Goal: Task Accomplishment & Management: Complete application form

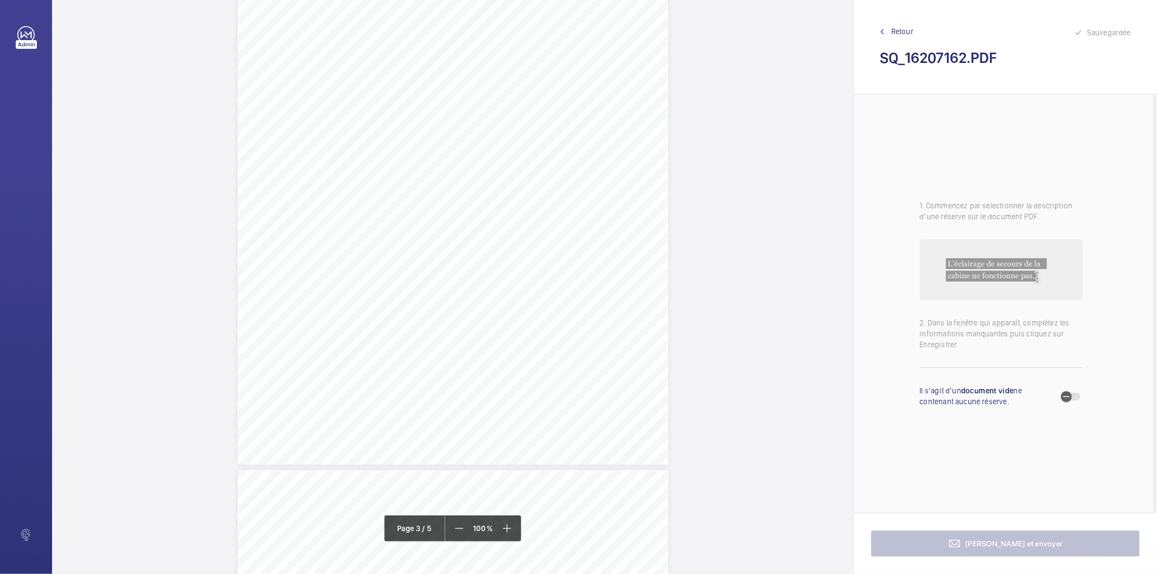
scroll to position [1507, 0]
drag, startPoint x: 494, startPoint y: 199, endPoint x: 532, endPoint y: 203, distance: 38.2
click at [532, 203] on div "Affaire n° : 2502206E0000059/44000 / N° du rapport : 206E0/25/4462 Lieu de véri…" at bounding box center [453, 43] width 431 height 609
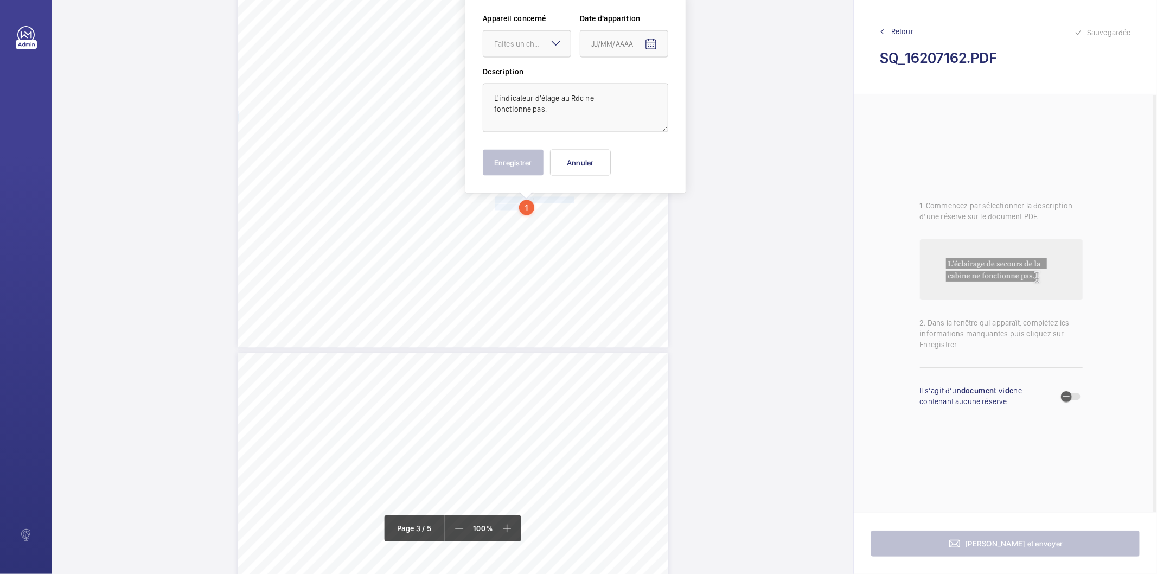
scroll to position [1435, 0]
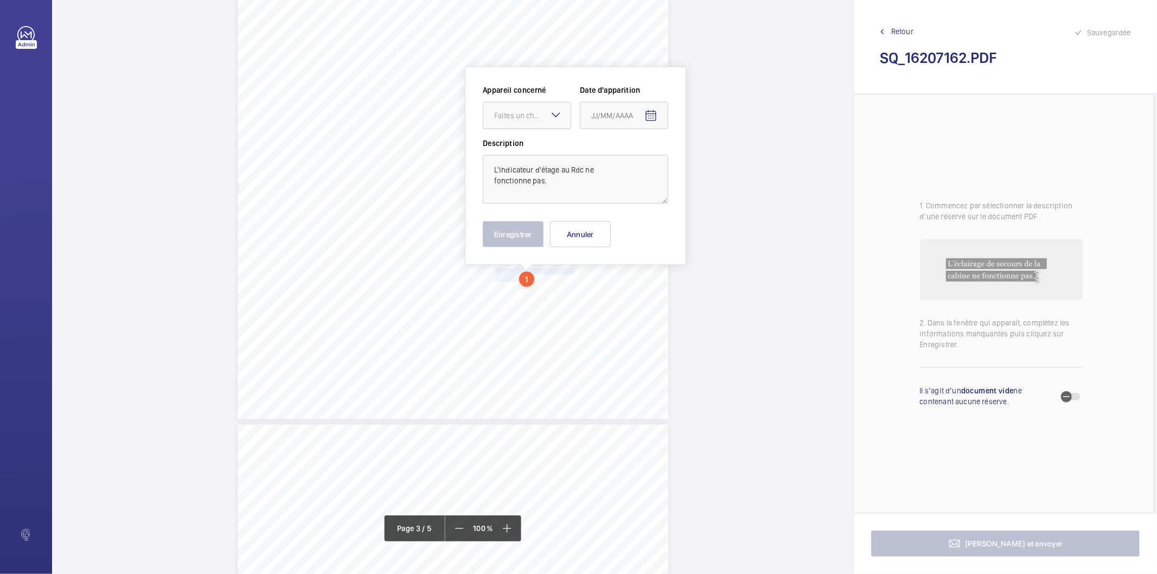
click at [543, 116] on div "Faites un choix" at bounding box center [532, 115] width 77 height 11
click at [534, 145] on span "76557429" at bounding box center [527, 148] width 66 height 11
click at [642, 116] on span "Open calendar" at bounding box center [651, 116] width 26 height 26
click at [700, 158] on span "Previous month" at bounding box center [706, 159] width 22 height 22
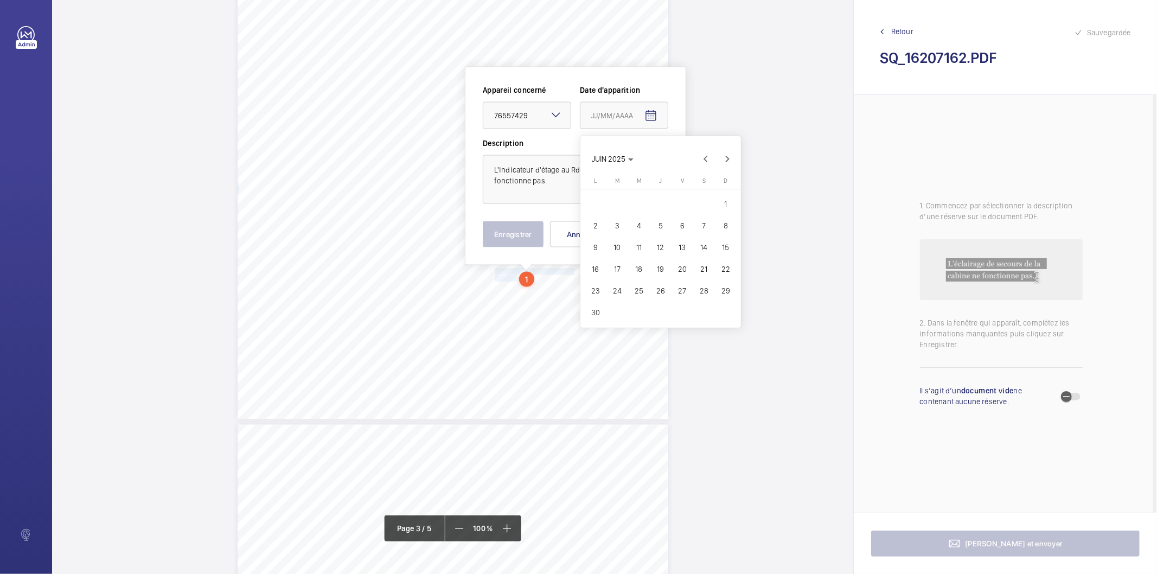
click at [666, 266] on span "19" at bounding box center [661, 269] width 20 height 20
type input "[DATE]"
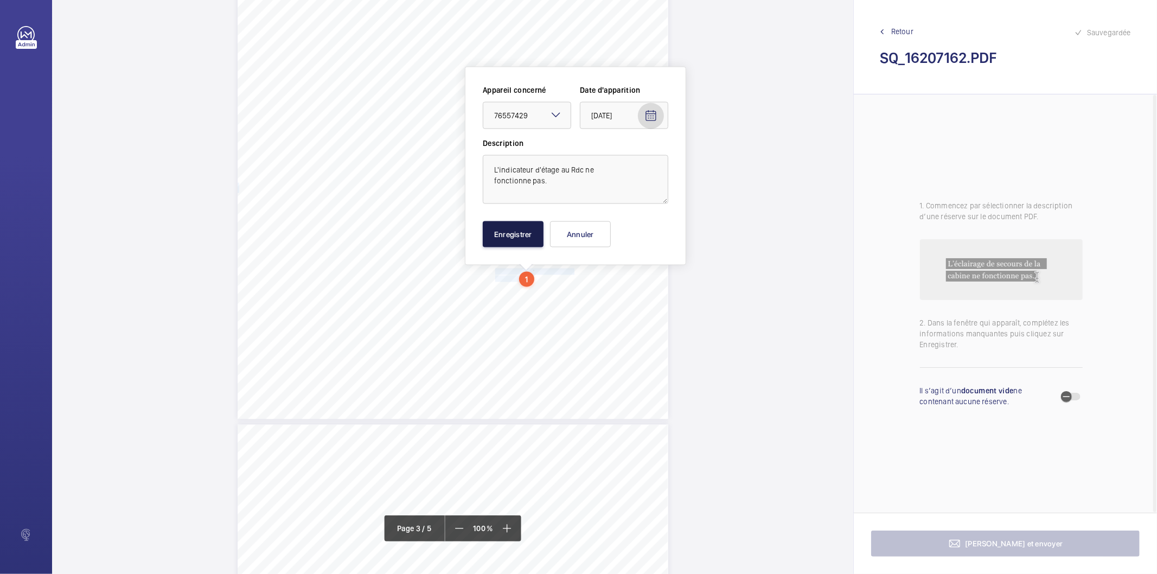
click at [498, 227] on button "Enregistrer" at bounding box center [513, 234] width 61 height 26
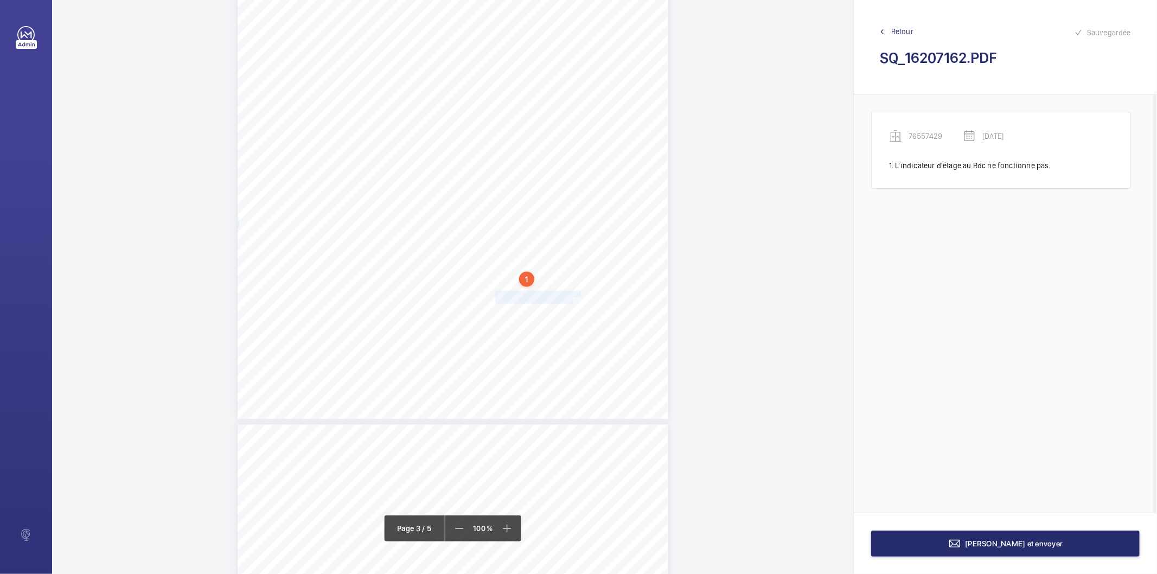
drag, startPoint x: 494, startPoint y: 296, endPoint x: 571, endPoint y: 300, distance: 77.1
click at [571, 300] on div "Affaire n° : 2502206E0000059/44000 / N° du rapport : 206E0/25/4462 Lieu de véri…" at bounding box center [453, 115] width 431 height 609
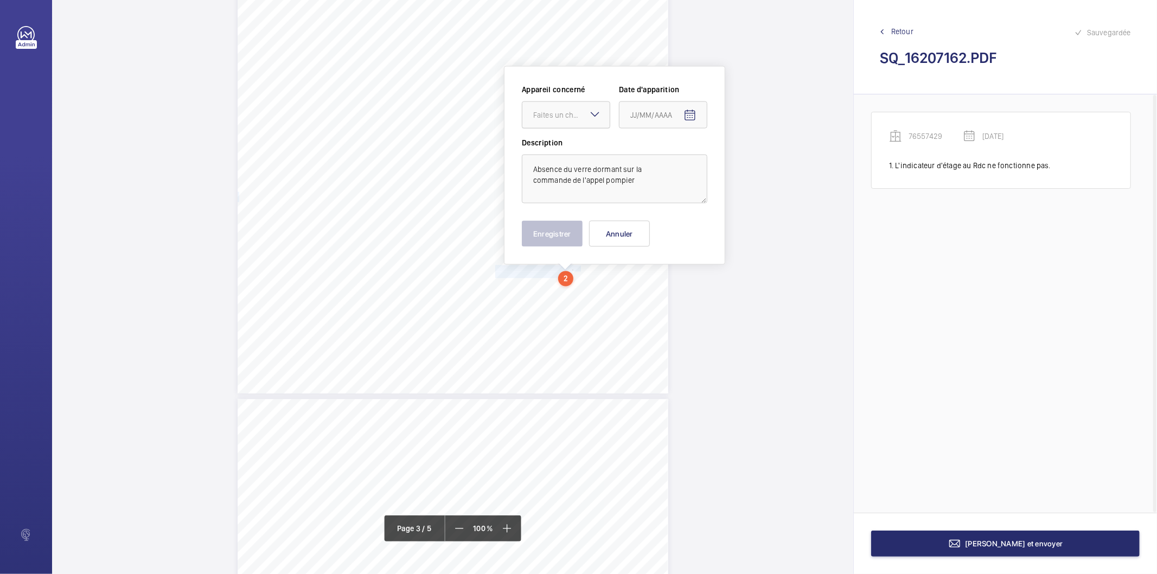
click at [564, 120] on div at bounding box center [566, 115] width 87 height 26
click at [551, 152] on span "76557429" at bounding box center [566, 148] width 66 height 11
click at [687, 115] on mat-icon "Open calendar" at bounding box center [690, 115] width 13 height 13
click at [739, 160] on span "Previous month" at bounding box center [745, 159] width 22 height 22
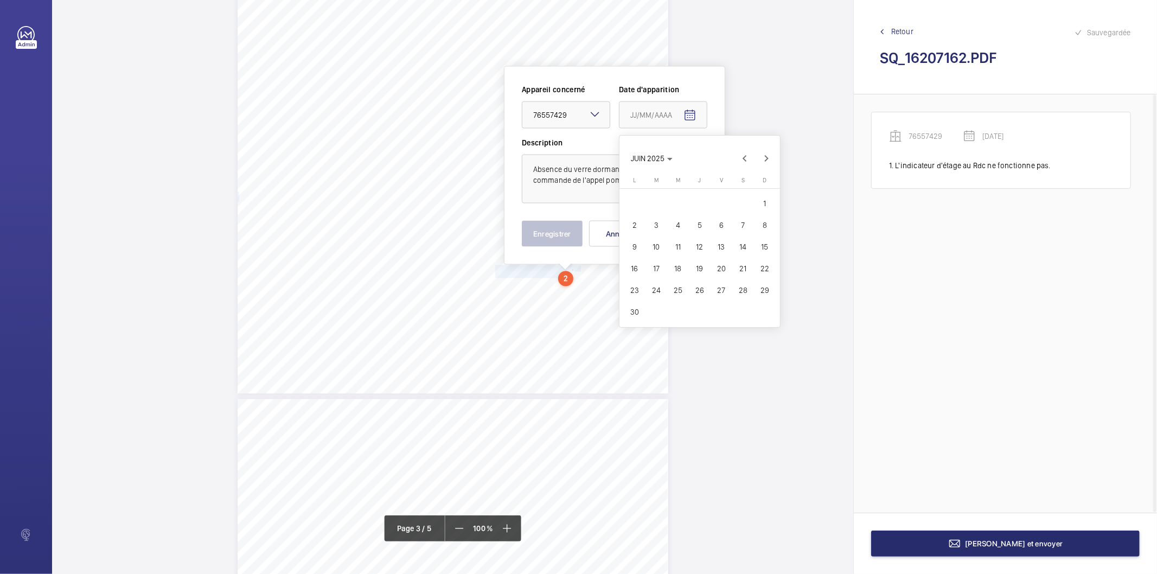
click at [699, 266] on span "19" at bounding box center [700, 269] width 20 height 20
type input "[DATE]"
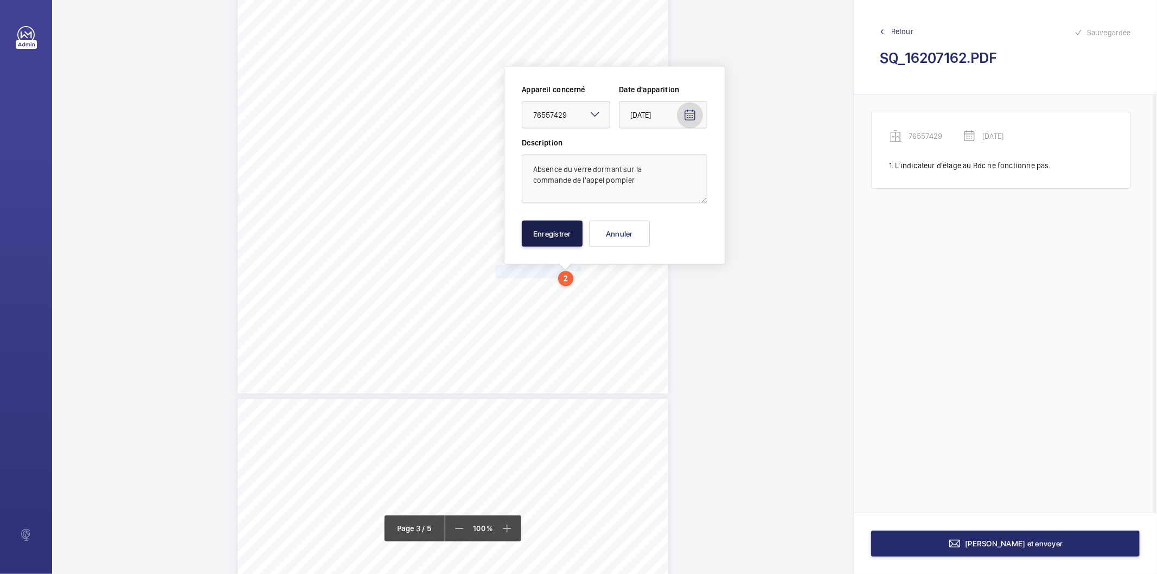
drag, startPoint x: 566, startPoint y: 235, endPoint x: 572, endPoint y: 227, distance: 10.4
click at [566, 234] on button "Enregistrer" at bounding box center [552, 234] width 61 height 26
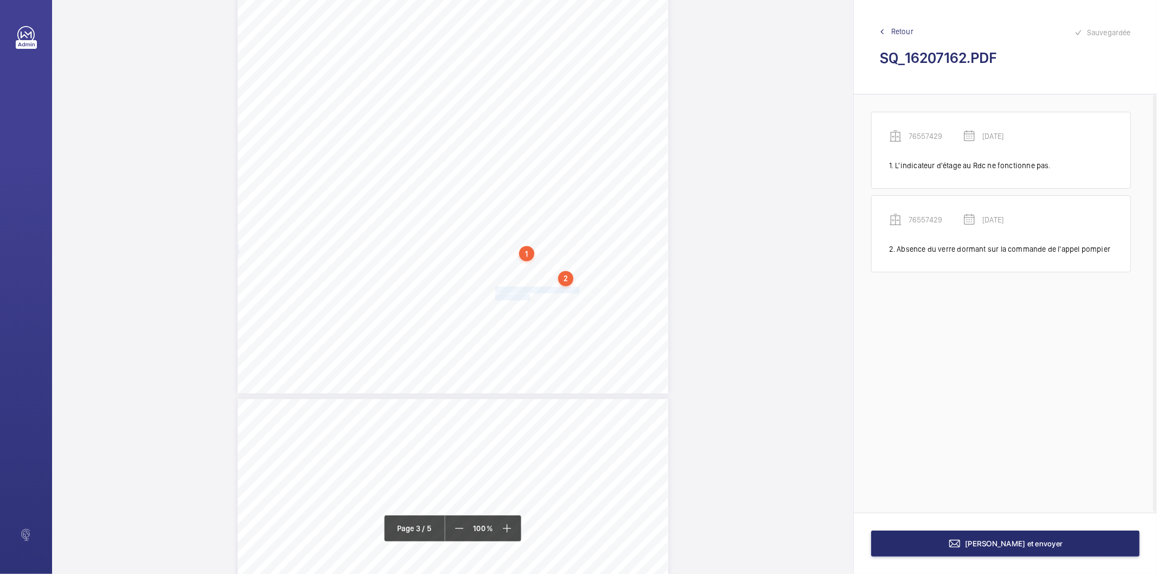
drag, startPoint x: 494, startPoint y: 290, endPoint x: 530, endPoint y: 297, distance: 36.4
click at [530, 297] on div "Affaire n° : 2502206E0000059/44000 / N° du rapport : 206E0/25/4462 Lieu de véri…" at bounding box center [453, 89] width 431 height 609
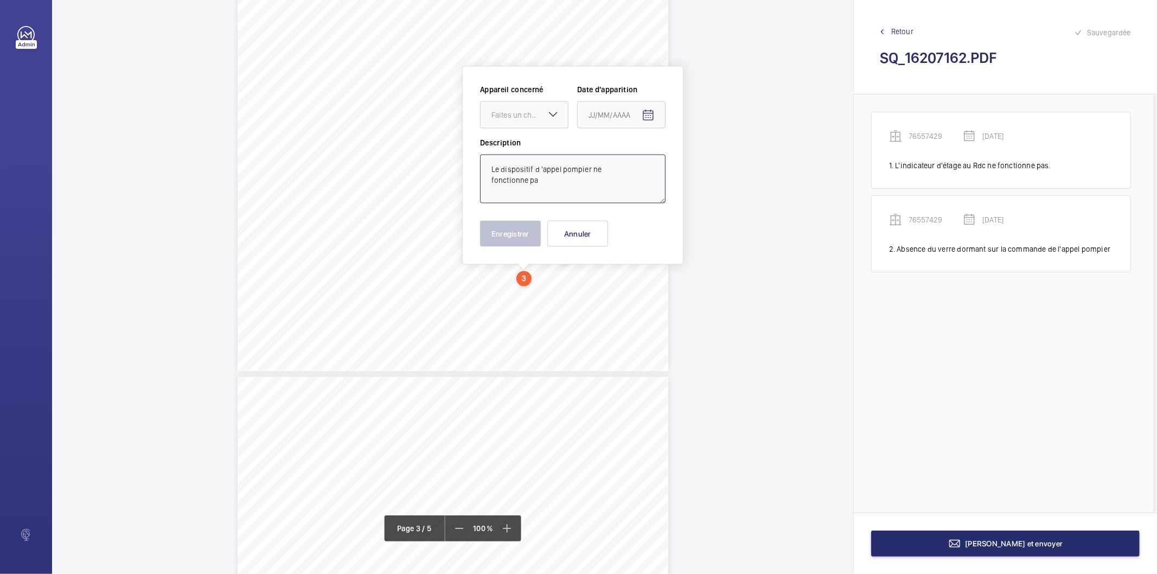
click at [562, 190] on textarea "Le dispositif d 'appel pompier ne fonctionne pa" at bounding box center [573, 179] width 186 height 49
click at [537, 112] on div "Faites un choix" at bounding box center [530, 115] width 77 height 11
click at [520, 144] on span "76557429" at bounding box center [525, 148] width 66 height 11
type textarea "Le dispositif d 'appel pompier ne fonctionne pas"
click at [652, 115] on mat-icon "Open calendar" at bounding box center [648, 115] width 13 height 13
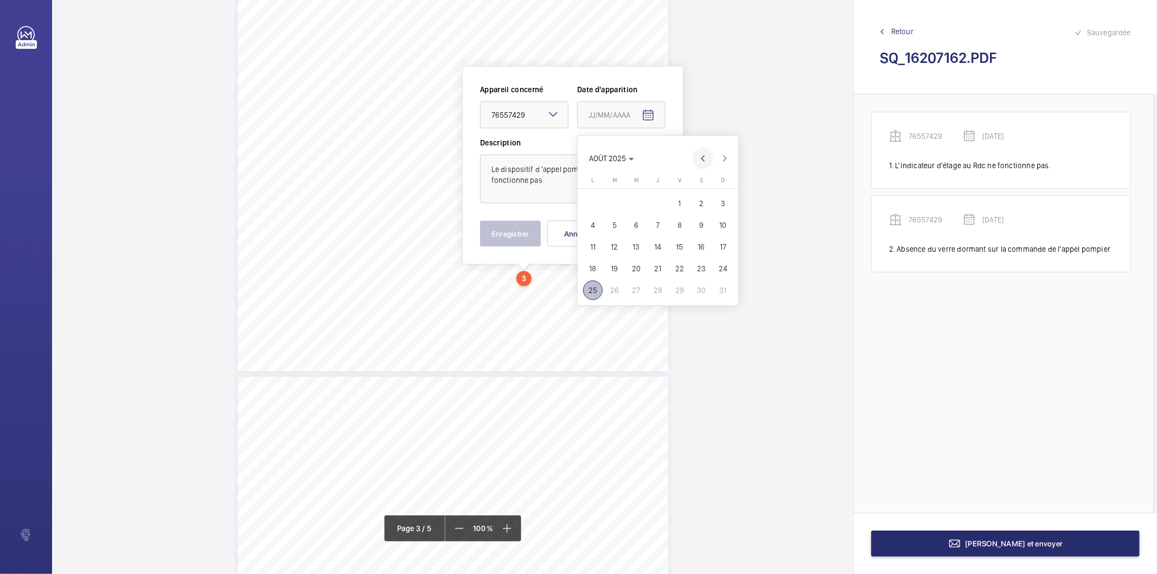
click at [698, 160] on span "Previous month" at bounding box center [703, 159] width 22 height 22
click at [663, 270] on span "19" at bounding box center [658, 269] width 20 height 20
type input "[DATE]"
click at [495, 225] on button "Enregistrer" at bounding box center [510, 234] width 61 height 26
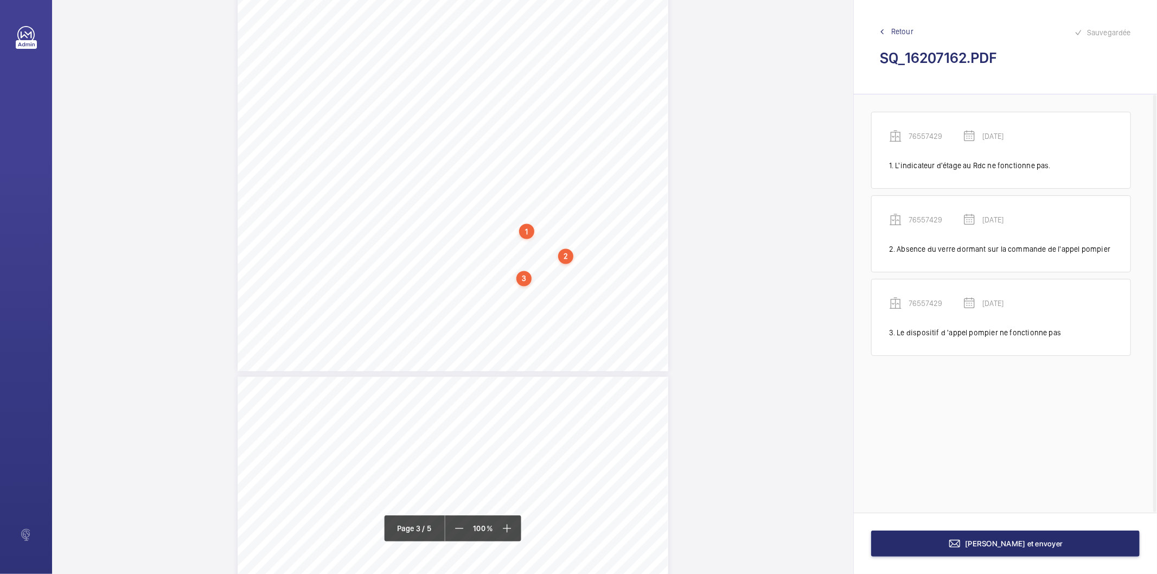
click at [521, 276] on div "3" at bounding box center [524, 278] width 15 height 15
click at [507, 205] on div "76557429" at bounding box center [526, 204] width 93 height 11
copy div "76557429"
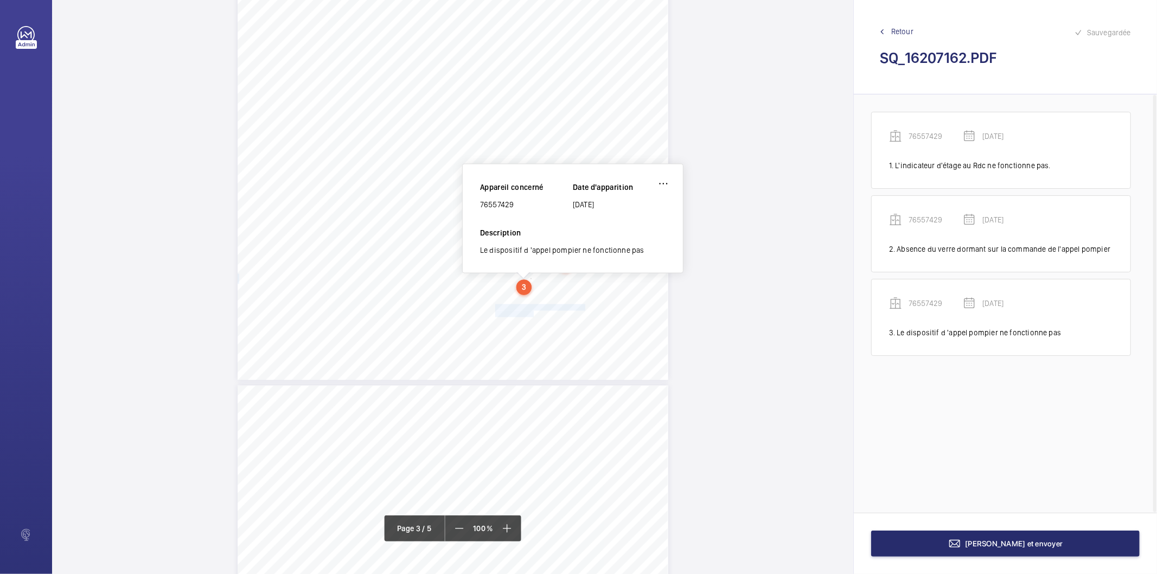
drag, startPoint x: 495, startPoint y: 307, endPoint x: 531, endPoint y: 314, distance: 36.5
click at [531, 314] on div "Affaire n° : 2502206E0000059/44000 / N° du rapport : 206E0/25/4462 Lieu de véri…" at bounding box center [453, 76] width 431 height 609
click at [523, 307] on span "Dysfonctionnement du système de" at bounding box center [539, 308] width 89 height 6
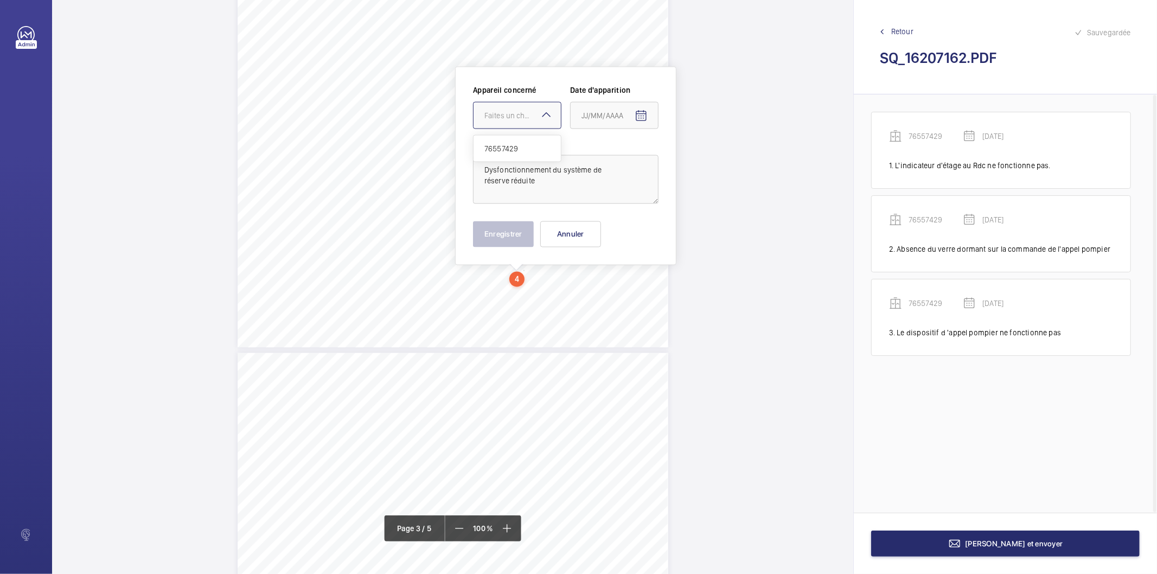
click at [523, 118] on div "Faites un choix" at bounding box center [523, 115] width 77 height 11
click at [523, 148] on span "76557429" at bounding box center [518, 148] width 66 height 11
click at [644, 113] on mat-icon "Open calendar" at bounding box center [641, 116] width 13 height 13
click at [692, 158] on span "Previous month" at bounding box center [696, 159] width 22 height 22
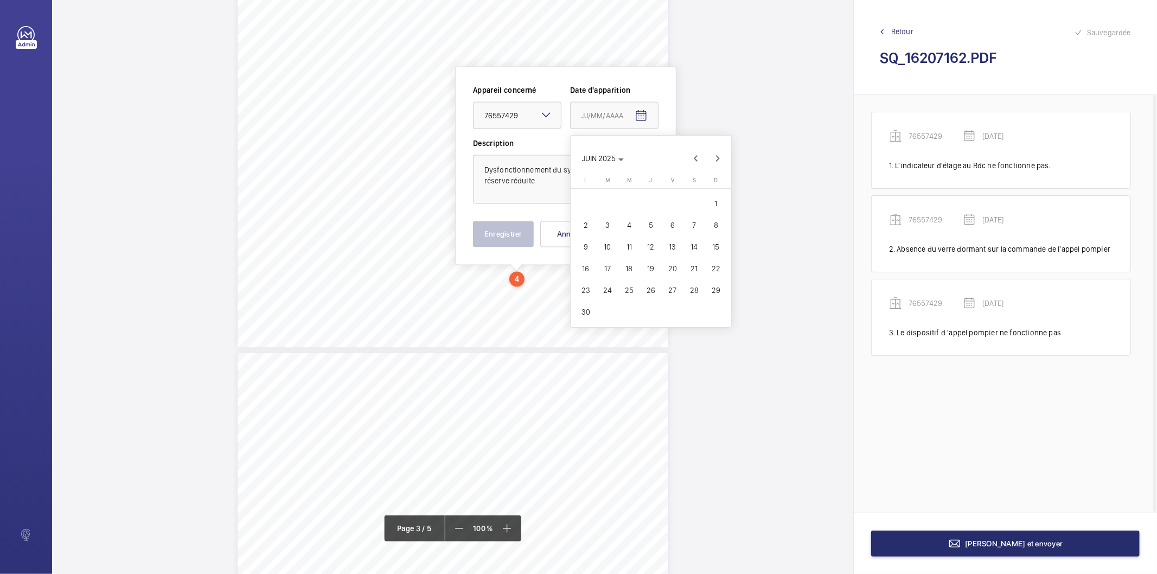
click at [657, 269] on span "19" at bounding box center [651, 269] width 20 height 20
type input "[DATE]"
click at [481, 239] on button "Enregistrer" at bounding box center [503, 234] width 61 height 26
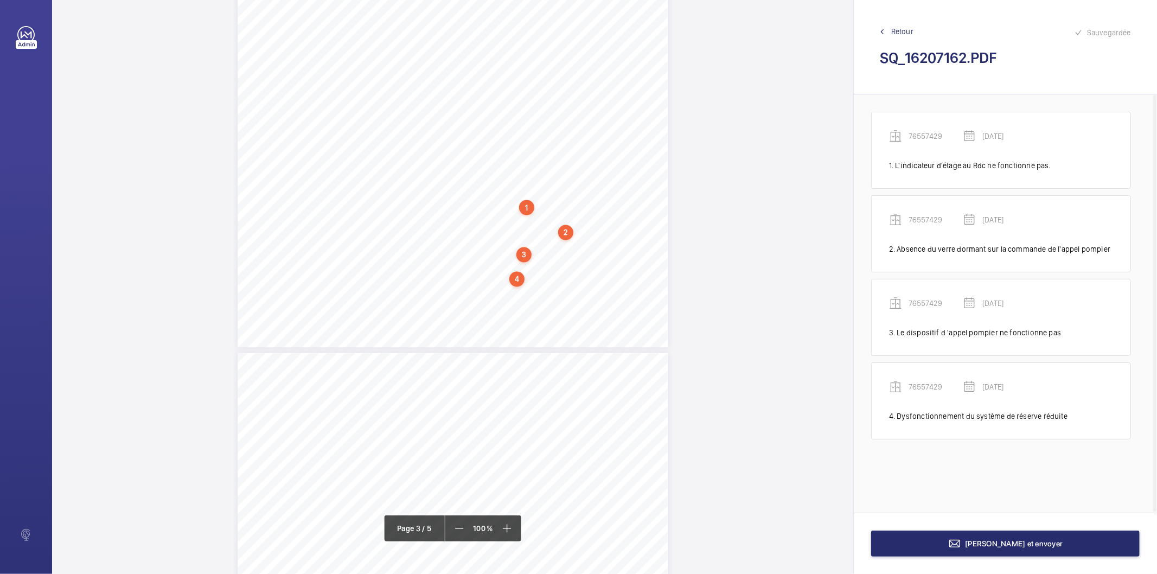
scroll to position [1748, 0]
drag, startPoint x: 494, startPoint y: 231, endPoint x: 513, endPoint y: 243, distance: 21.7
click at [513, 243] on div "Affaire n° : 2502206E0000059/44000 / N° du rapport : 206E0/25/4462 Lieu de véri…" at bounding box center [453, 416] width 431 height 609
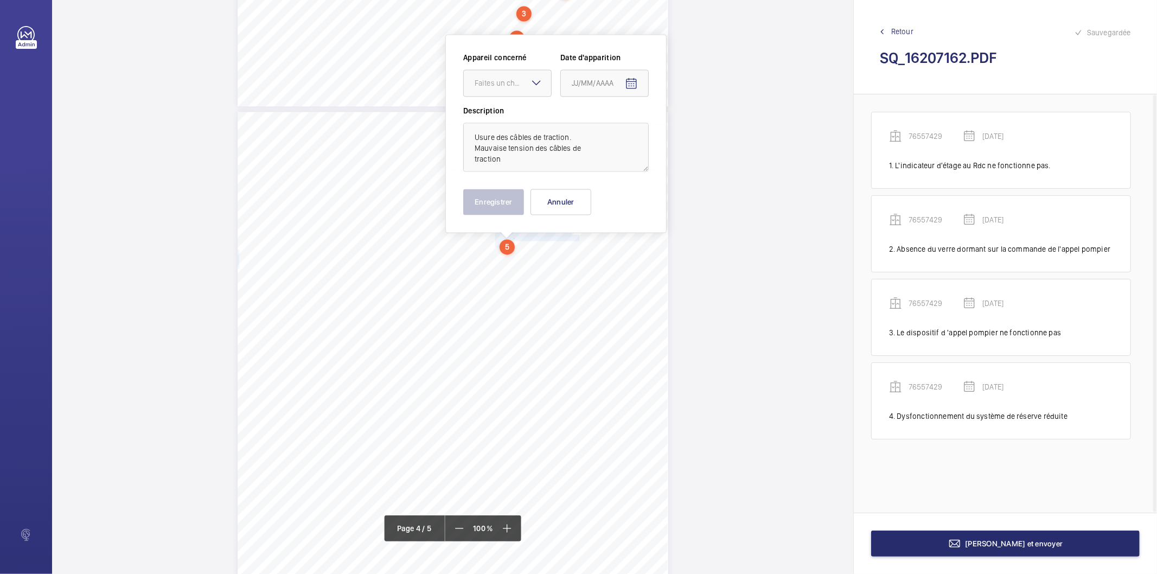
scroll to position [1716, 0]
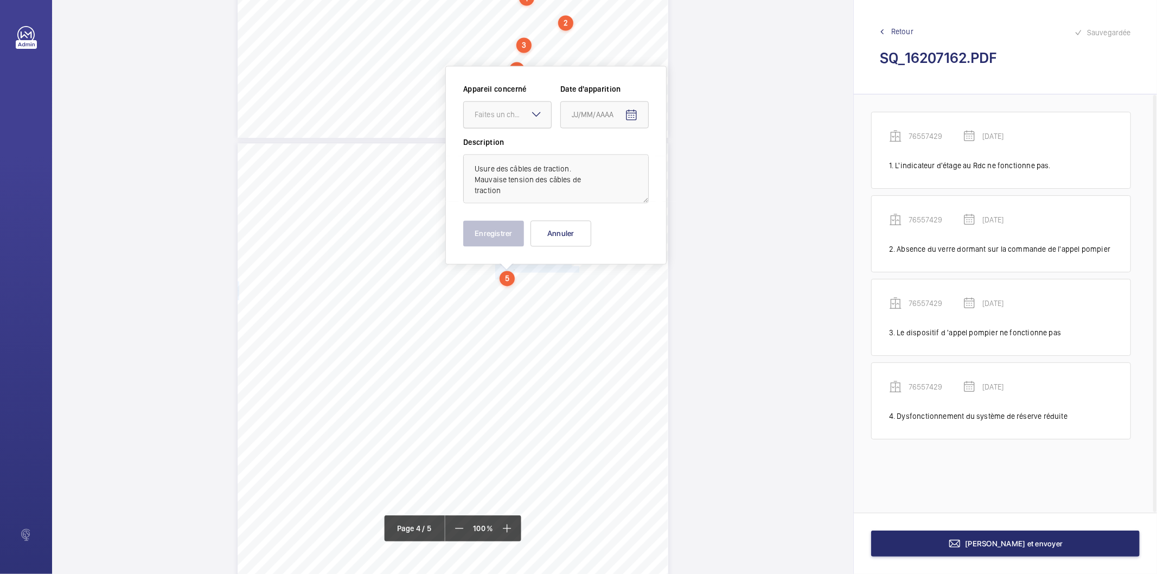
click at [507, 111] on div "Faites un choix" at bounding box center [513, 115] width 77 height 11
click at [503, 145] on span "76557429" at bounding box center [508, 148] width 66 height 11
click at [632, 117] on mat-icon "Open calendar" at bounding box center [631, 115] width 13 height 13
click at [684, 160] on span "Previous month" at bounding box center [687, 159] width 22 height 22
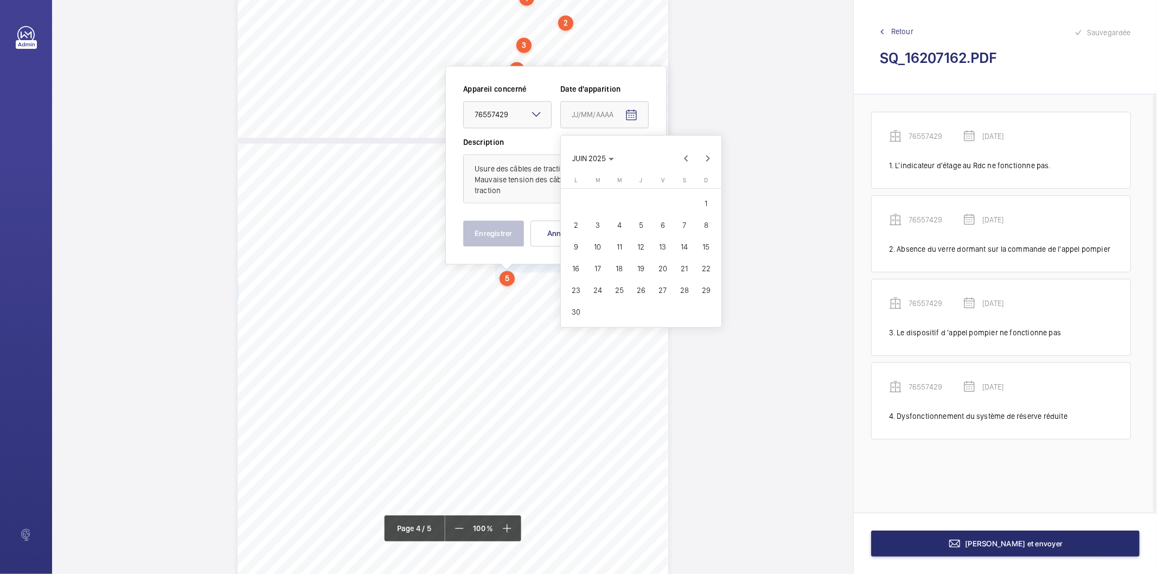
click at [642, 270] on span "19" at bounding box center [642, 269] width 20 height 20
type input "[DATE]"
click at [516, 236] on button "Enregistrer" at bounding box center [493, 234] width 61 height 26
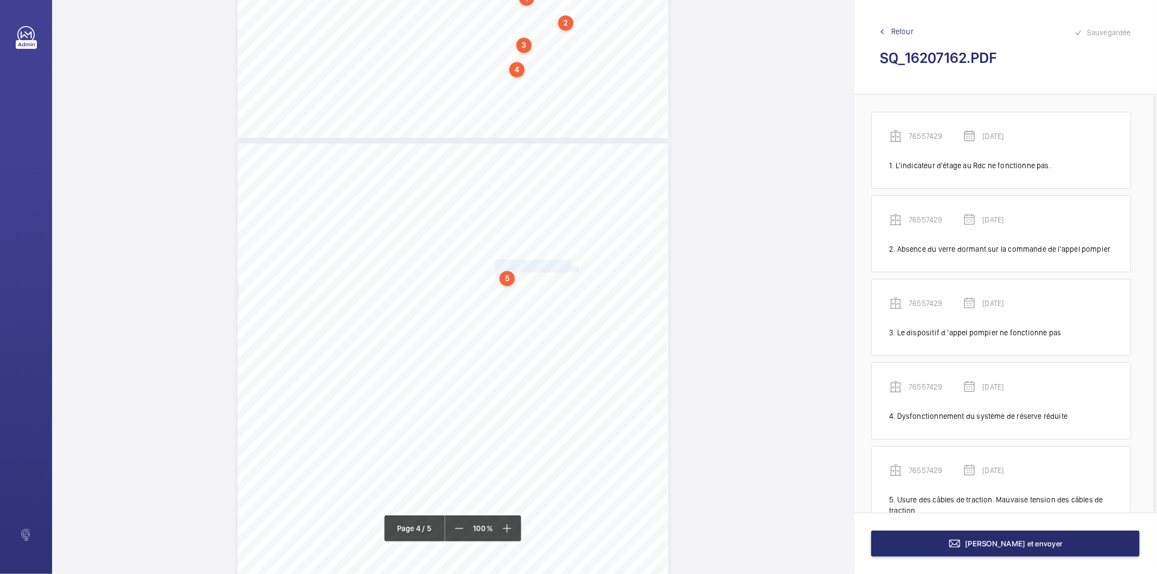
scroll to position [39, 0]
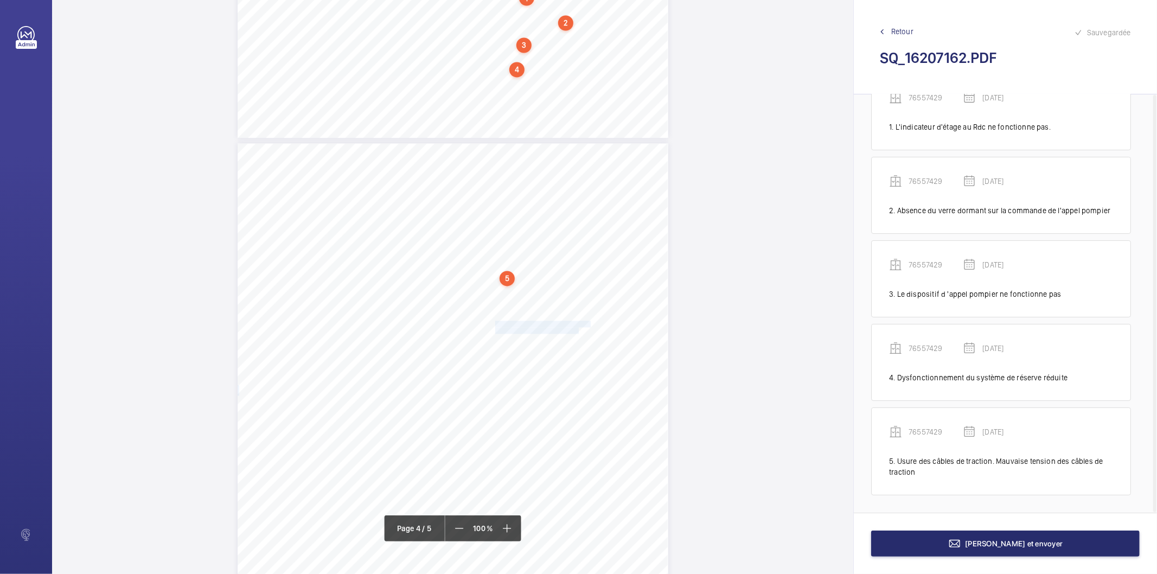
drag, startPoint x: 495, startPoint y: 323, endPoint x: 576, endPoint y: 331, distance: 81.7
click at [576, 331] on div "Affaire n° : 2502206E0000059/44000 / N° du rapport : 206E0/25/4462 Lieu de véri…" at bounding box center [453, 448] width 431 height 609
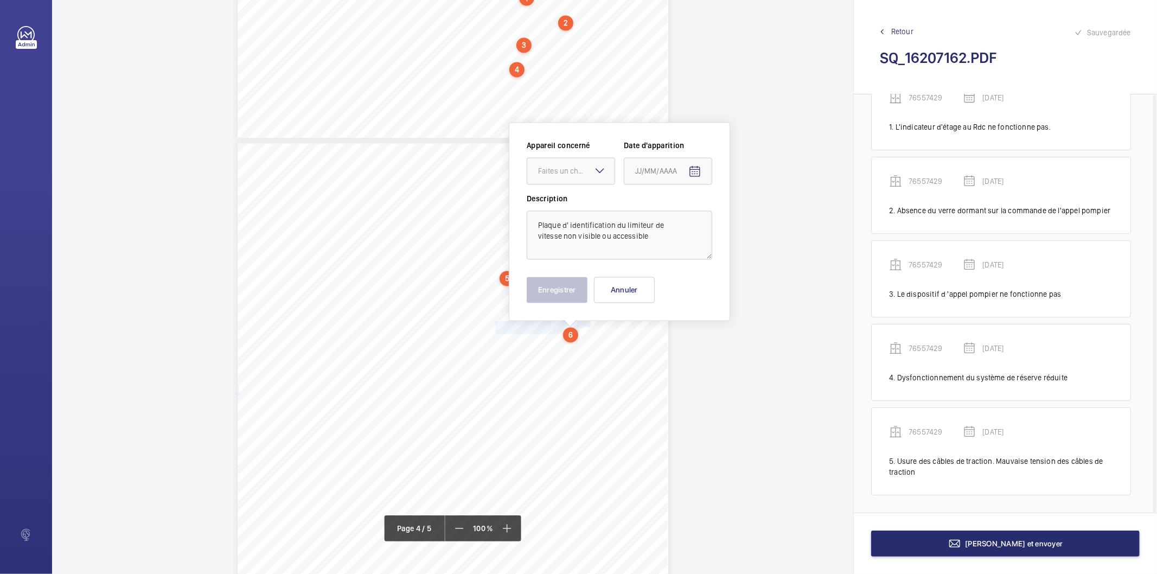
scroll to position [1772, 0]
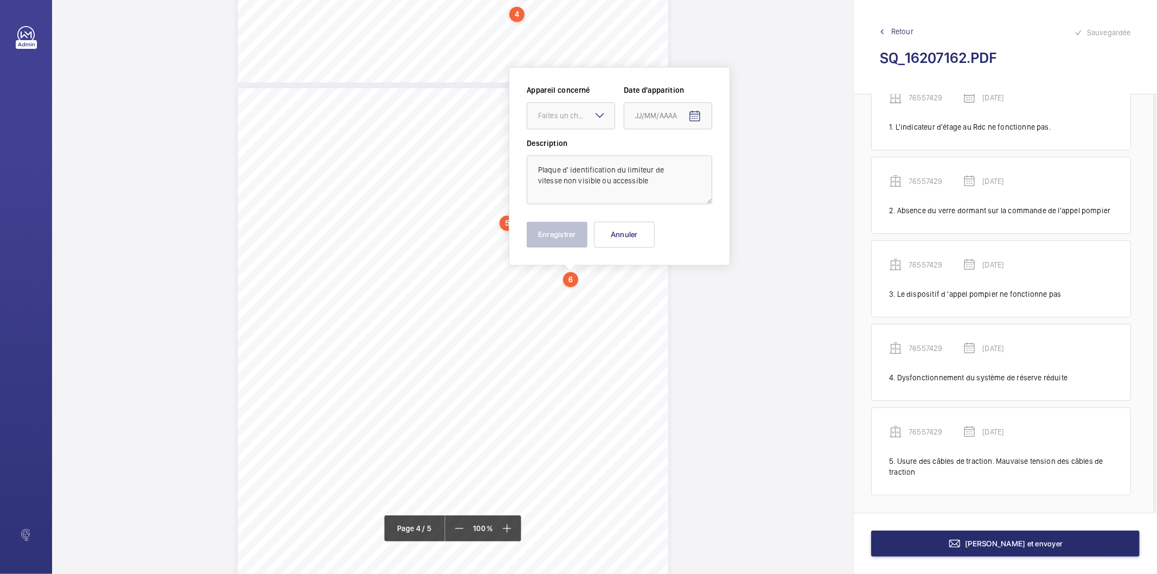
click at [576, 148] on label "Description" at bounding box center [620, 143] width 186 height 11
click at [578, 123] on div at bounding box center [570, 116] width 87 height 26
click at [571, 150] on span "76557429" at bounding box center [571, 148] width 66 height 11
click at [690, 118] on mat-icon "Open calendar" at bounding box center [695, 116] width 13 height 13
click at [742, 158] on span "Previous month" at bounding box center [750, 159] width 22 height 22
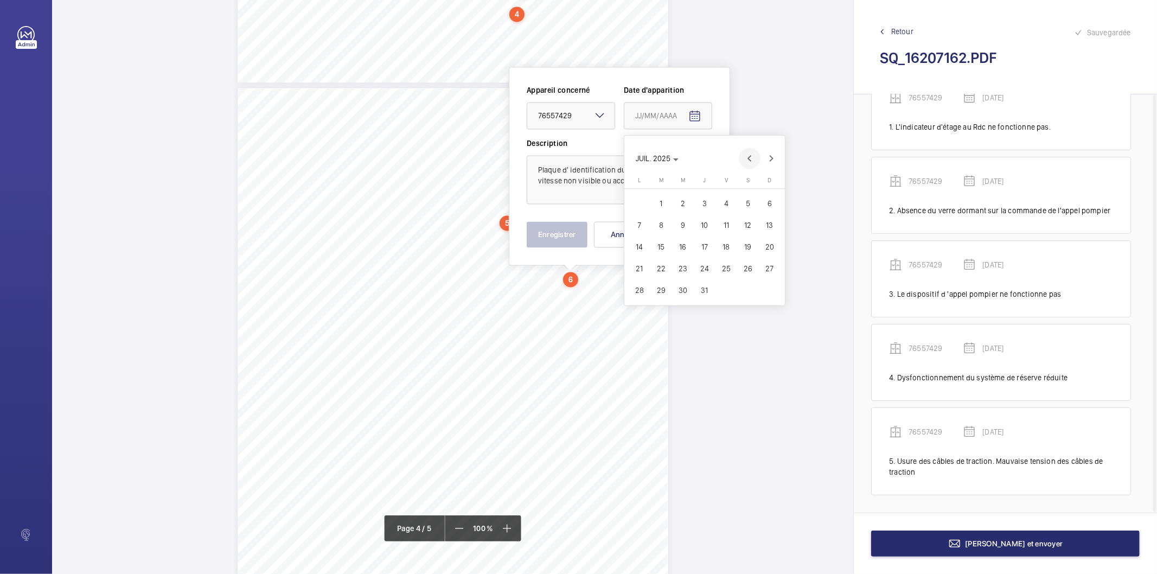
click at [742, 158] on span "Previous month" at bounding box center [750, 159] width 22 height 22
click at [712, 266] on span "19" at bounding box center [705, 269] width 20 height 20
type input "[DATE]"
click at [549, 228] on button "Enregistrer" at bounding box center [557, 234] width 61 height 26
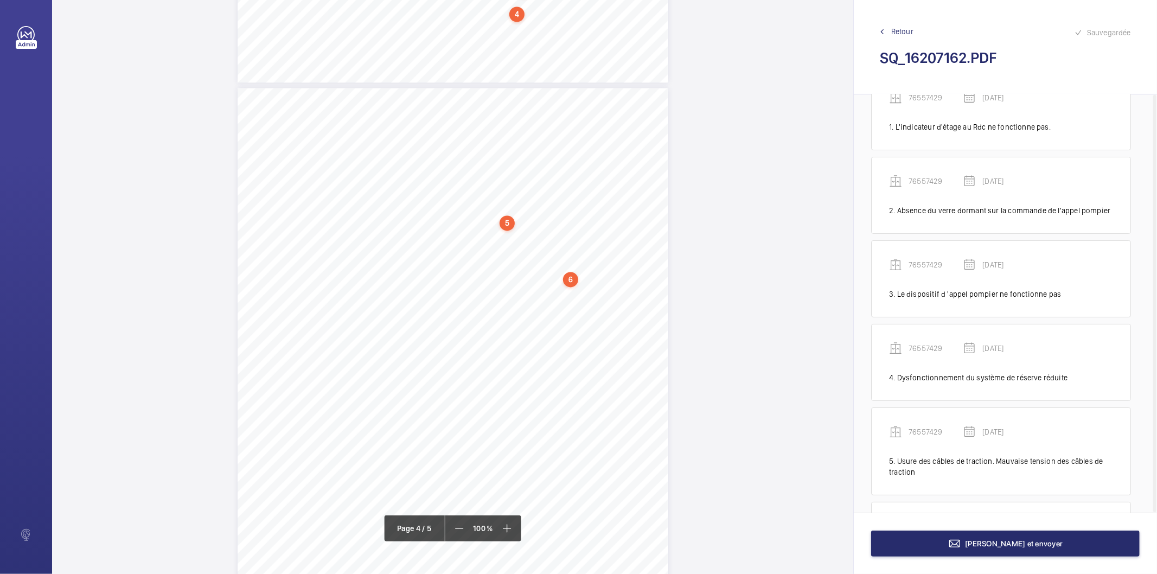
scroll to position [132, 0]
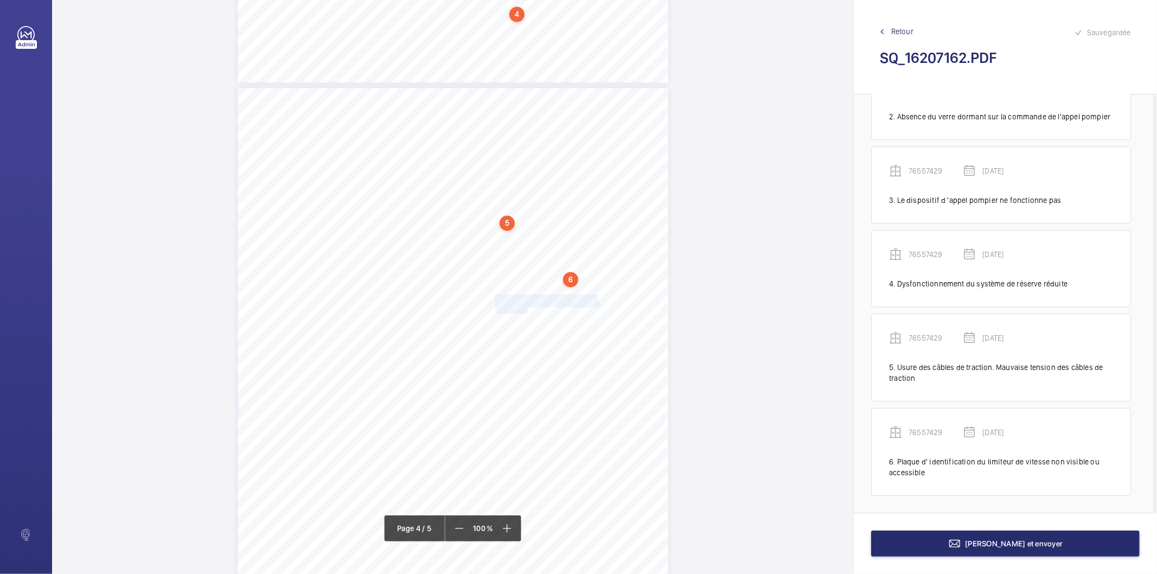
drag, startPoint x: 495, startPoint y: 294, endPoint x: 527, endPoint y: 307, distance: 35.1
click at [527, 307] on div "Affaire n° : 2502206E0000059/44000 / N° du rapport : 206E0/25/4462 Lieu de véri…" at bounding box center [453, 392] width 431 height 609
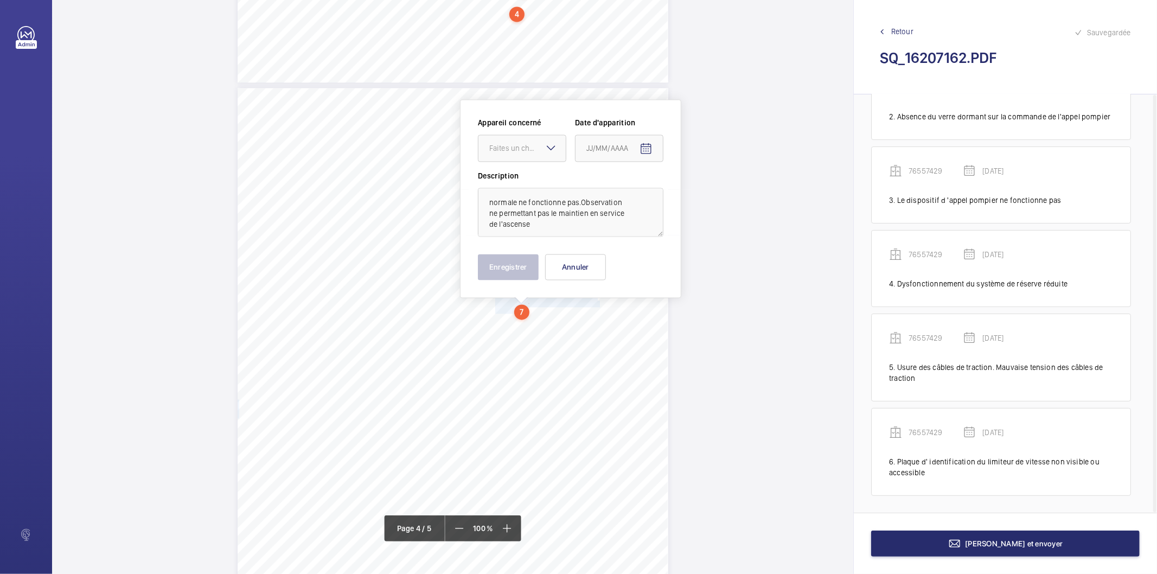
scroll to position [1805, 0]
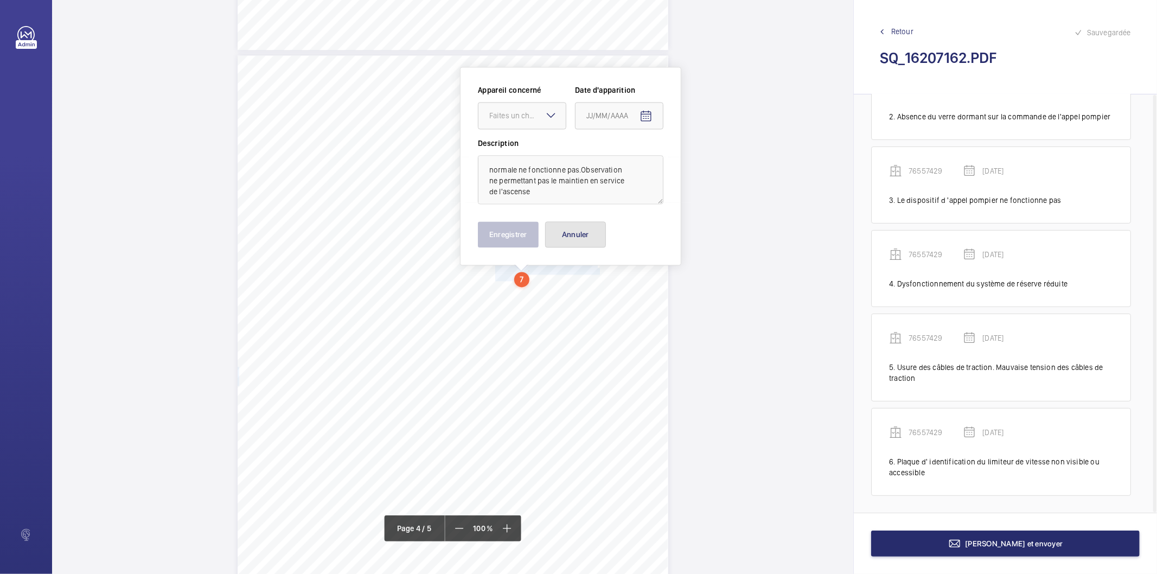
click at [582, 246] on button "Annuler" at bounding box center [575, 234] width 61 height 26
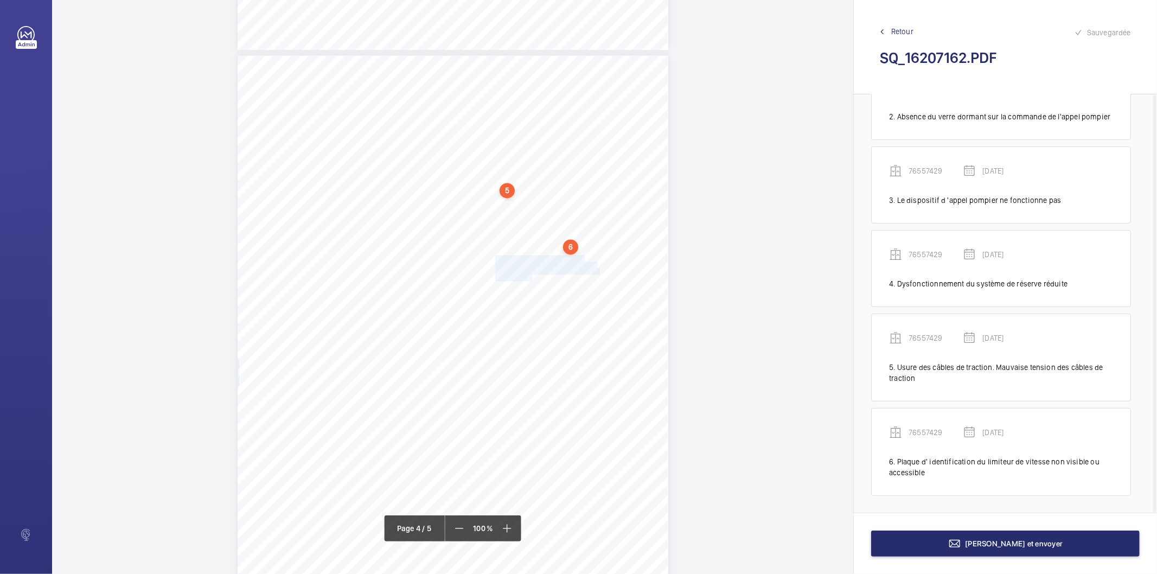
drag, startPoint x: 494, startPoint y: 257, endPoint x: 530, endPoint y: 275, distance: 40.0
click at [530, 275] on div "Affaire n° : 2502206E0000059/44000 / N° du rapport : 206E0/25/4462 Lieu de véri…" at bounding box center [453, 359] width 431 height 609
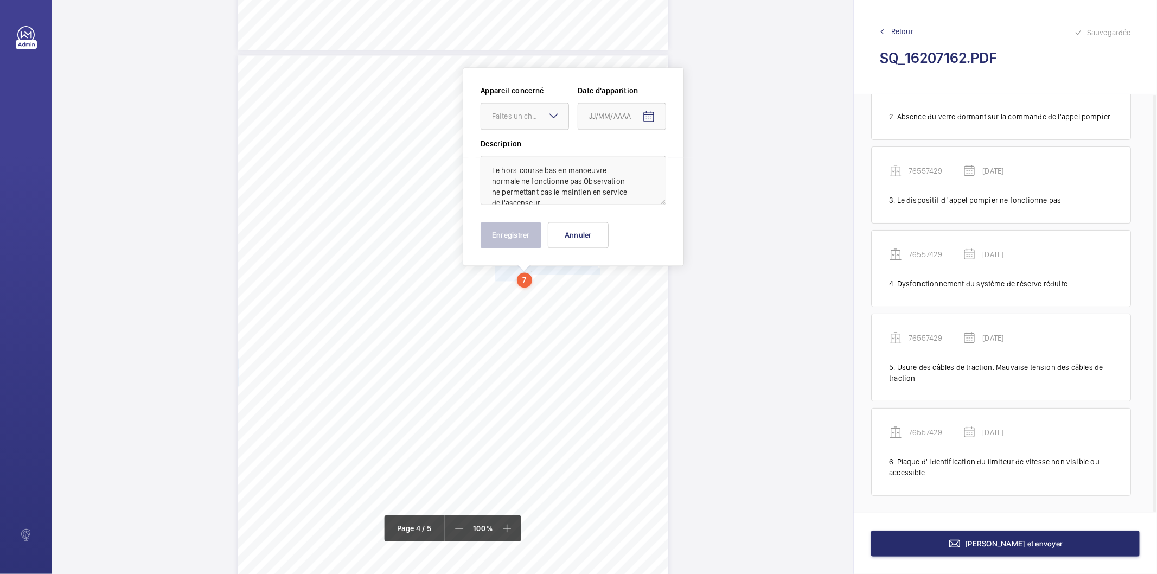
scroll to position [1805, 0]
click at [514, 109] on div at bounding box center [524, 116] width 87 height 26
click at [513, 144] on span "76557429" at bounding box center [525, 148] width 66 height 11
click at [647, 118] on mat-icon "Open calendar" at bounding box center [648, 116] width 13 height 13
click at [702, 156] on span "Previous month" at bounding box center [704, 159] width 22 height 22
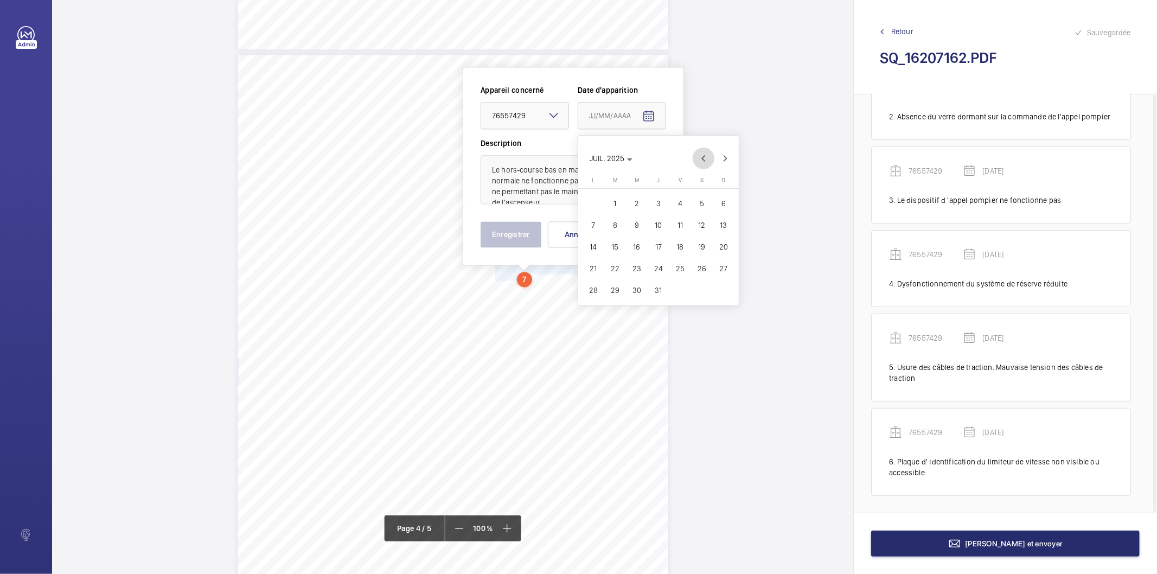
click at [698, 156] on span "Previous month" at bounding box center [704, 159] width 22 height 22
click at [659, 262] on span "19" at bounding box center [659, 269] width 20 height 20
type input "[DATE]"
click at [481, 212] on div "Appareil concerné Faites un choix × 76557429 × Date d'apparition [DATE] Descrip…" at bounding box center [574, 166] width 186 height 163
click at [497, 226] on button "Enregistrer" at bounding box center [511, 234] width 61 height 26
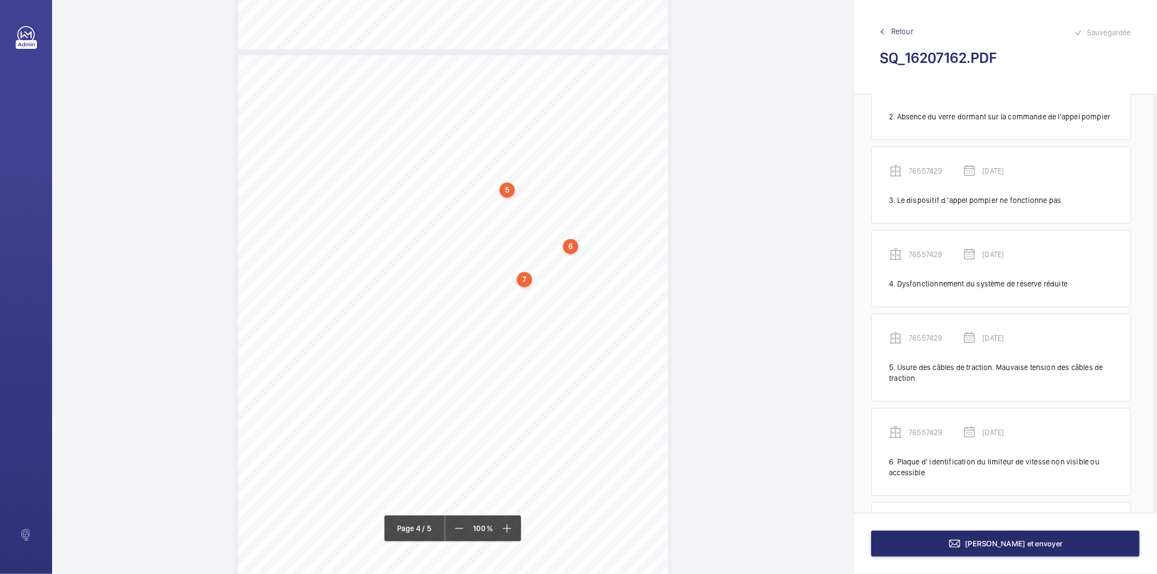
scroll to position [238, 0]
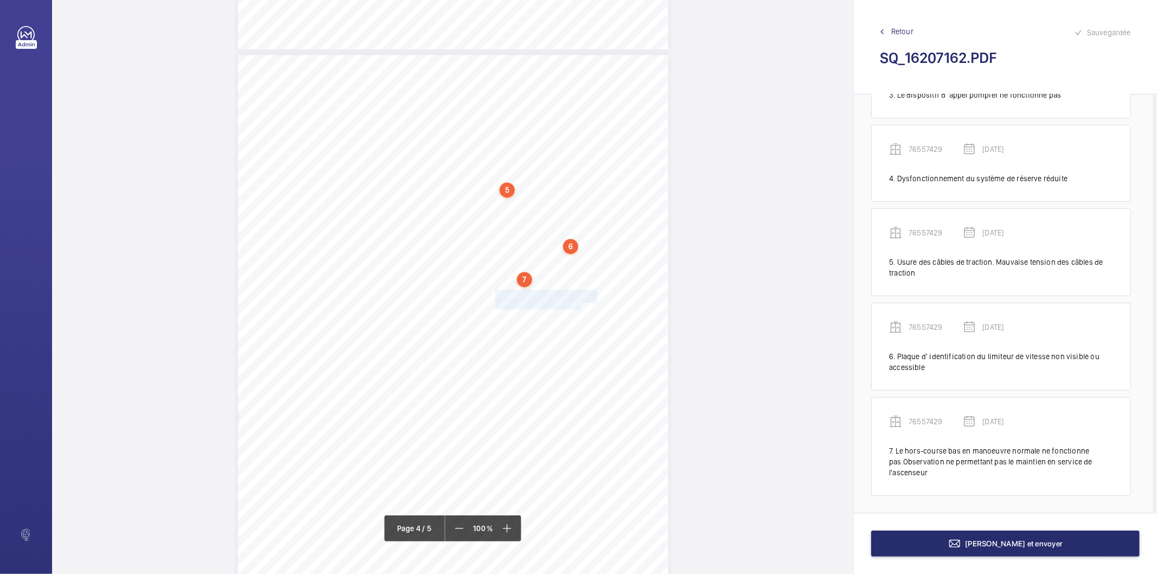
drag, startPoint x: 494, startPoint y: 291, endPoint x: 579, endPoint y: 303, distance: 86.0
click at [579, 303] on div "Affaire n° : 2502206E0000059/44000 / N° du rapport : 206E0/25/4462 Lieu de véri…" at bounding box center [453, 359] width 431 height 609
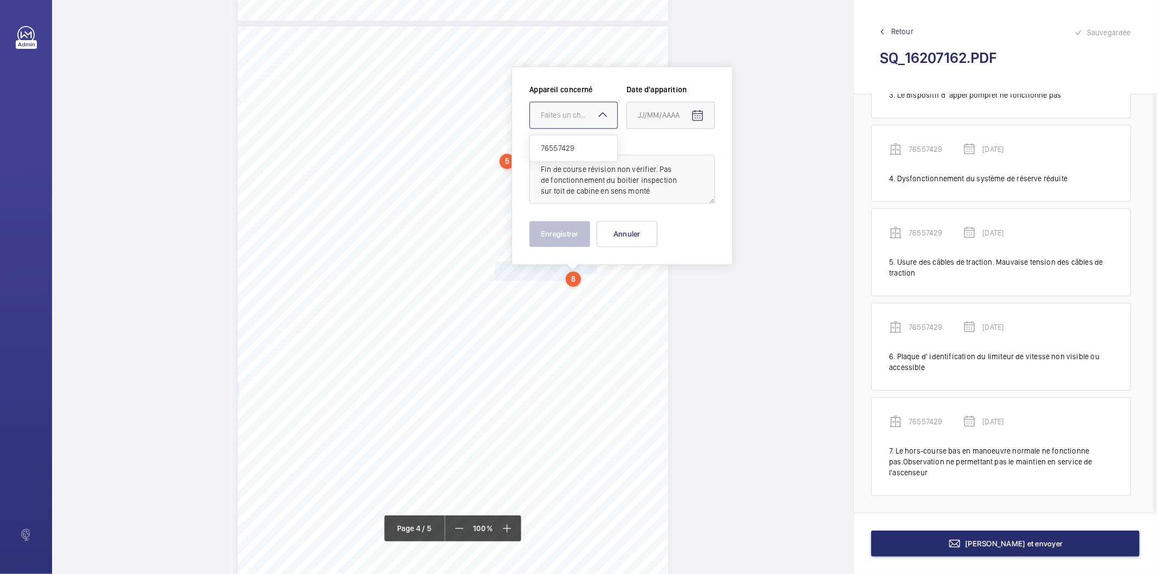
click at [549, 117] on div "Faites un choix" at bounding box center [579, 115] width 77 height 11
click at [552, 150] on span "76557429" at bounding box center [574, 148] width 66 height 11
click at [703, 116] on mat-icon "Open calendar" at bounding box center [697, 115] width 13 height 13
click at [755, 164] on span "Previous month" at bounding box center [753, 159] width 22 height 22
click at [754, 164] on span "Previous month" at bounding box center [753, 159] width 22 height 22
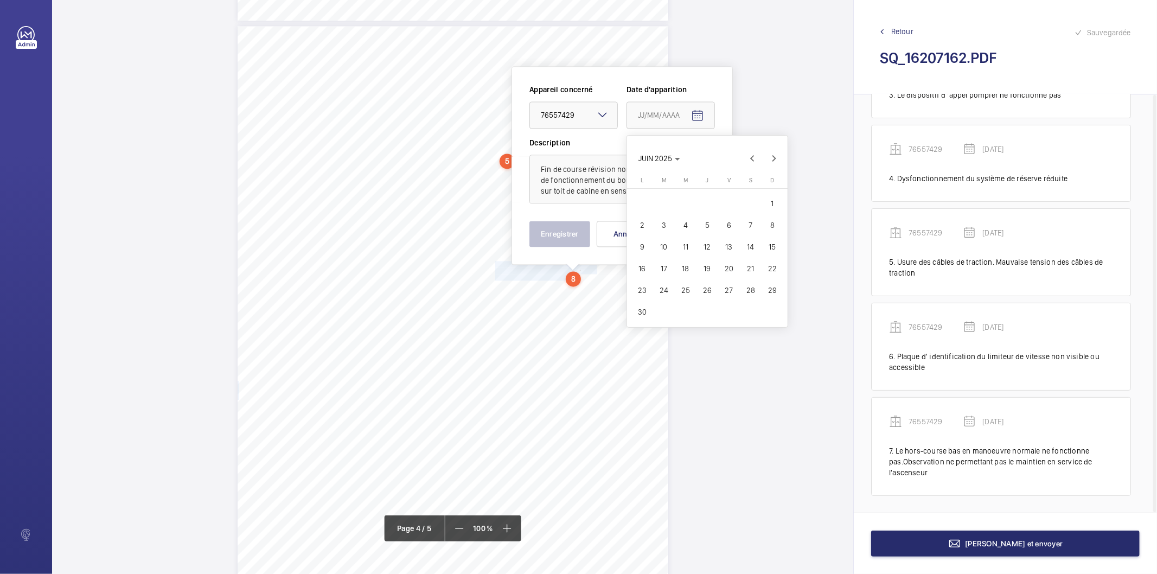
click at [703, 272] on span "19" at bounding box center [708, 269] width 20 height 20
type input "[DATE]"
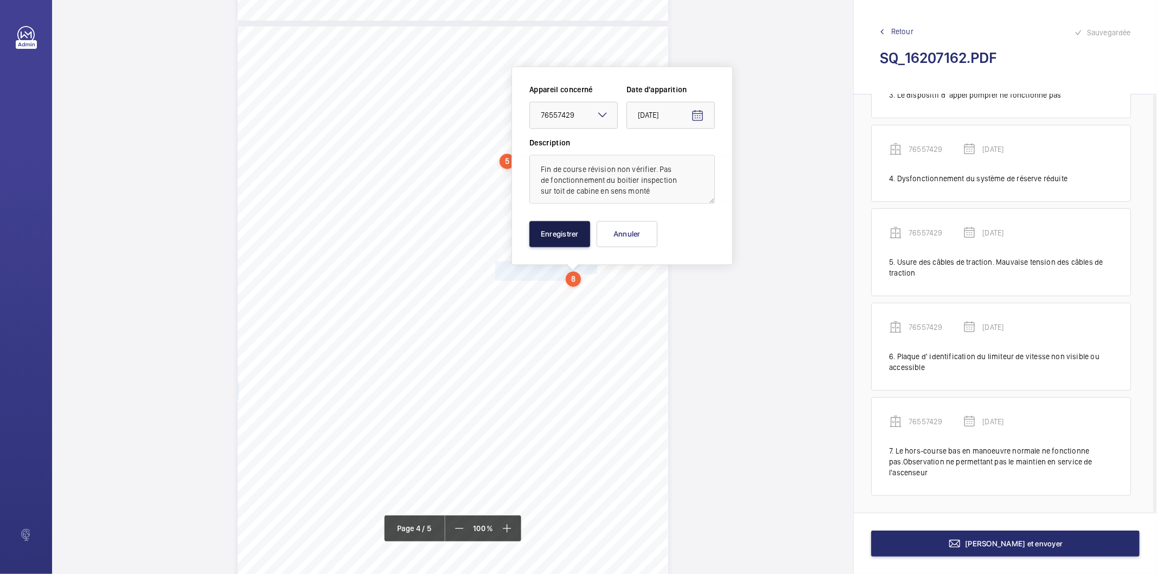
click at [582, 232] on button "Enregistrer" at bounding box center [560, 234] width 61 height 26
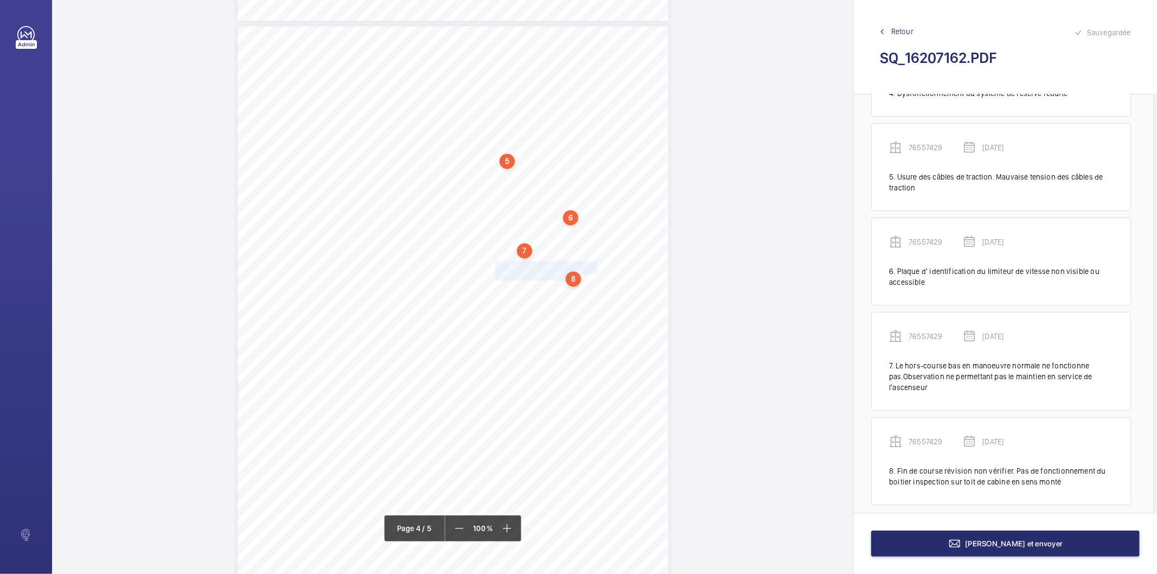
scroll to position [333, 0]
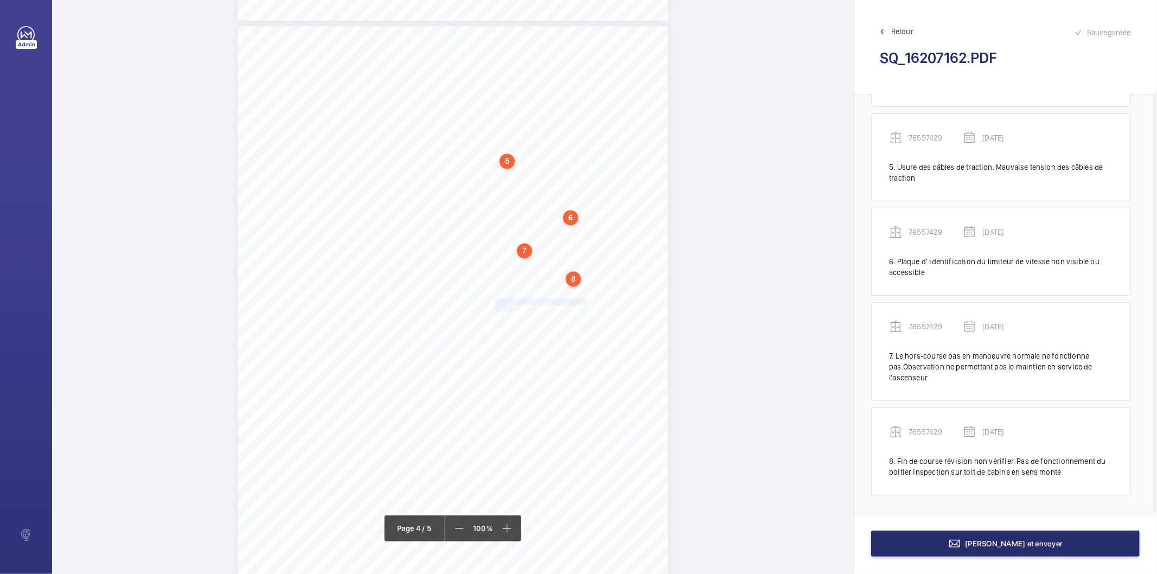
drag, startPoint x: 494, startPoint y: 300, endPoint x: 510, endPoint y: 307, distance: 17.7
click at [510, 307] on div "Affaire n° : 2502206E0000059/44000 / N° du rapport : 206E0/25/4462 Lieu de véri…" at bounding box center [453, 330] width 431 height 609
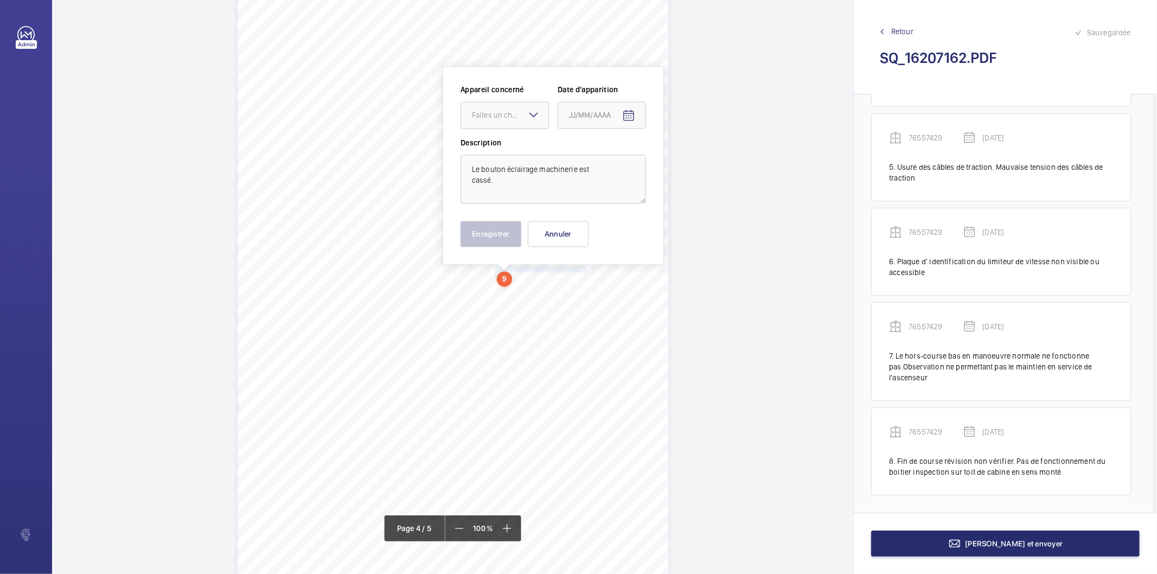
click at [492, 112] on div "Faites un choix" at bounding box center [510, 115] width 77 height 11
click at [490, 143] on span "76557429" at bounding box center [505, 148] width 66 height 11
click at [633, 112] on mat-icon "Open calendar" at bounding box center [628, 115] width 13 height 13
click at [680, 156] on span "Previous month" at bounding box center [684, 159] width 22 height 22
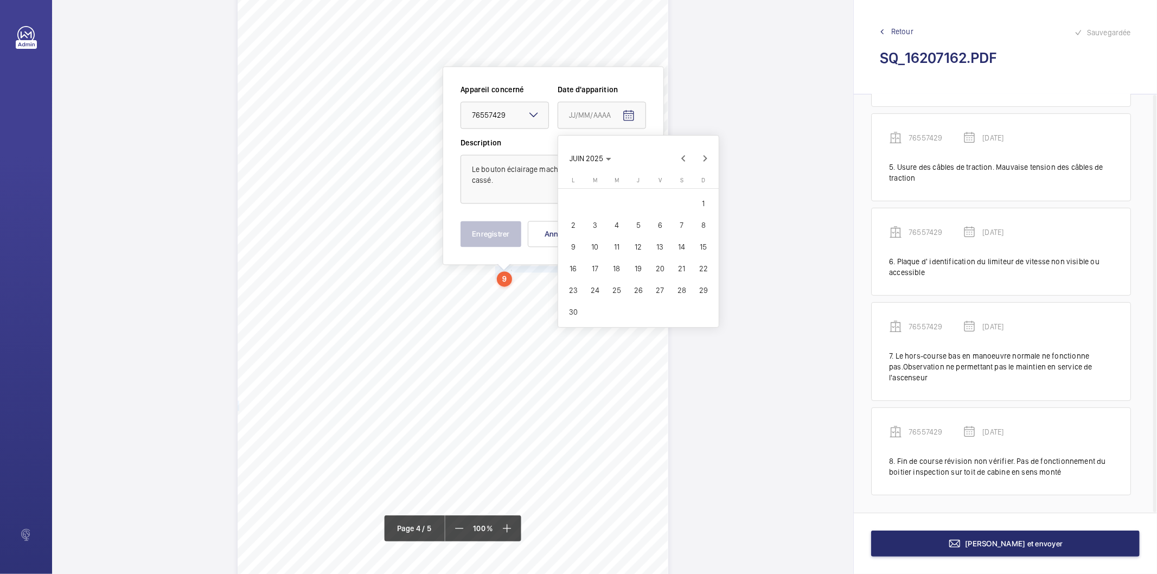
click at [634, 268] on span "19" at bounding box center [639, 269] width 20 height 20
type input "[DATE]"
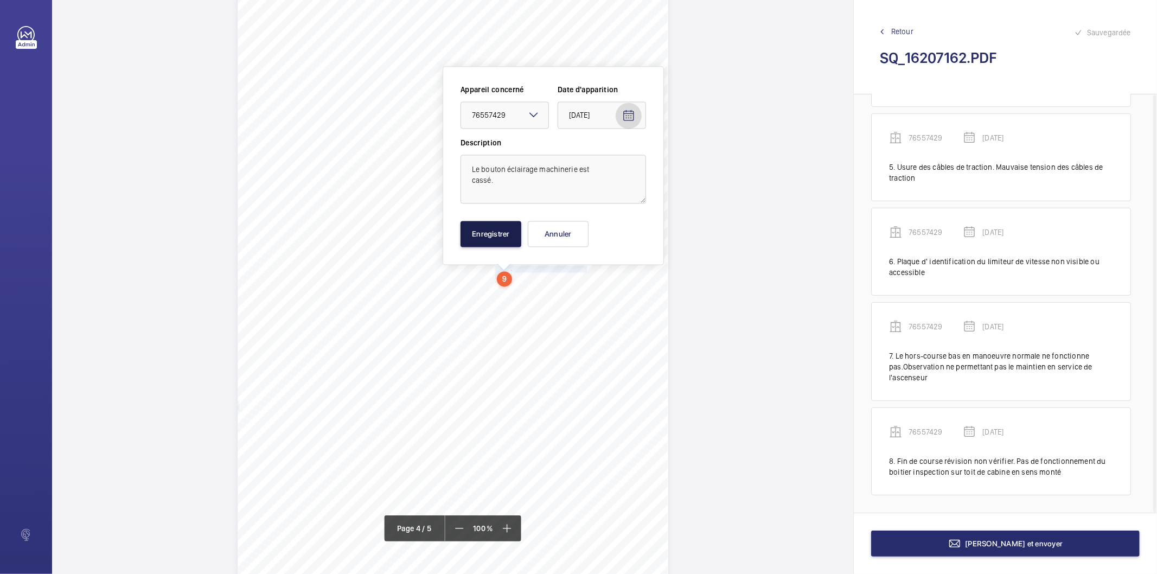
click at [519, 238] on button "Enregistrer" at bounding box center [491, 234] width 61 height 26
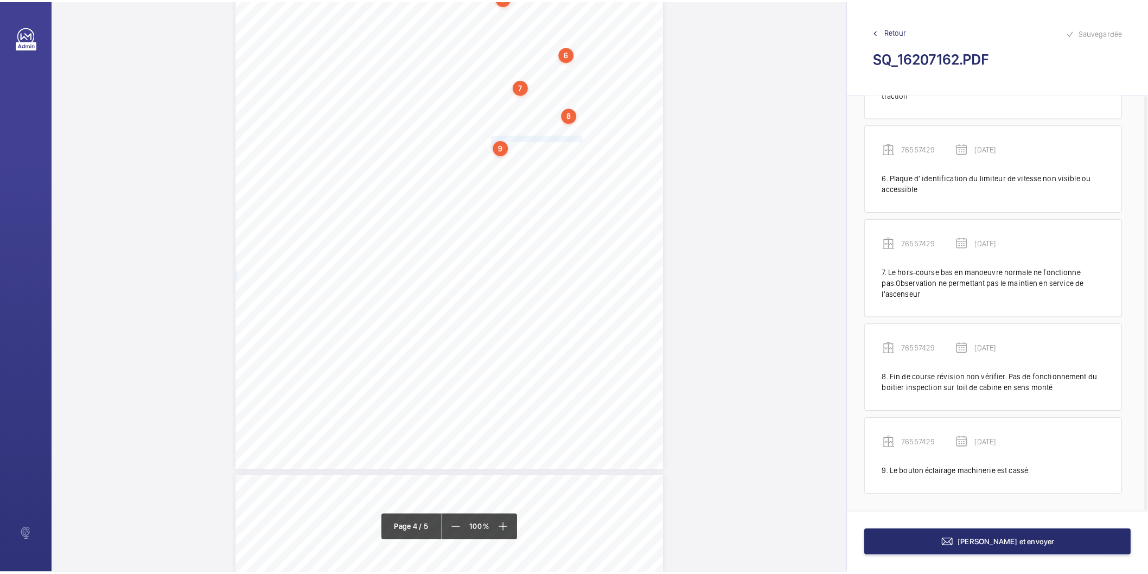
scroll to position [1927, 0]
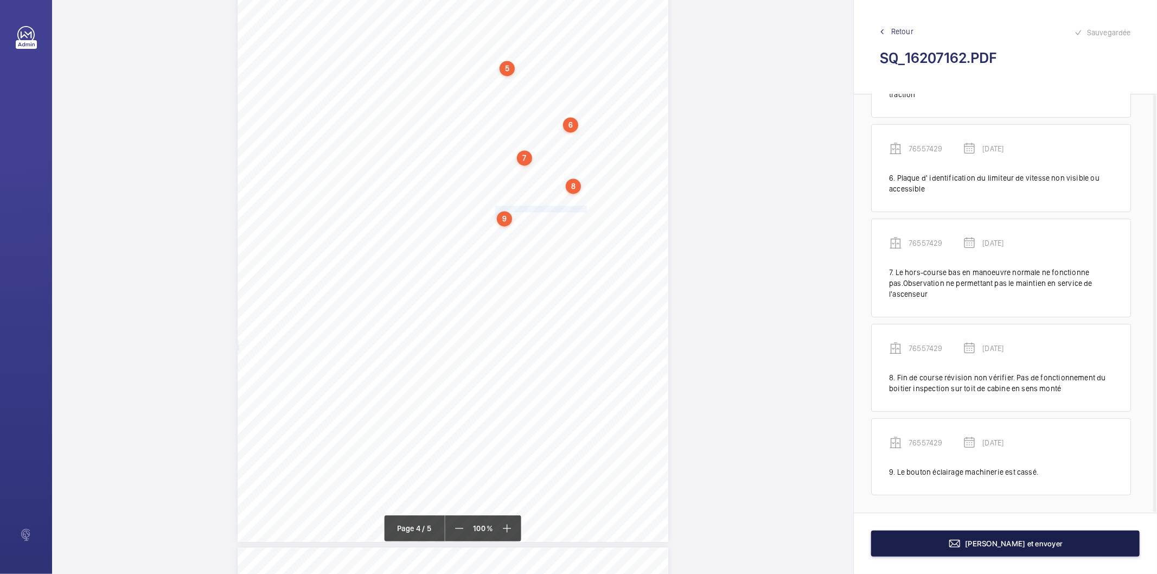
click at [926, 540] on button "[PERSON_NAME] et envoyer" at bounding box center [1005, 544] width 269 height 26
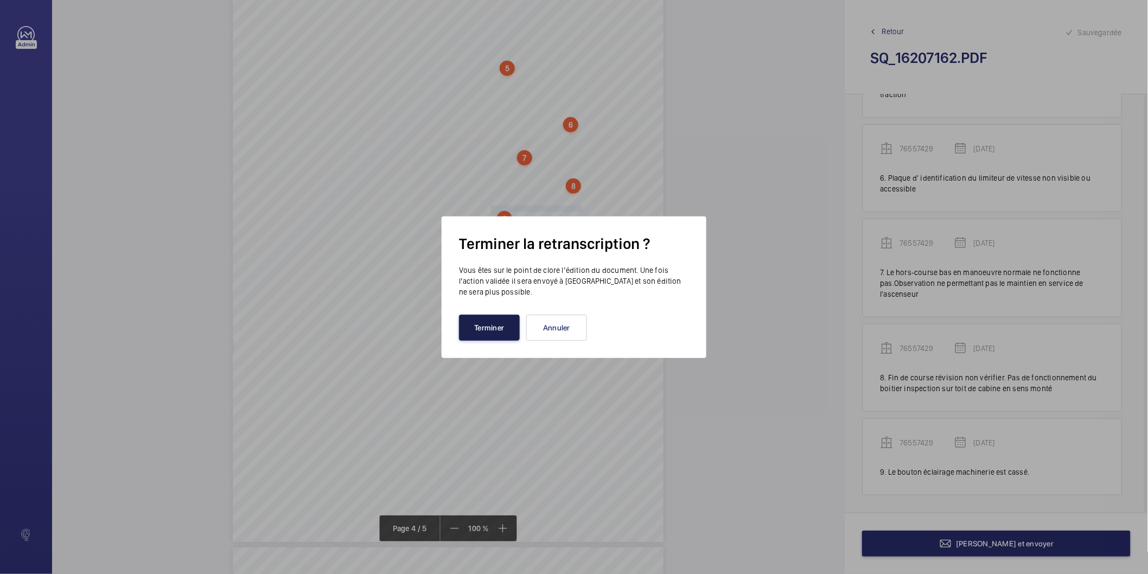
click at [488, 339] on button "Terminer" at bounding box center [489, 328] width 61 height 26
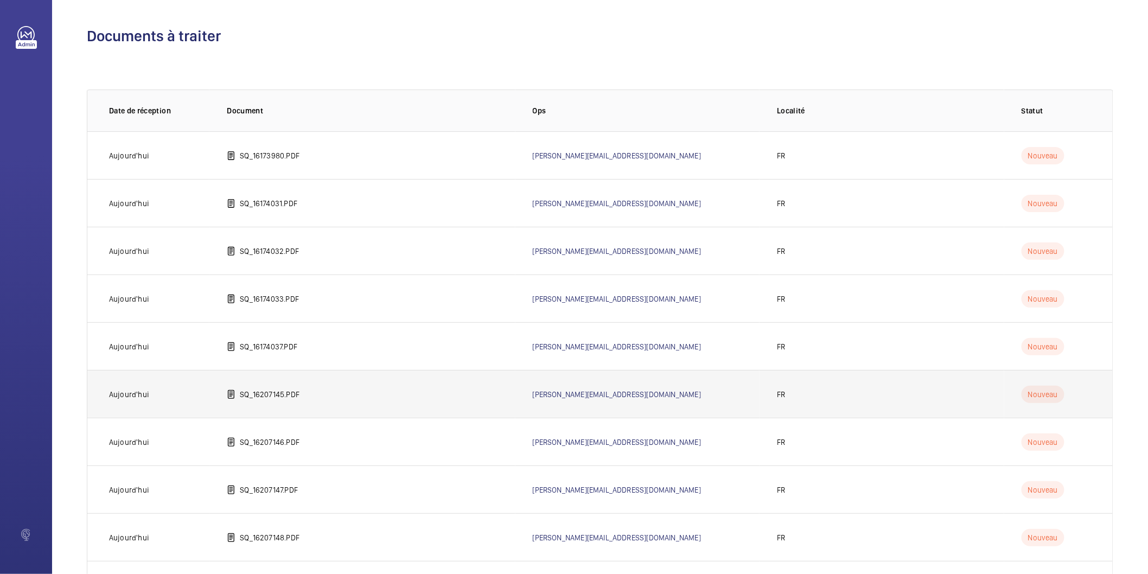
scroll to position [241, 0]
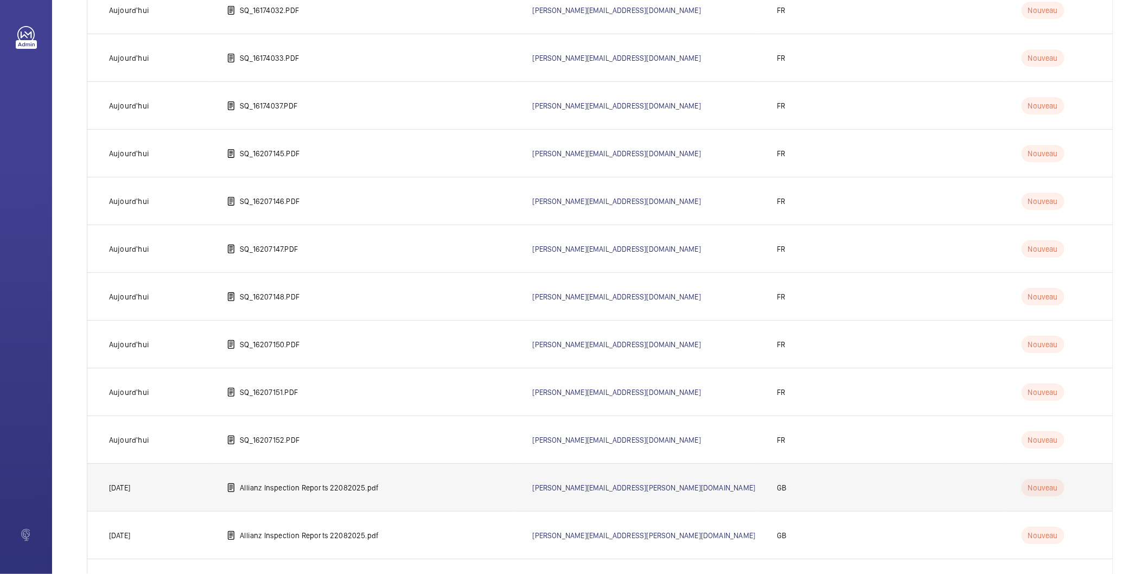
click at [247, 483] on p "Allianz Inspection Reports 22082025.pdf" at bounding box center [309, 487] width 139 height 11
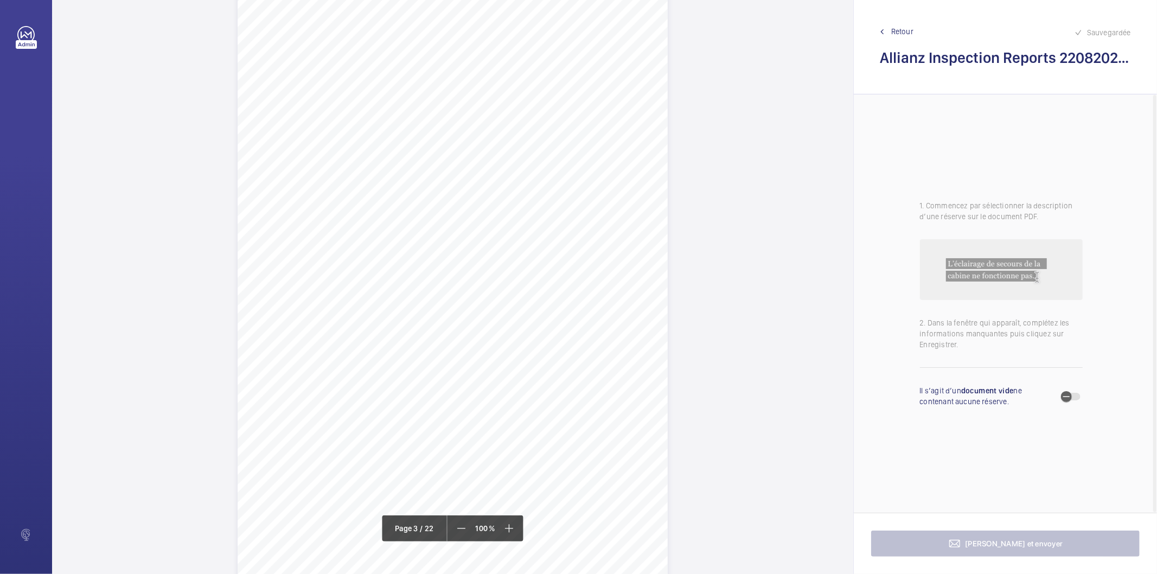
scroll to position [1266, 0]
drag, startPoint x: 342, startPoint y: 87, endPoint x: 530, endPoint y: 95, distance: 187.9
click at [530, 95] on div "Lift Report Lifting Operations & Lifting Equipment Regulation 1998 Provision & …" at bounding box center [453, 284] width 430 height 609
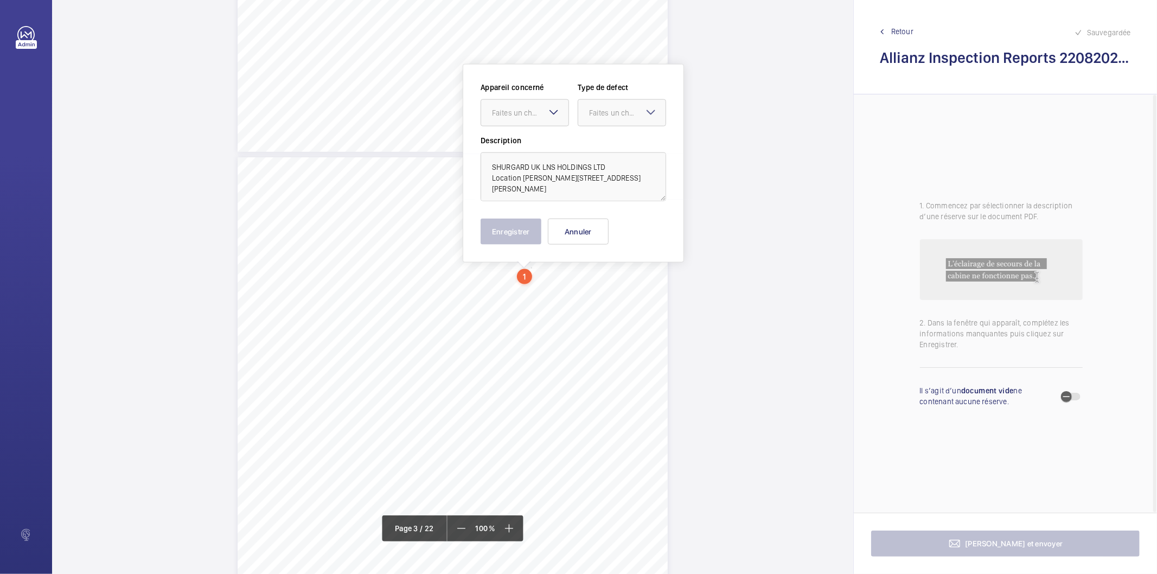
scroll to position [1086, 0]
click at [527, 118] on div "Faites un choix" at bounding box center [530, 115] width 77 height 11
click at [525, 150] on span "E49910009005" at bounding box center [525, 148] width 66 height 11
click at [640, 117] on div "Faites un choix" at bounding box center [627, 115] width 77 height 11
click at [625, 149] on span "Standard" at bounding box center [622, 148] width 66 height 11
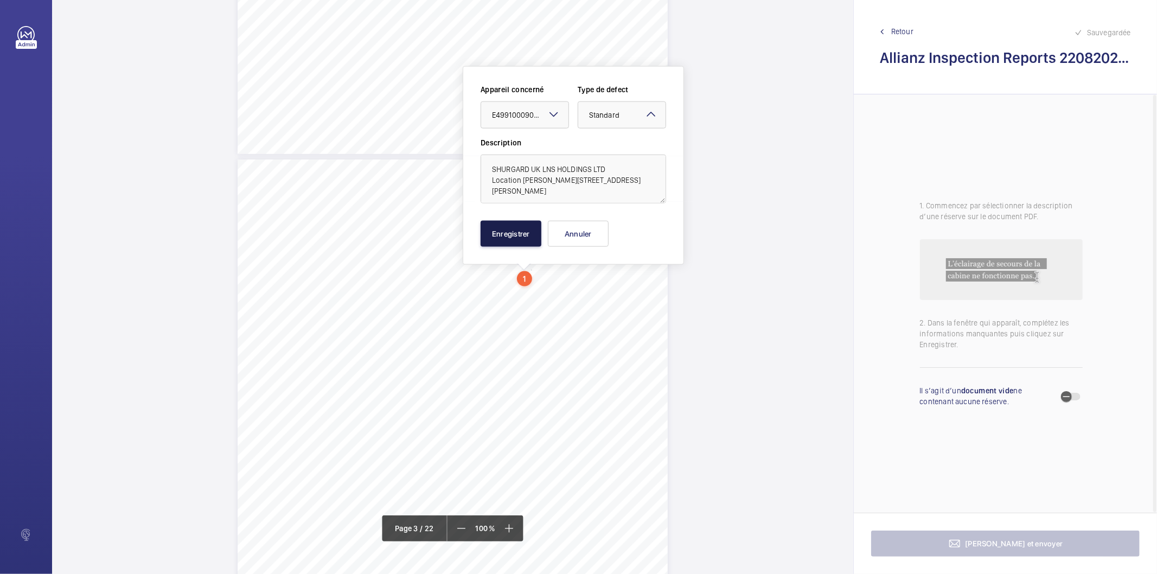
click at [528, 224] on button "Enregistrer" at bounding box center [511, 234] width 61 height 26
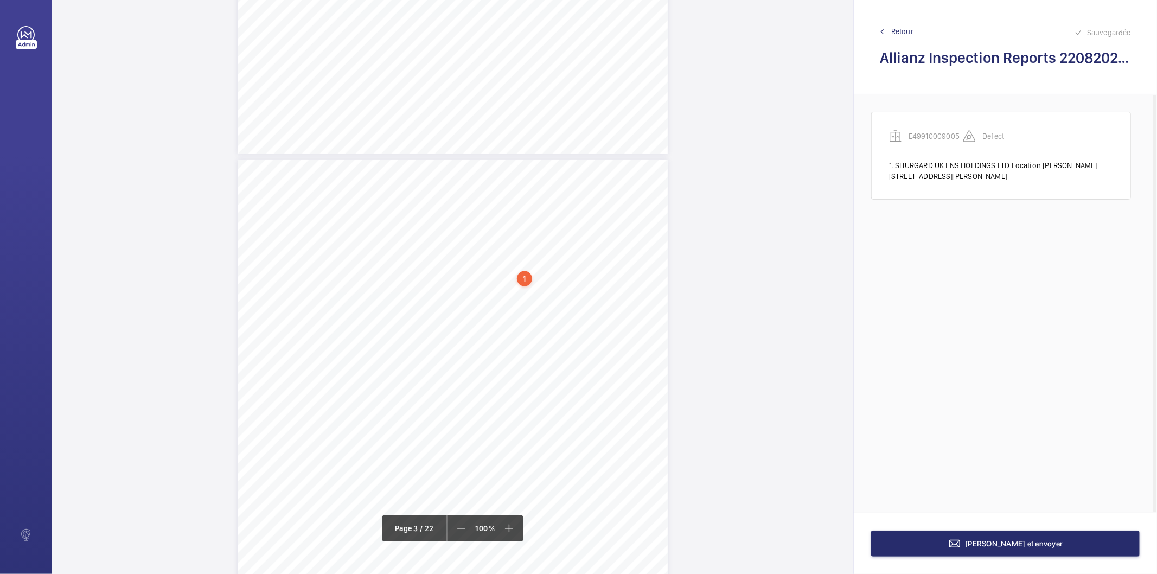
click at [527, 278] on div "1" at bounding box center [524, 278] width 15 height 15
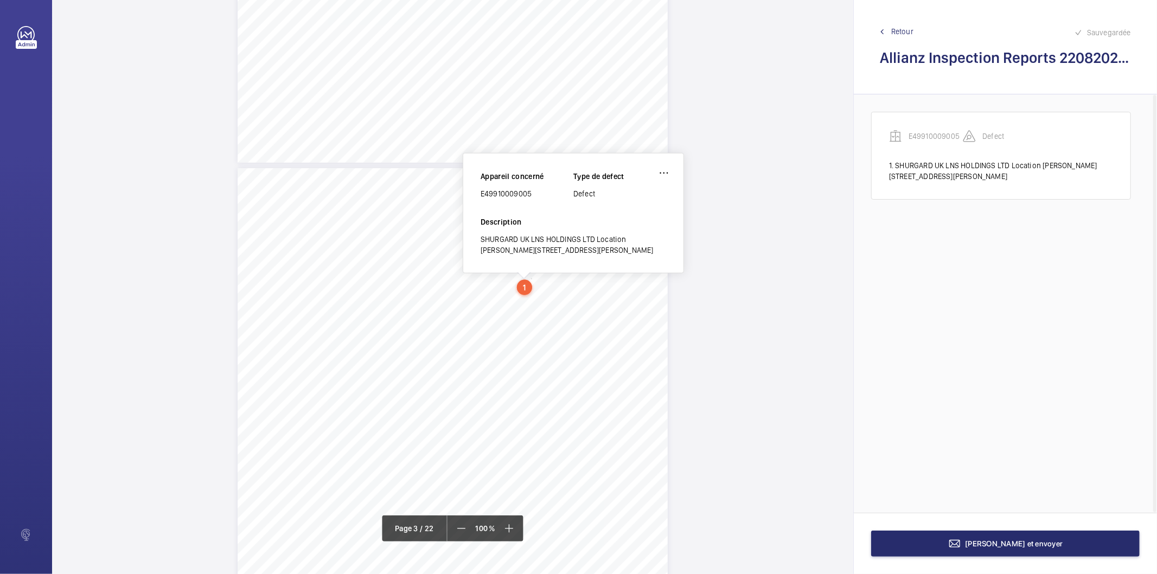
click at [511, 237] on div "SHURGARD UK LNS HOLDINGS LTD Location [PERSON_NAME][STREET_ADDRESS][PERSON_NAME]" at bounding box center [574, 245] width 186 height 22
click at [664, 172] on wm-front-icon-button at bounding box center [664, 173] width 26 height 26
click at [642, 203] on div "Modifier" at bounding box center [634, 205] width 86 height 20
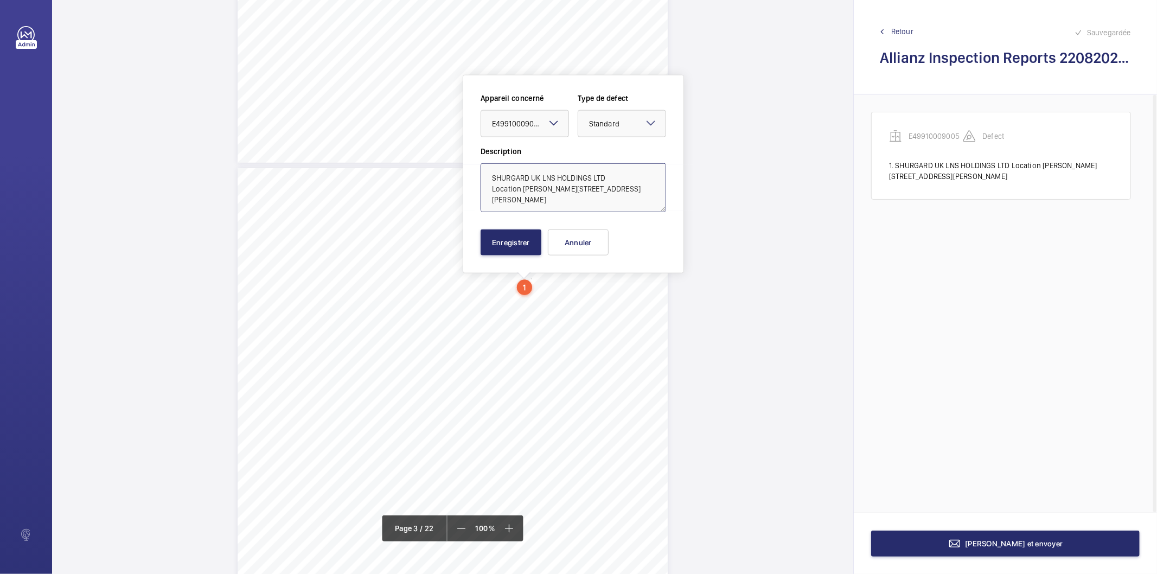
drag, startPoint x: 522, startPoint y: 188, endPoint x: 612, endPoint y: 174, distance: 90.7
click at [612, 174] on textarea "SHURGARD UK LNS HOLDINGS LTD Location [PERSON_NAME][STREET_ADDRESS][PERSON_NAME]" at bounding box center [574, 187] width 186 height 49
type textarea "SHURGARD UK LNS HOLDINGS LTD [PERSON_NAME][STREET_ADDRESS][PERSON_NAME]"
click at [612, 245] on div "Enregistrer Annuler" at bounding box center [574, 243] width 186 height 26
click at [603, 244] on button "Annuler" at bounding box center [578, 243] width 61 height 26
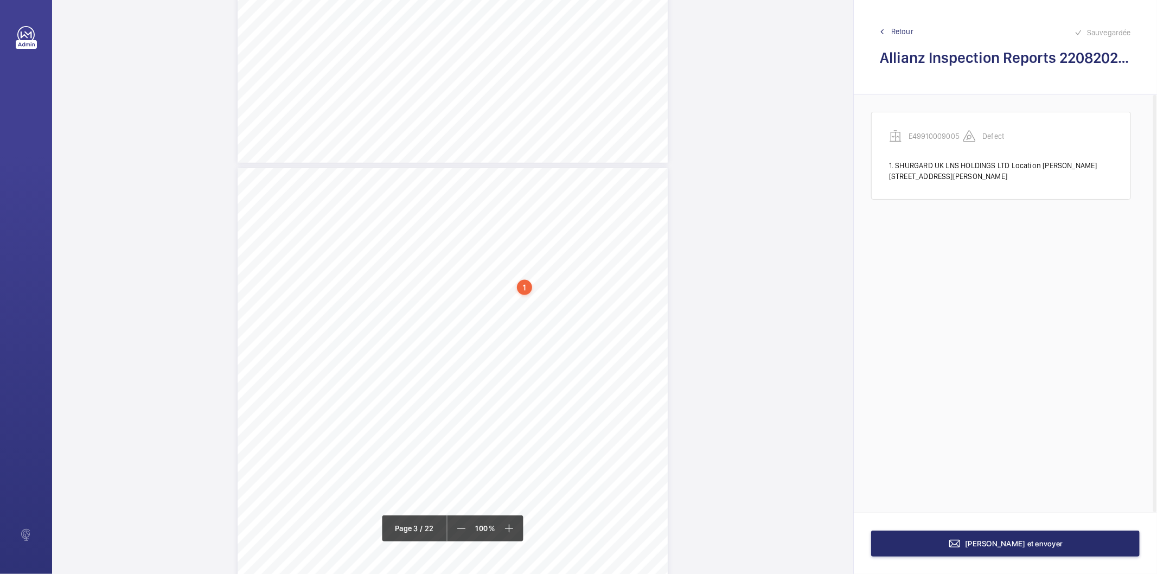
click at [524, 283] on div "1" at bounding box center [524, 287] width 15 height 15
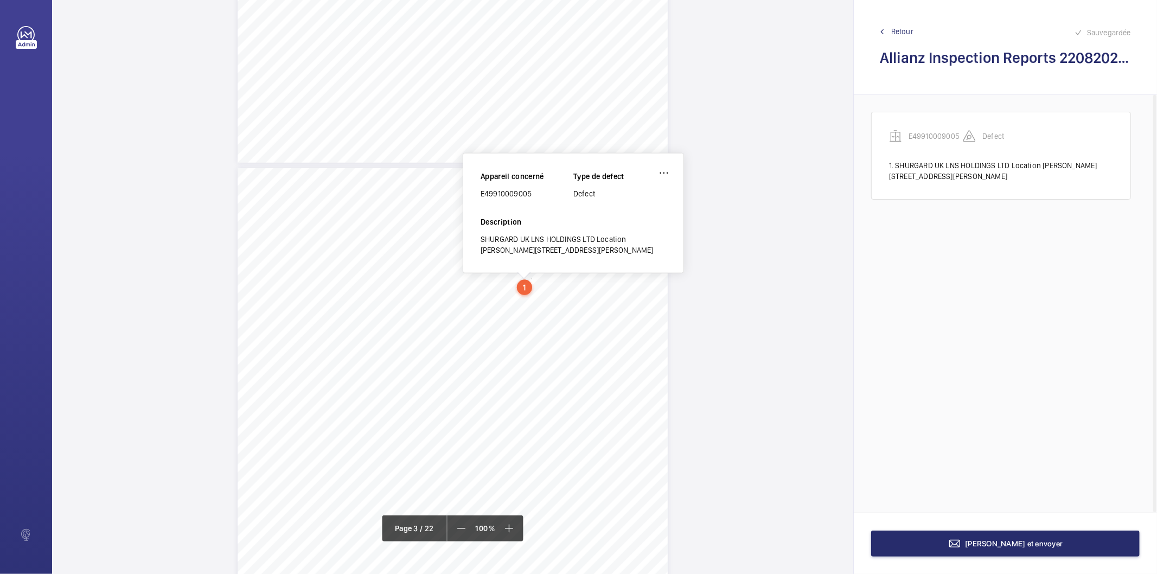
click at [514, 192] on div "E49910009005" at bounding box center [527, 193] width 93 height 11
copy div "E49910009005"
click at [670, 175] on wm-front-icon-button at bounding box center [664, 173] width 26 height 26
click at [616, 224] on div "Supprimer" at bounding box center [634, 225] width 86 height 20
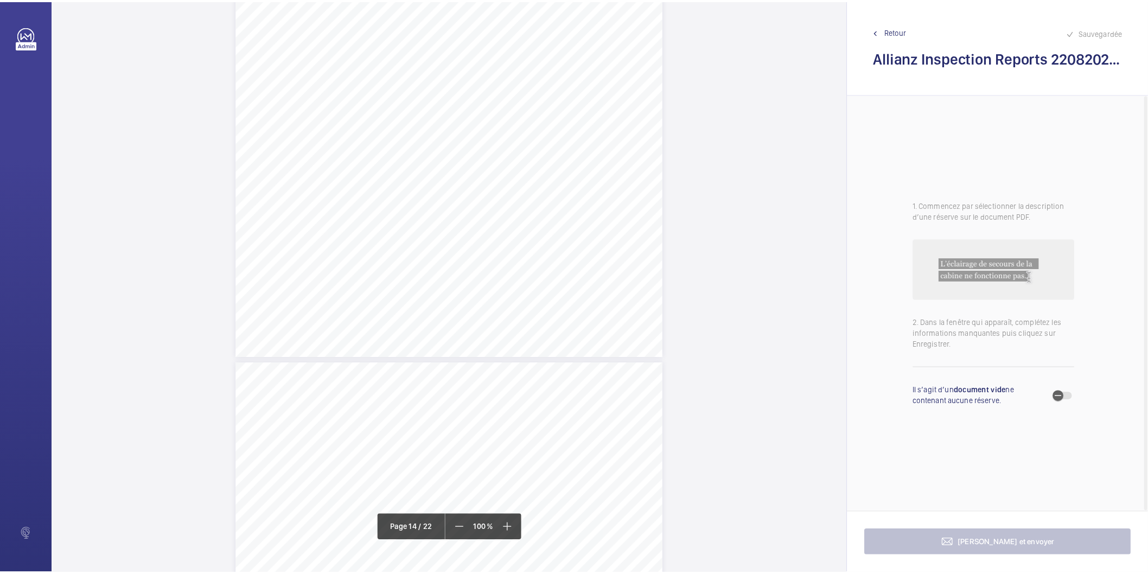
scroll to position [8313, 0]
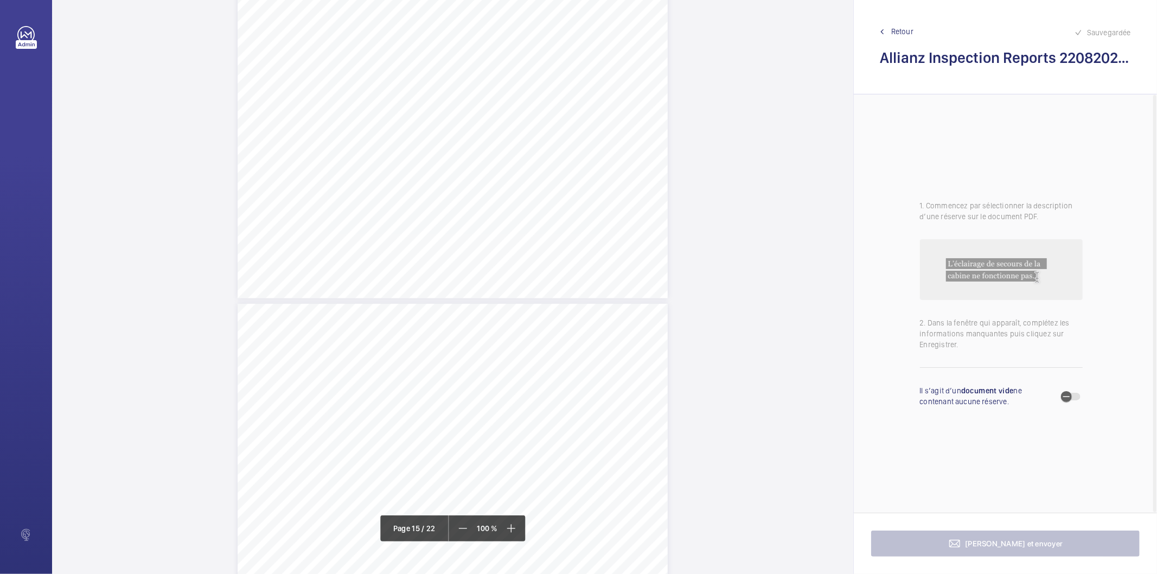
click at [953, 54] on h2 "Allianz Inspection Reports 22082025.pdf" at bounding box center [1005, 58] width 251 height 20
click at [948, 56] on h2 "Allianz Inspection Reports 22082025.pdf" at bounding box center [1005, 58] width 251 height 20
copy h2 "Allianz Inspection Reports 22082025.pdf"
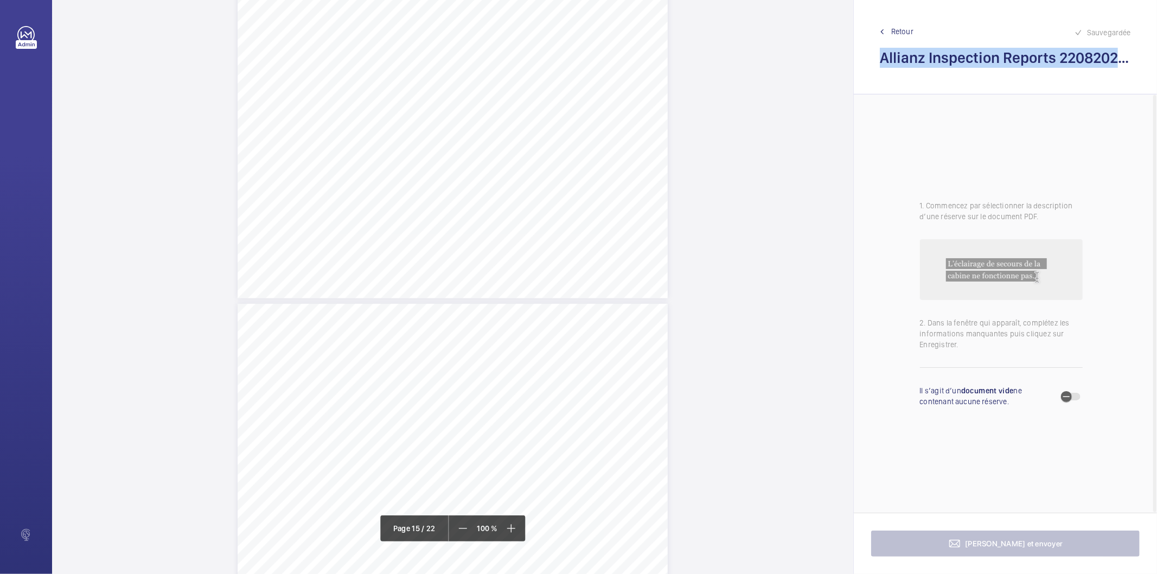
click at [901, 29] on span "Retour" at bounding box center [903, 31] width 22 height 11
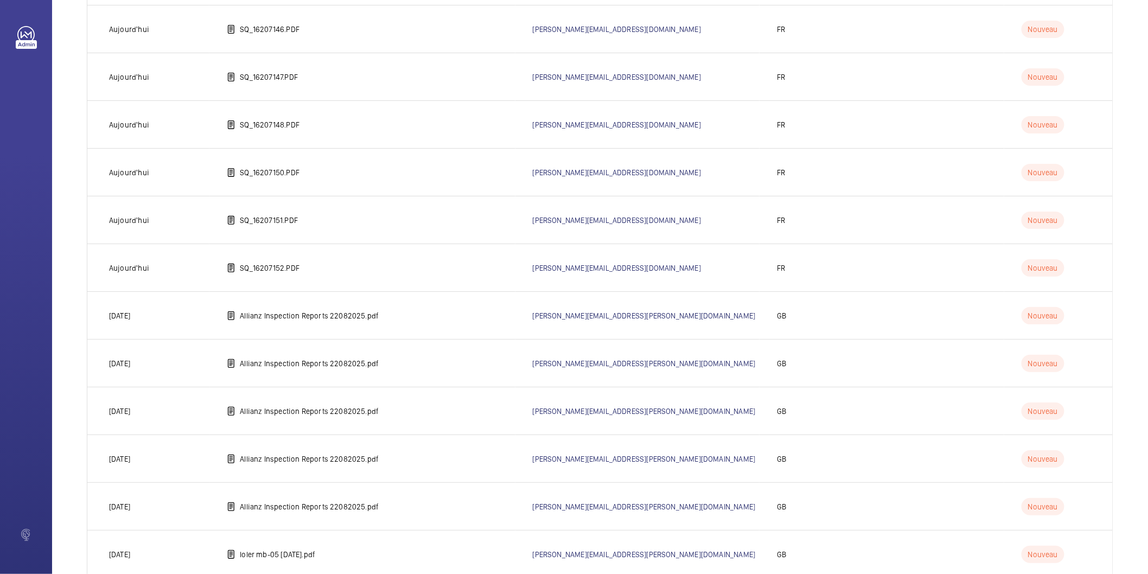
scroll to position [422, 0]
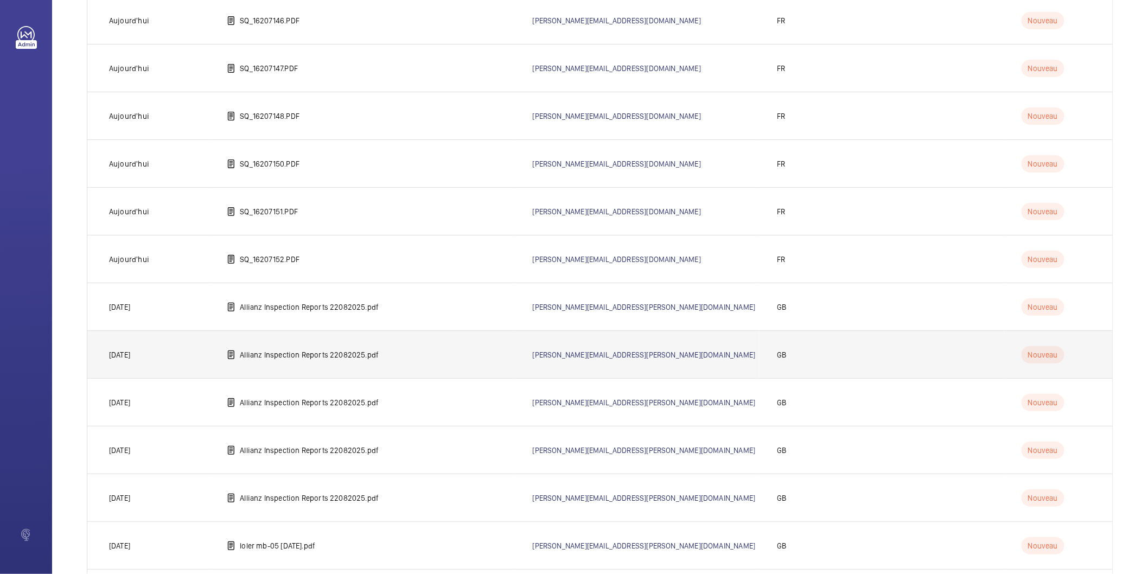
click at [313, 353] on p "Allianz Inspection Reports 22082025.pdf" at bounding box center [309, 354] width 139 height 11
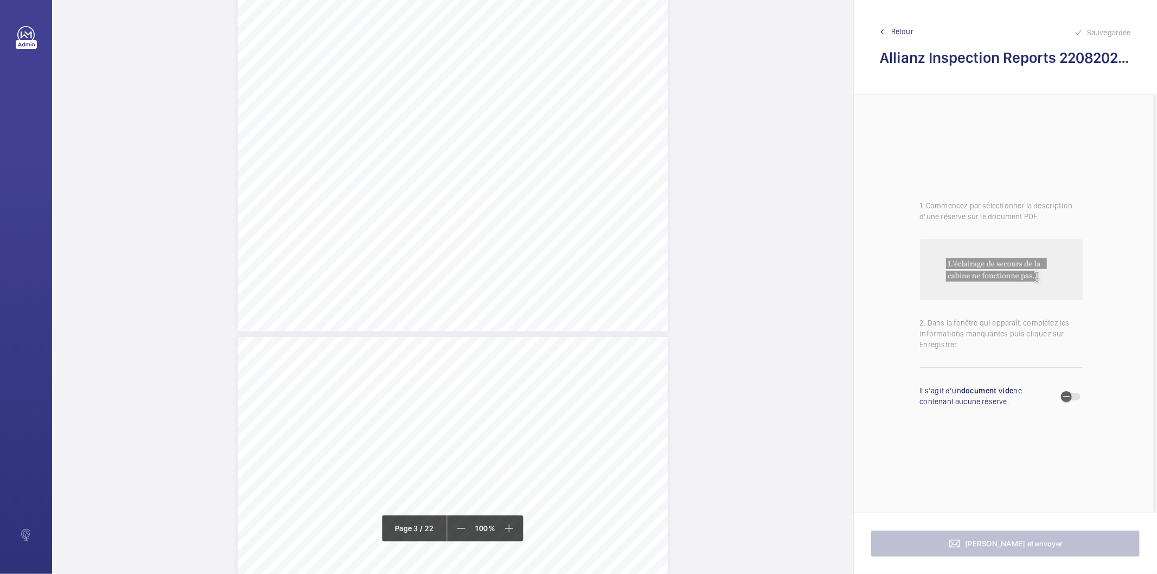
scroll to position [1085, 0]
click at [527, 217] on div "Lift Report Lifting Operations & Lifting Equipment Regulation 1998 Provision & …" at bounding box center [453, 465] width 430 height 609
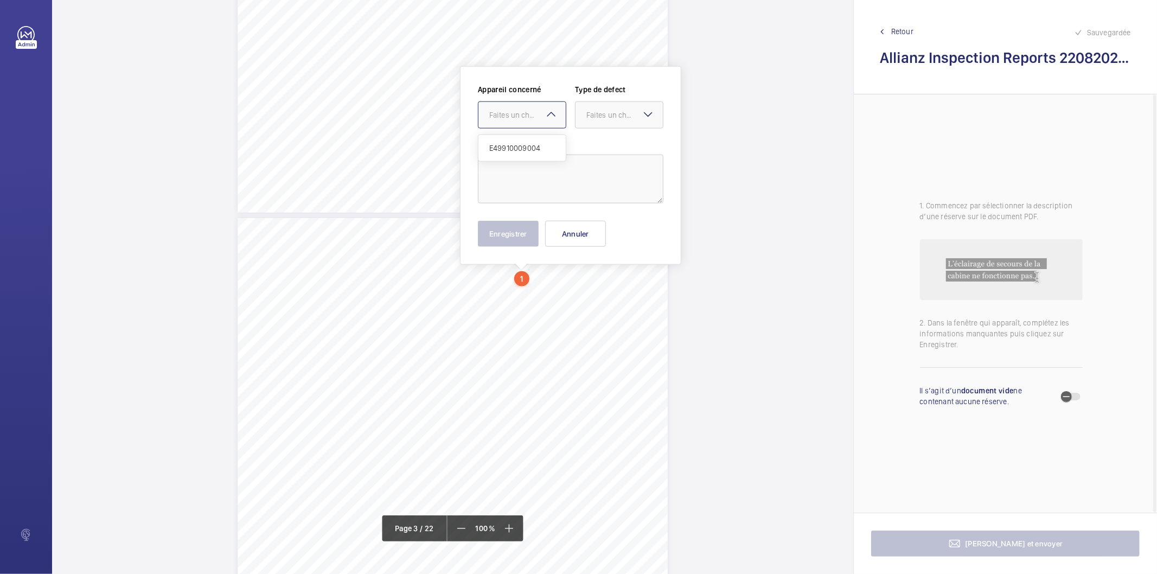
click at [547, 114] on mat-icon at bounding box center [551, 114] width 13 height 13
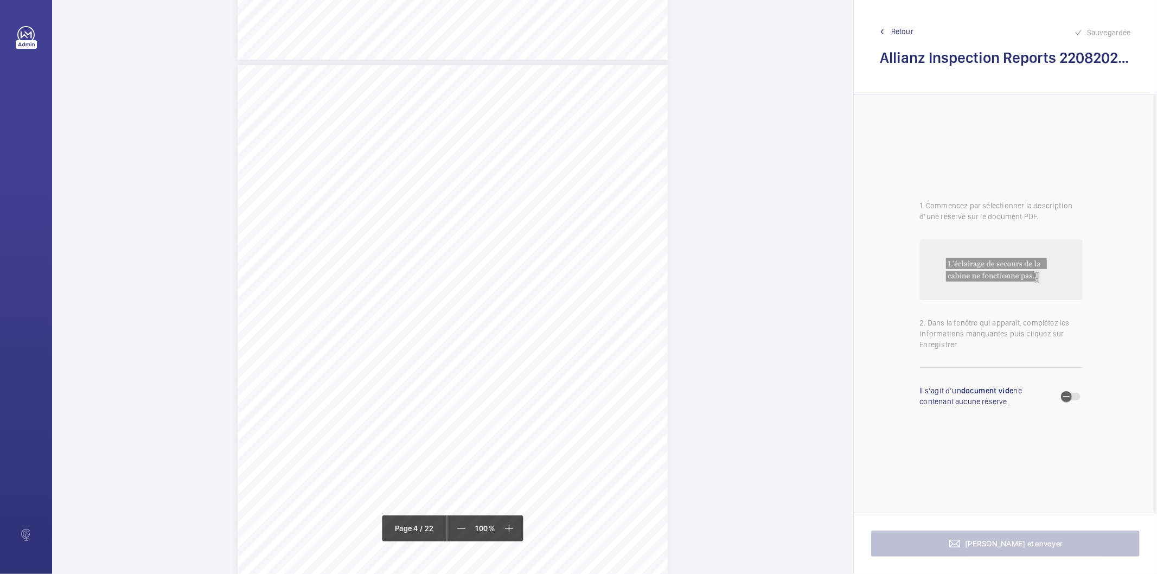
scroll to position [2415, 0]
click at [601, 93] on div "Lift Report Lifting Operations & Lifting Equipment Regulation 1998 Provision & …" at bounding box center [453, 364] width 430 height 609
click at [522, 194] on div "Lift Report Lifting Operations & Lifting Equipment Regulation 1998 Provision & …" at bounding box center [453, 364] width 430 height 609
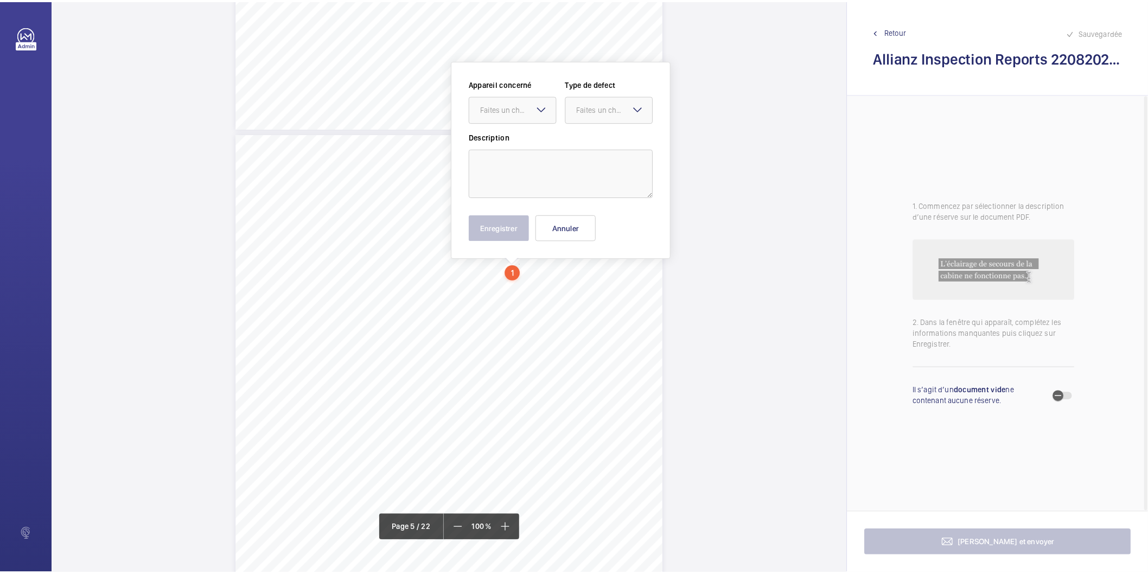
scroll to position [2334, 0]
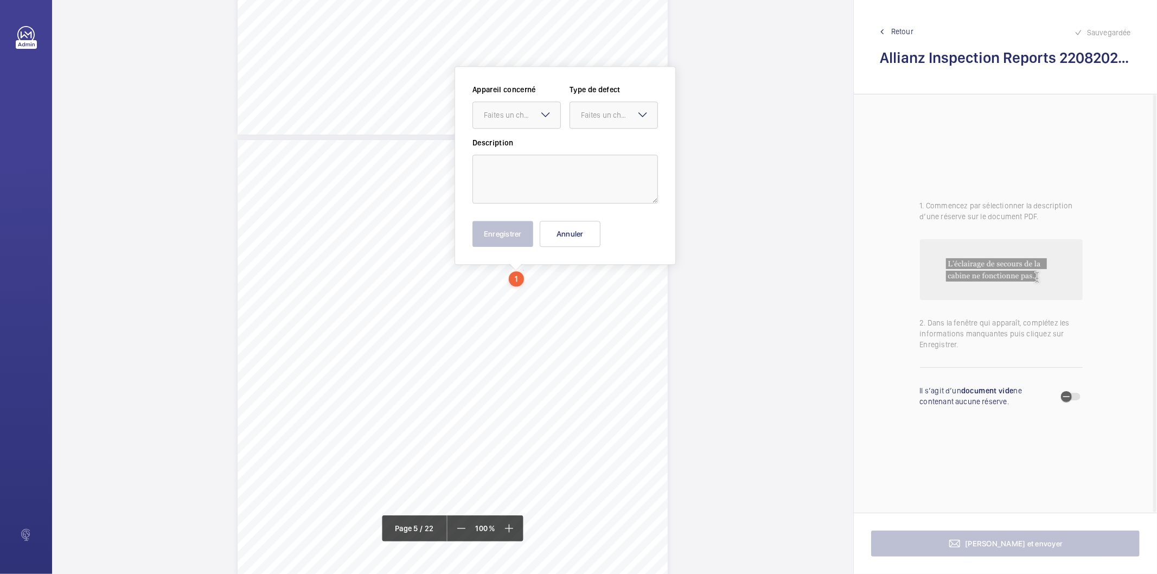
click at [547, 116] on mat-icon at bounding box center [545, 114] width 13 height 13
click at [899, 30] on span "Retour" at bounding box center [903, 31] width 22 height 11
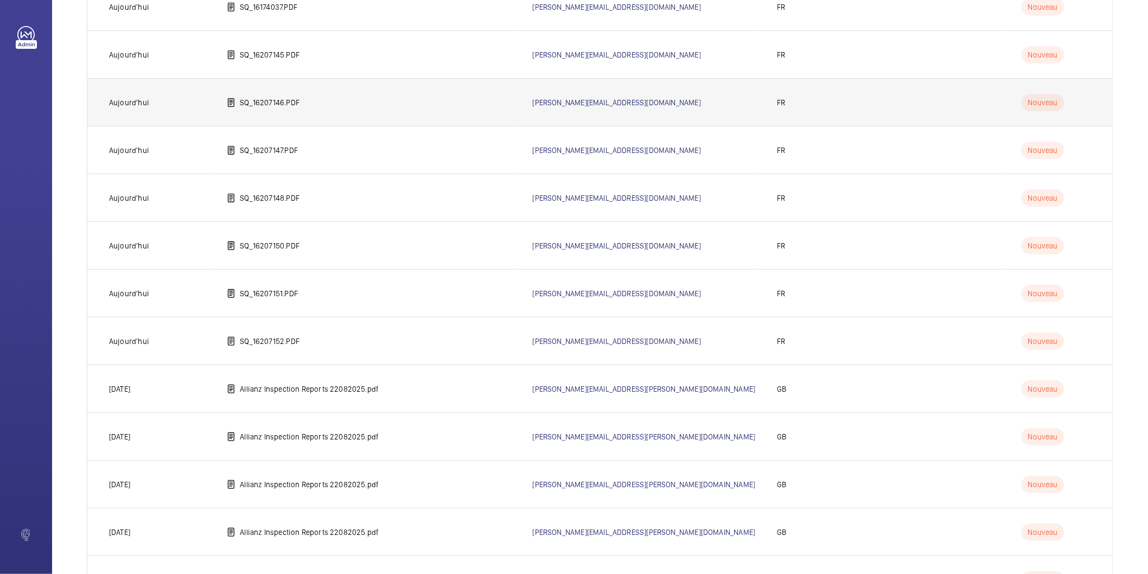
scroll to position [361, 0]
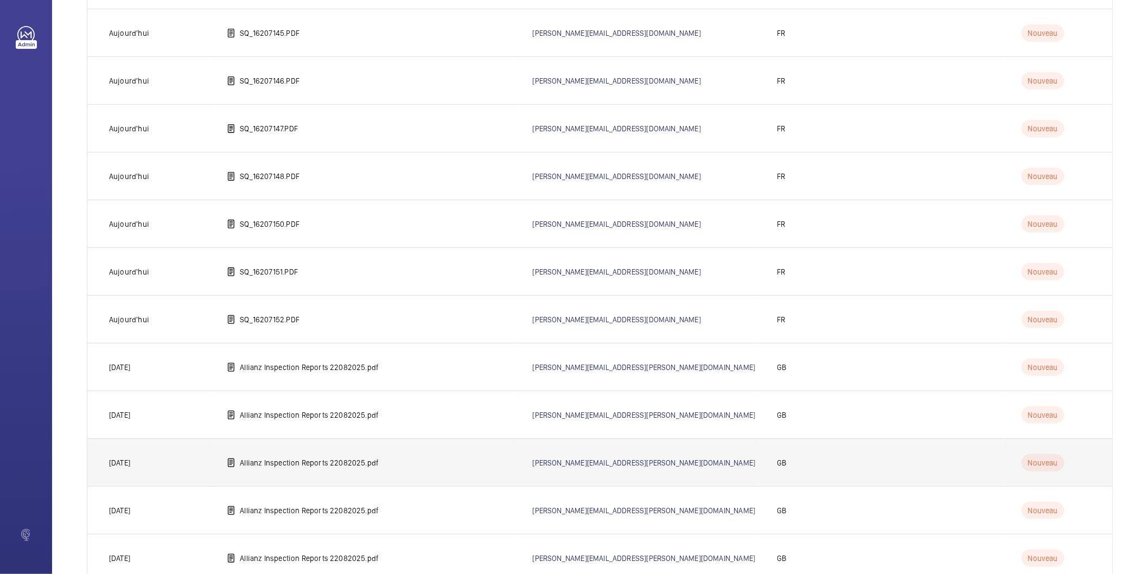
click at [364, 462] on p "Allianz Inspection Reports 22082025.pdf" at bounding box center [309, 462] width 139 height 11
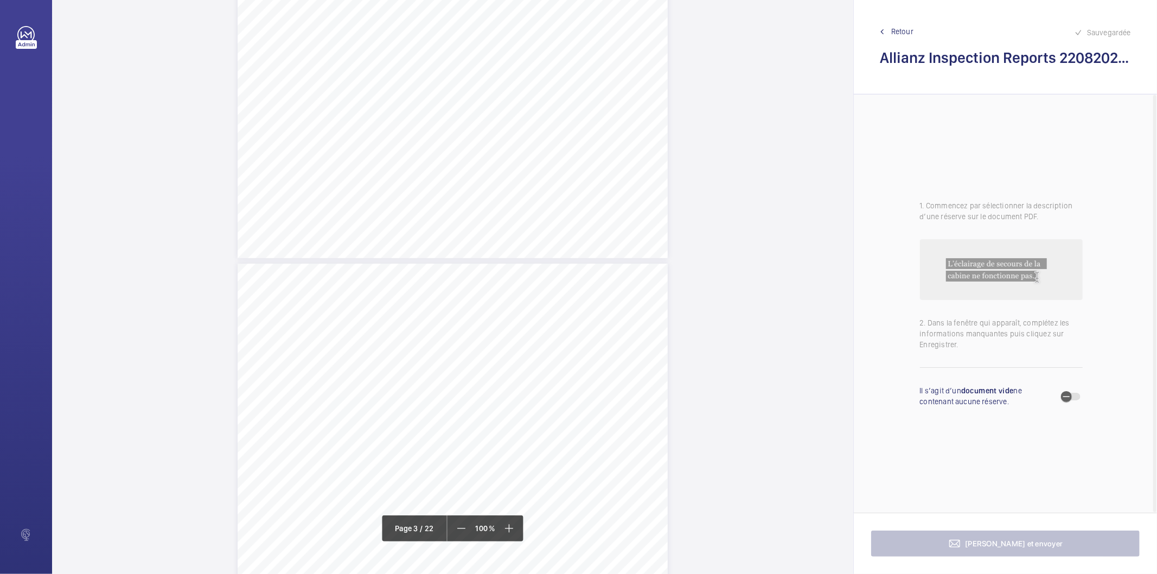
scroll to position [1145, 0]
click at [525, 310] on span "Right hand lift (viewed from loading bay)" at bounding box center [518, 311] width 131 height 7
click at [514, 113] on div "Faites un choix" at bounding box center [525, 115] width 77 height 11
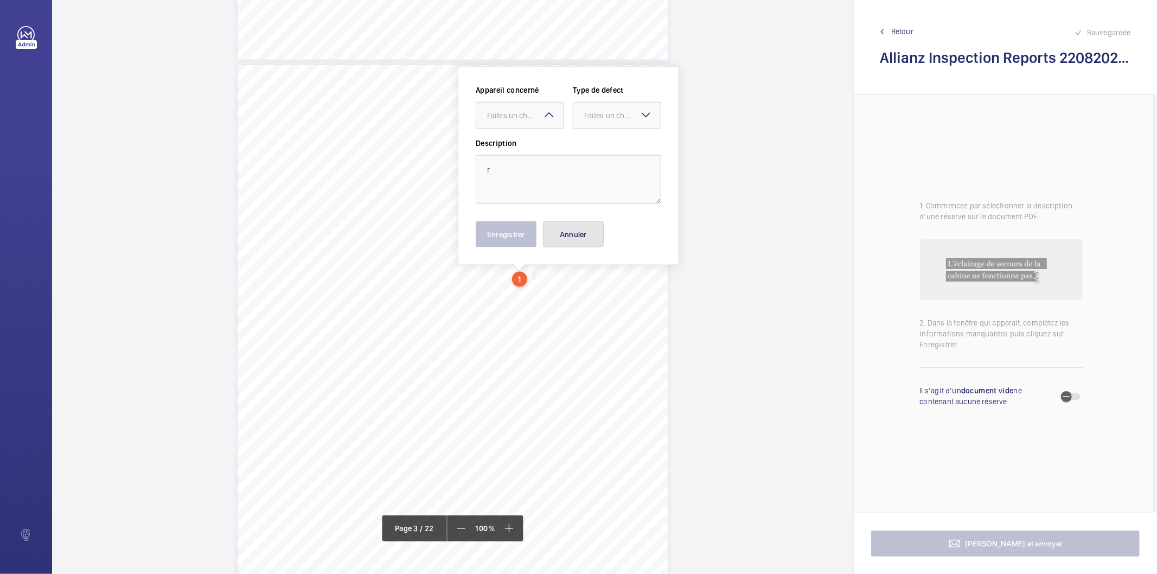
click at [561, 236] on button "Annuler" at bounding box center [573, 234] width 61 height 26
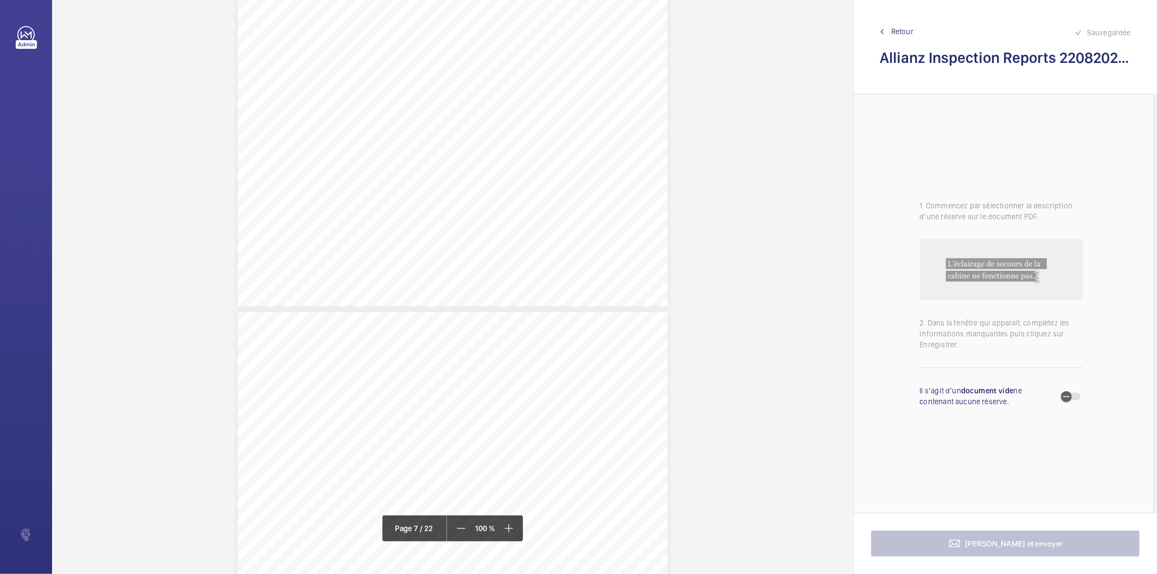
scroll to position [4135, 0]
drag, startPoint x: 451, startPoint y: 356, endPoint x: 505, endPoint y: 357, distance: 53.2
click at [505, 357] on span "Hand rails insecure." at bounding box center [484, 357] width 62 height 7
click at [507, 116] on div "Faites un choix" at bounding box center [505, 115] width 77 height 11
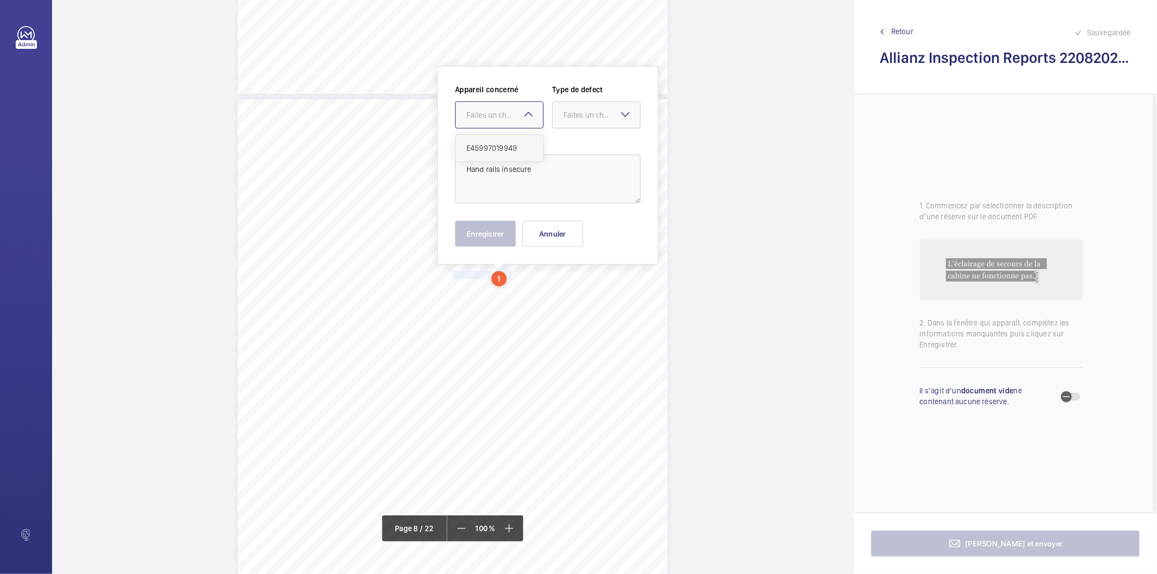
click at [502, 143] on span "E45997019949" at bounding box center [500, 148] width 66 height 11
click at [600, 115] on div "Faites un choix" at bounding box center [602, 115] width 77 height 11
drag, startPoint x: 587, startPoint y: 149, endPoint x: 567, endPoint y: 177, distance: 35.4
click at [586, 149] on span "Standard" at bounding box center [597, 148] width 66 height 11
click at [501, 230] on button "Enregistrer" at bounding box center [485, 234] width 61 height 26
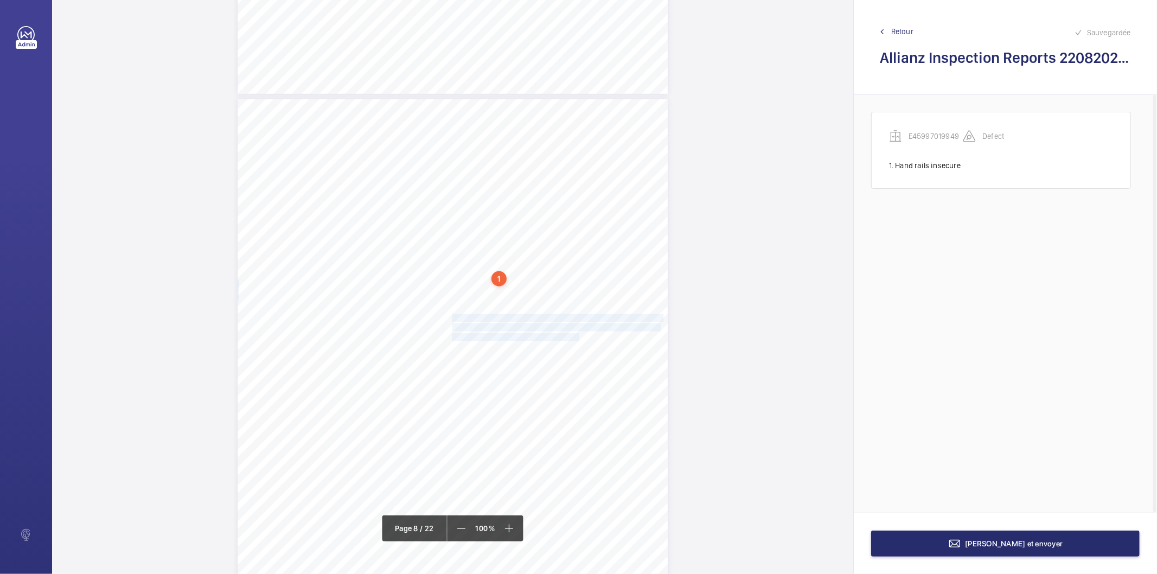
drag, startPoint x: 451, startPoint y: 316, endPoint x: 567, endPoint y: 334, distance: 116.4
click at [567, 334] on div "Lift Report Lifting Operations & Lifting Equipment Regulation 1998 Provision & …" at bounding box center [453, 403] width 430 height 609
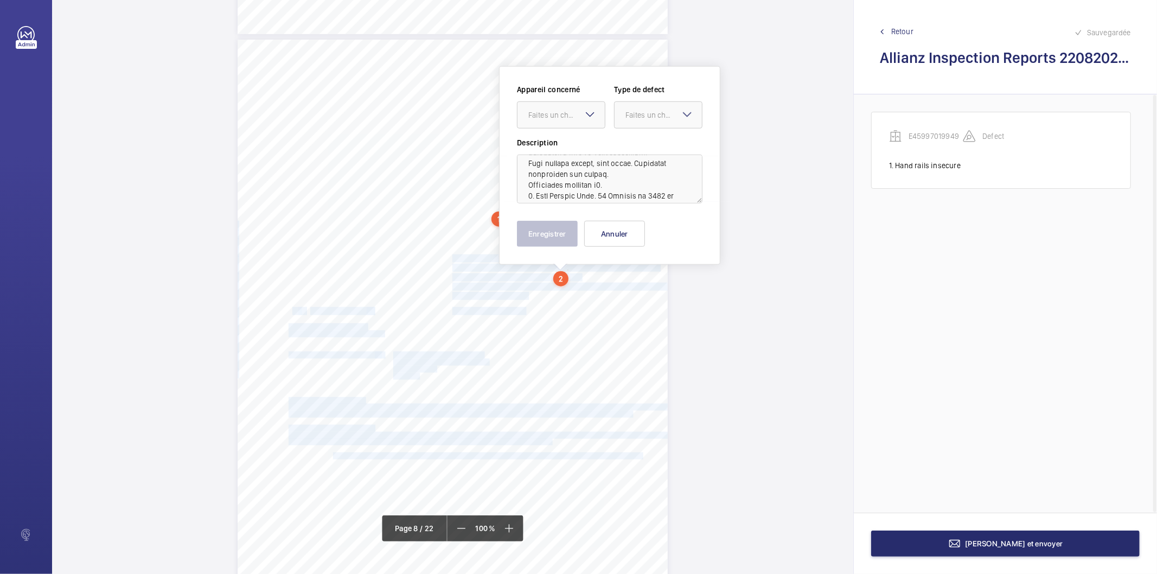
scroll to position [0, 0]
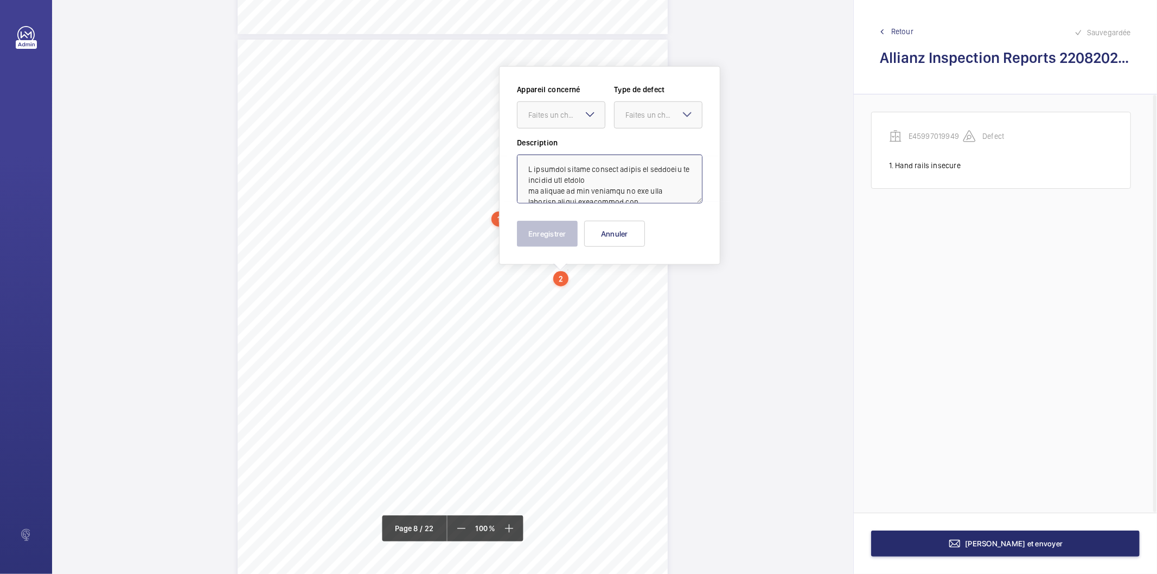
click at [601, 191] on textarea at bounding box center [610, 179] width 186 height 49
drag, startPoint x: 668, startPoint y: 196, endPoint x: 700, endPoint y: 357, distance: 163.8
click at [696, 360] on div "Allianz Engineering Inspection Services Ltd, [STREET_ADDRESS]. Allianz Engineer…" at bounding box center [452, 287] width 801 height 574
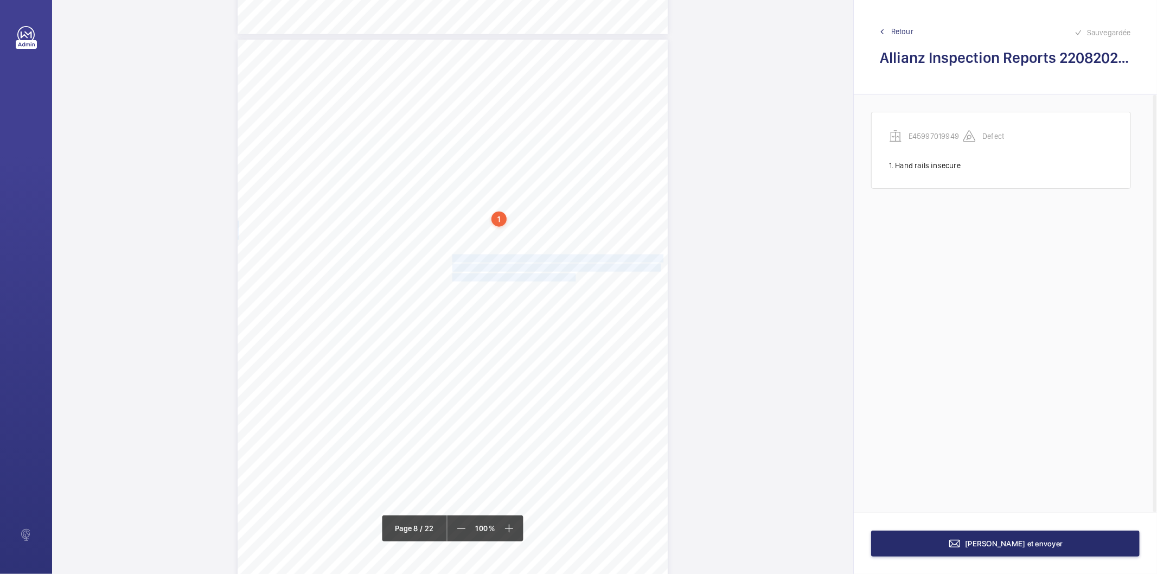
drag, startPoint x: 451, startPoint y: 258, endPoint x: 563, endPoint y: 276, distance: 112.6
click at [563, 276] on div "Lift Report Lifting Operations & Lifting Equipment Regulation 1998 Provision & …" at bounding box center [453, 344] width 430 height 609
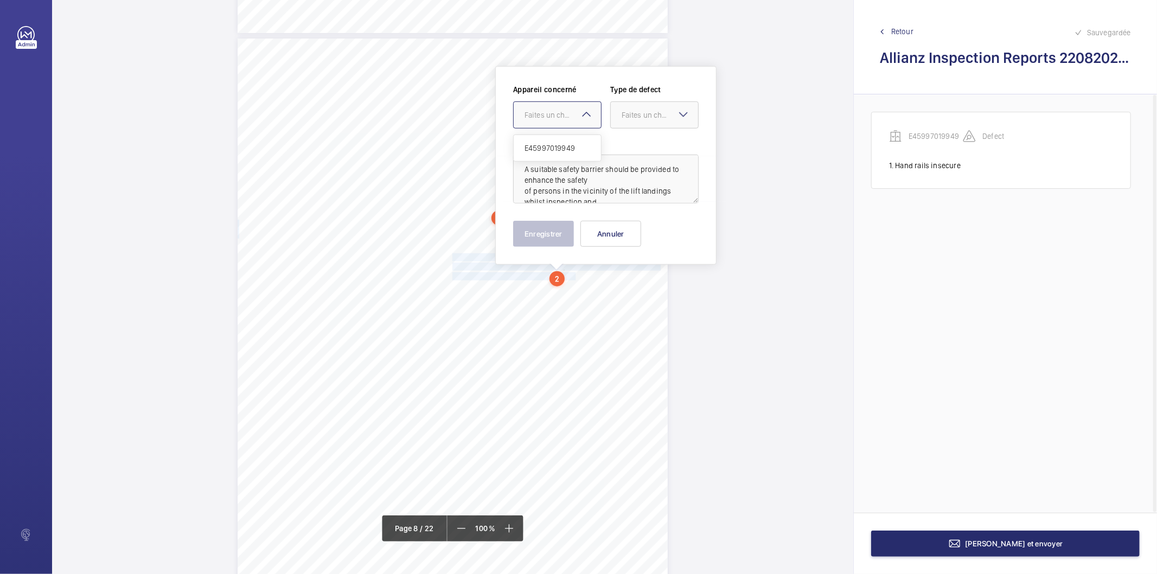
click at [568, 121] on div at bounding box center [557, 115] width 87 height 26
click at [551, 151] on span "E45997019949" at bounding box center [558, 148] width 66 height 11
click at [638, 123] on div at bounding box center [654, 115] width 87 height 26
drag, startPoint x: 645, startPoint y: 228, endPoint x: 552, endPoint y: 237, distance: 93.2
click at [636, 230] on span "Recommandation" at bounding box center [655, 227] width 66 height 11
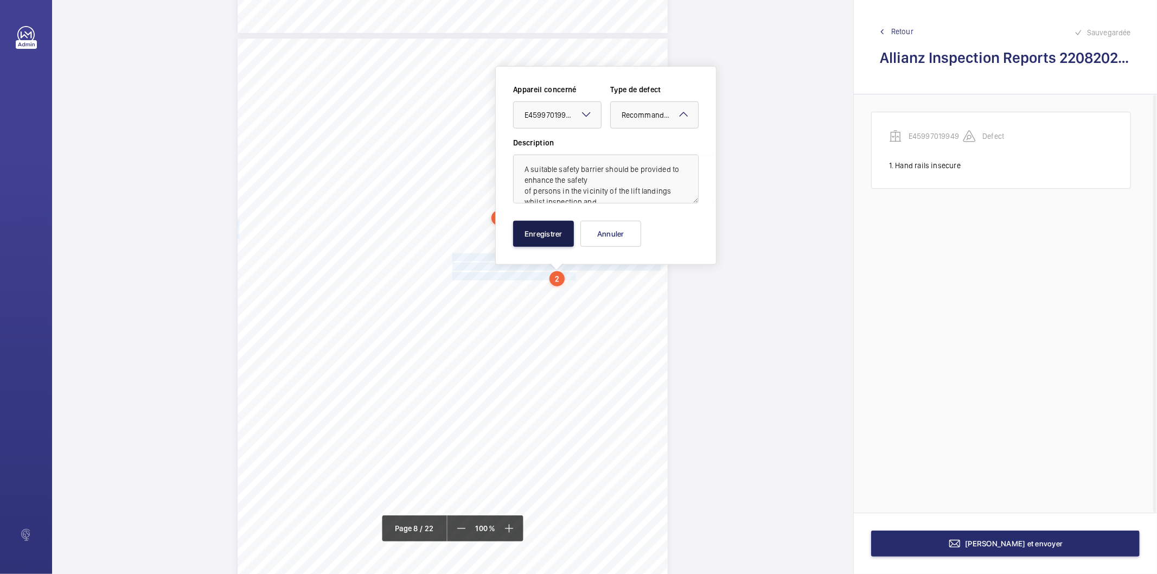
click at [552, 237] on button "Enregistrer" at bounding box center [543, 234] width 61 height 26
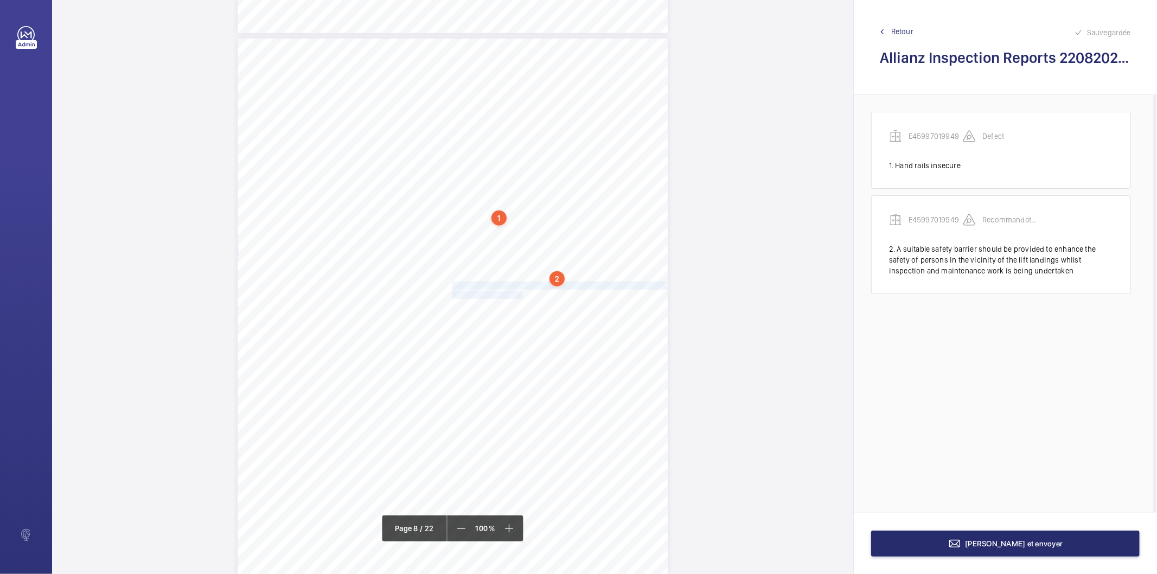
drag, startPoint x: 451, startPoint y: 286, endPoint x: 515, endPoint y: 296, distance: 65.3
click at [515, 296] on div "Lift Report Lifting Operations & Lifting Equipment Regulation 1998 Provision & …" at bounding box center [453, 343] width 430 height 609
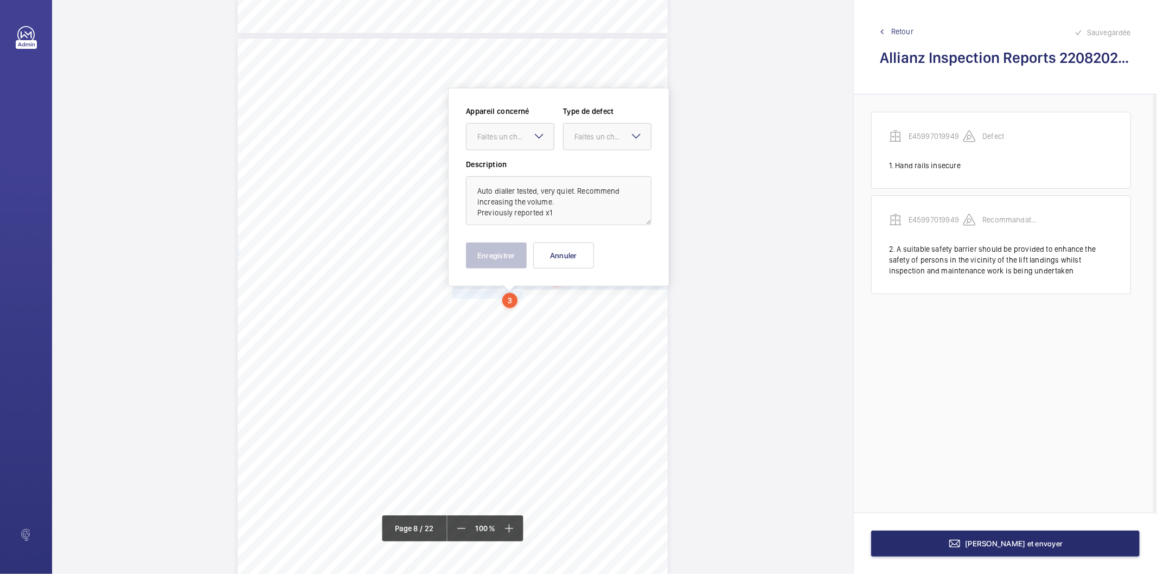
scroll to position [4300, 0]
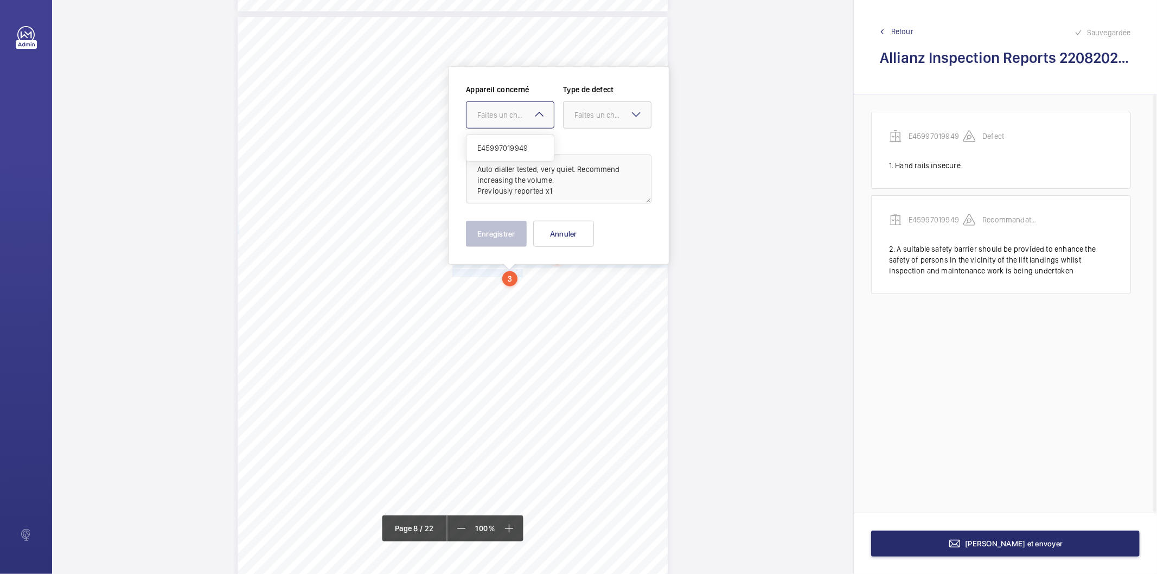
click at [514, 125] on div at bounding box center [510, 115] width 87 height 26
click at [501, 145] on span "E45997019949" at bounding box center [511, 148] width 66 height 11
drag, startPoint x: 588, startPoint y: 120, endPoint x: 577, endPoint y: 133, distance: 16.5
click at [583, 122] on div at bounding box center [607, 115] width 87 height 26
drag, startPoint x: 589, startPoint y: 225, endPoint x: 512, endPoint y: 231, distance: 76.8
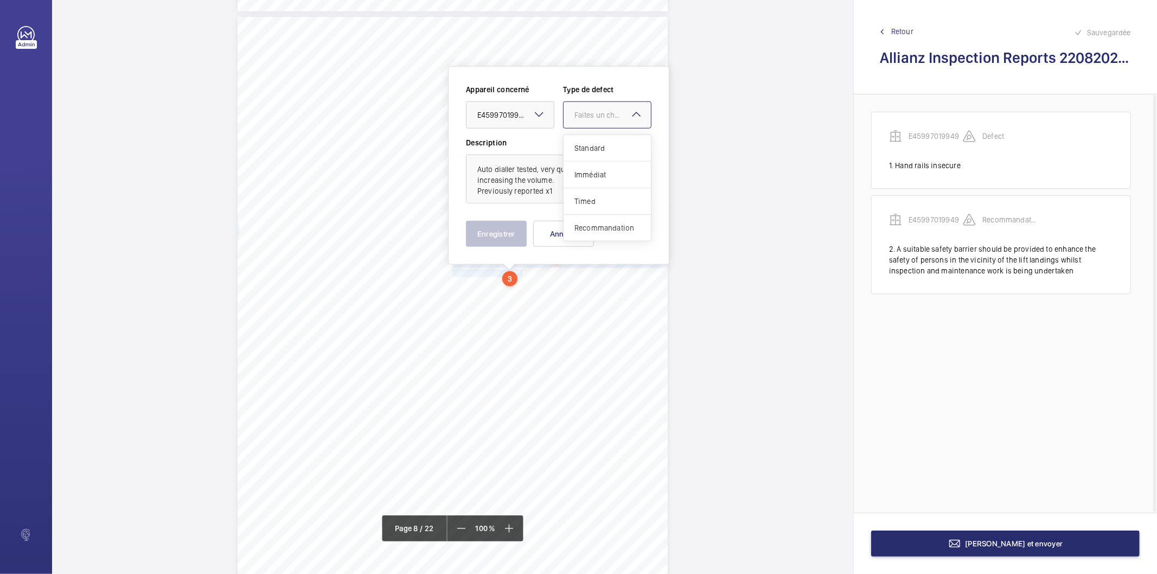
click at [585, 227] on span "Recommandation" at bounding box center [608, 227] width 66 height 11
click at [494, 231] on button "Enregistrer" at bounding box center [496, 234] width 61 height 26
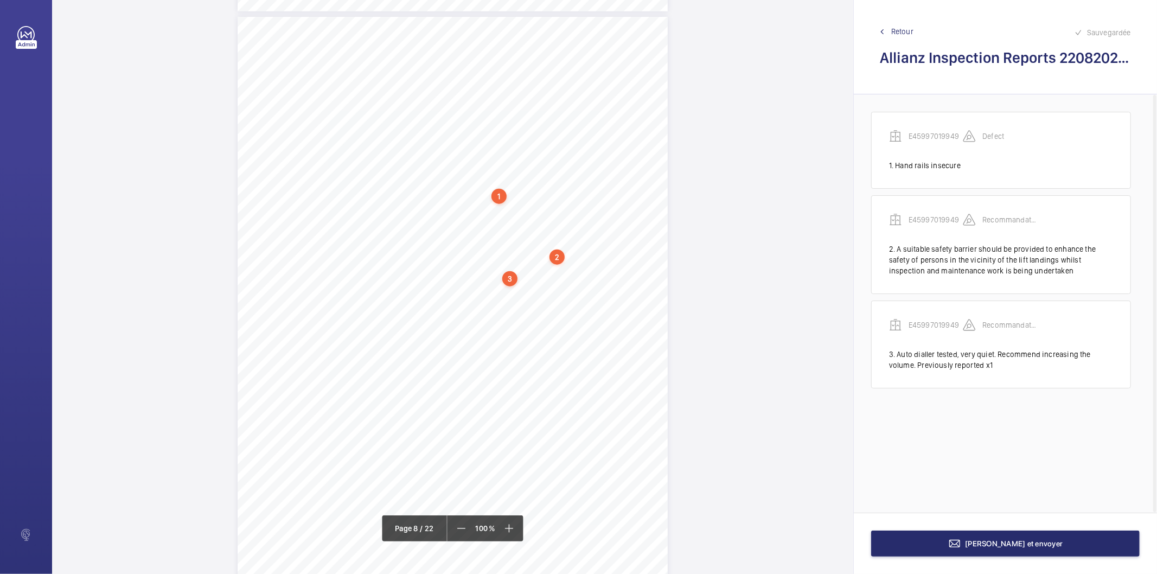
click at [563, 258] on div "2" at bounding box center [557, 257] width 15 height 15
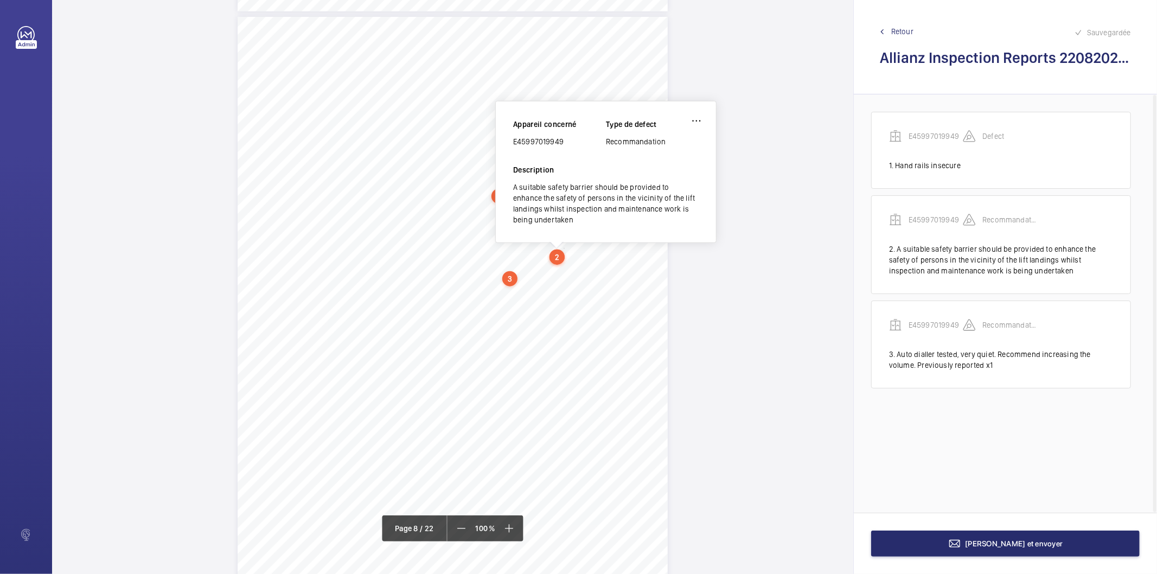
scroll to position [4270, 0]
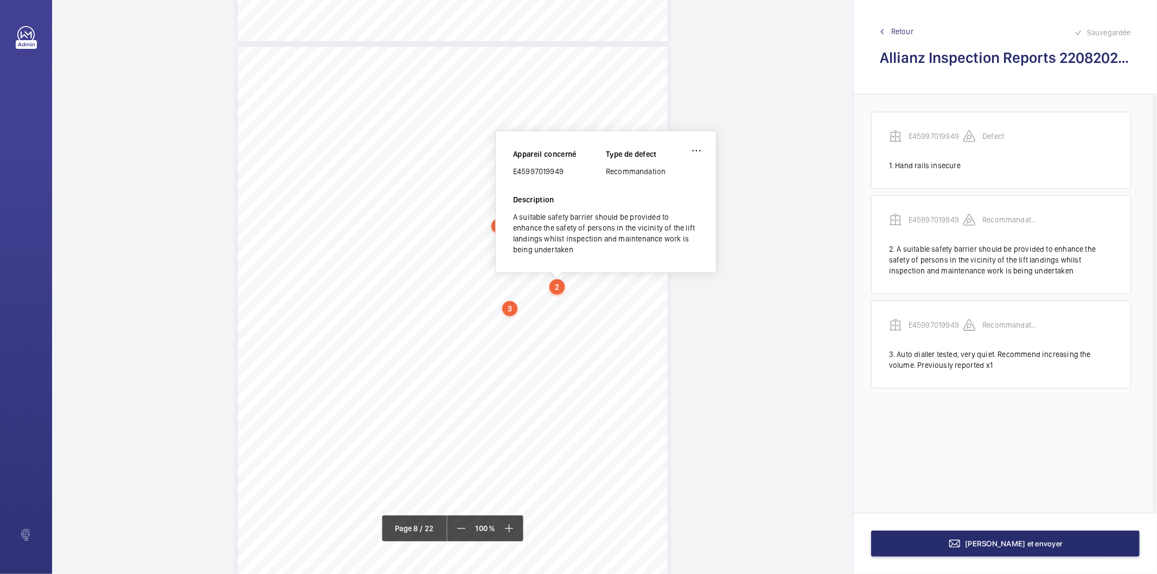
click at [544, 170] on div "E45997019949" at bounding box center [559, 171] width 93 height 11
copy div "E45997019949"
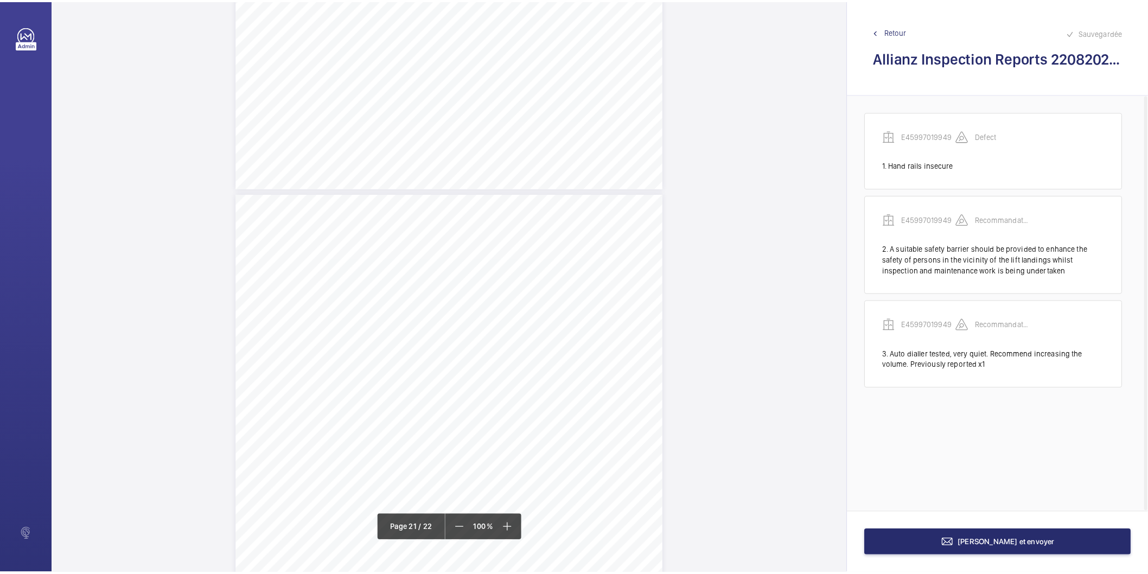
scroll to position [12229, 0]
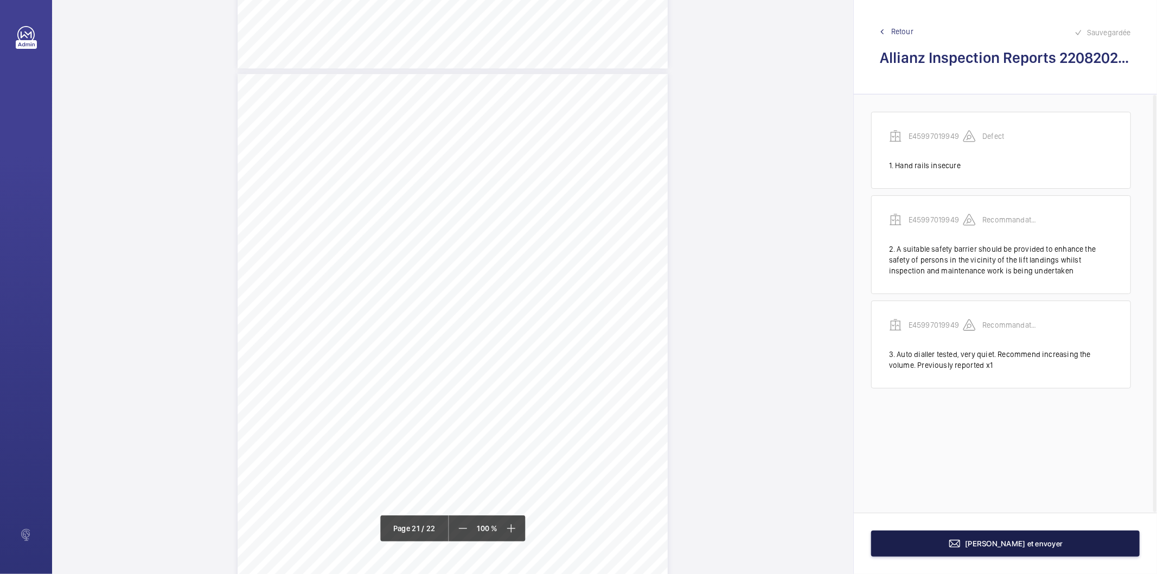
click at [1013, 544] on span "[PERSON_NAME] et envoyer" at bounding box center [1015, 543] width 98 height 9
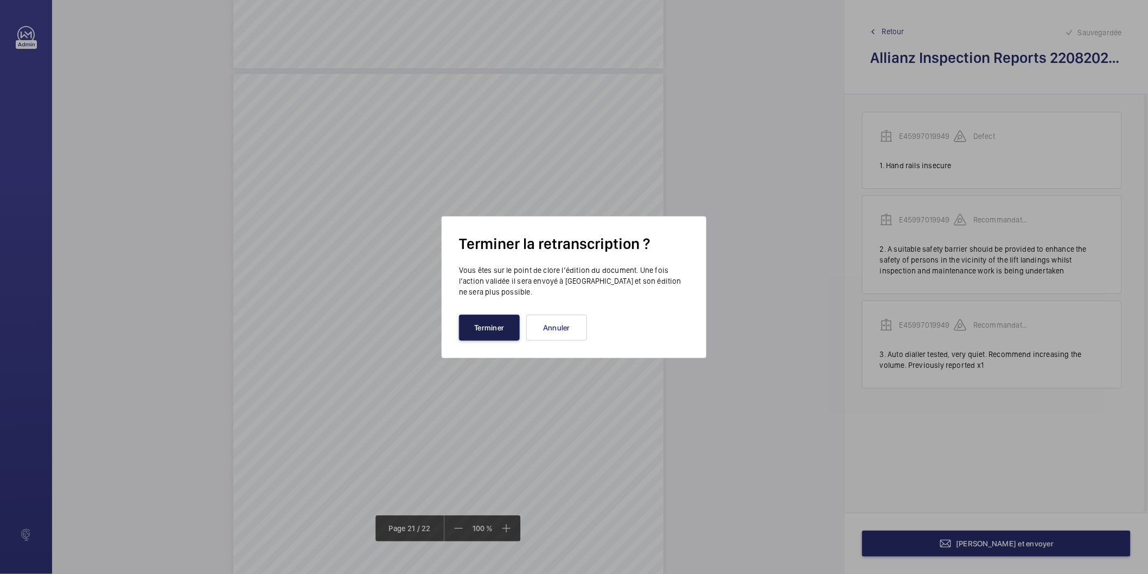
click at [479, 324] on button "Terminer" at bounding box center [489, 328] width 61 height 26
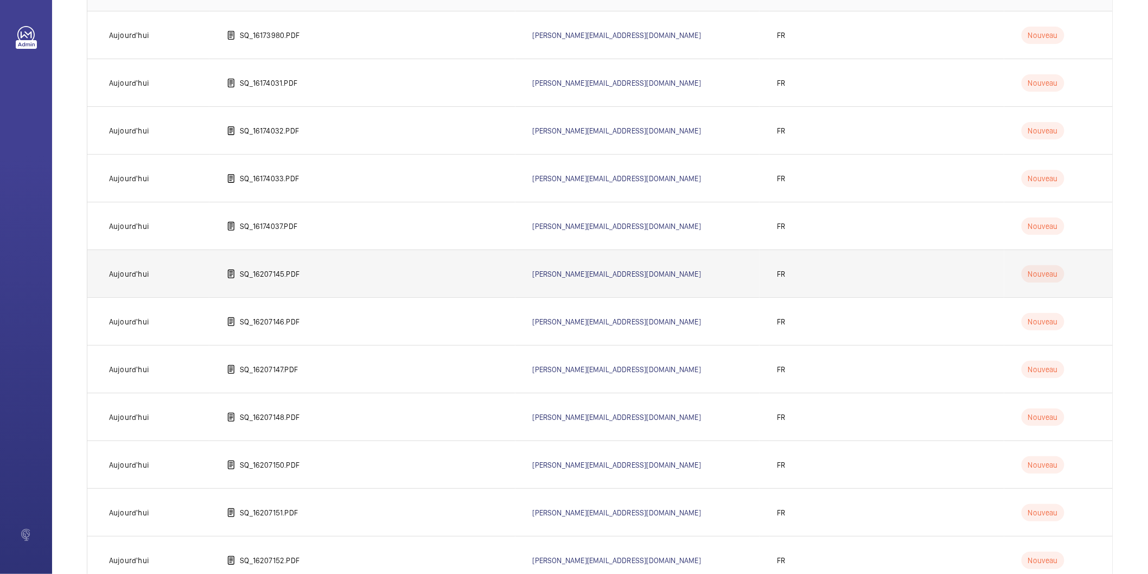
scroll to position [301, 0]
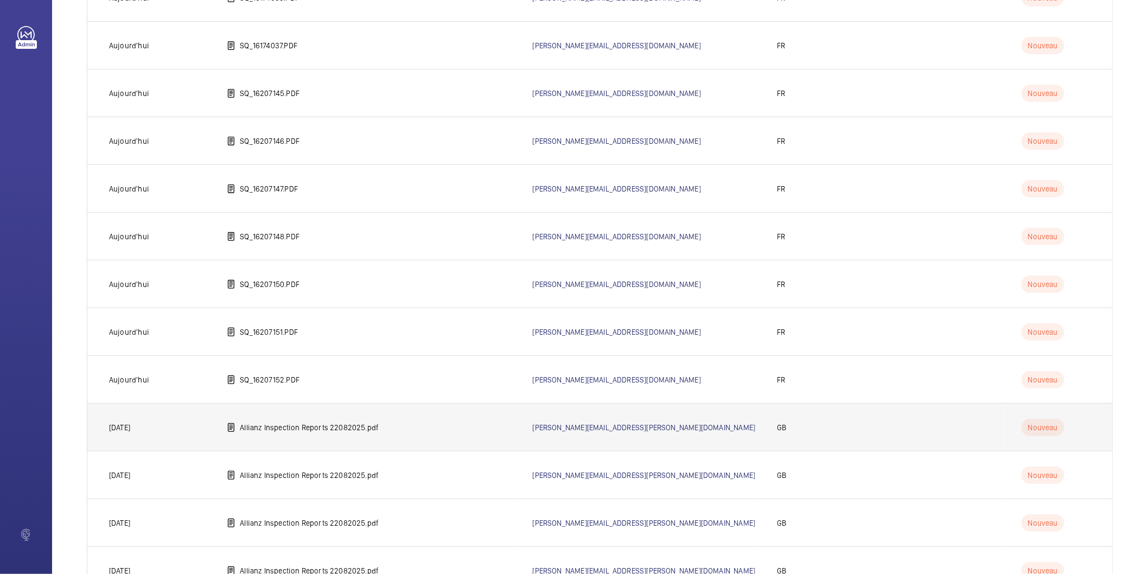
click at [355, 424] on p "Allianz Inspection Reports 22082025.pdf" at bounding box center [309, 427] width 139 height 11
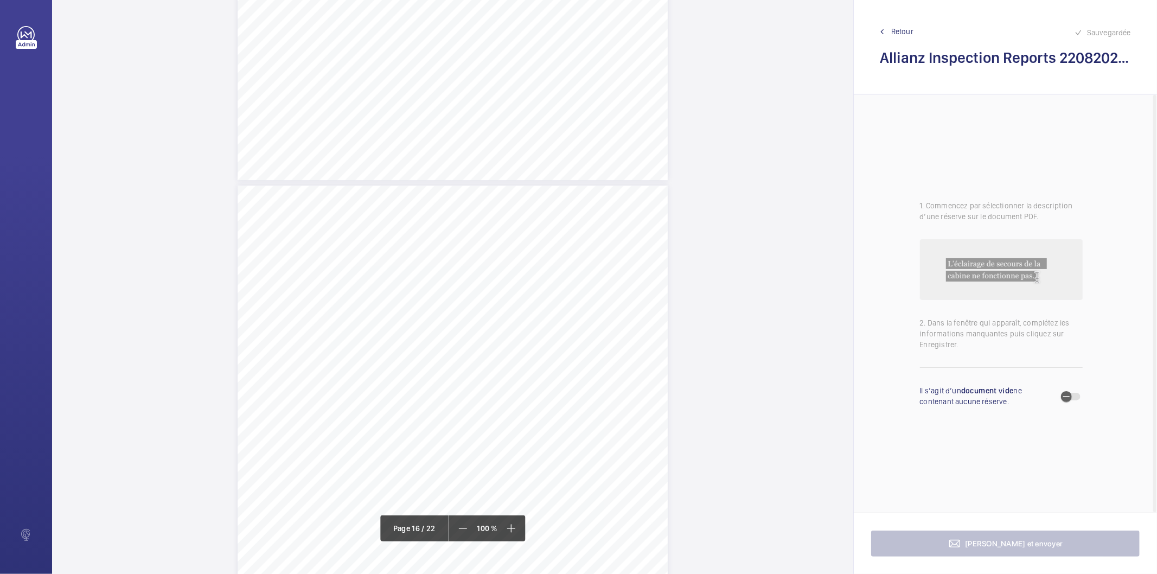
scroll to position [9888, 0]
click at [552, 304] on div "Lift Report Lifting Operations & Lifting Equipment Regulation 1998 Provision & …" at bounding box center [453, 262] width 430 height 609
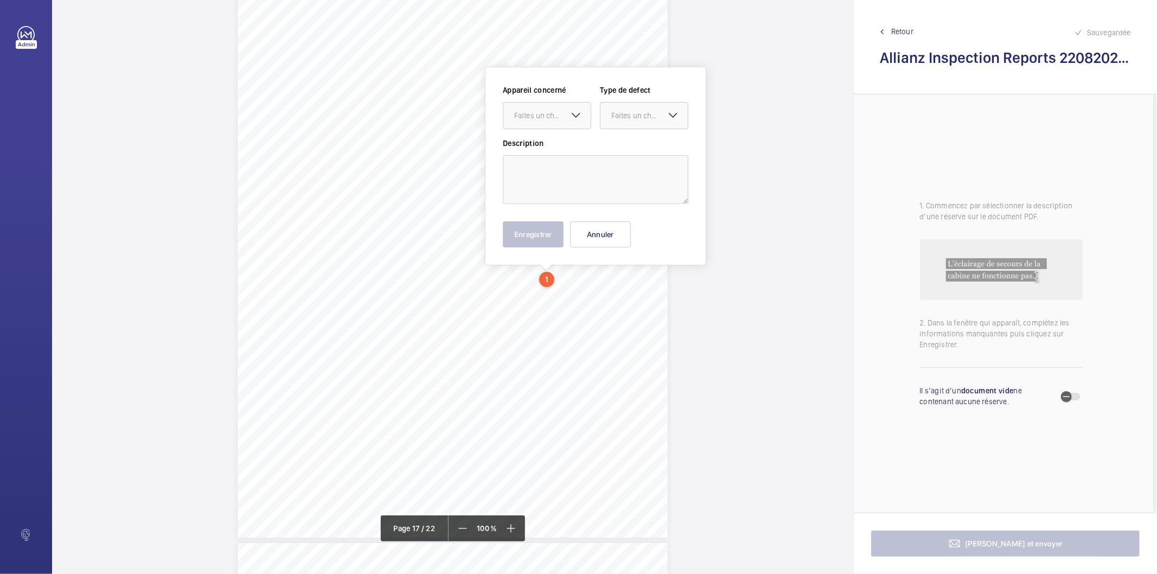
click at [579, 120] on mat-icon at bounding box center [576, 115] width 13 height 13
click at [857, 239] on div "1. Commencez par sélectionner la description d’une réserve sur le document PDF.…" at bounding box center [1001, 303] width 295 height 418
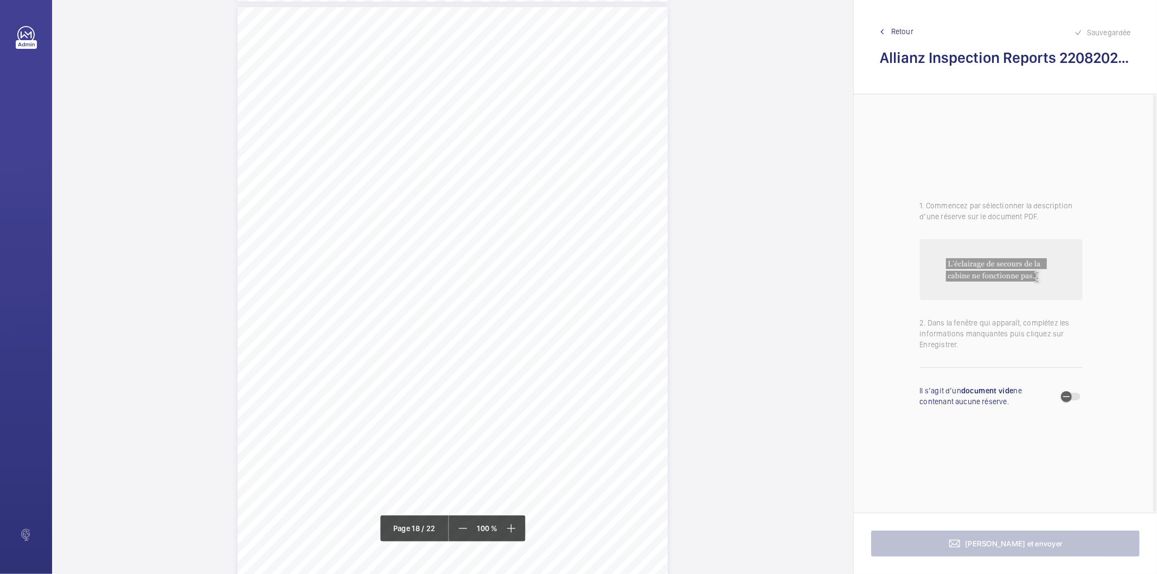
scroll to position [10459, 0]
drag, startPoint x: 451, startPoint y: 218, endPoint x: 552, endPoint y: 225, distance: 101.8
click at [552, 225] on div "Lift Report Lifting Operations & Lifting Equipment Regulation 1998 Provision & …" at bounding box center [453, 305] width 430 height 609
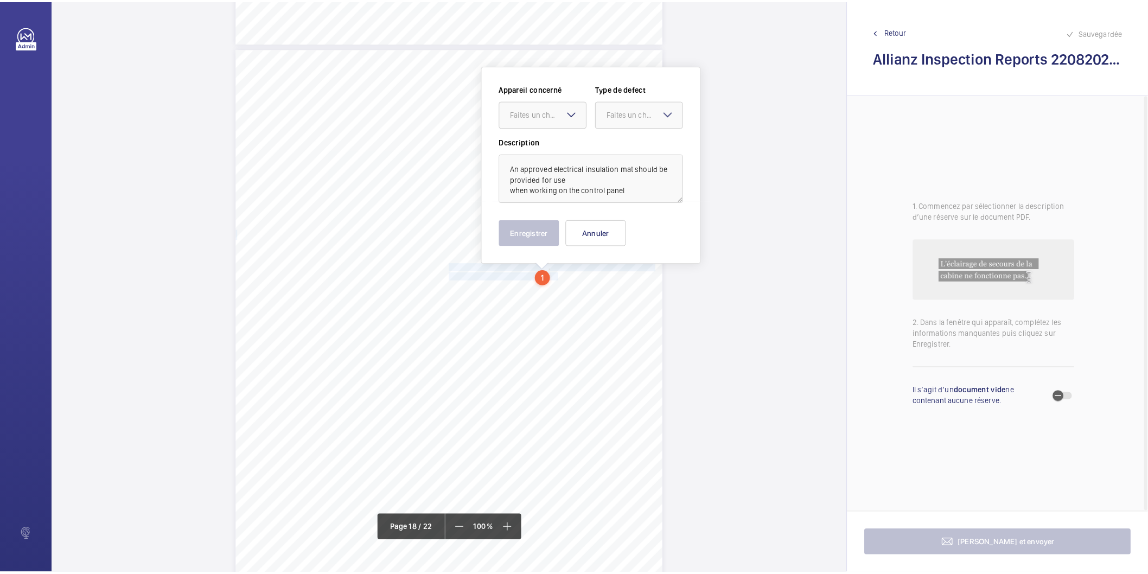
scroll to position [10410, 0]
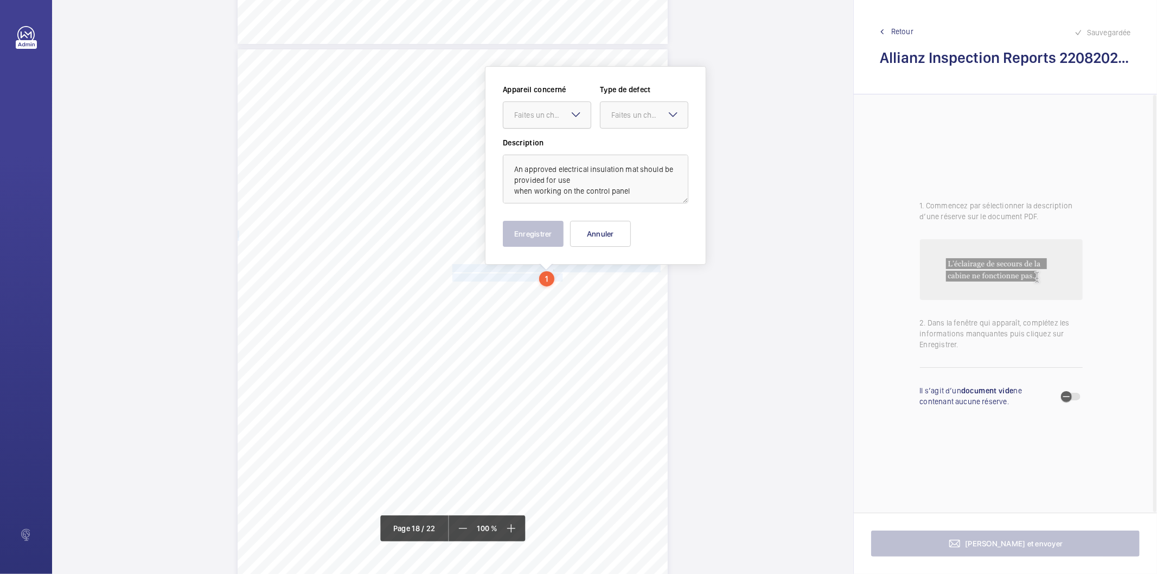
click at [543, 118] on div "Faites un choix" at bounding box center [552, 115] width 77 height 11
click at [546, 143] on span "E49910009005" at bounding box center [547, 148] width 66 height 11
click at [660, 110] on div "Faites un choix" at bounding box center [650, 115] width 77 height 11
click at [639, 140] on div "Standard" at bounding box center [644, 148] width 87 height 27
click at [541, 237] on button "Enregistrer" at bounding box center [533, 234] width 61 height 26
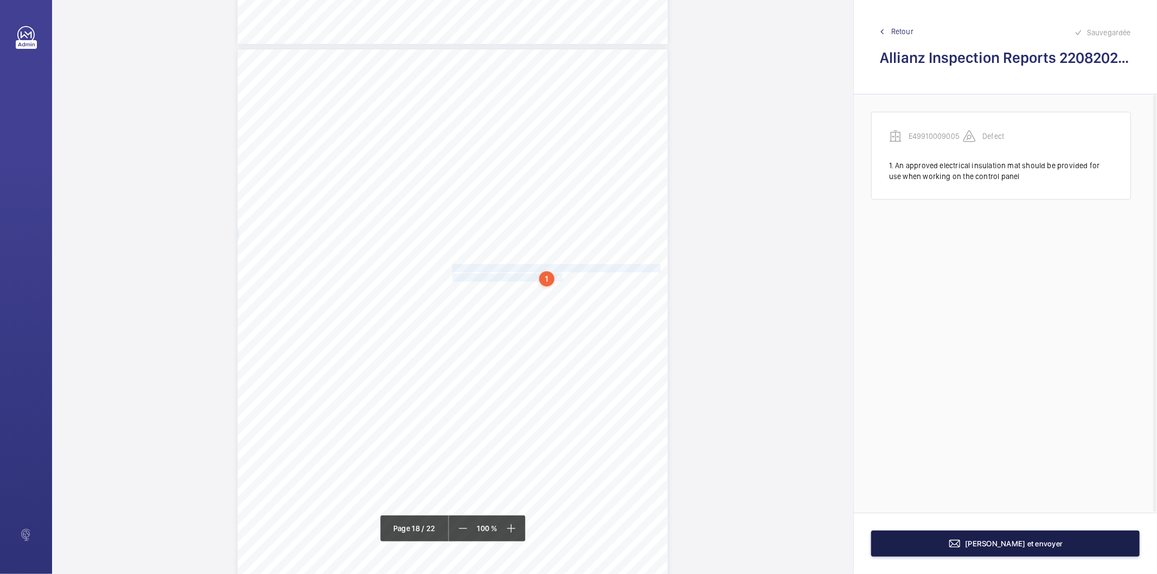
click at [1043, 534] on button "[PERSON_NAME] et envoyer" at bounding box center [1005, 544] width 269 height 26
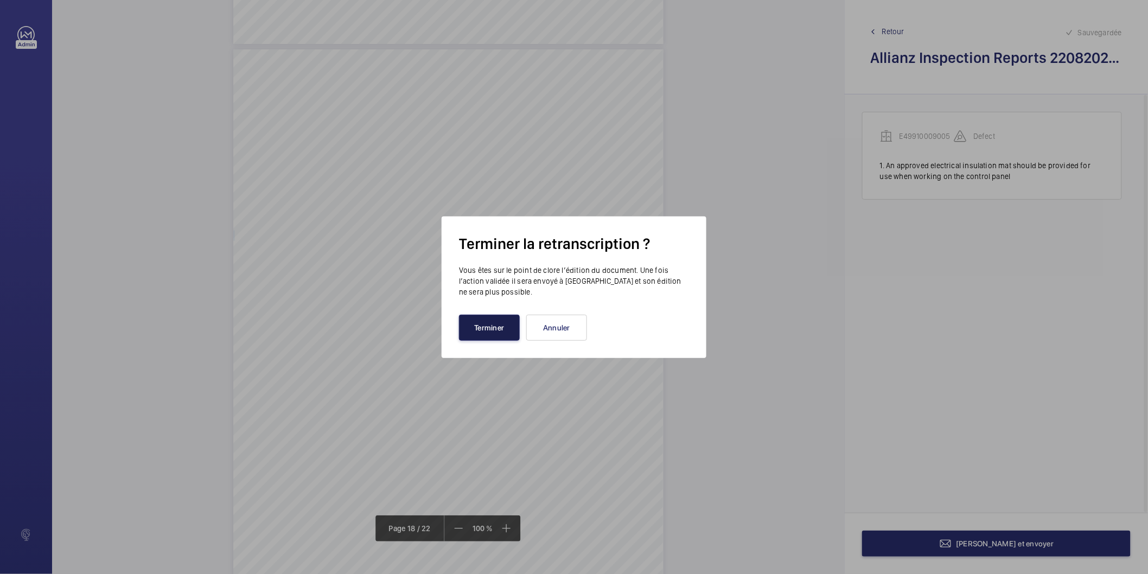
click at [475, 332] on button "Terminer" at bounding box center [489, 328] width 61 height 26
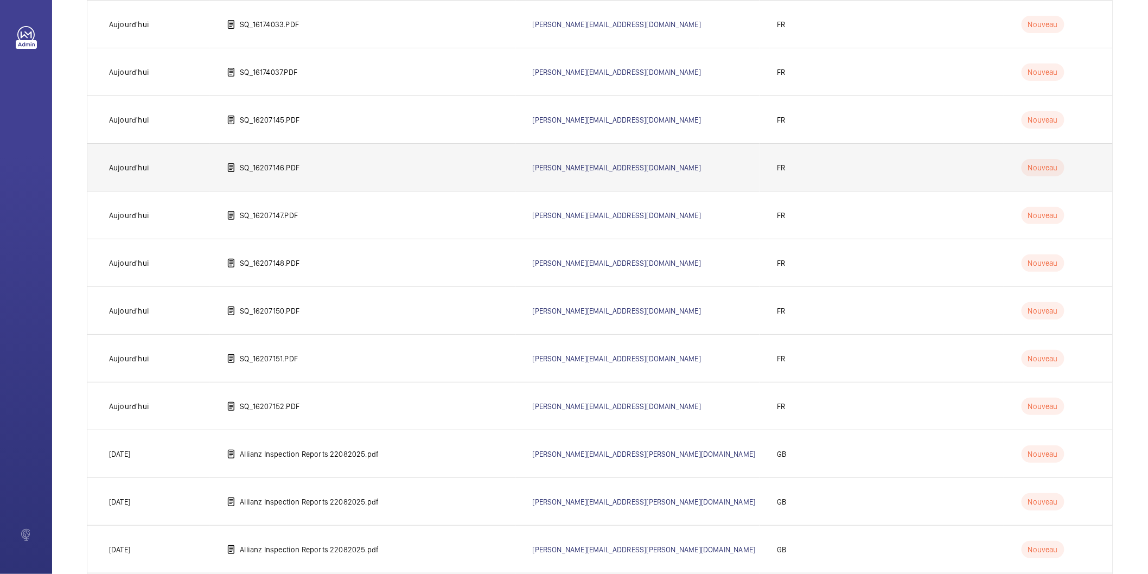
scroll to position [301, 0]
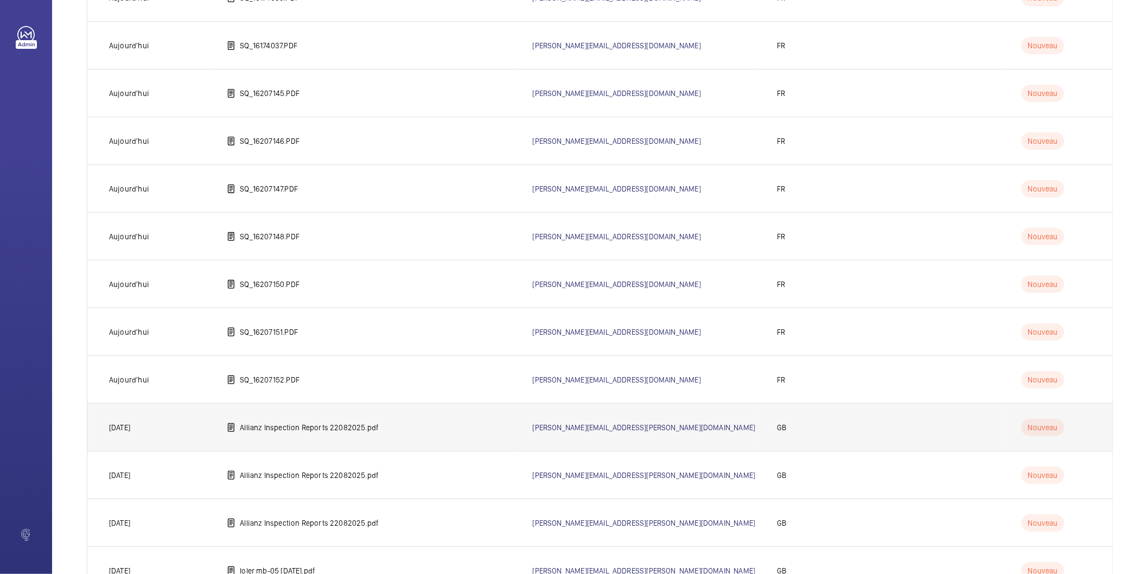
click at [348, 424] on p "Allianz Inspection Reports 22082025.pdf" at bounding box center [309, 427] width 139 height 11
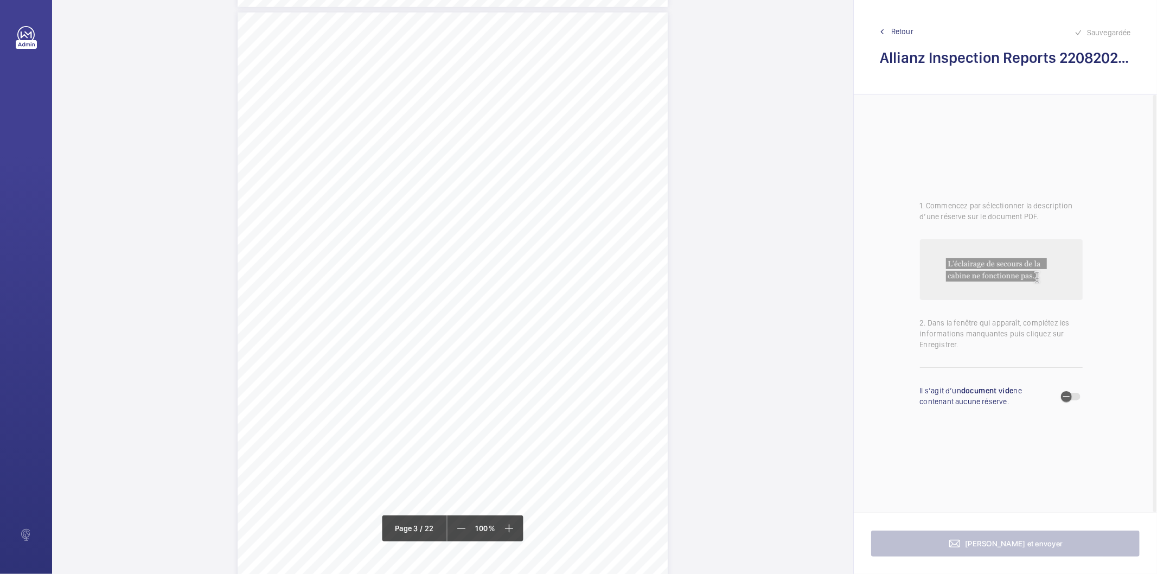
scroll to position [1507, 0]
drag, startPoint x: 854, startPoint y: 72, endPoint x: 854, endPoint y: 118, distance: 46.1
click at [854, 118] on div "Sauvegardée Retour Allianz Inspection Reports 22082025.pdf 1. Commencez par sél…" at bounding box center [1006, 287] width 304 height 574
drag, startPoint x: 451, startPoint y: 232, endPoint x: 486, endPoint y: 241, distance: 35.8
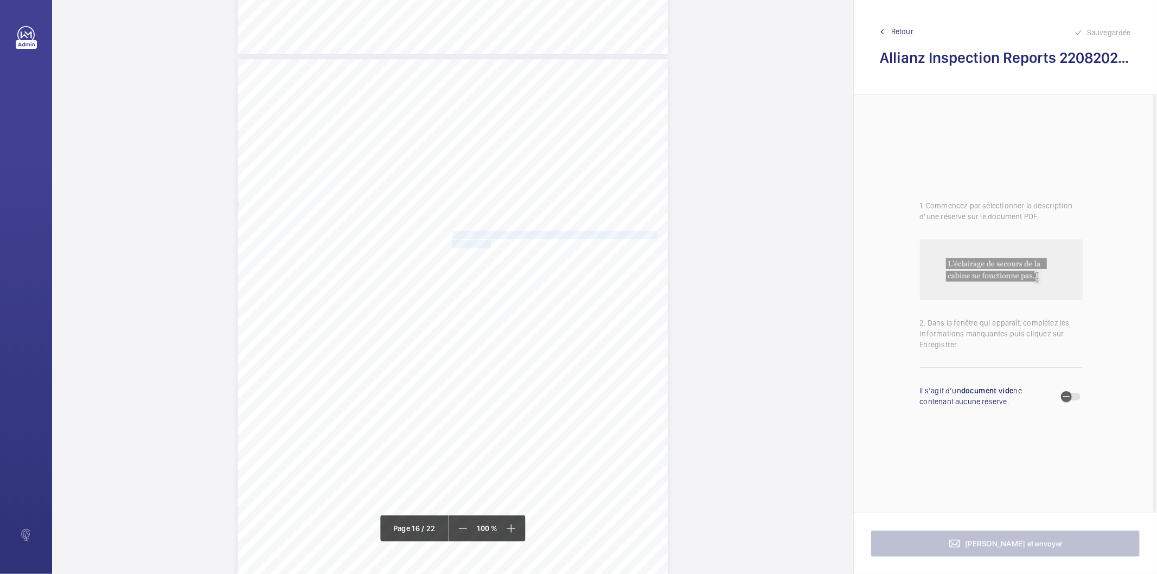
click at [486, 241] on div "Lift Report Lifting Operations & Lifting Equipment Regulation 1998 Provision & …" at bounding box center [453, 363] width 430 height 609
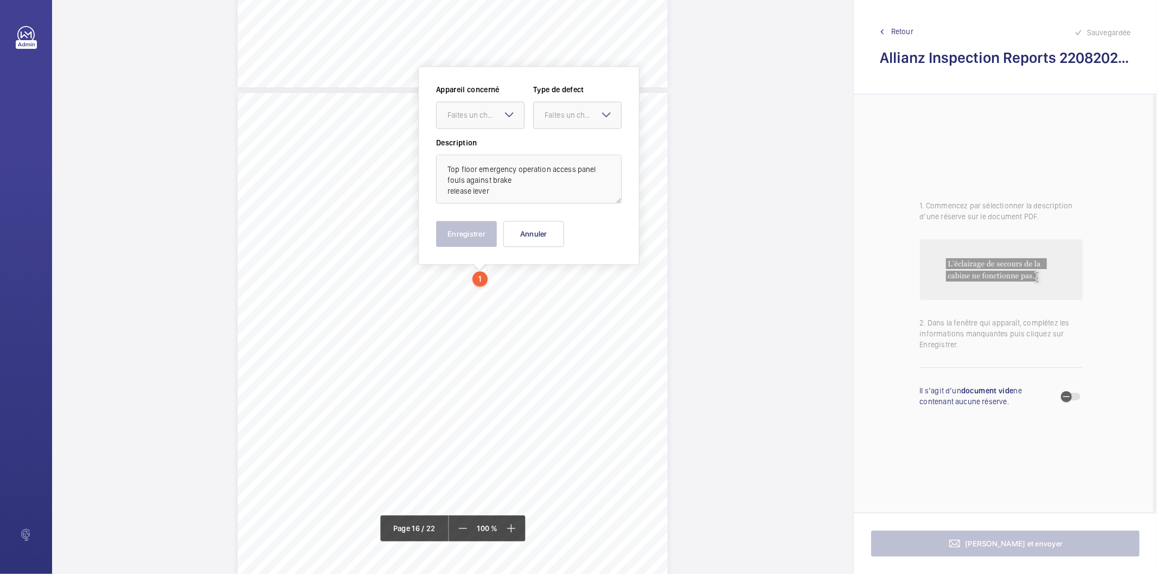
click at [455, 98] on wm-front-input-dropdown "Appareil concerné Faites un choix" at bounding box center [480, 106] width 88 height 44
click at [460, 120] on div "Faites un choix" at bounding box center [486, 115] width 77 height 11
click at [459, 145] on span "E49910009004" at bounding box center [481, 148] width 66 height 11
click at [554, 115] on div "Faites un choix" at bounding box center [583, 115] width 77 height 11
drag, startPoint x: 558, startPoint y: 149, endPoint x: 529, endPoint y: 175, distance: 38.4
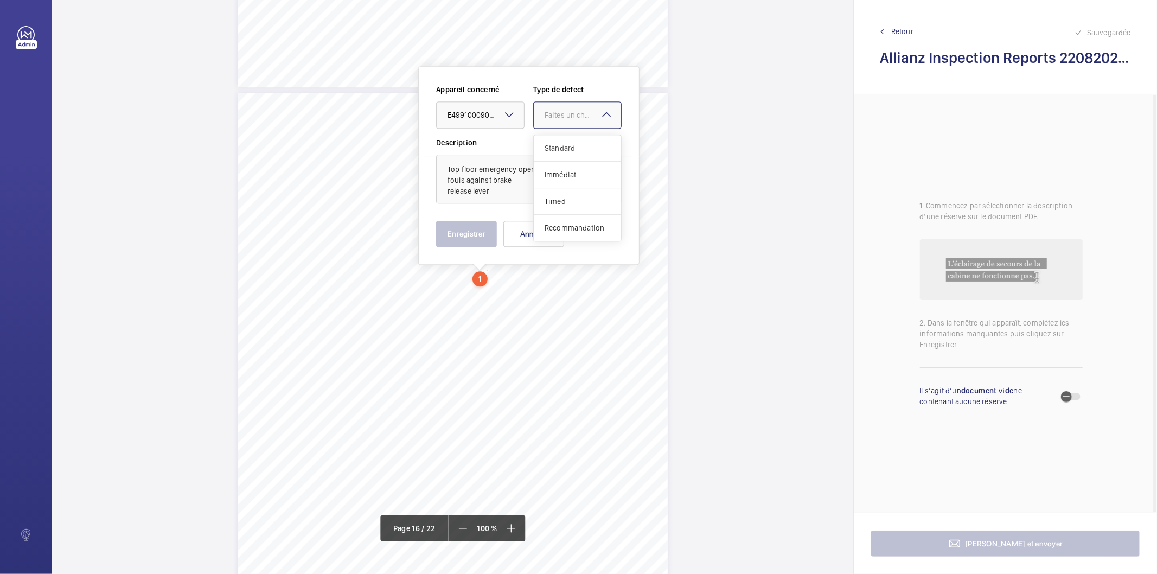
click at [556, 150] on span "Standard" at bounding box center [578, 148] width 66 height 11
click at [472, 240] on button "Enregistrer" at bounding box center [466, 234] width 61 height 26
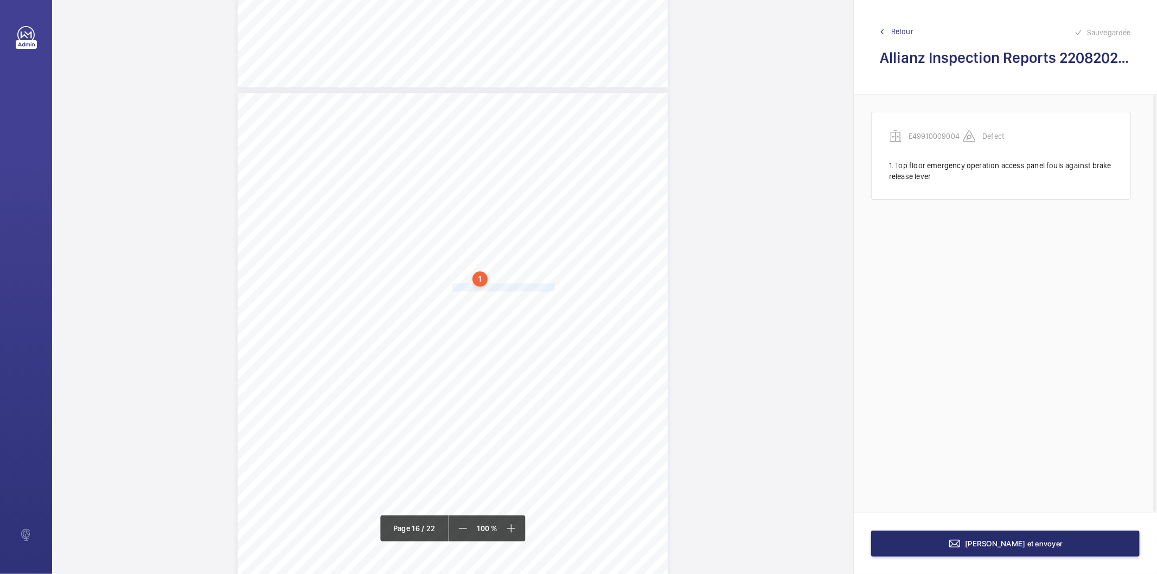
drag, startPoint x: 451, startPoint y: 288, endPoint x: 545, endPoint y: 290, distance: 93.9
click at [545, 290] on span "Brake release lever locknut loose." at bounding box center [506, 287] width 106 height 7
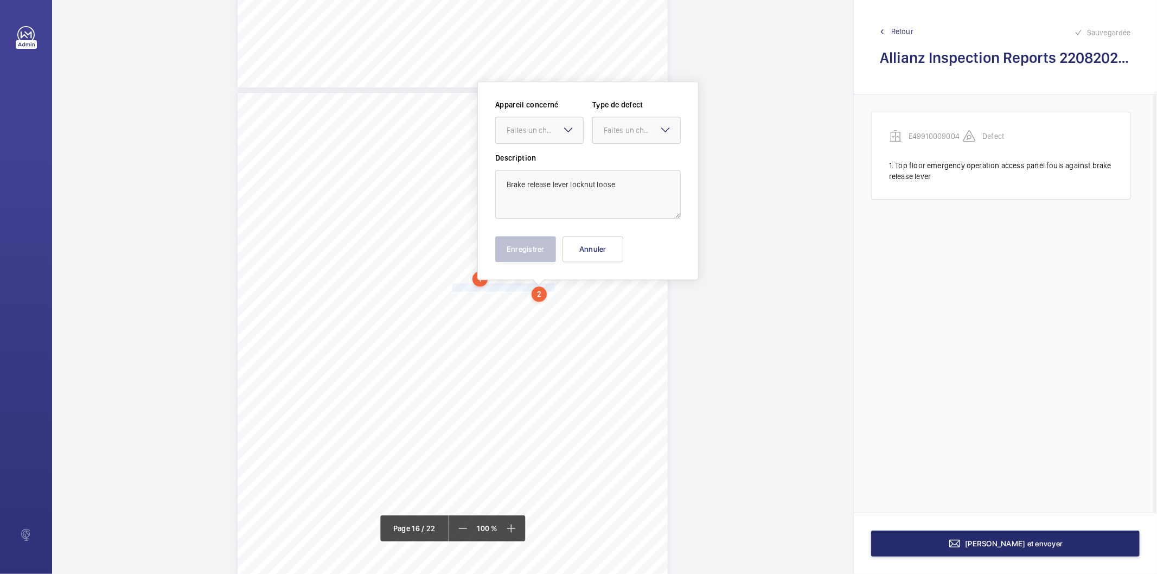
scroll to position [9153, 0]
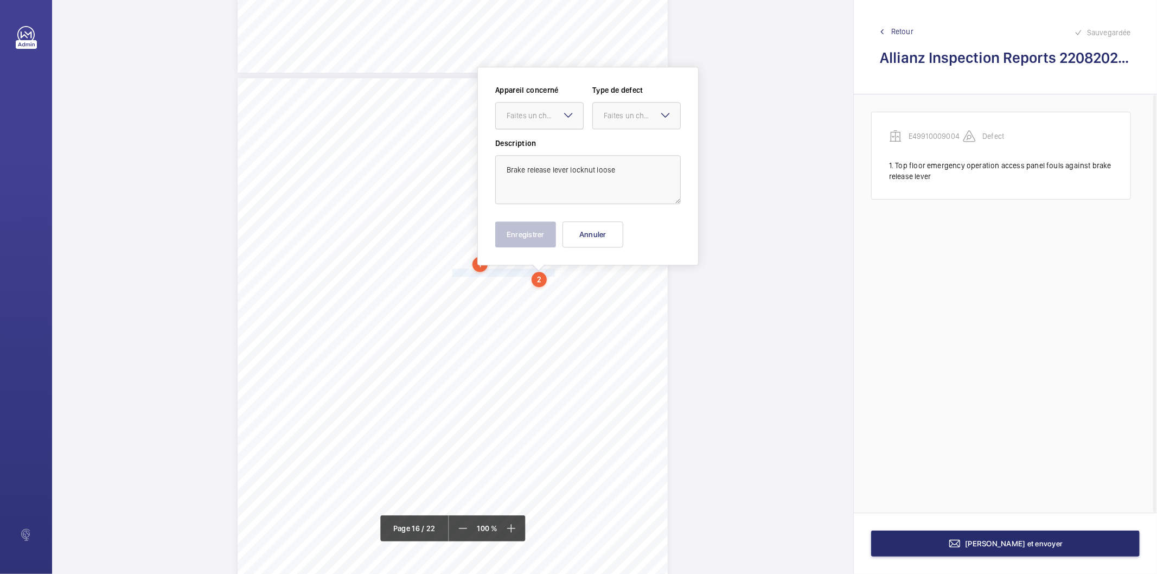
click at [532, 122] on div at bounding box center [539, 116] width 87 height 26
click at [529, 147] on span "E49910009004" at bounding box center [540, 148] width 66 height 11
click at [600, 113] on div at bounding box center [636, 116] width 87 height 26
drag, startPoint x: 606, startPoint y: 145, endPoint x: 603, endPoint y: 152, distance: 7.6
click at [606, 148] on span "Standard" at bounding box center [637, 148] width 66 height 11
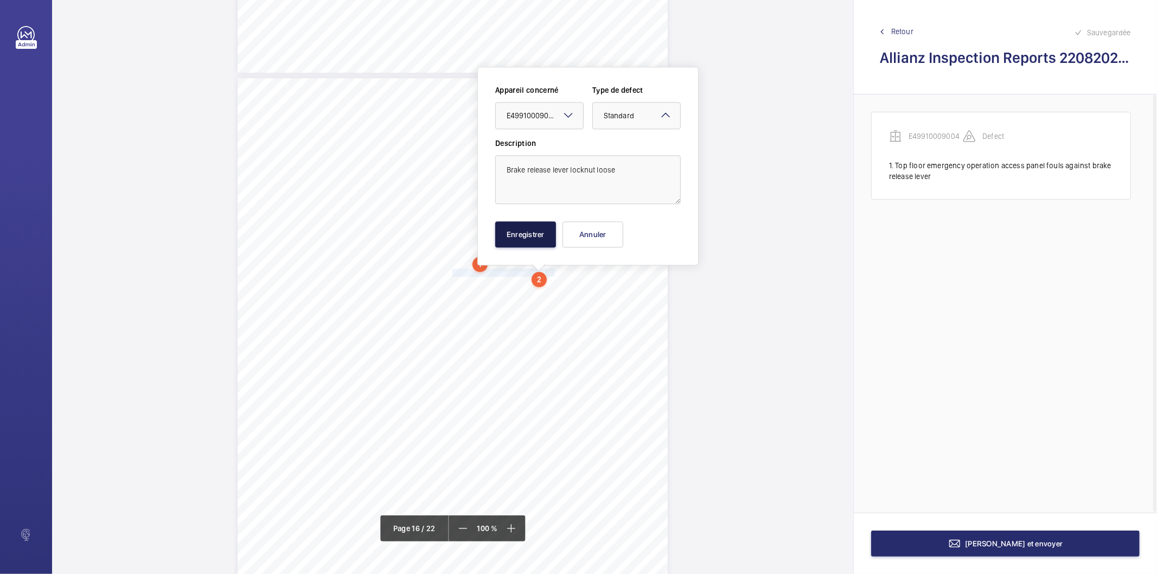
click at [530, 231] on button "Enregistrer" at bounding box center [525, 234] width 61 height 26
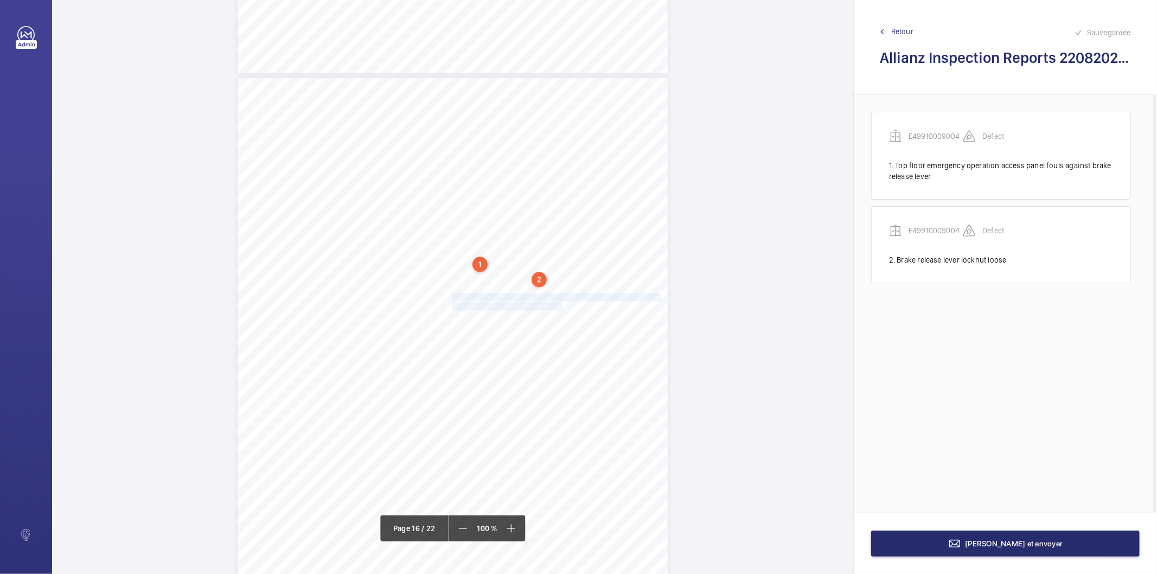
drag, startPoint x: 451, startPoint y: 296, endPoint x: 552, endPoint y: 307, distance: 101.5
click at [552, 307] on div "Lift Report Lifting Operations & Lifting Equipment Regulation 1998 Provision & …" at bounding box center [453, 382] width 430 height 609
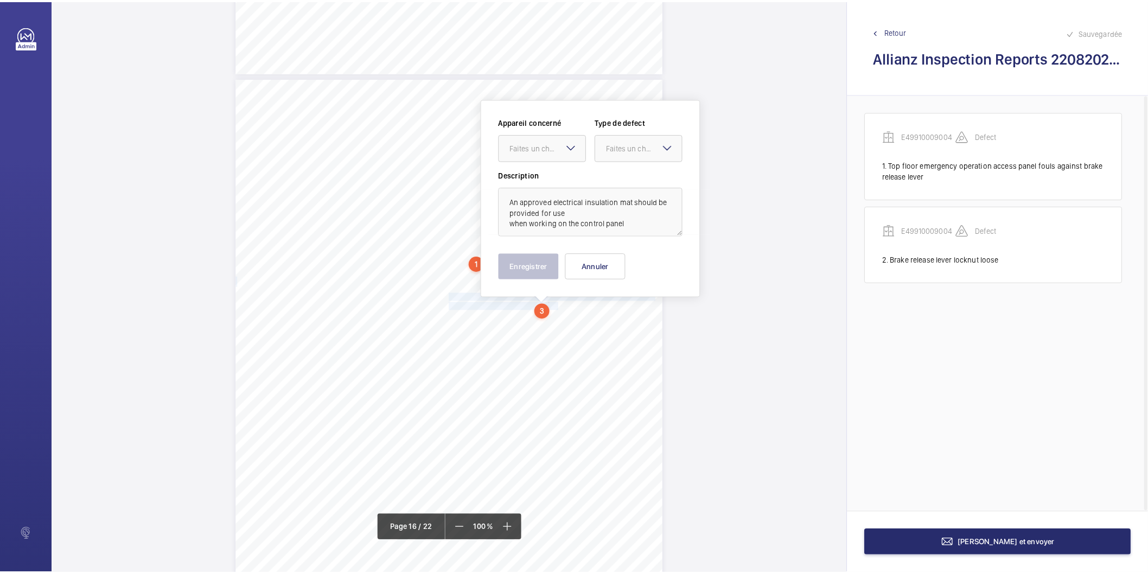
scroll to position [9185, 0]
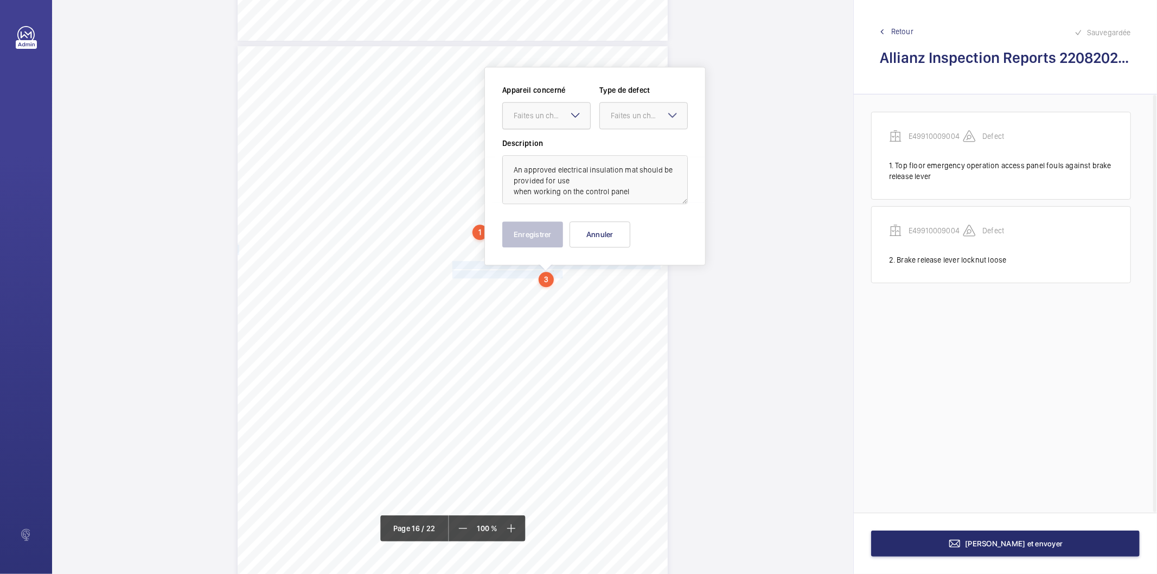
click at [545, 112] on div "Faites un choix" at bounding box center [546, 115] width 87 height 11
click at [545, 149] on span "E49910009004" at bounding box center [547, 148] width 66 height 11
drag, startPoint x: 626, startPoint y: 106, endPoint x: 628, endPoint y: 131, distance: 24.5
click at [626, 122] on div at bounding box center [643, 116] width 87 height 26
drag, startPoint x: 621, startPoint y: 224, endPoint x: 612, endPoint y: 225, distance: 8.7
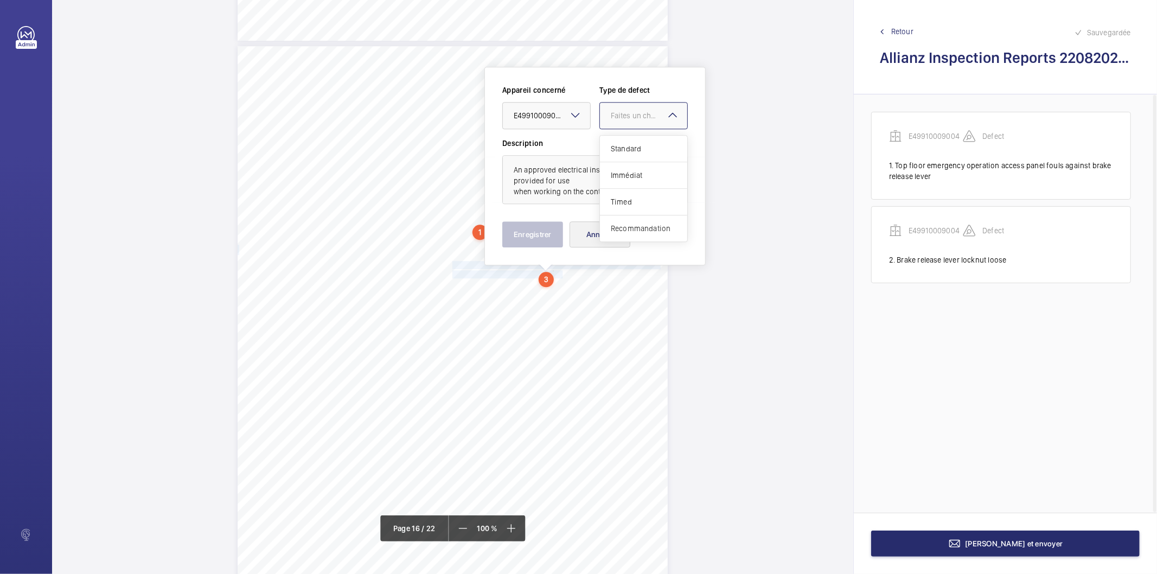
click at [620, 225] on span "Recommandation" at bounding box center [644, 228] width 66 height 11
click at [548, 229] on button "Enregistrer" at bounding box center [532, 234] width 61 height 26
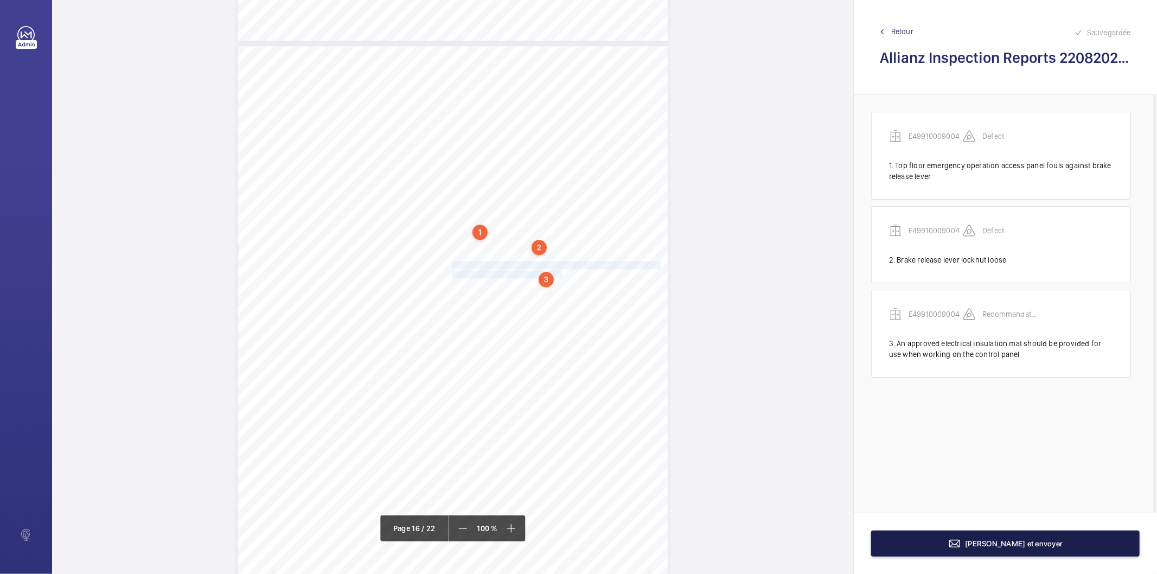
click at [962, 540] on mat-icon at bounding box center [955, 543] width 13 height 13
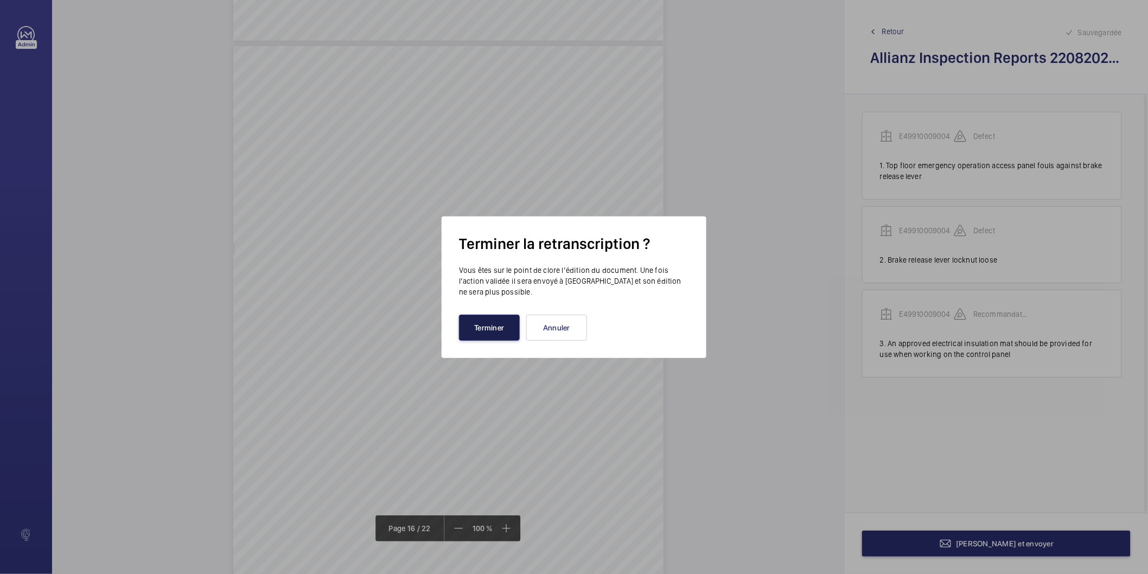
click at [495, 324] on button "Terminer" at bounding box center [489, 328] width 61 height 26
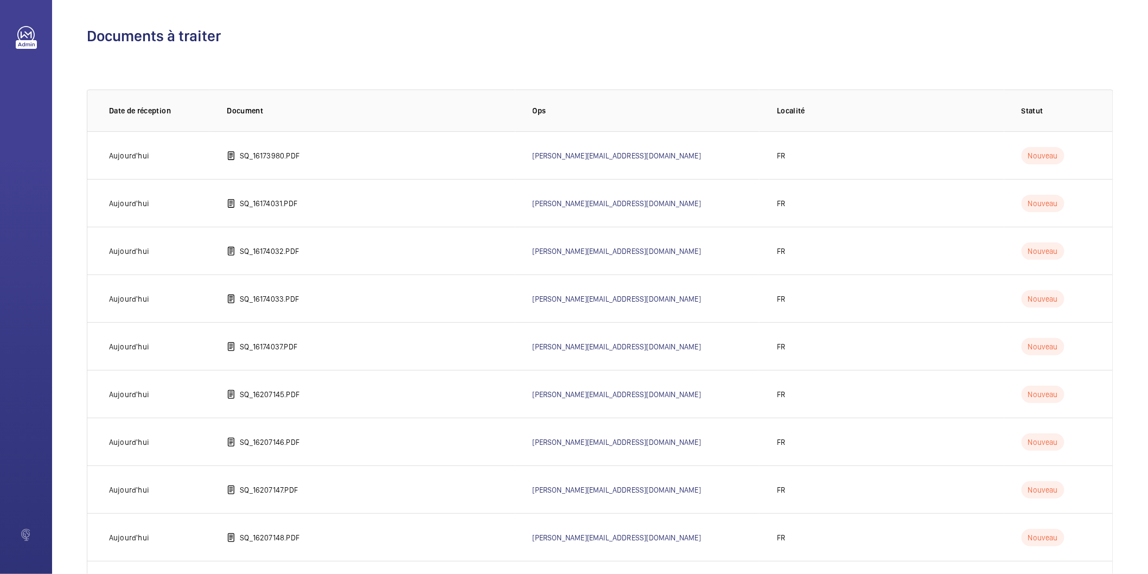
scroll to position [361, 0]
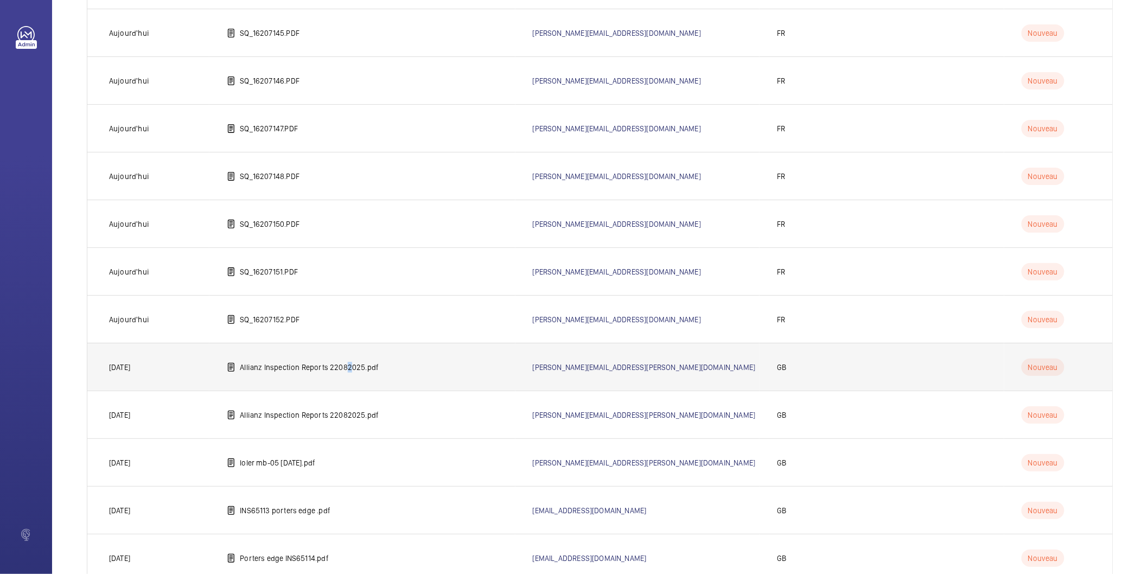
click at [348, 369] on p "Allianz Inspection Reports 22082025.pdf" at bounding box center [309, 367] width 139 height 11
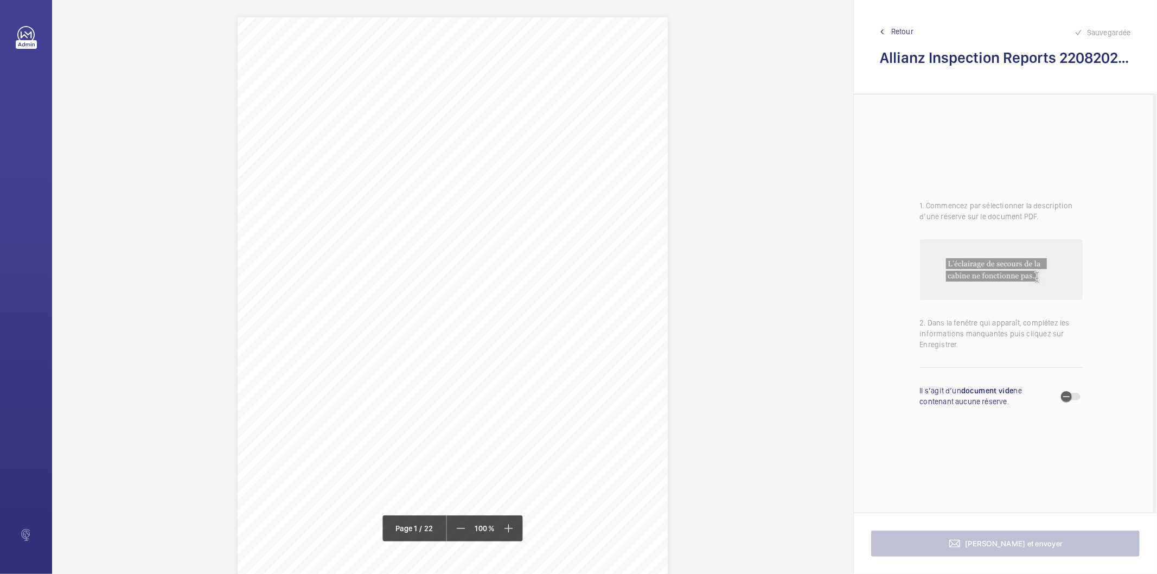
click at [348, 369] on div "Allianz Engineering Inspection Services Ltd, [STREET_ADDRESS]. Allianz Engineer…" at bounding box center [453, 321] width 430 height 609
click at [337, 122] on div at bounding box center [343, 115] width 87 height 26
click at [854, 21] on div "Sauvegardée Retour Allianz Inspection Reports 22082025.pdf" at bounding box center [1005, 47] width 303 height 94
click at [416, 231] on button "Annuler" at bounding box center [396, 234] width 61 height 26
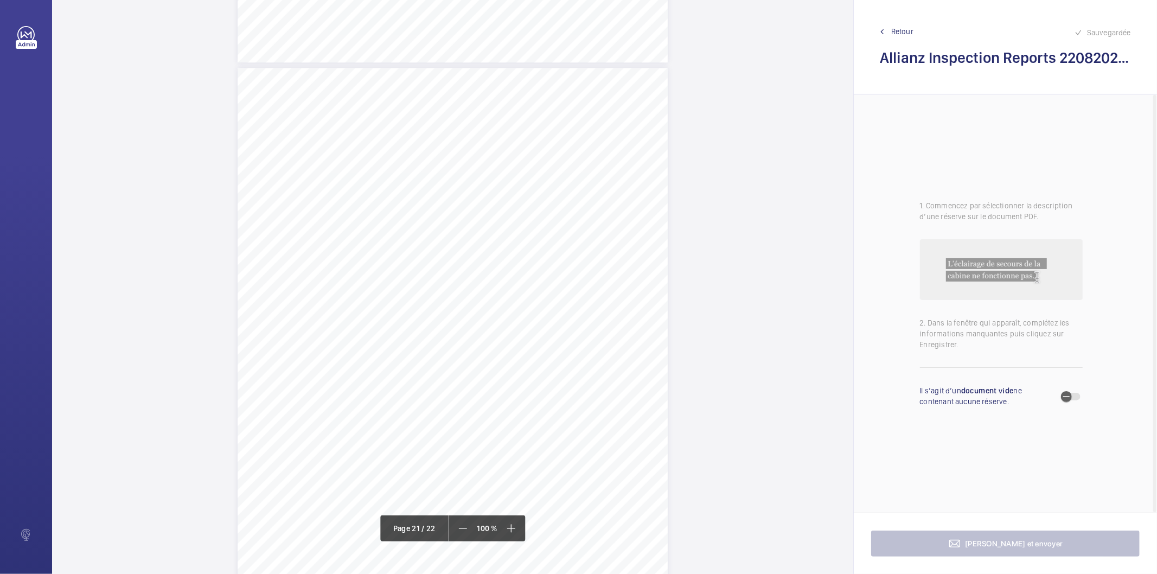
scroll to position [12220, 0]
click at [464, 112] on div "Report of Inspection Provision and Use of Work Equipment Regulations 1998, Regu…" at bounding box center [453, 386] width 430 height 609
click at [471, 118] on div "Faites un choix" at bounding box center [464, 115] width 77 height 11
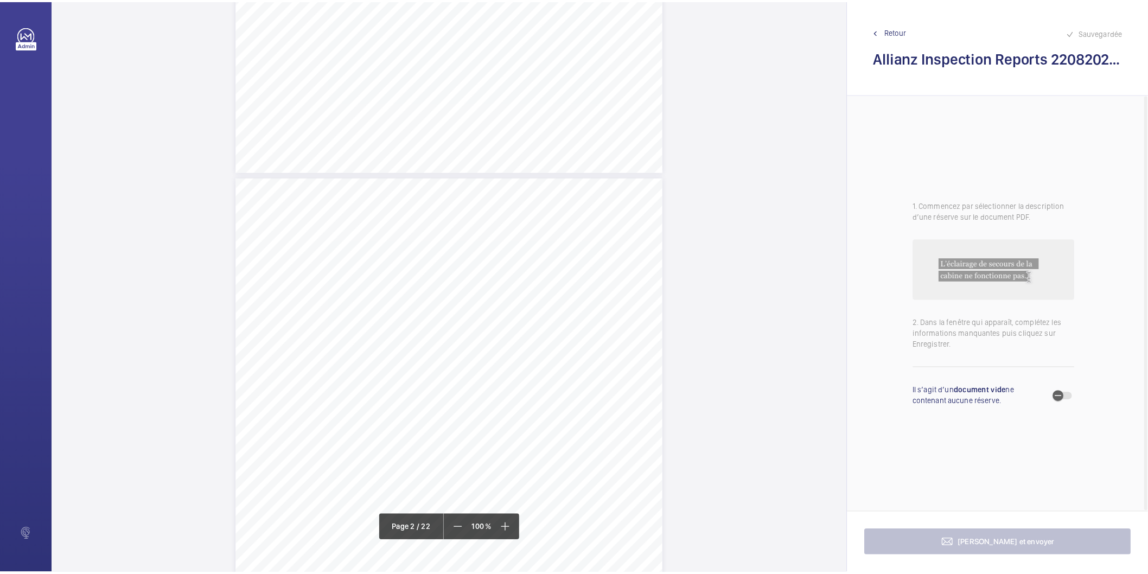
scroll to position [426, 0]
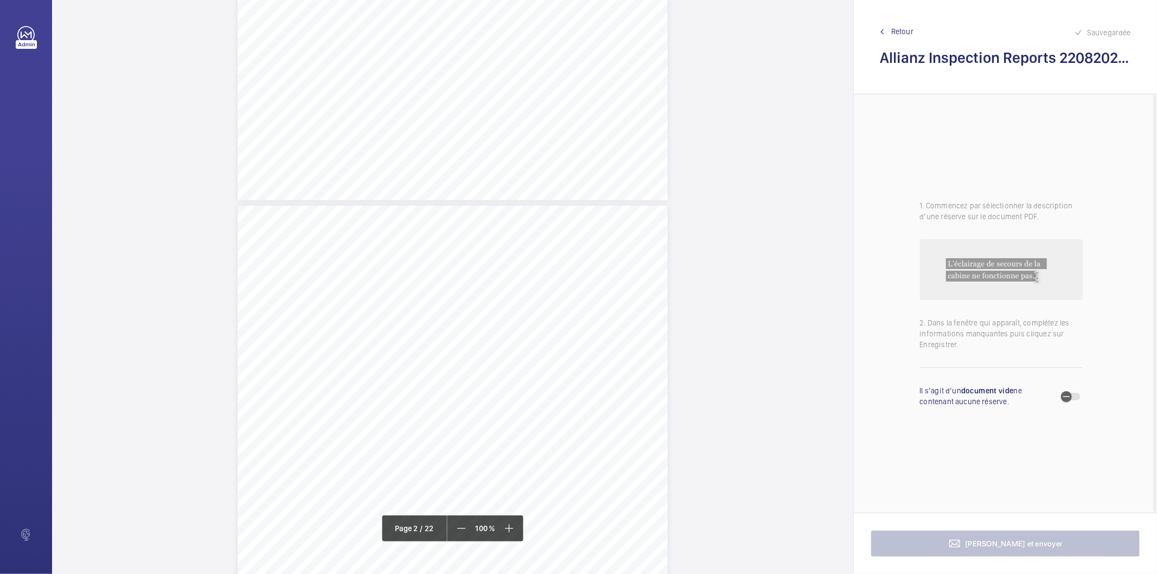
click at [905, 29] on span "Retour" at bounding box center [903, 31] width 22 height 11
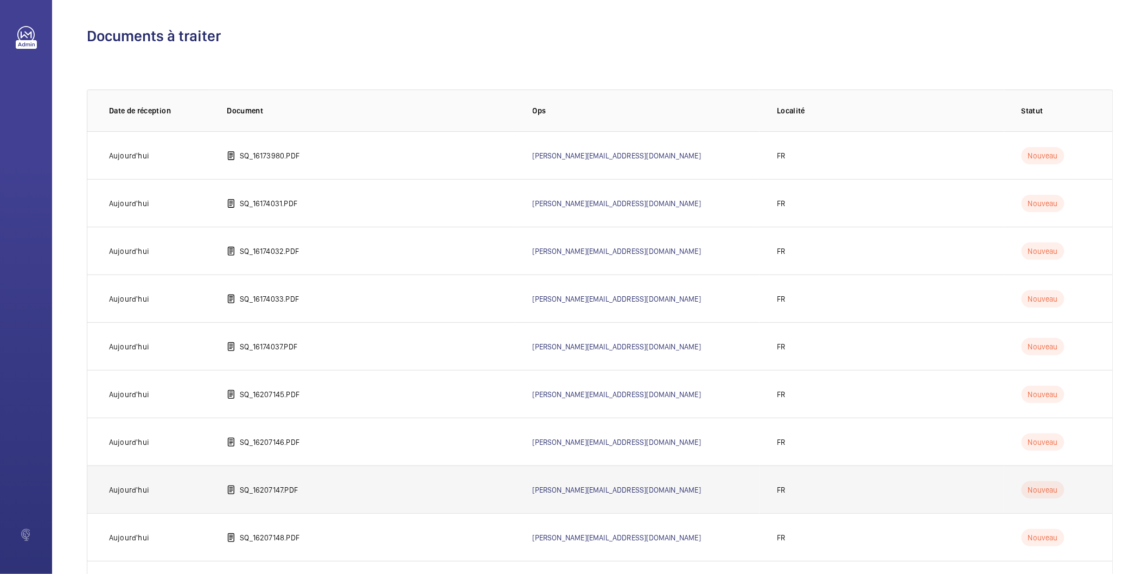
scroll to position [361, 0]
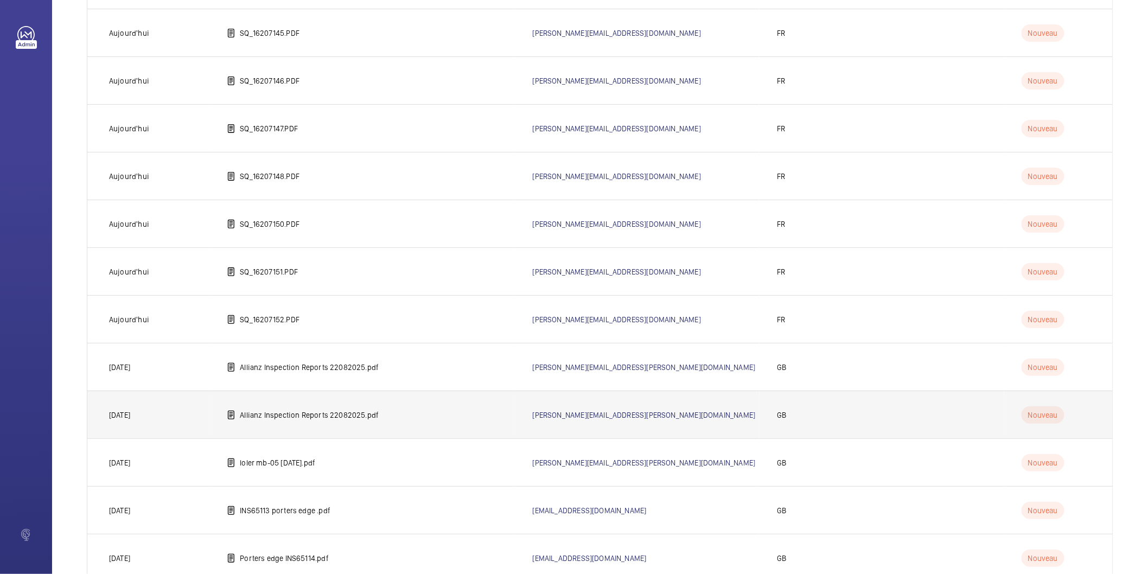
click at [354, 416] on p "Allianz Inspection Reports 22082025.pdf" at bounding box center [309, 415] width 139 height 11
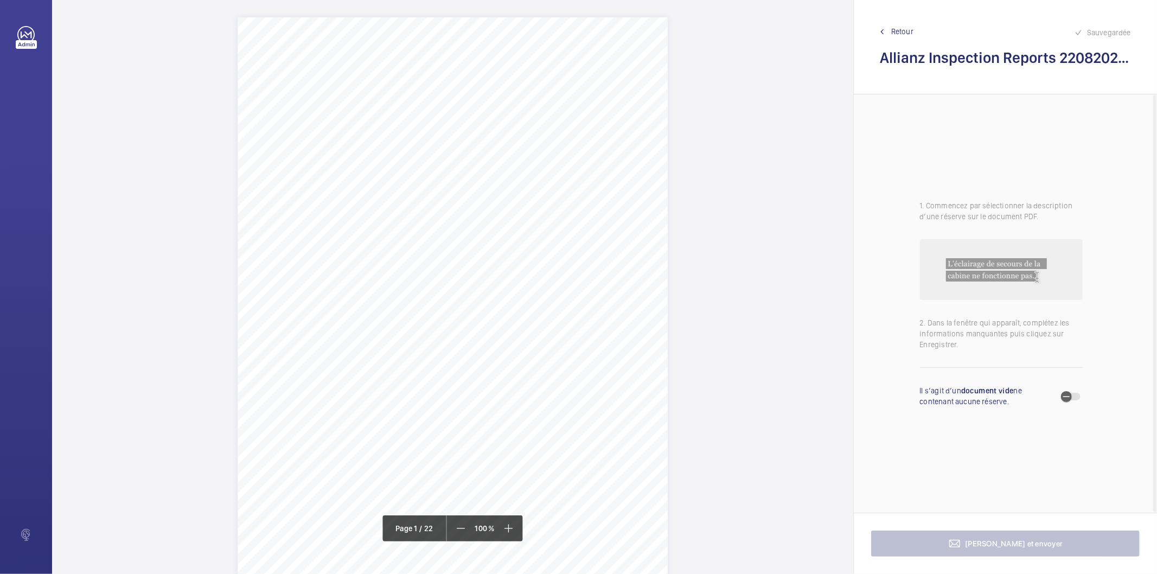
click at [570, 338] on div "Allianz Engineering Inspection Services Ltd, [STREET_ADDRESS]. Allianz Engineer…" at bounding box center [453, 321] width 430 height 609
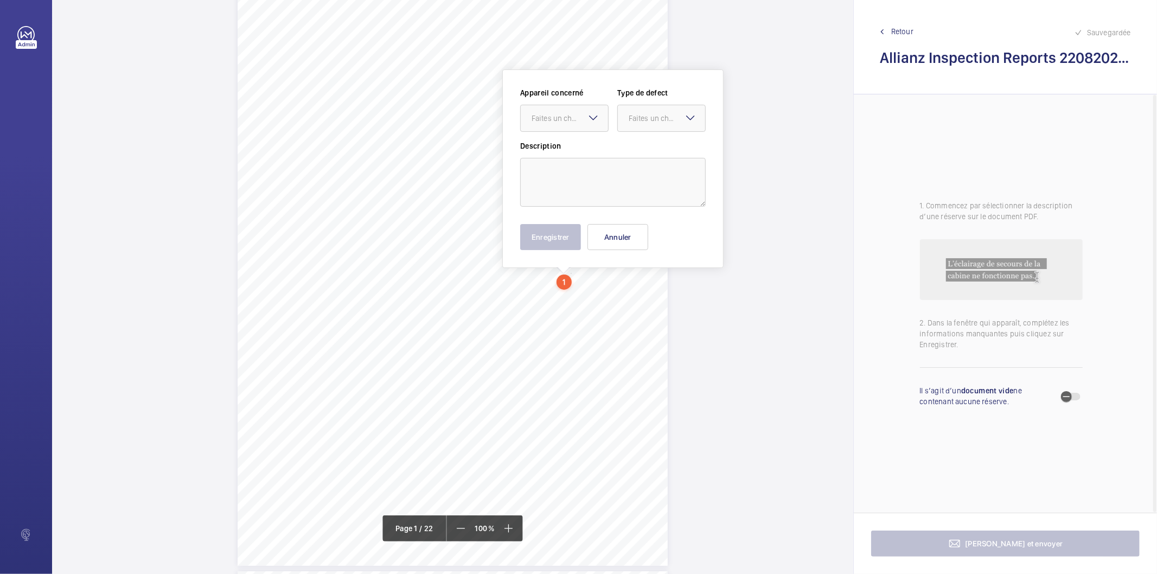
scroll to position [63, 0]
click at [594, 118] on mat-icon at bounding box center [593, 115] width 13 height 13
click at [616, 238] on button "Annuler" at bounding box center [618, 234] width 61 height 26
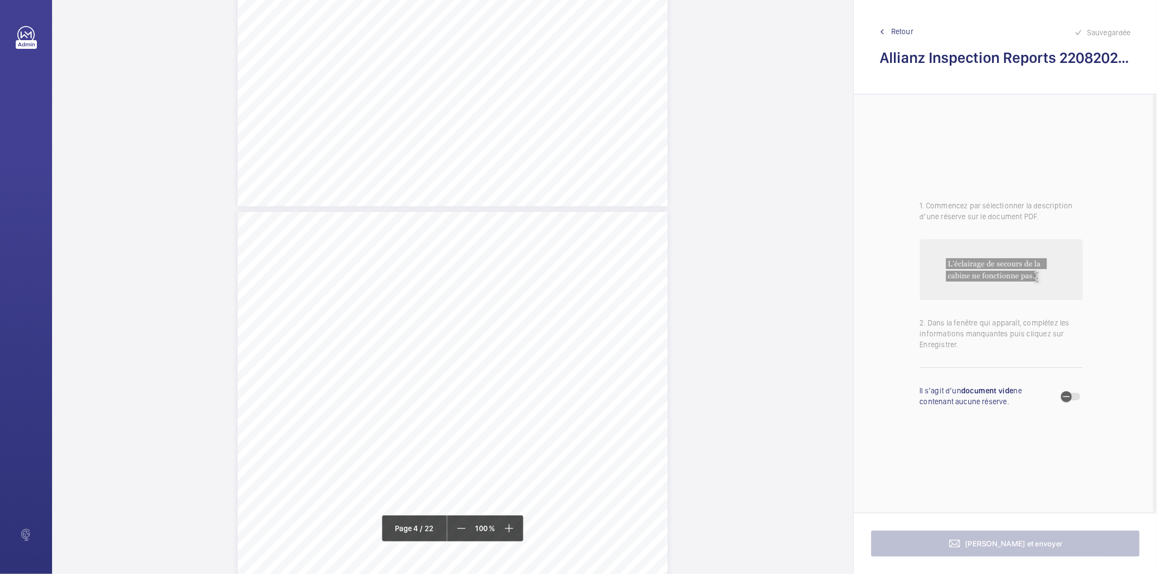
scroll to position [1790, 0]
drag, startPoint x: 451, startPoint y: 254, endPoint x: 484, endPoint y: 264, distance: 34.5
click at [484, 264] on div "Lift Report Lifting Operations & Lifting Equipment Regulation 1998 Provision & …" at bounding box center [453, 375] width 430 height 609
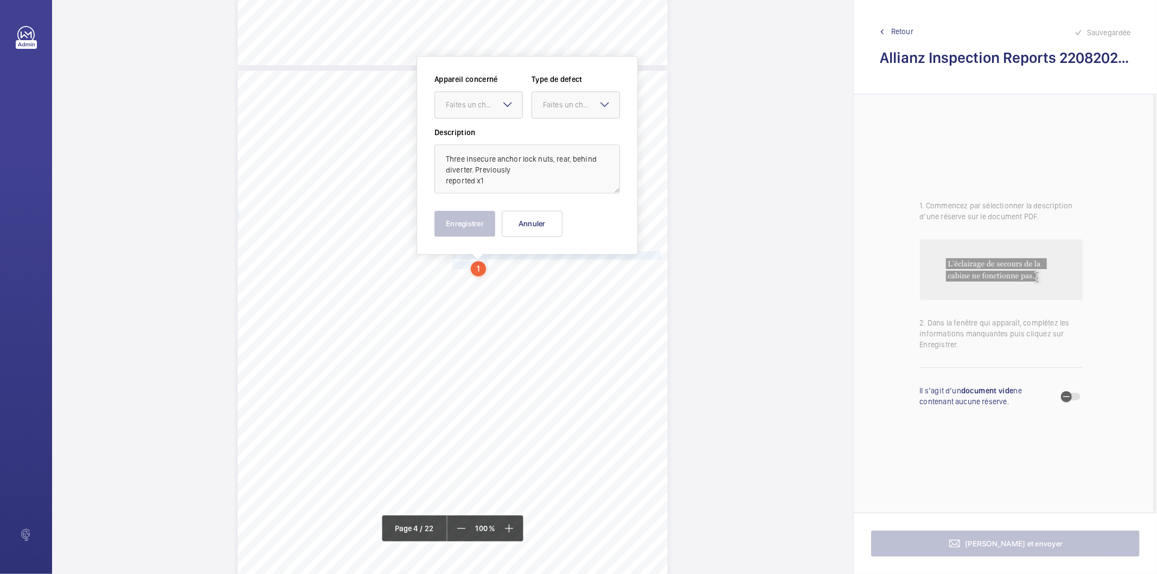
scroll to position [1779, 0]
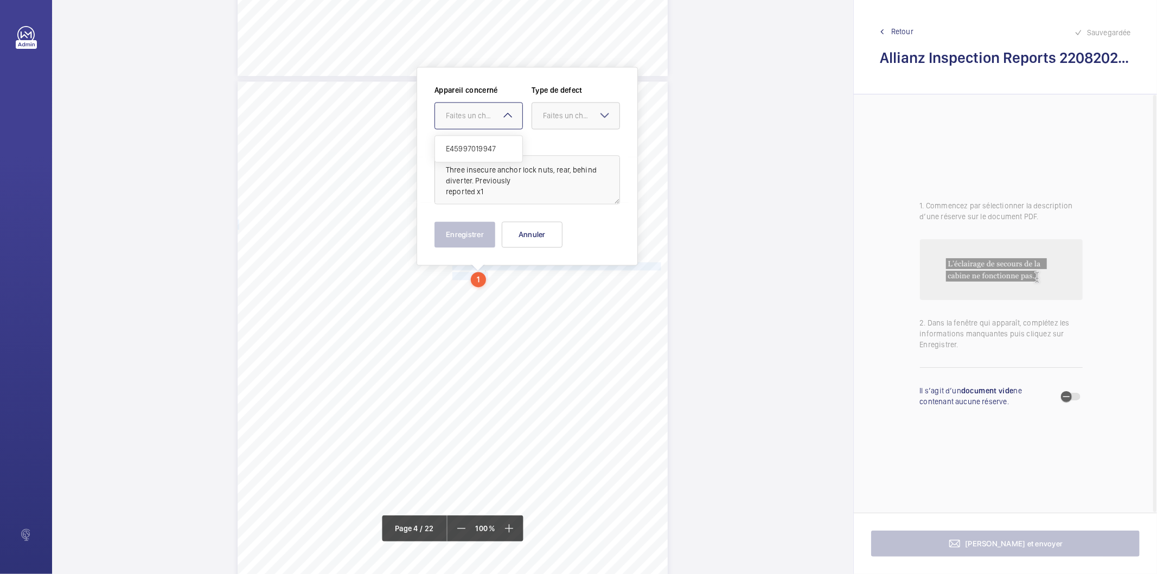
click at [480, 117] on div "Faites un choix" at bounding box center [484, 115] width 77 height 11
click at [468, 150] on span "E45997019947" at bounding box center [479, 148] width 66 height 11
click at [559, 120] on div "Faites un choix" at bounding box center [581, 115] width 77 height 11
drag, startPoint x: 553, startPoint y: 149, endPoint x: 507, endPoint y: 221, distance: 85.9
click at [553, 151] on span "Standard" at bounding box center [576, 148] width 66 height 11
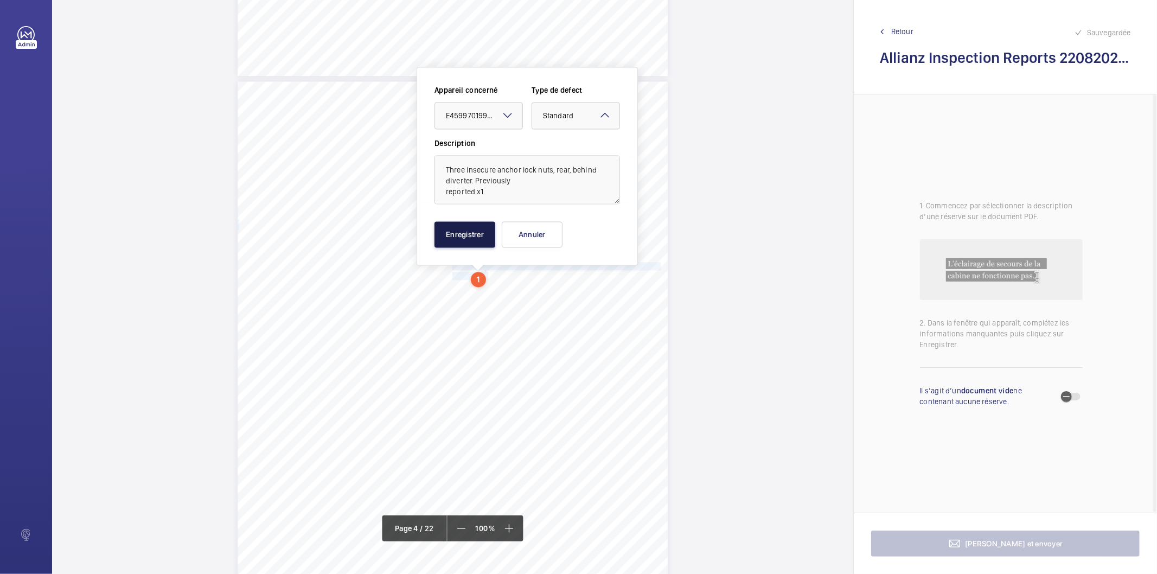
click at [464, 234] on button "Enregistrer" at bounding box center [465, 234] width 61 height 26
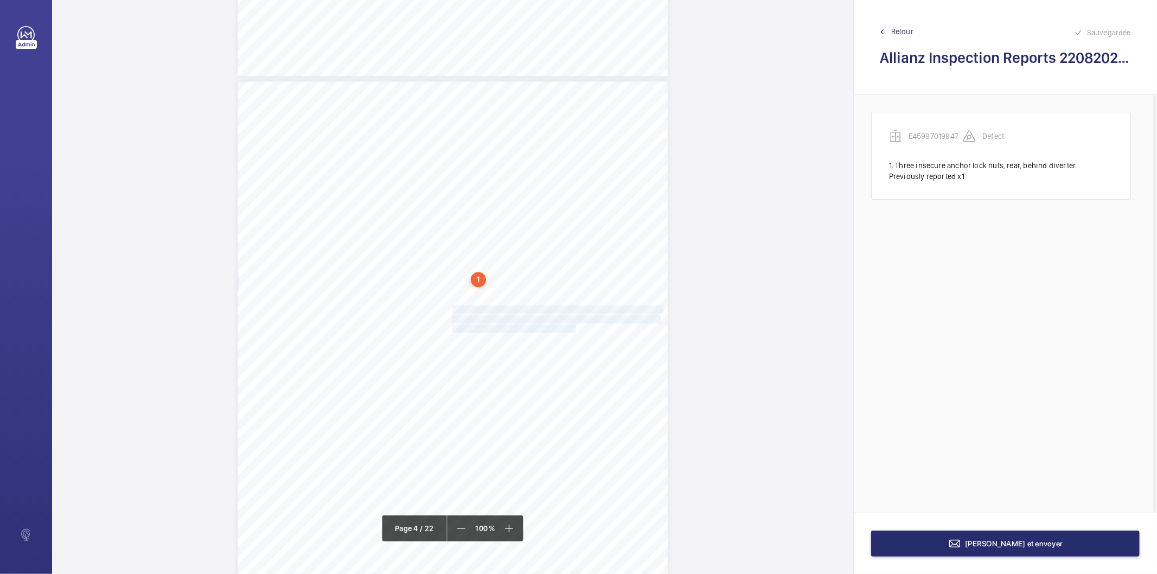
drag, startPoint x: 451, startPoint y: 308, endPoint x: 563, endPoint y: 324, distance: 112.9
click at [563, 324] on div "Lift Report Lifting Operations & Lifting Equipment Regulation 1998 Provision & …" at bounding box center [453, 385] width 430 height 609
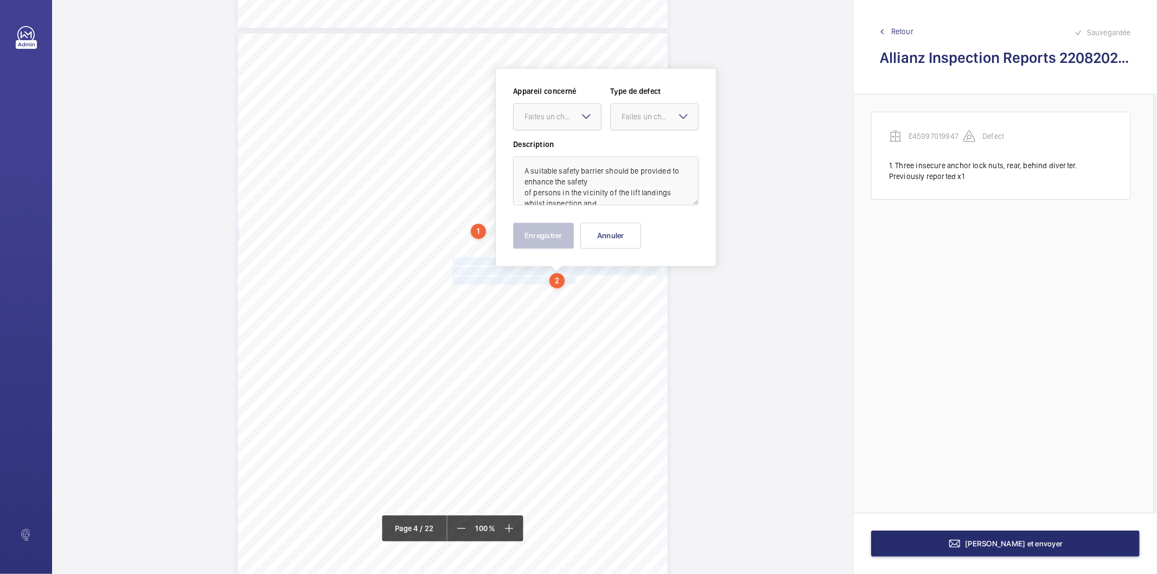
scroll to position [1829, 0]
click at [571, 114] on div "Faites un choix" at bounding box center [563, 115] width 77 height 11
click at [572, 139] on div "E45997019947" at bounding box center [557, 148] width 87 height 26
click at [640, 118] on div "Faites un choix" at bounding box center [660, 115] width 77 height 11
drag, startPoint x: 651, startPoint y: 225, endPoint x: 562, endPoint y: 237, distance: 89.9
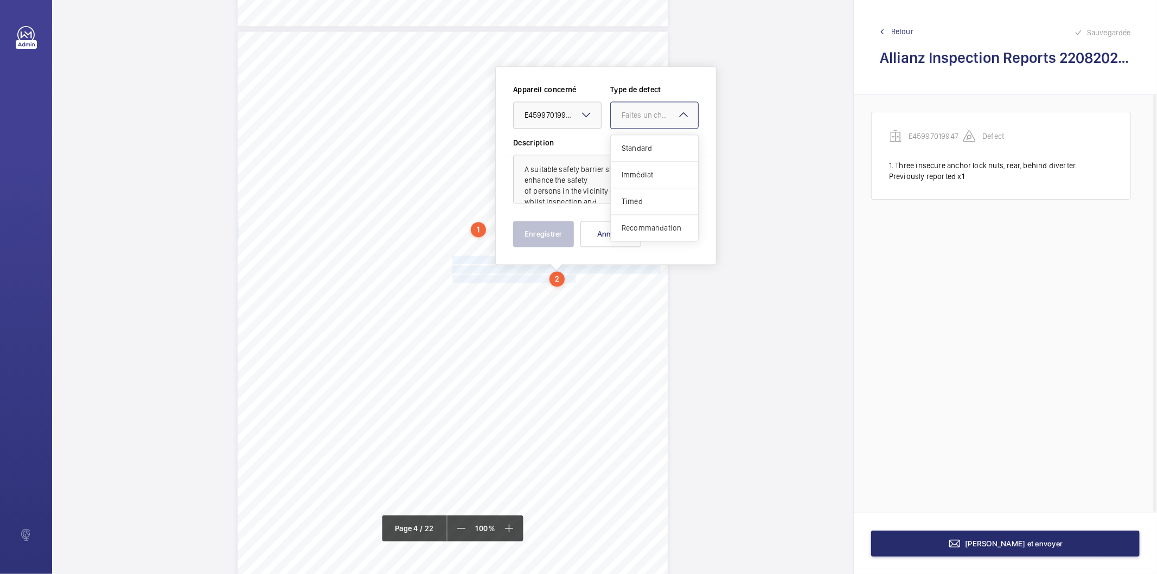
click at [646, 226] on span "Recommandation" at bounding box center [655, 227] width 66 height 11
click at [550, 237] on button "Enregistrer" at bounding box center [543, 234] width 61 height 26
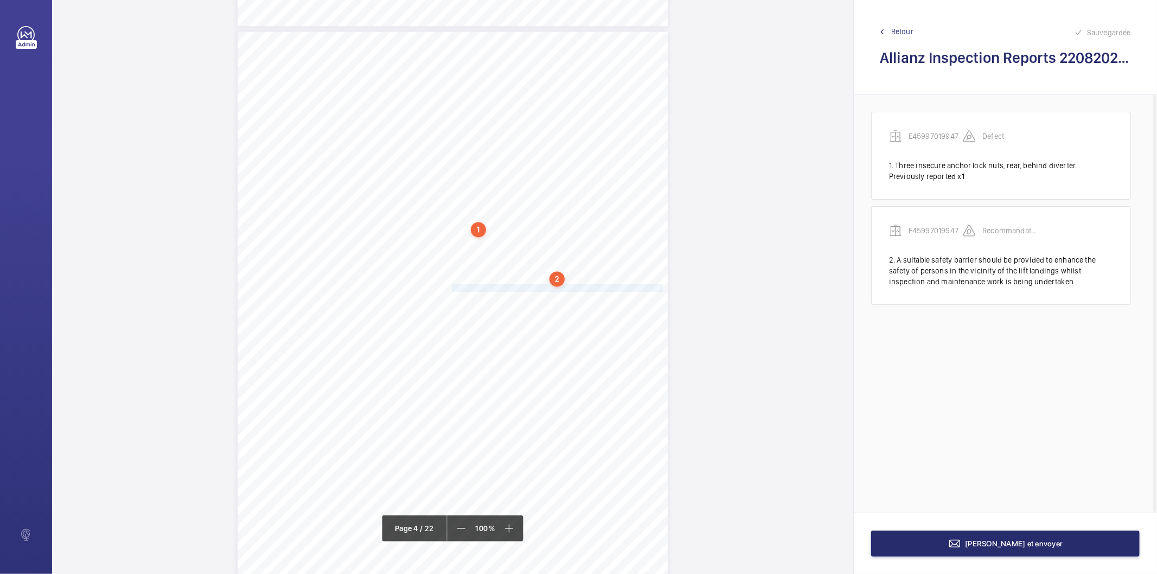
drag, startPoint x: 451, startPoint y: 288, endPoint x: 643, endPoint y: 288, distance: 192.1
click at [643, 288] on span "Auto dialler volume level low. Recommend increasing the volume." at bounding box center [558, 287] width 211 height 7
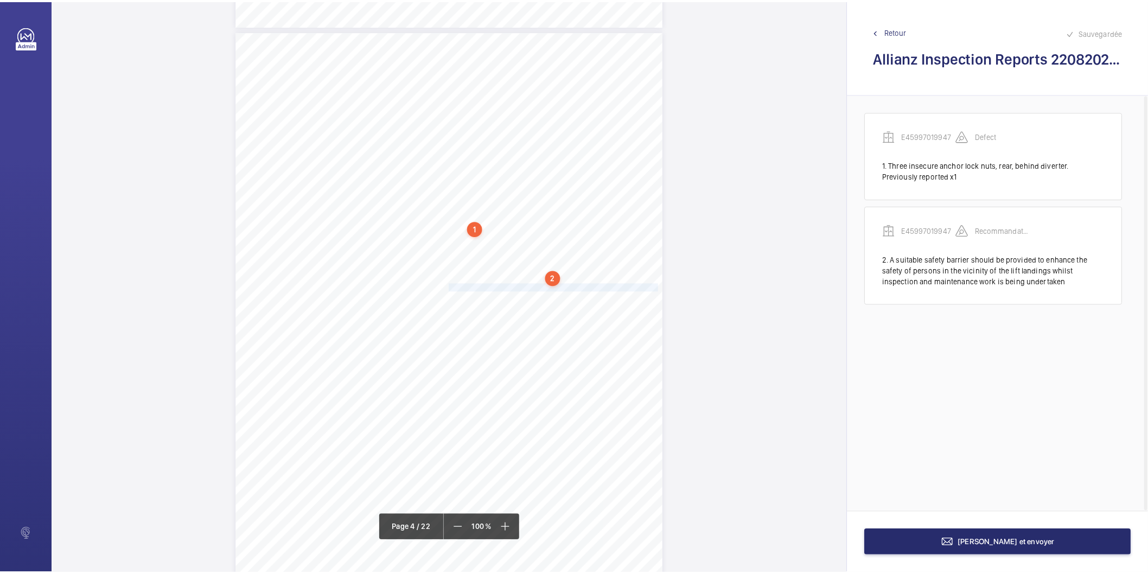
scroll to position [1842, 0]
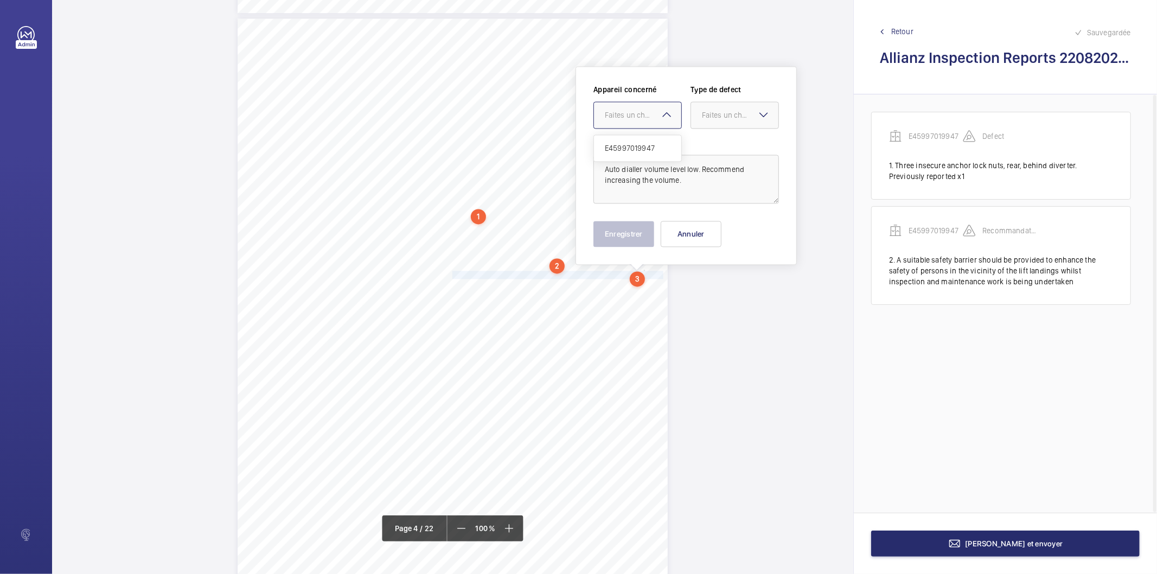
click at [660, 125] on div at bounding box center [637, 115] width 87 height 26
drag, startPoint x: 641, startPoint y: 151, endPoint x: 663, endPoint y: 143, distance: 23.0
click at [646, 149] on span "E45997019947" at bounding box center [638, 148] width 66 height 11
click at [703, 122] on div at bounding box center [734, 115] width 87 height 26
drag, startPoint x: 702, startPoint y: 220, endPoint x: 638, endPoint y: 232, distance: 65.0
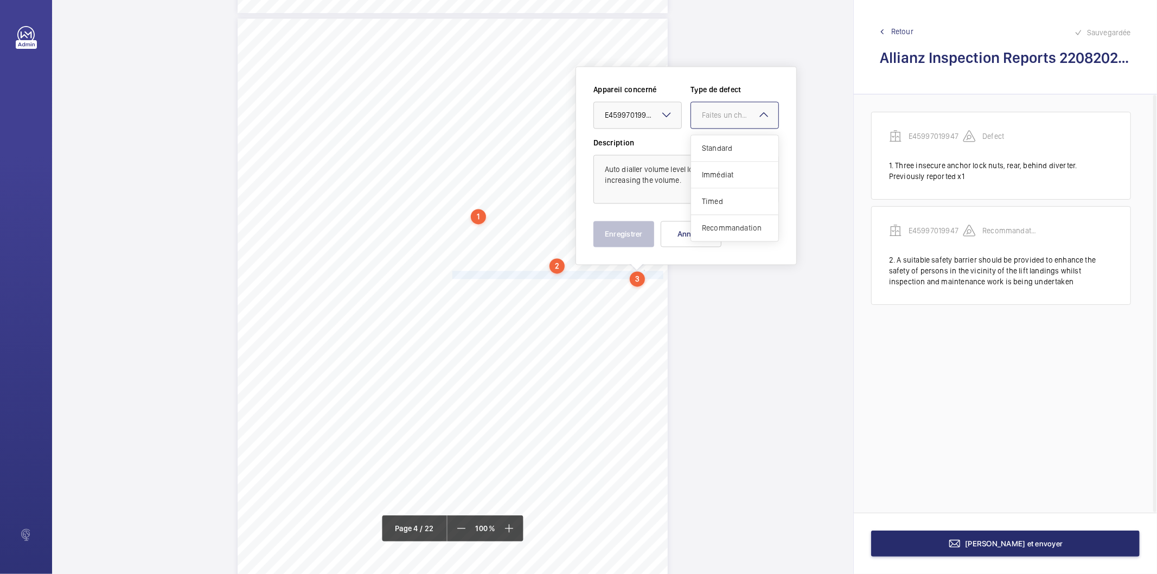
click at [702, 222] on div "Recommandation" at bounding box center [734, 228] width 87 height 26
click at [619, 237] on button "Enregistrer" at bounding box center [624, 234] width 61 height 26
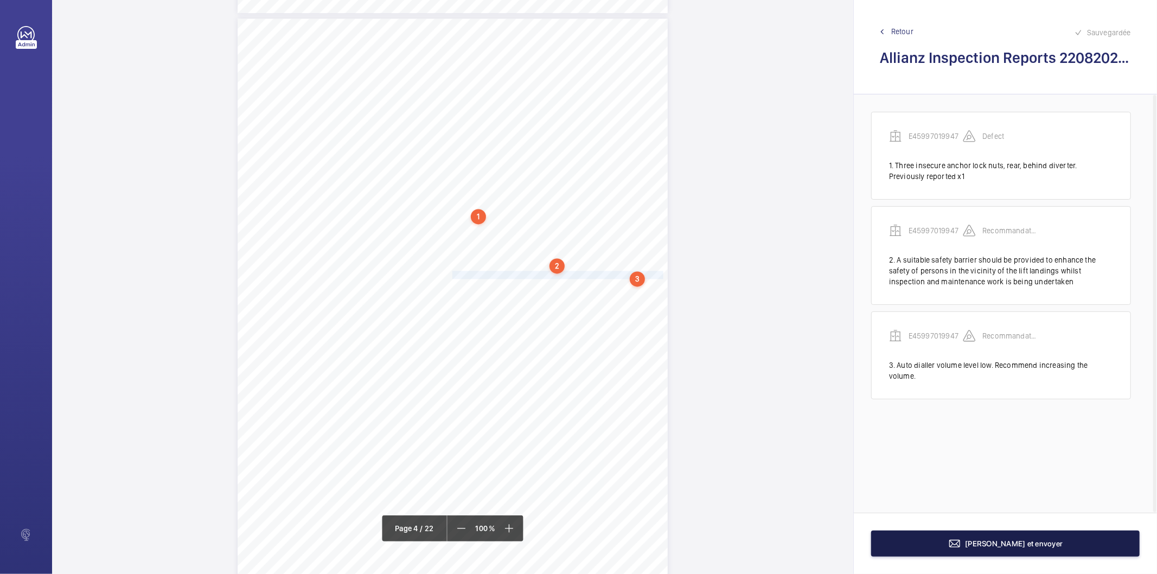
click at [991, 539] on span "[PERSON_NAME] et envoyer" at bounding box center [1015, 543] width 98 height 9
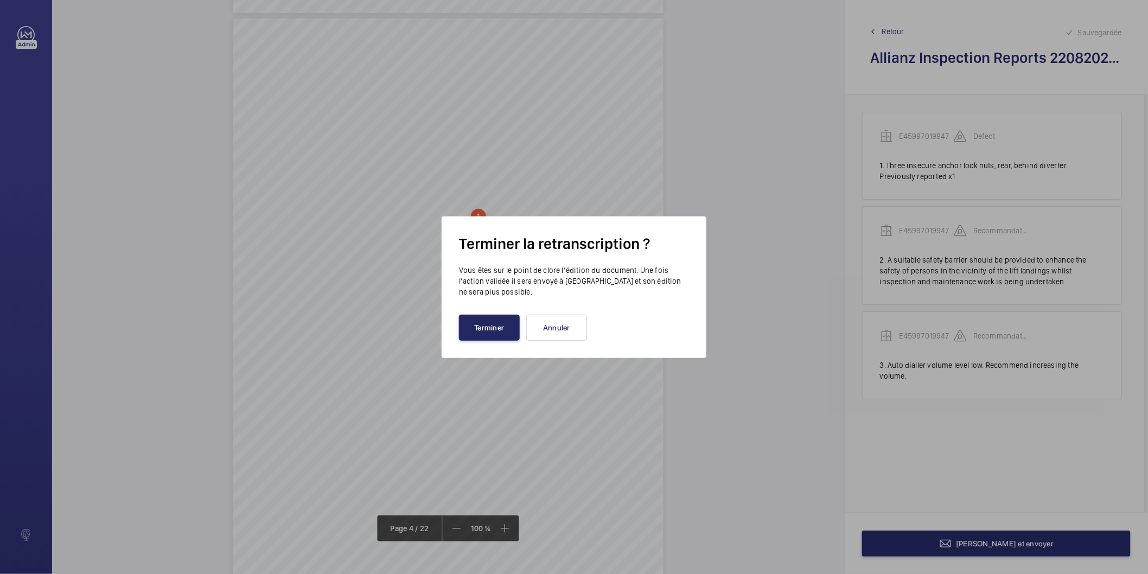
click at [497, 339] on button "Terminer" at bounding box center [489, 328] width 61 height 26
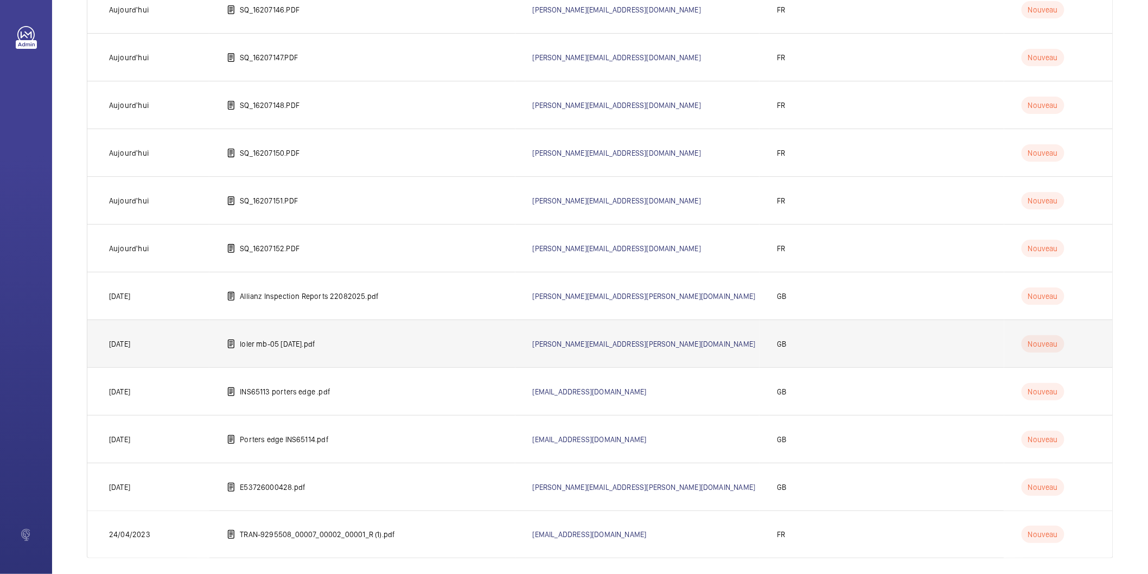
scroll to position [442, 0]
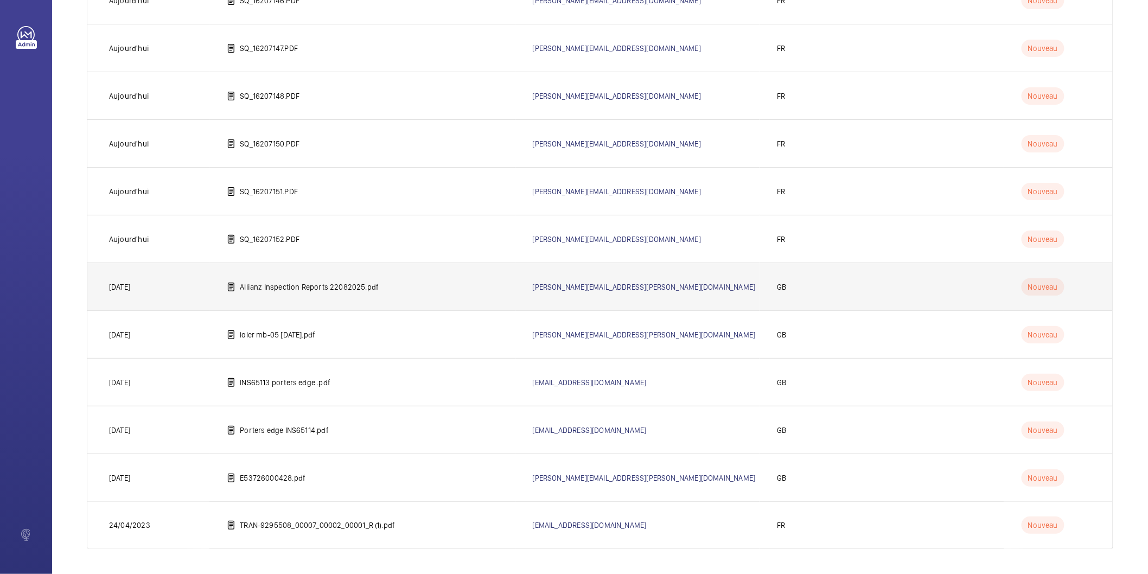
click at [386, 288] on td "Allianz Inspection Reports 22082025.pdf" at bounding box center [361, 287] width 305 height 48
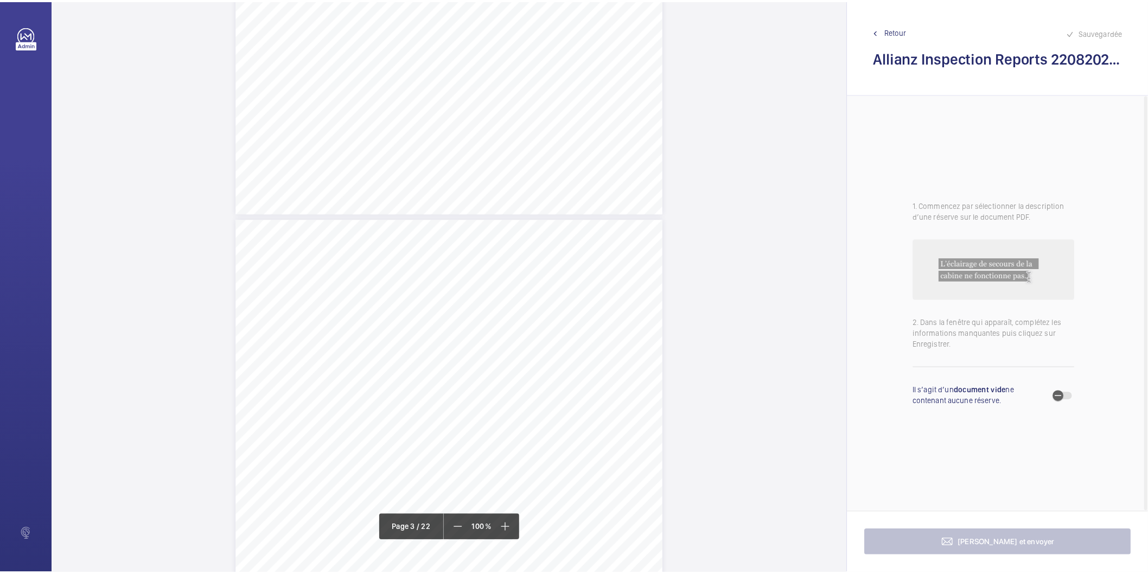
scroll to position [1206, 0]
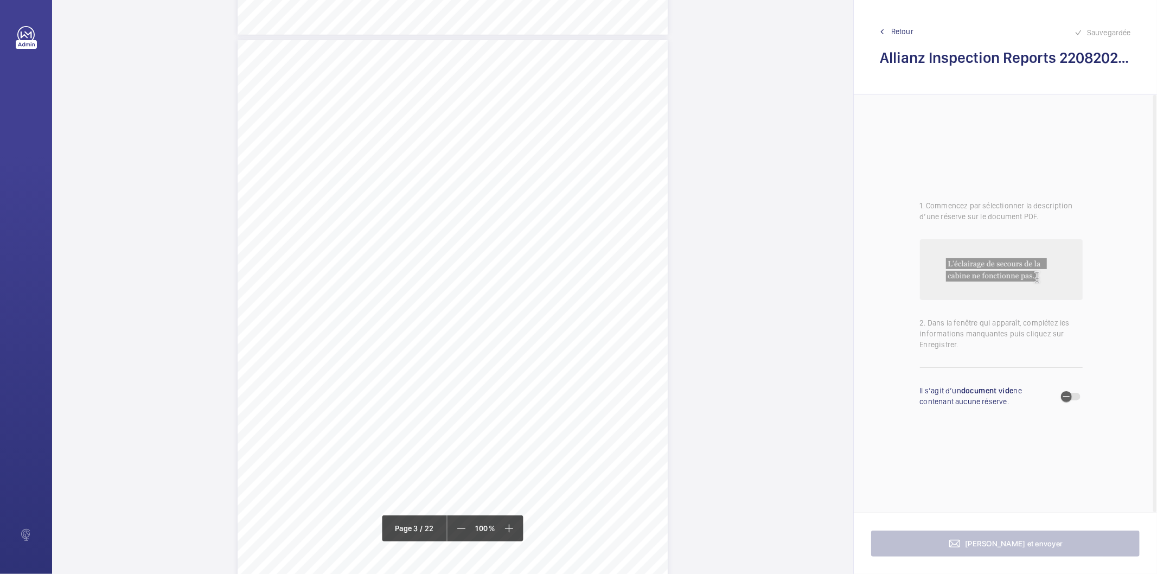
click at [903, 30] on span "Retour" at bounding box center [903, 31] width 22 height 11
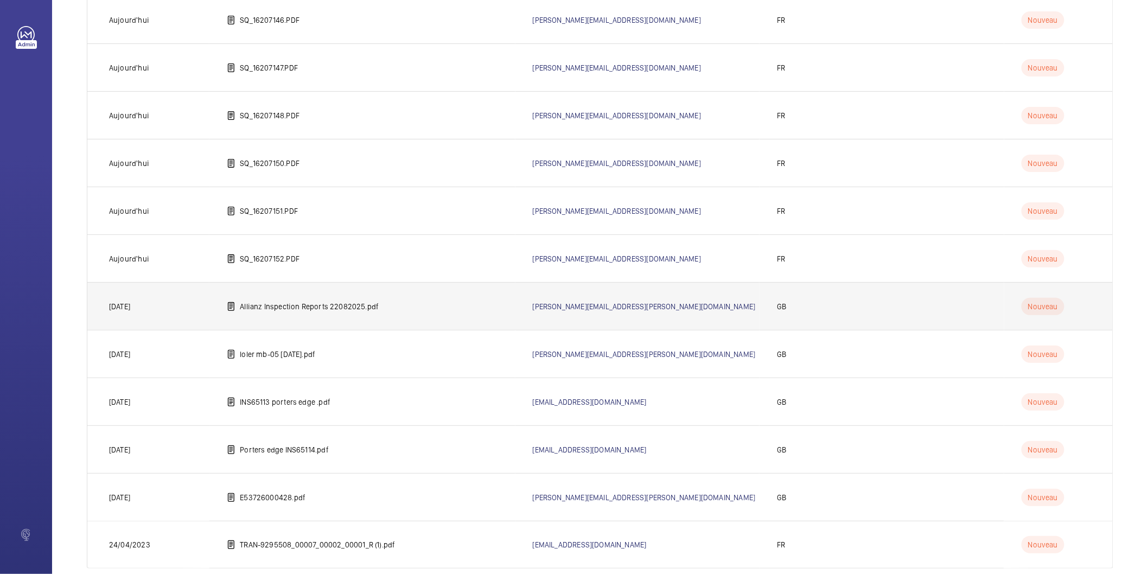
scroll to position [442, 0]
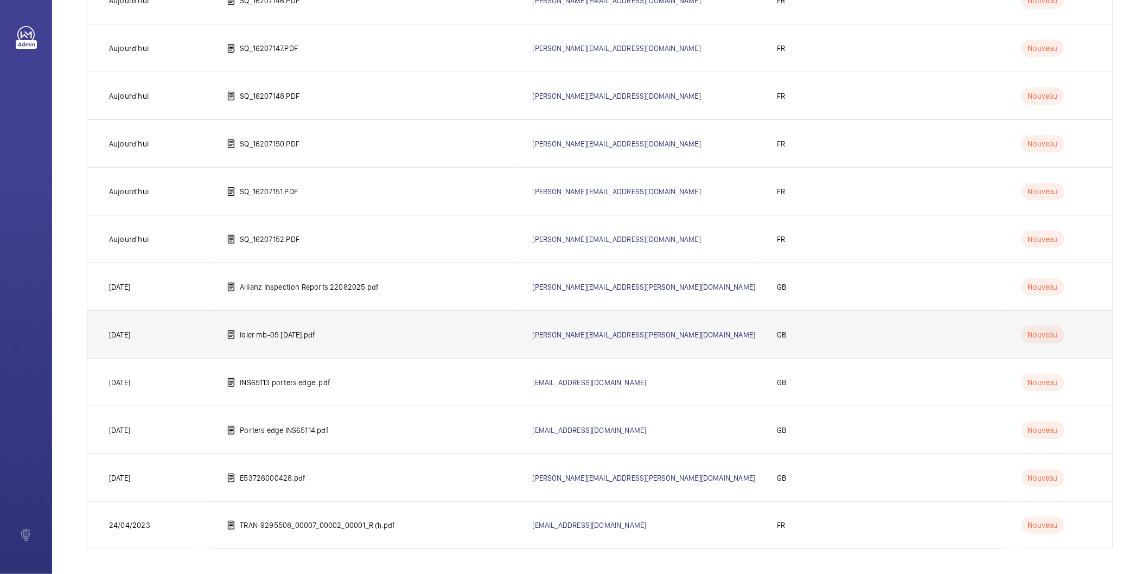
click at [293, 336] on p "loler mb-05 [DATE].pdf" at bounding box center [277, 334] width 75 height 11
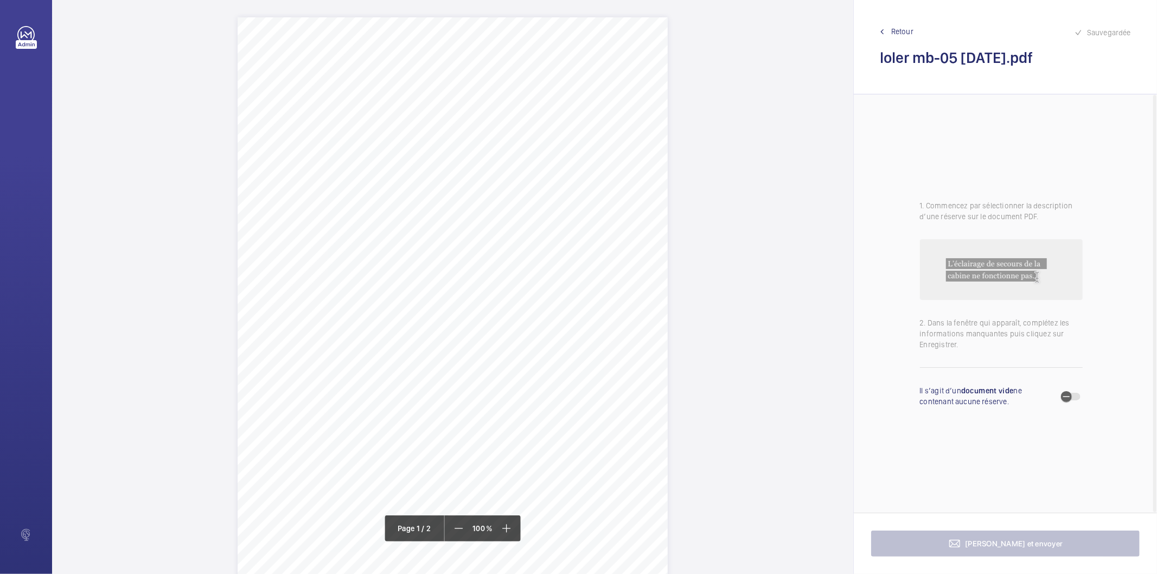
drag, startPoint x: 332, startPoint y: 101, endPoint x: 508, endPoint y: 114, distance: 176.3
click at [508, 114] on div "Lift Report Lifting Operations & Lifting Equipment Regulation 1998 Provision & …" at bounding box center [453, 321] width 430 height 609
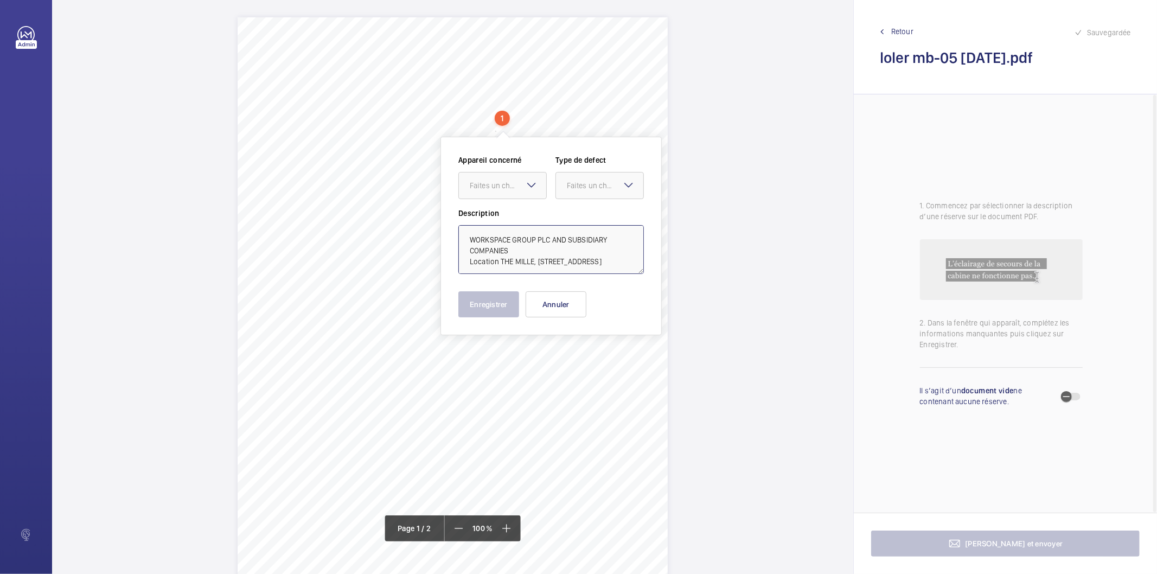
drag, startPoint x: 498, startPoint y: 257, endPoint x: 517, endPoint y: 251, distance: 19.4
click at [517, 251] on textarea "WORKSPACE GROUP PLC AND SUBSIDIARY COMPANIES Location THE MILLE, [STREET_ADDRES…" at bounding box center [552, 249] width 186 height 49
type textarea "WORKSPACE GROUP PLC AND SUBSIDIARY COMPANIES THE MILLE, [STREET_ADDRESS]"
click at [553, 293] on button "Annuler" at bounding box center [556, 304] width 61 height 26
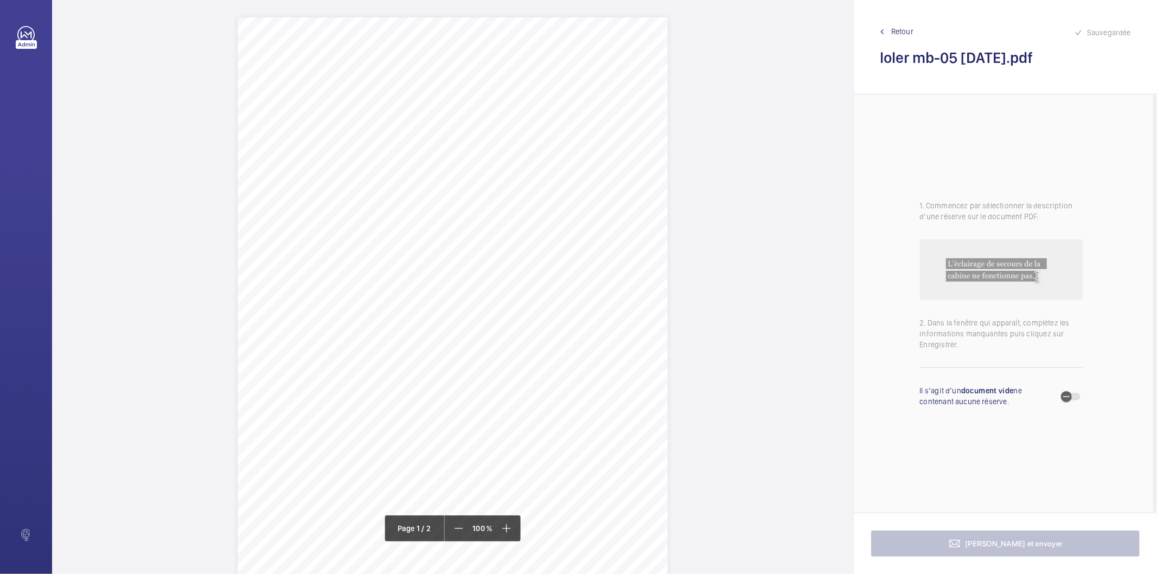
click at [578, 163] on div "Lift Report Lifting Operations & Lifting Equipment Regulation 1998 Provision & …" at bounding box center [453, 321] width 430 height 609
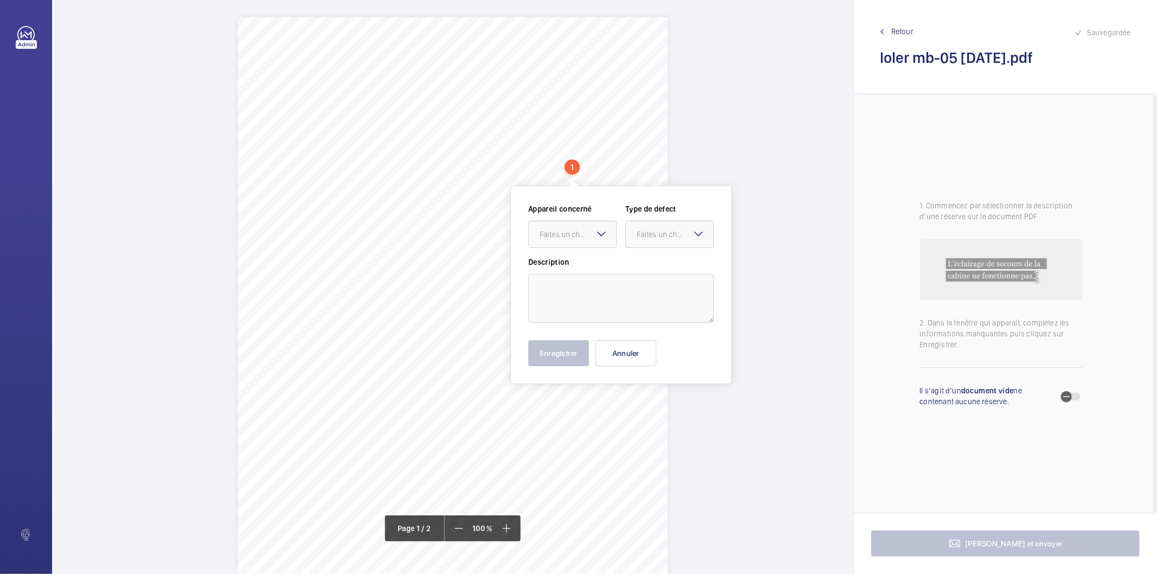
click at [600, 232] on mat-icon at bounding box center [601, 233] width 13 height 13
click at [614, 348] on button "Annuler" at bounding box center [626, 353] width 61 height 26
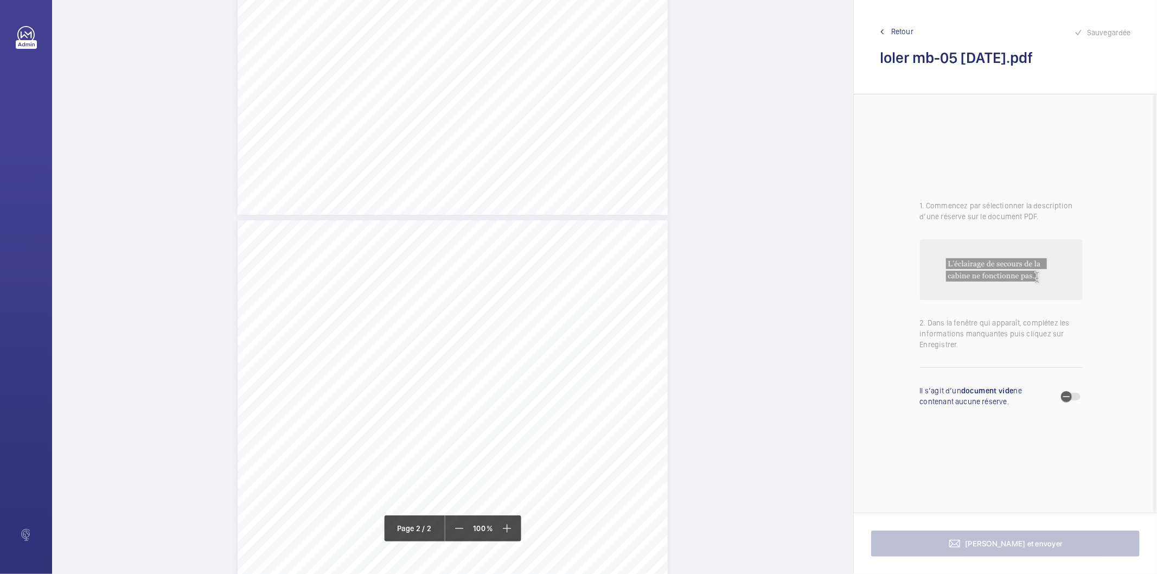
scroll to position [603, 0]
drag, startPoint x: 441, startPoint y: 190, endPoint x: 553, endPoint y: 190, distance: 112.9
click at [555, 190] on span "Multiple landing door guide shoes worn." at bounding box center [506, 191] width 129 height 7
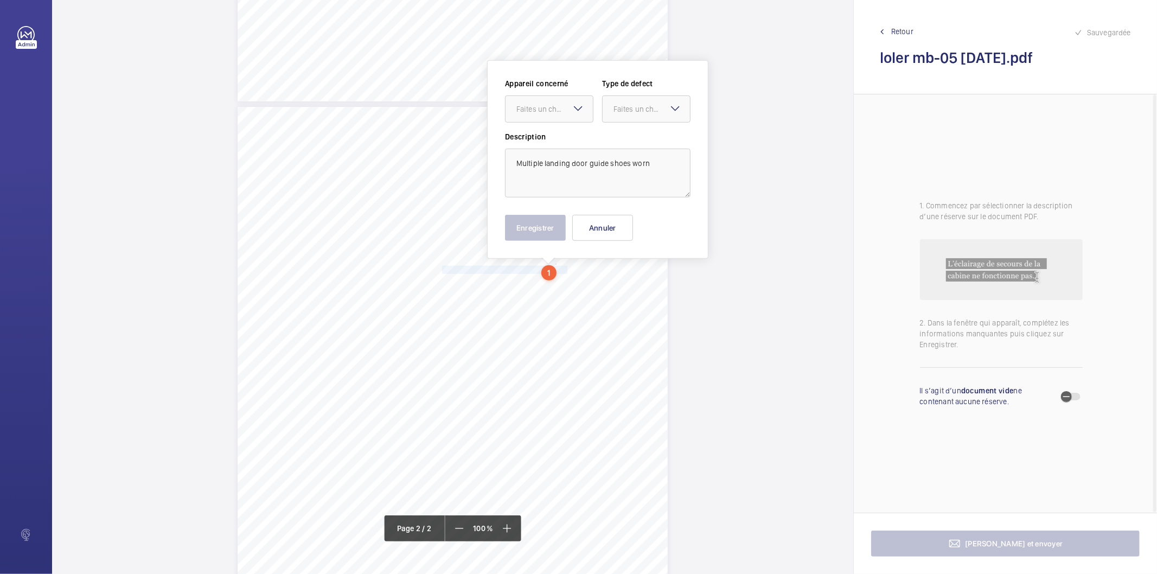
scroll to position [518, 0]
click at [561, 117] on div "Faites un choix" at bounding box center [555, 115] width 77 height 11
click at [552, 150] on span "E49958006140" at bounding box center [550, 148] width 66 height 11
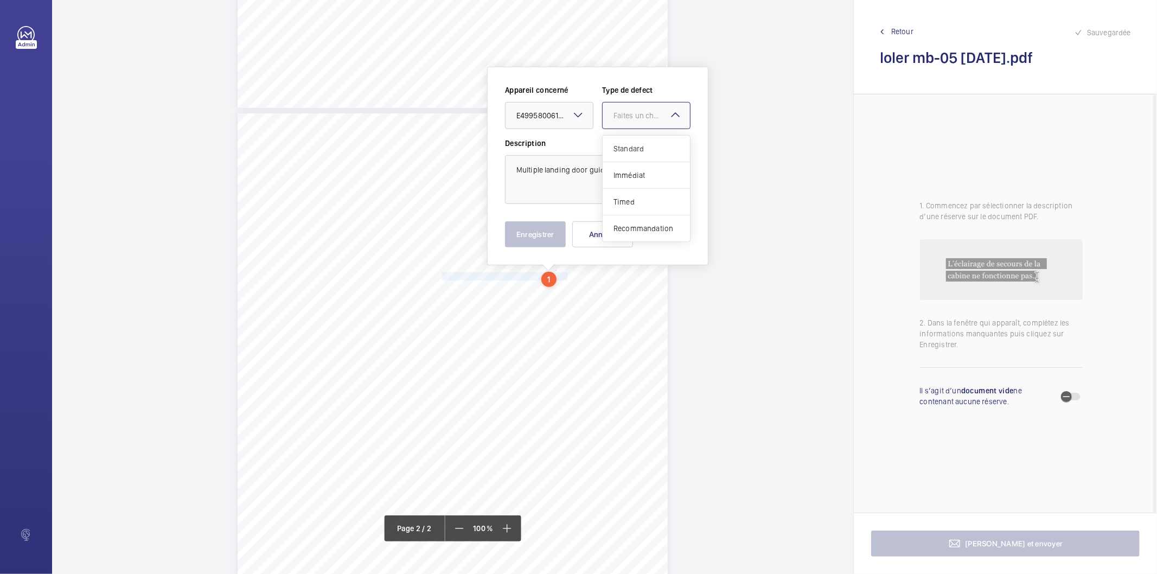
click at [634, 113] on div "Faites un choix" at bounding box center [652, 115] width 77 height 11
drag, startPoint x: 628, startPoint y: 147, endPoint x: 597, endPoint y: 171, distance: 40.2
click at [628, 147] on span "Standard" at bounding box center [647, 148] width 66 height 11
click at [545, 234] on button "Enregistrer" at bounding box center [535, 234] width 61 height 26
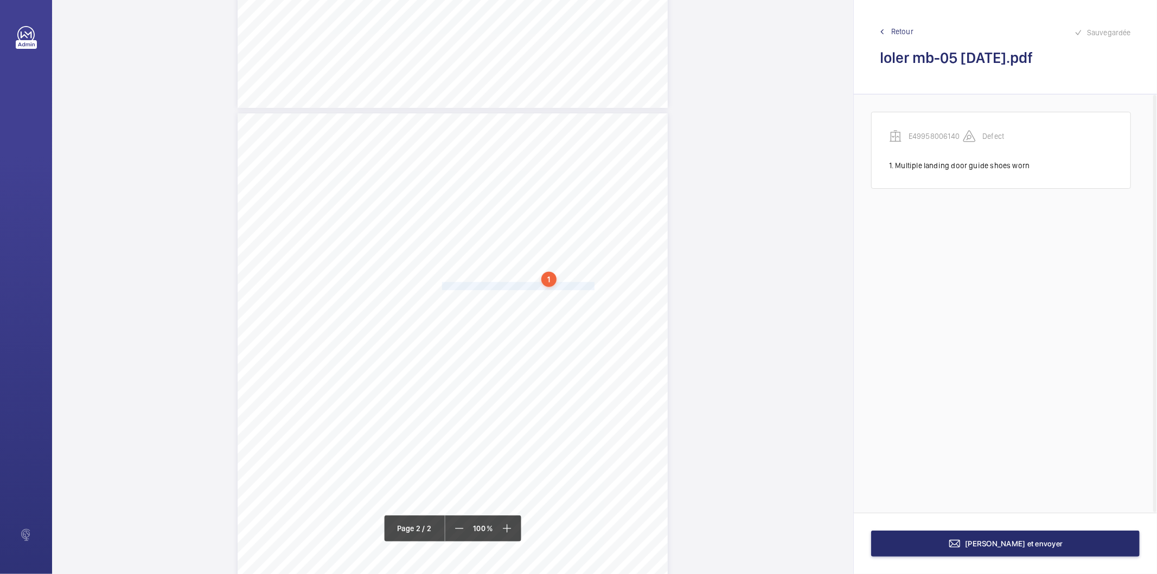
drag, startPoint x: 441, startPoint y: 285, endPoint x: 581, endPoint y: 285, distance: 140.0
click at [581, 285] on span "Under car ribbon cable damaged exposing wires." at bounding box center [520, 286] width 156 height 7
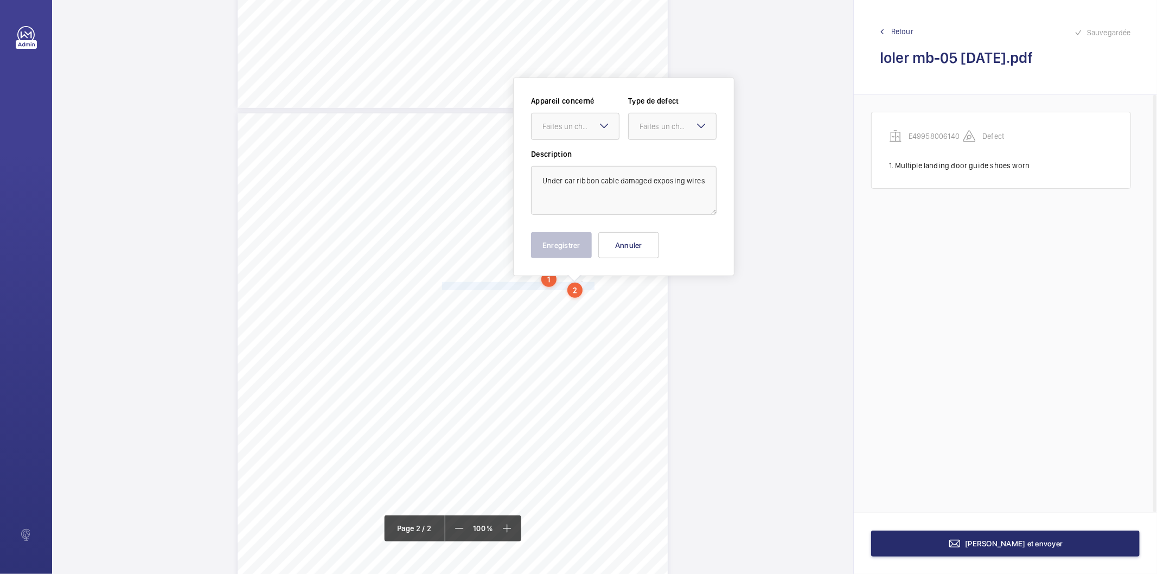
scroll to position [529, 0]
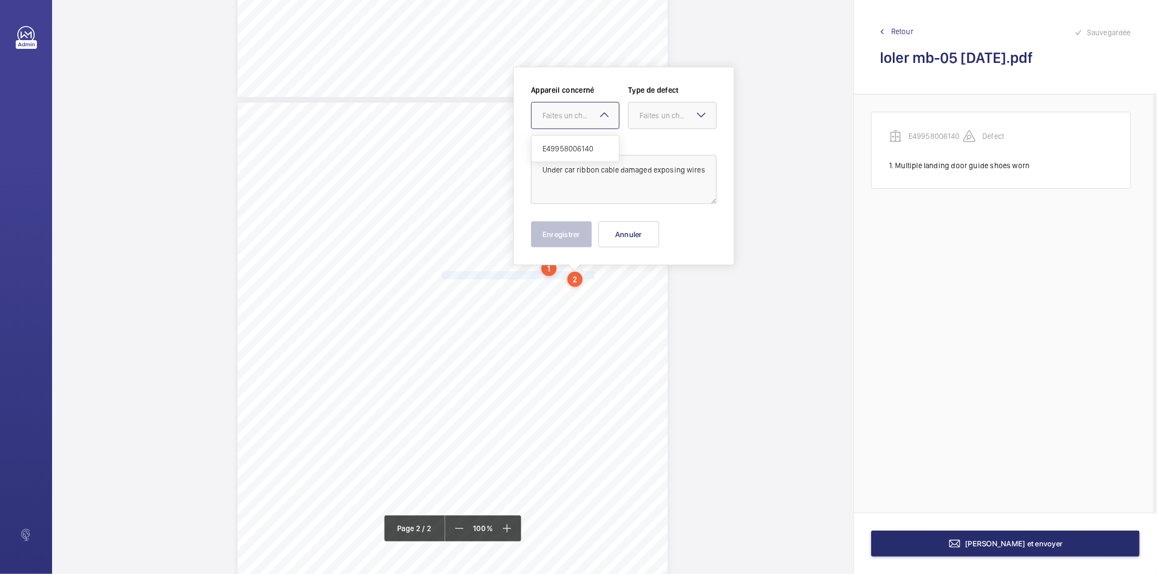
drag, startPoint x: 584, startPoint y: 117, endPoint x: 572, endPoint y: 164, distance: 48.7
click at [584, 117] on div "Faites un choix" at bounding box center [581, 115] width 77 height 11
click at [572, 142] on div "E49958006140" at bounding box center [575, 149] width 87 height 26
click at [653, 111] on div "Faites un choix" at bounding box center [678, 115] width 77 height 11
click at [668, 148] on span "Standard" at bounding box center [673, 148] width 66 height 11
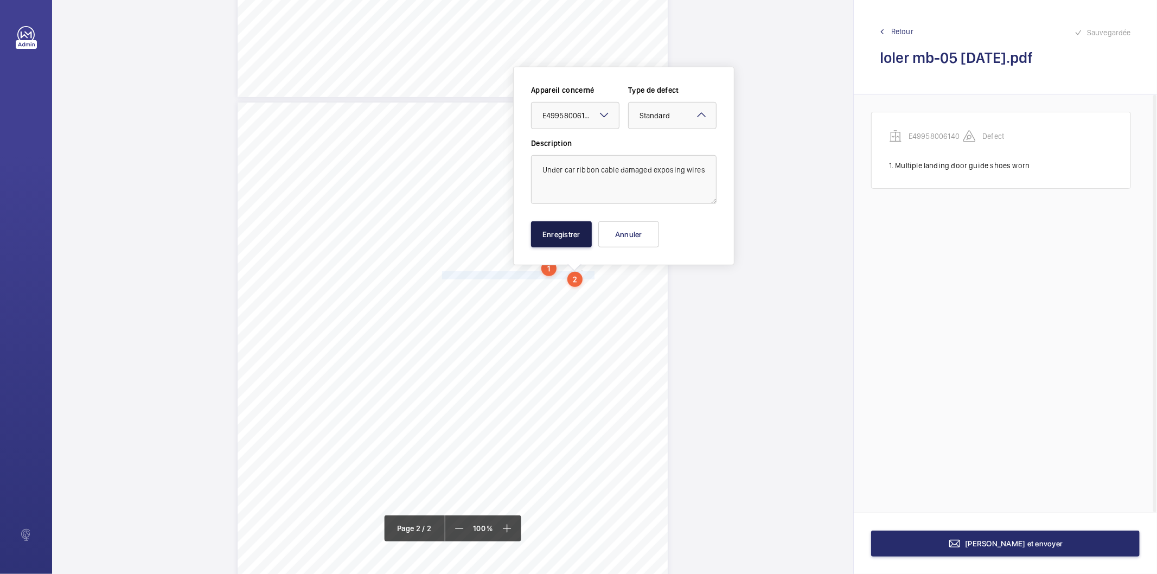
click at [572, 231] on button "Enregistrer" at bounding box center [561, 234] width 61 height 26
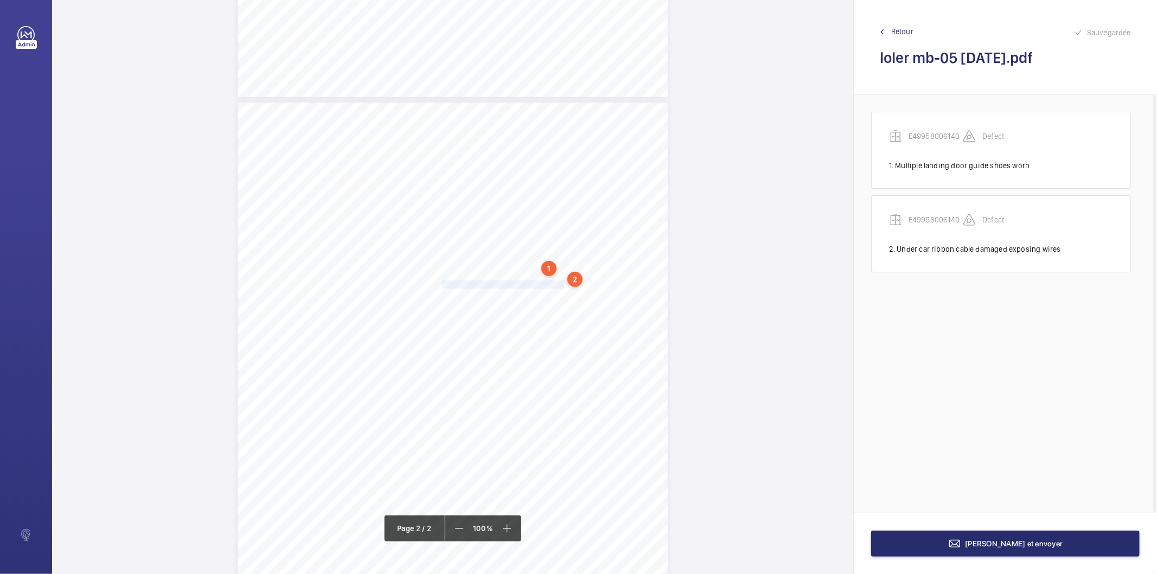
drag, startPoint x: 441, startPoint y: 285, endPoint x: 551, endPoint y: 285, distance: 110.7
click at [551, 285] on span "Lift car emergency lighting inoperative." at bounding box center [504, 284] width 125 height 7
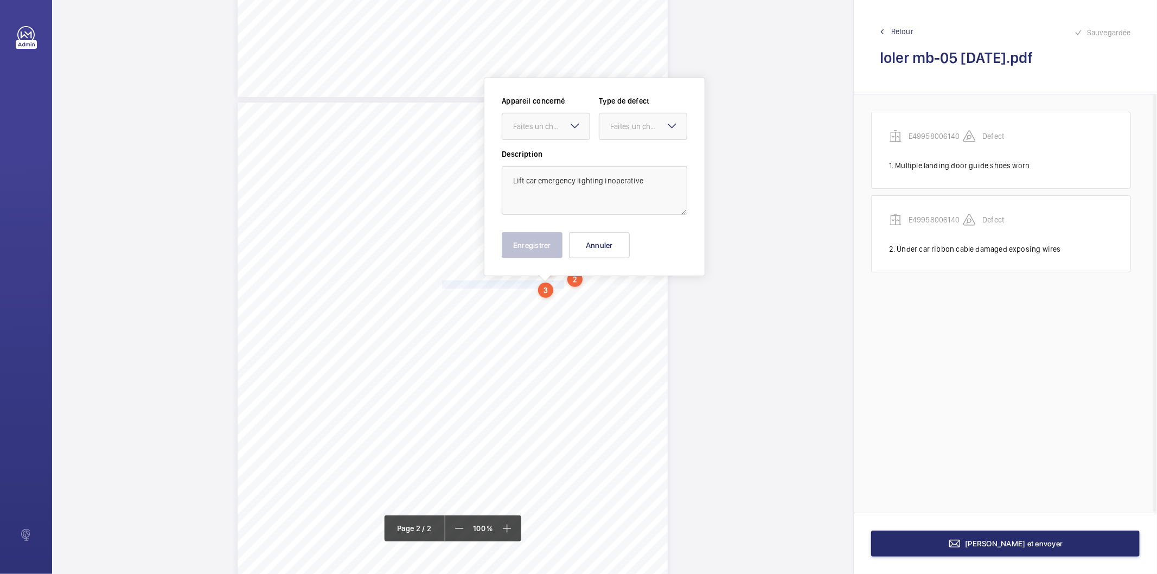
scroll to position [540, 0]
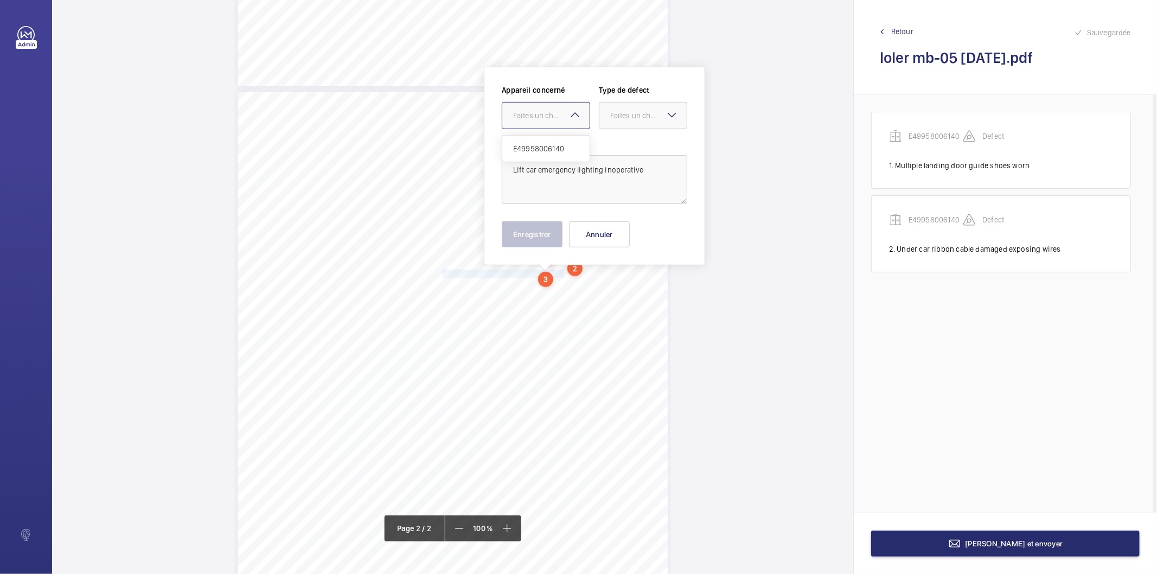
drag, startPoint x: 537, startPoint y: 121, endPoint x: 537, endPoint y: 160, distance: 39.1
click at [537, 125] on div at bounding box center [545, 116] width 87 height 26
click at [545, 153] on span "E49958006140" at bounding box center [546, 148] width 66 height 11
drag, startPoint x: 620, startPoint y: 116, endPoint x: 621, endPoint y: 132, distance: 15.8
click at [621, 117] on div "Faites un choix" at bounding box center [648, 115] width 77 height 11
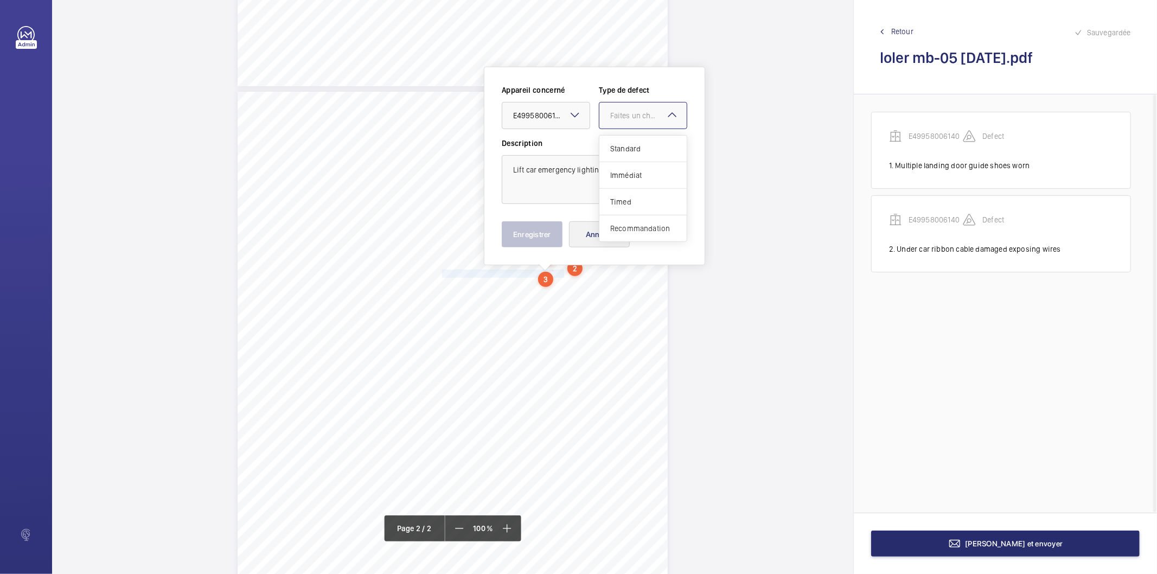
drag, startPoint x: 638, startPoint y: 229, endPoint x: 590, endPoint y: 230, distance: 47.8
click at [635, 230] on span "Recommandation" at bounding box center [643, 228] width 66 height 11
click at [551, 229] on button "Enregistrer" at bounding box center [532, 234] width 61 height 26
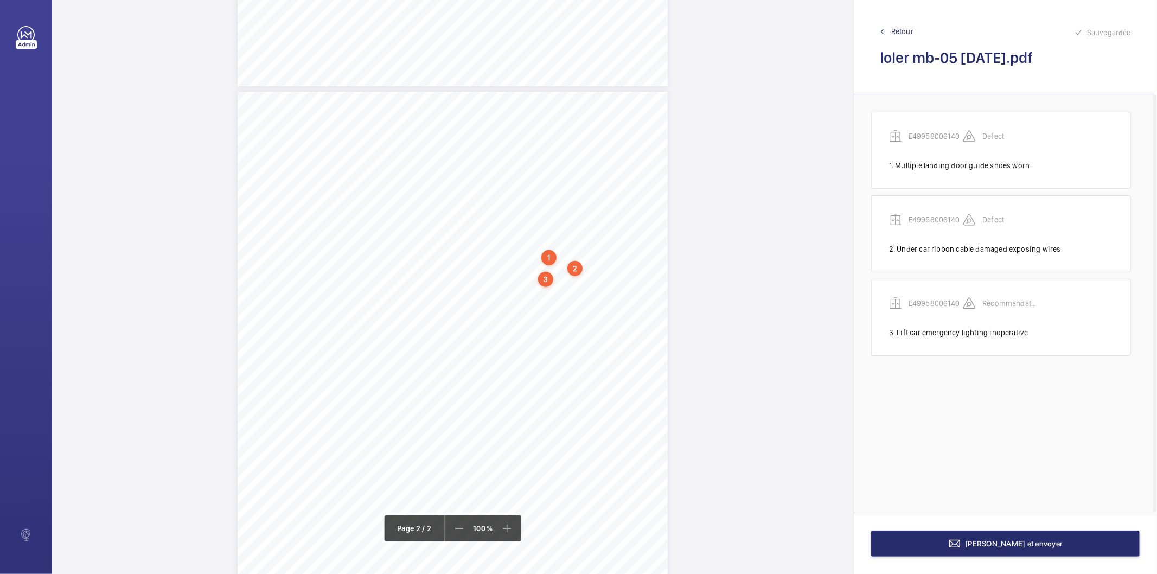
click at [544, 277] on div "3" at bounding box center [545, 279] width 15 height 15
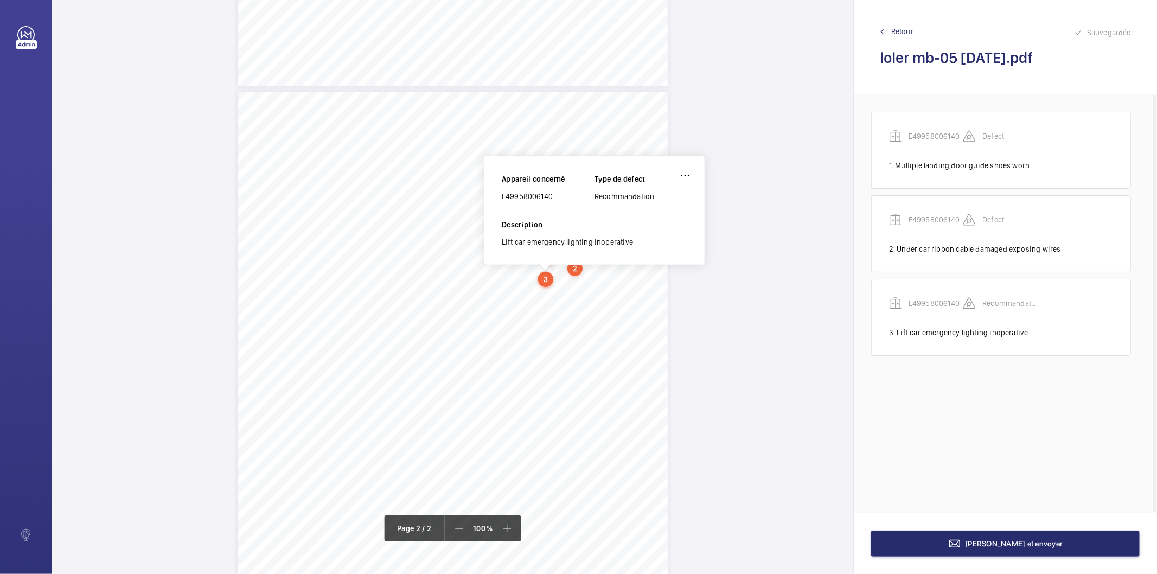
scroll to position [532, 0]
click at [679, 182] on wm-front-icon-button at bounding box center [685, 184] width 26 height 26
click at [648, 209] on div "Modifier" at bounding box center [655, 216] width 86 height 20
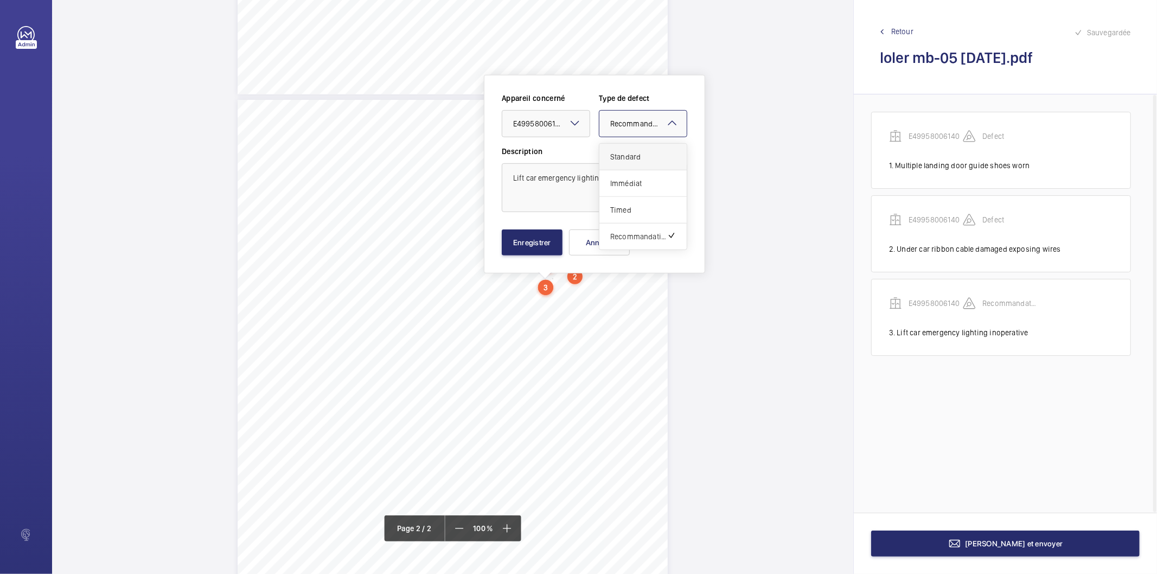
drag, startPoint x: 654, startPoint y: 120, endPoint x: 648, endPoint y: 154, distance: 34.1
click at [654, 129] on div "Faites un choix × Recommandation" at bounding box center [643, 123] width 87 height 11
drag, startPoint x: 630, startPoint y: 156, endPoint x: 601, endPoint y: 206, distance: 57.6
click at [631, 158] on span "Standard" at bounding box center [643, 156] width 66 height 11
click at [550, 243] on button "Enregistrer" at bounding box center [532, 243] width 61 height 26
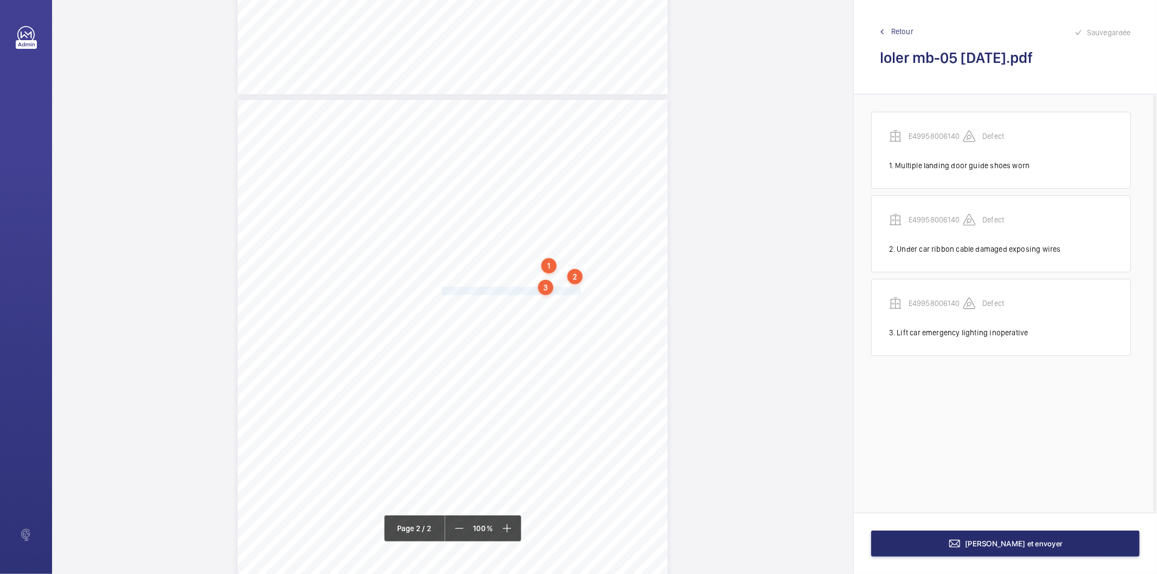
drag, startPoint x: 441, startPoint y: 290, endPoint x: 568, endPoint y: 295, distance: 127.6
click at [568, 295] on span "Incorrect fixings used to secure lift car panel." at bounding box center [513, 291] width 142 height 7
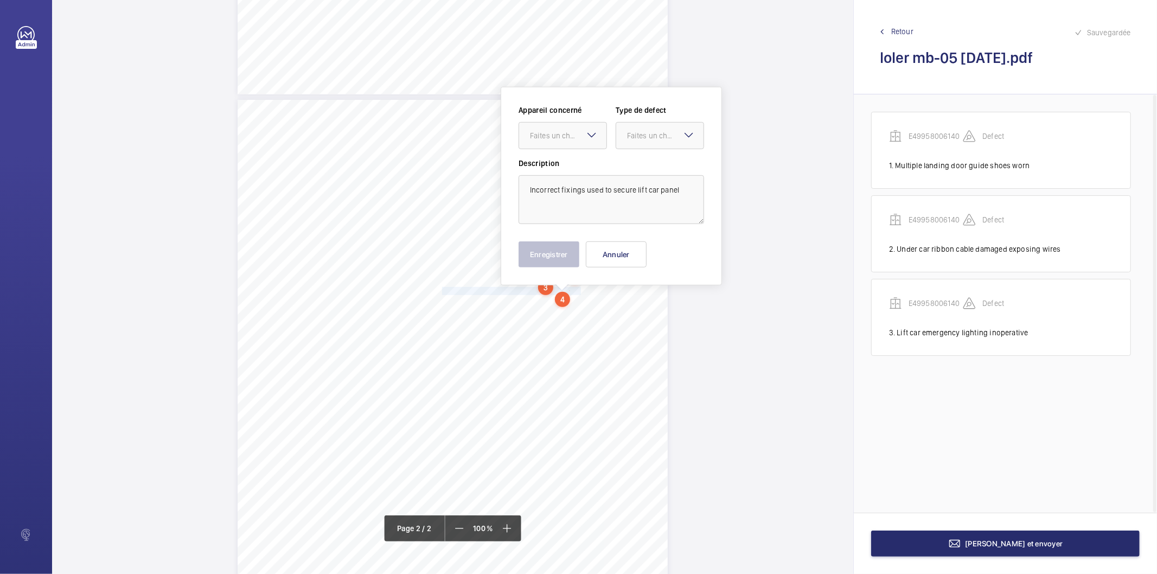
scroll to position [552, 0]
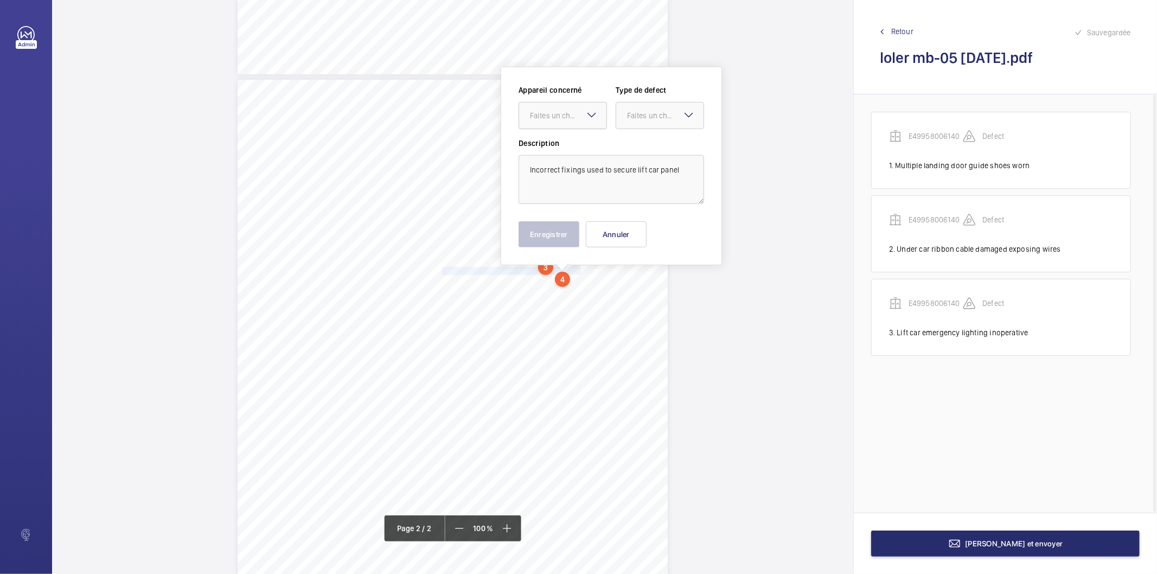
drag, startPoint x: 583, startPoint y: 115, endPoint x: 575, endPoint y: 130, distance: 17.2
click at [583, 117] on div "Faites un choix" at bounding box center [568, 115] width 77 height 11
click at [571, 147] on span "E49958006140" at bounding box center [563, 148] width 66 height 11
click at [627, 114] on div "Faites un choix" at bounding box center [665, 115] width 77 height 11
click at [638, 147] on span "Standard" at bounding box center [660, 148] width 66 height 11
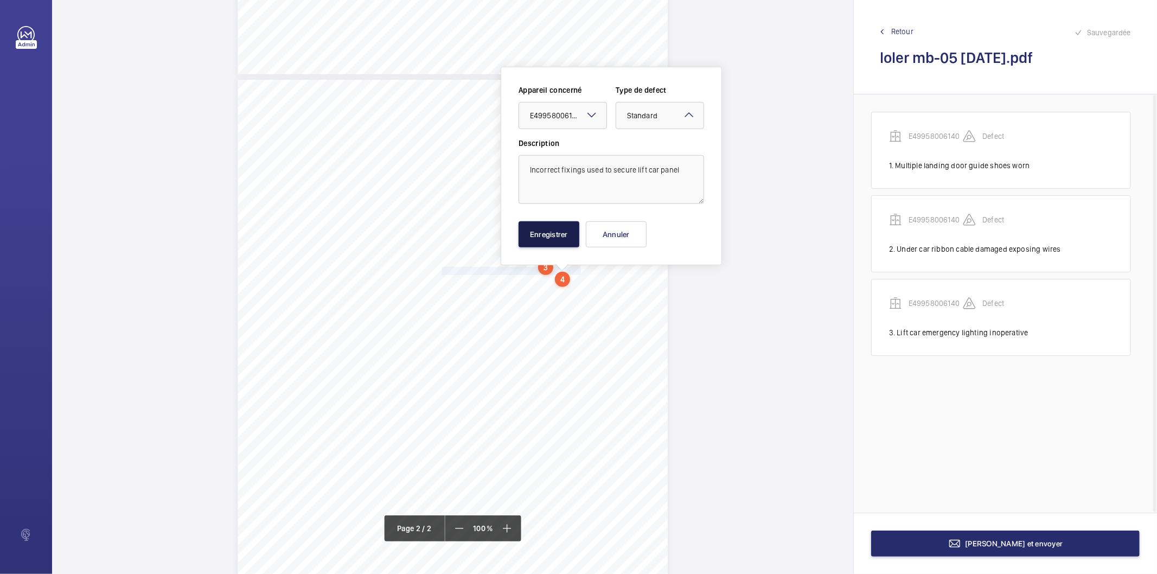
click at [566, 237] on button "Enregistrer" at bounding box center [549, 234] width 61 height 26
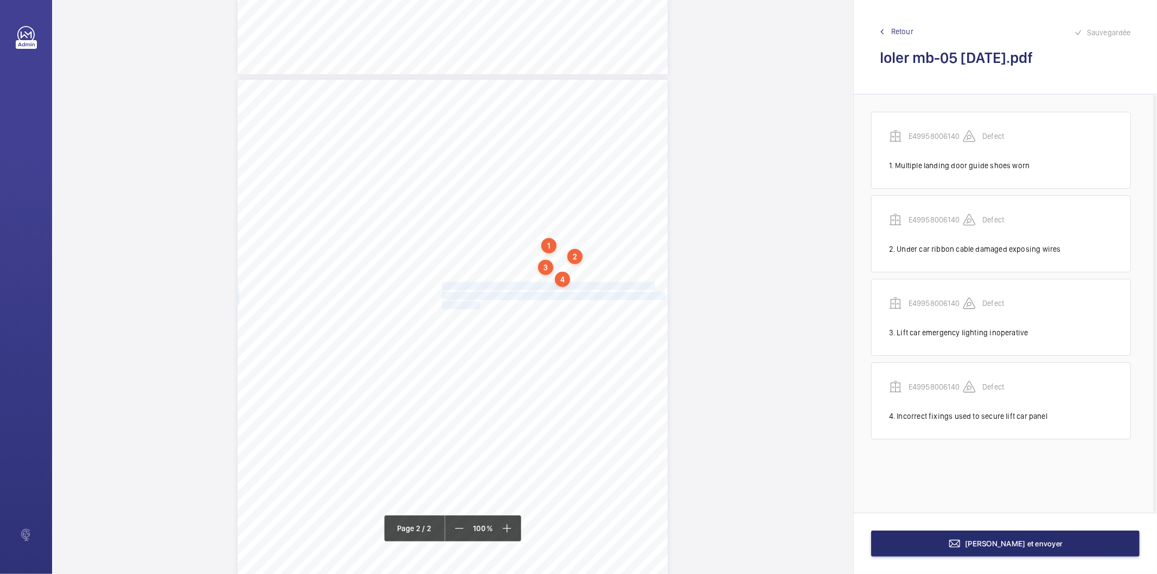
drag, startPoint x: 441, startPoint y: 285, endPoint x: 475, endPoint y: 304, distance: 39.8
click at [475, 304] on div "Lift Report Lifting Operations & Lifting Equipment Regulation 1998 Provision & …" at bounding box center [453, 384] width 430 height 609
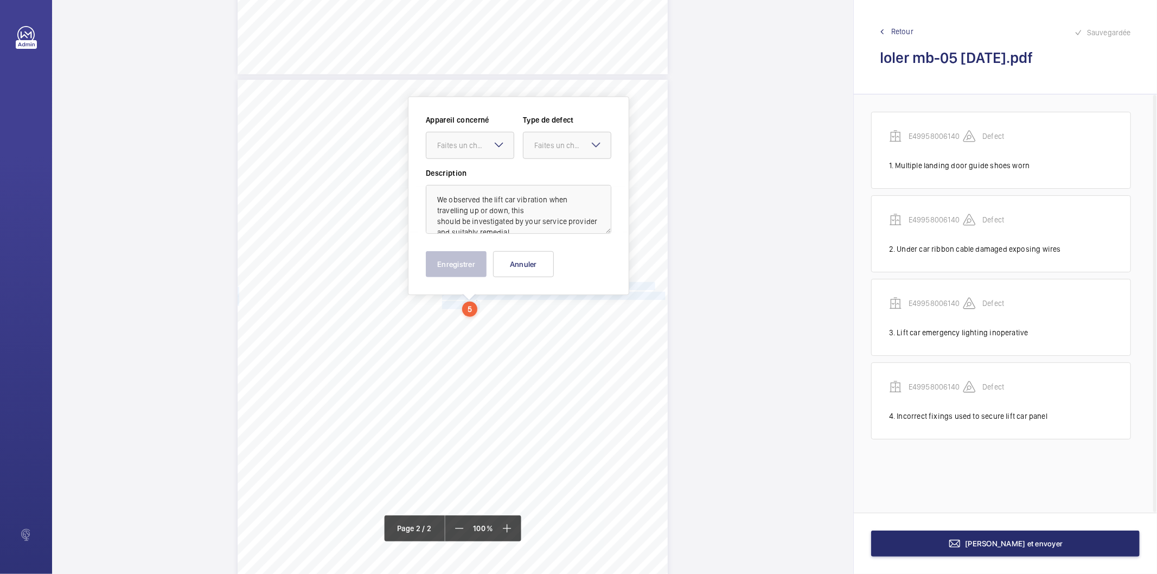
scroll to position [582, 0]
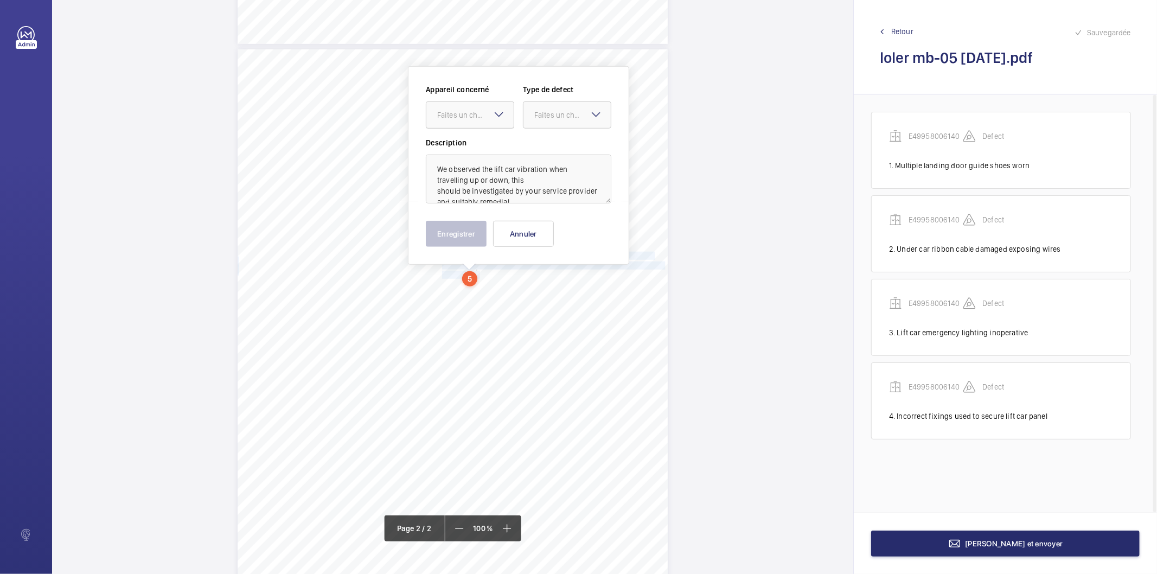
drag, startPoint x: 464, startPoint y: 114, endPoint x: 463, endPoint y: 128, distance: 14.2
click at [463, 120] on div "Faites un choix" at bounding box center [470, 115] width 87 height 11
click at [457, 152] on span "E49958006140" at bounding box center [470, 148] width 66 height 11
drag, startPoint x: 536, startPoint y: 114, endPoint x: 535, endPoint y: 126, distance: 12.0
click at [536, 118] on div "Faites un choix" at bounding box center [572, 115] width 77 height 11
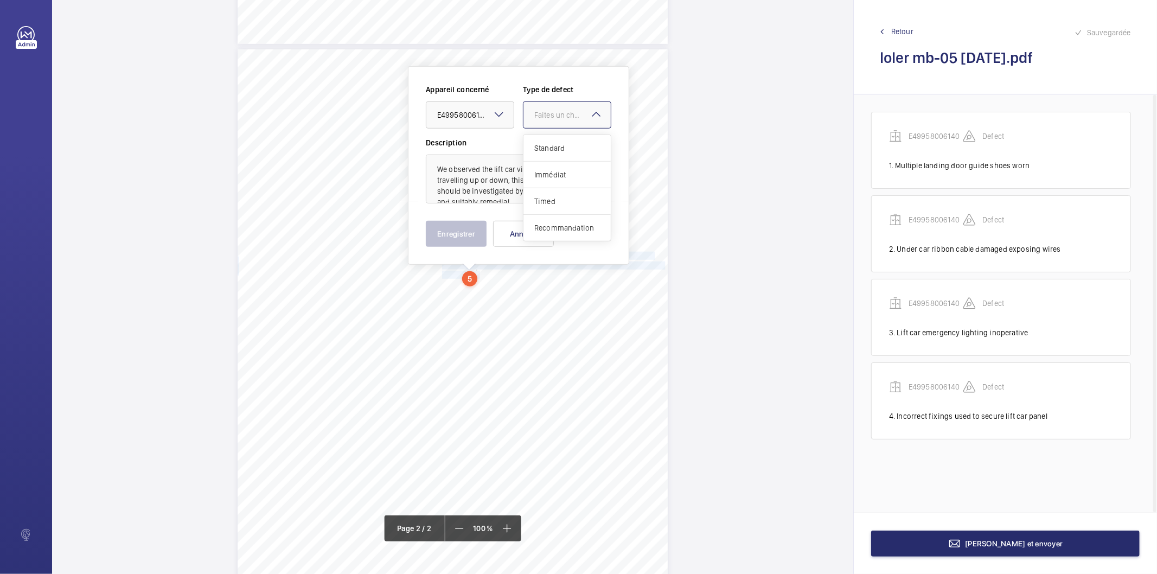
drag, startPoint x: 551, startPoint y: 221, endPoint x: 480, endPoint y: 227, distance: 70.8
click at [548, 223] on div "Recommandation" at bounding box center [567, 228] width 87 height 26
click at [468, 232] on button "Enregistrer" at bounding box center [456, 234] width 61 height 26
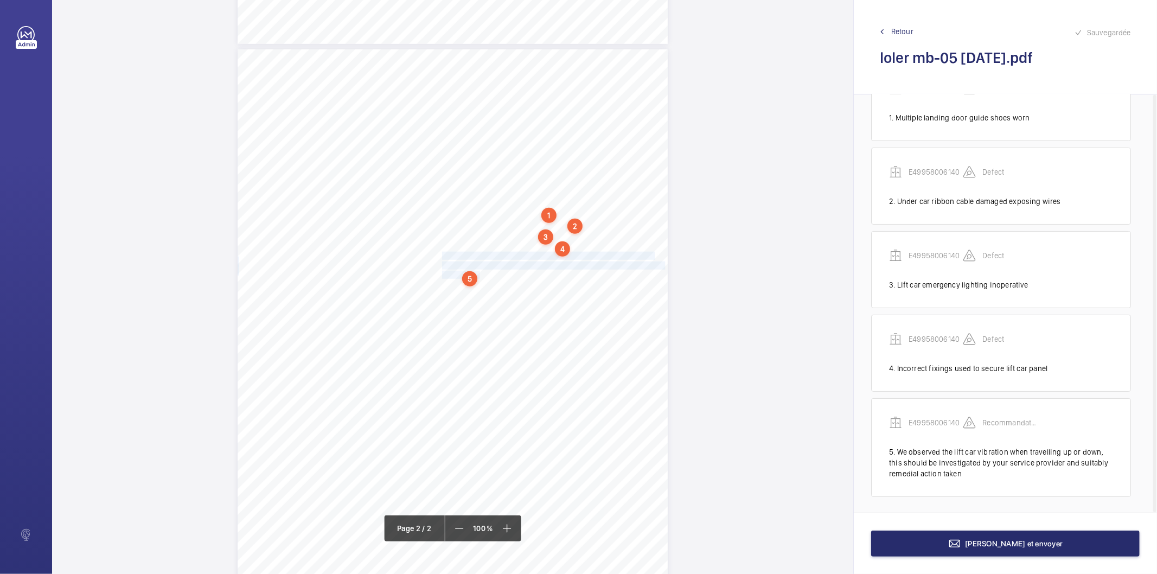
scroll to position [49, 0]
click at [466, 277] on div "5" at bounding box center [469, 278] width 15 height 15
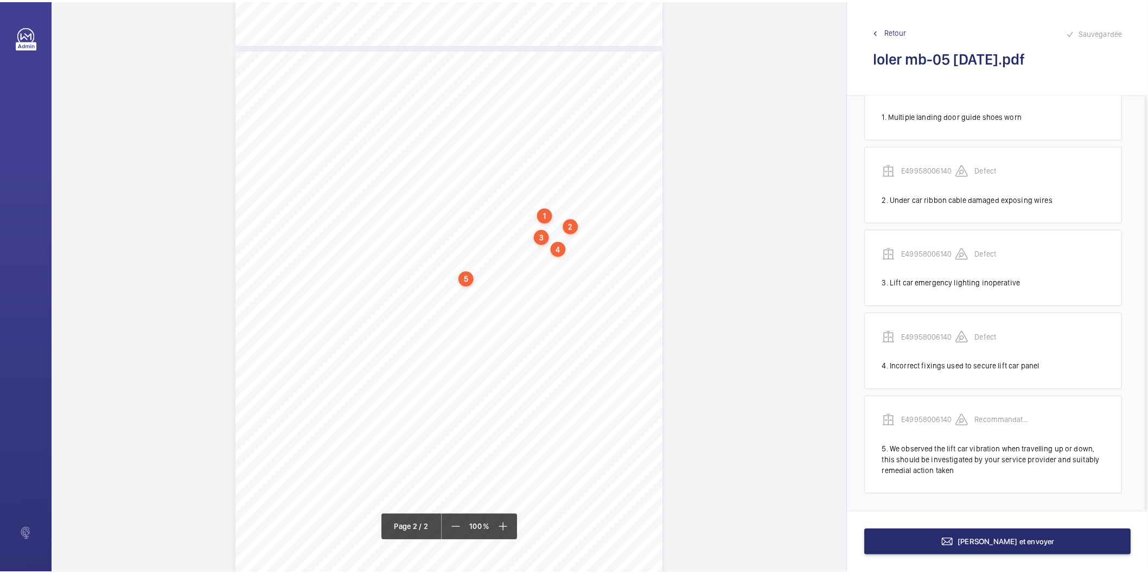
scroll to position [574, 0]
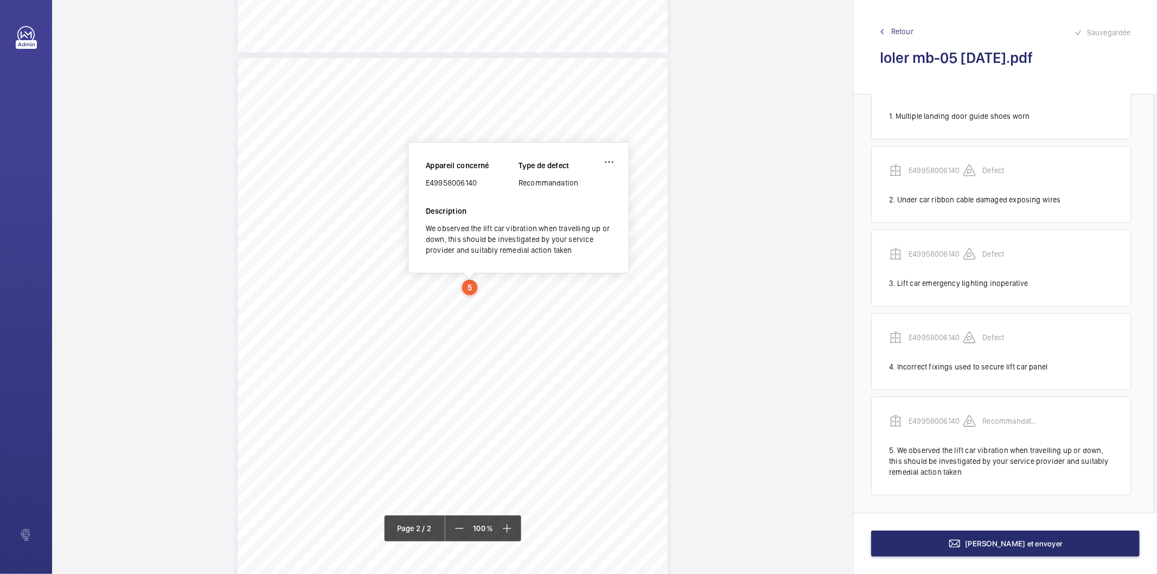
click at [454, 183] on div "E49958006140" at bounding box center [472, 182] width 93 height 11
copy div "E49958006140"
click at [899, 538] on button "[PERSON_NAME] et envoyer" at bounding box center [1005, 544] width 269 height 26
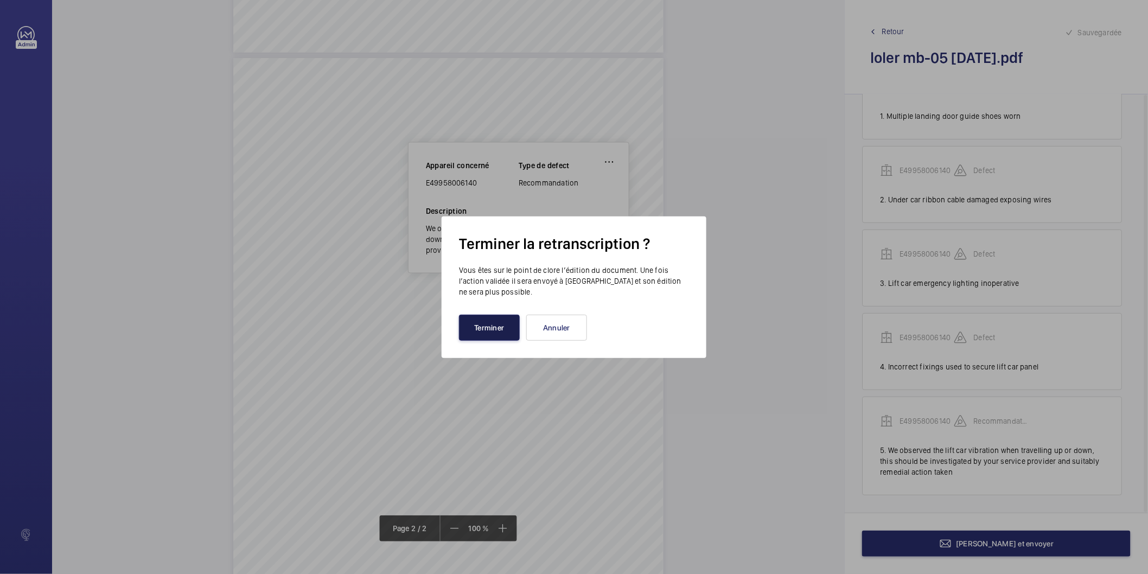
click at [505, 332] on button "Terminer" at bounding box center [489, 328] width 61 height 26
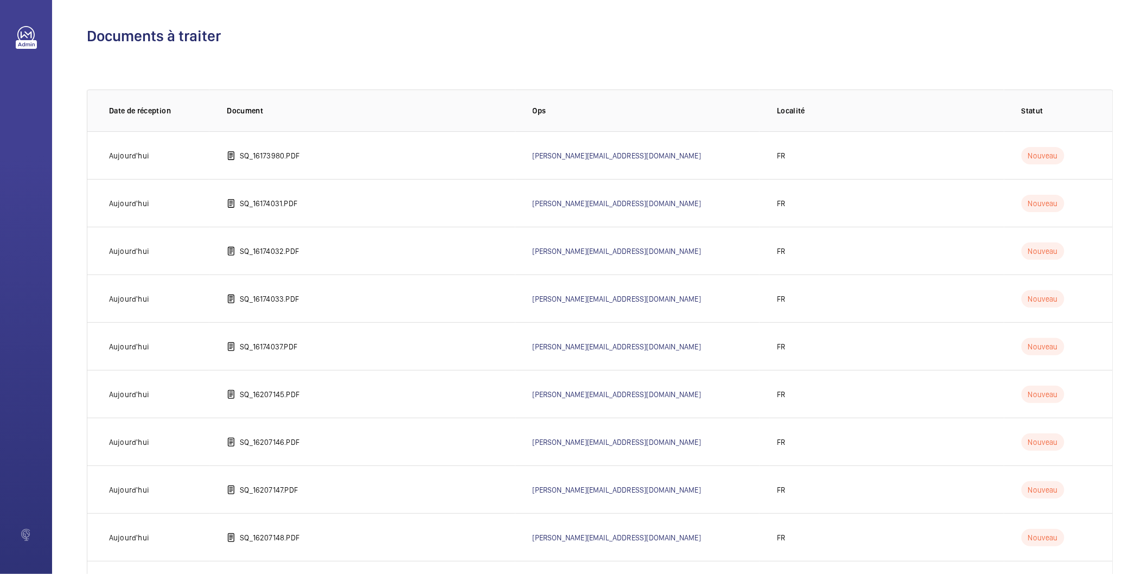
scroll to position [361, 0]
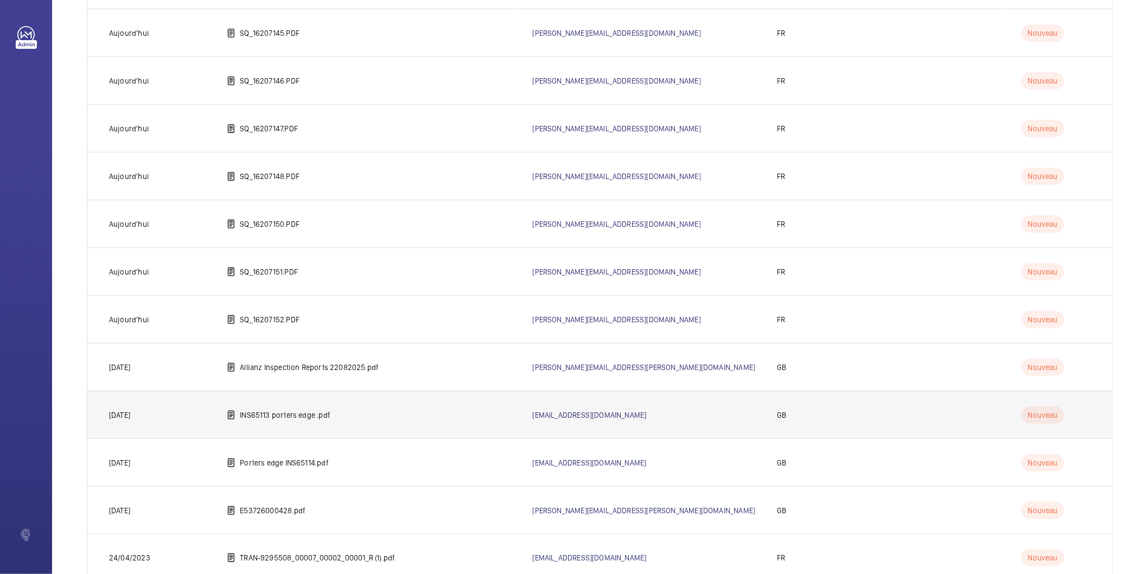
click at [337, 416] on td "INS65113 porters edge .pdf" at bounding box center [361, 415] width 305 height 48
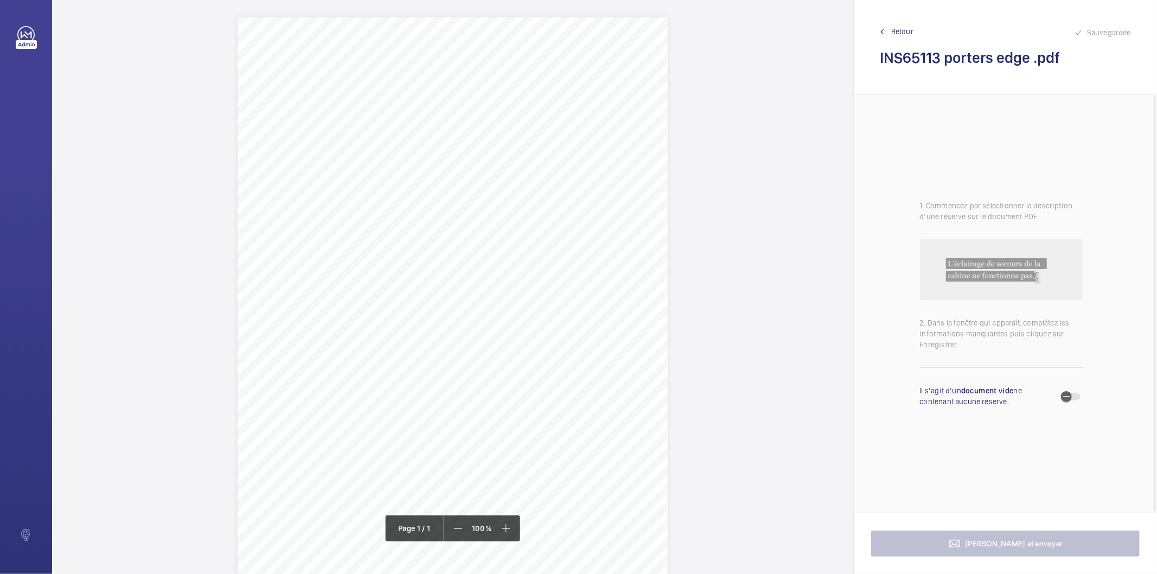
drag, startPoint x: 559, startPoint y: 139, endPoint x: 436, endPoint y: 122, distance: 123.9
click at [436, 122] on div "Signed: Lifting Operations and Lifting Equipment Regulations 1998 Report of Tho…" at bounding box center [453, 321] width 430 height 609
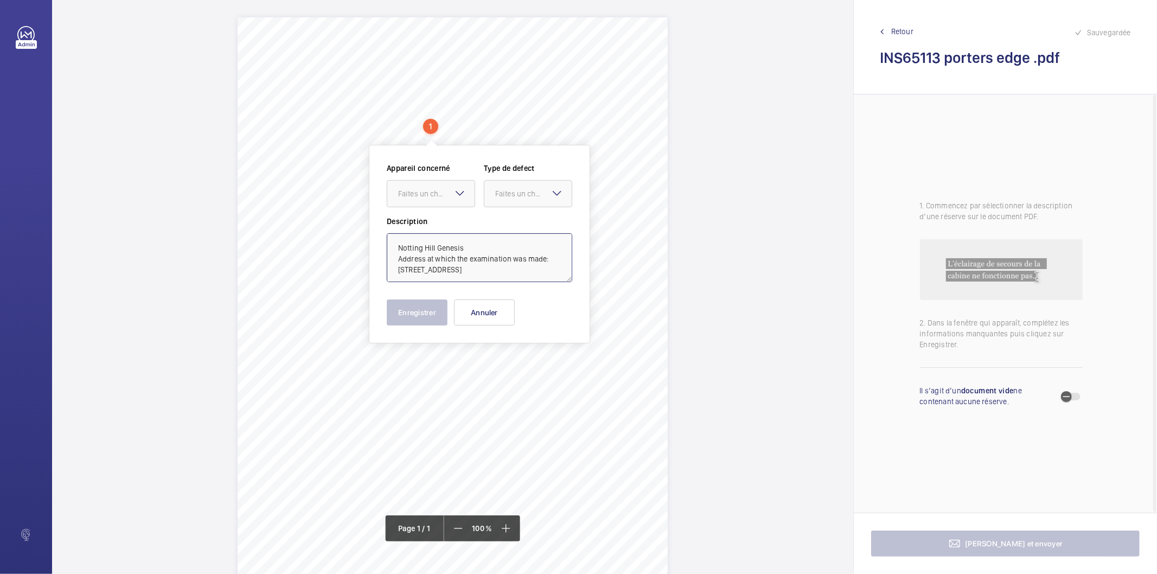
drag, startPoint x: 548, startPoint y: 259, endPoint x: 525, endPoint y: 250, distance: 24.6
click at [525, 250] on textarea "Notting Hill Genesis Address at which the examination was made: [STREET_ADDRESS]" at bounding box center [480, 257] width 186 height 49
type textarea "Notting Hill Genesis [STREET_ADDRESS]"
click at [492, 302] on button "Annuler" at bounding box center [484, 313] width 61 height 26
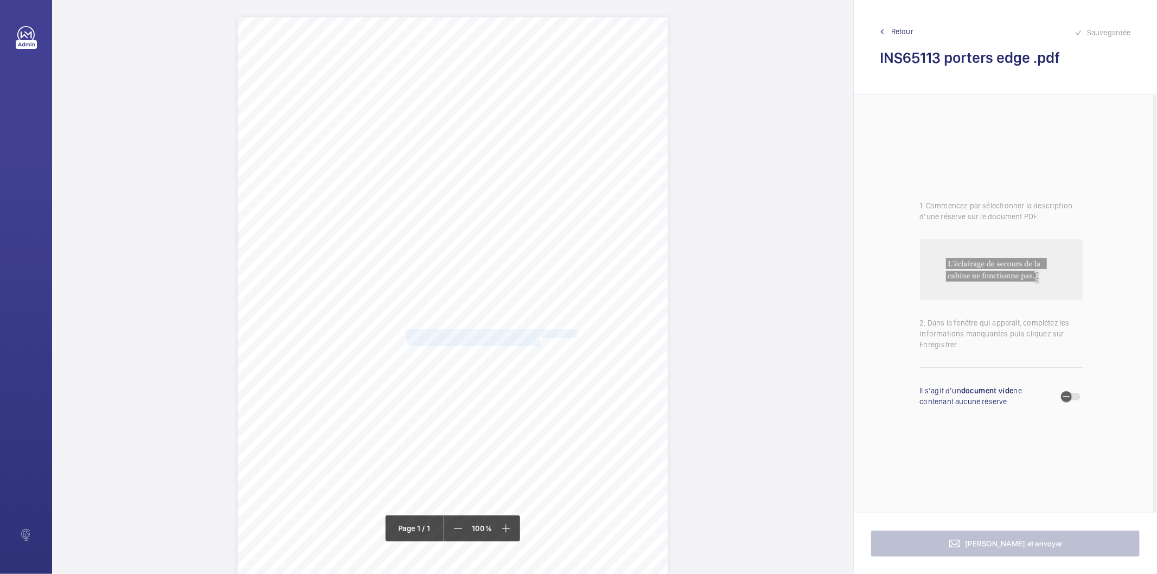
drag, startPoint x: 405, startPoint y: 335, endPoint x: 538, endPoint y: 339, distance: 132.4
click at [538, 339] on div "Signed: Lifting Operations and Lifting Equipment Regulations 1998 Report of Tho…" at bounding box center [453, 321] width 430 height 609
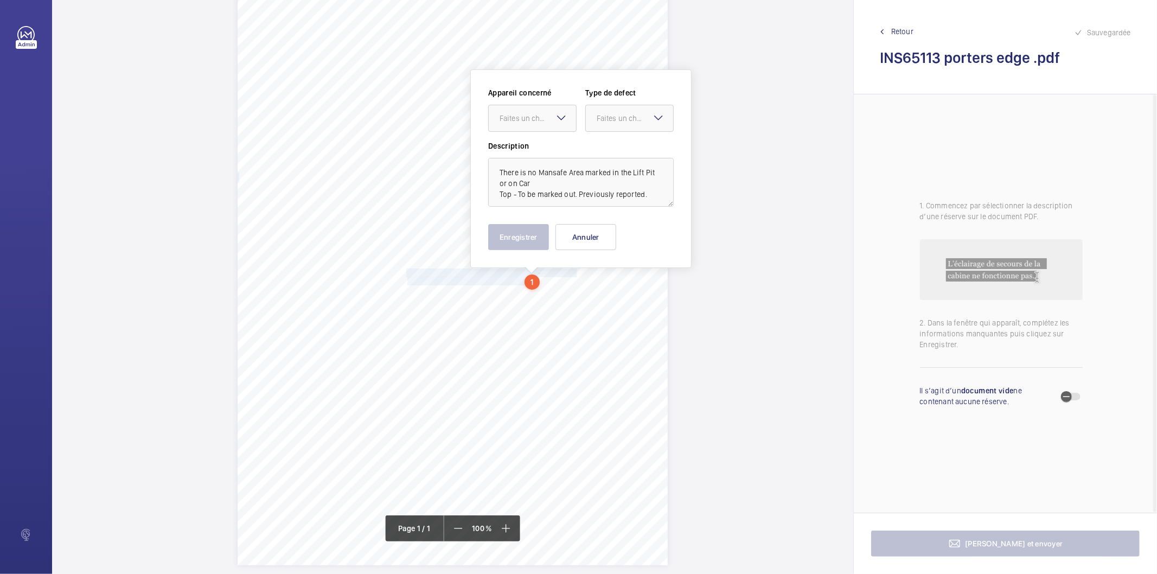
scroll to position [63, 0]
click at [538, 110] on div "Faites un choix" at bounding box center [532, 115] width 87 height 11
click at [536, 147] on span "INS65113" at bounding box center [533, 148] width 66 height 11
click at [599, 116] on div "Faites un choix" at bounding box center [635, 115] width 77 height 11
click at [610, 232] on span "Recommandation" at bounding box center [630, 228] width 66 height 11
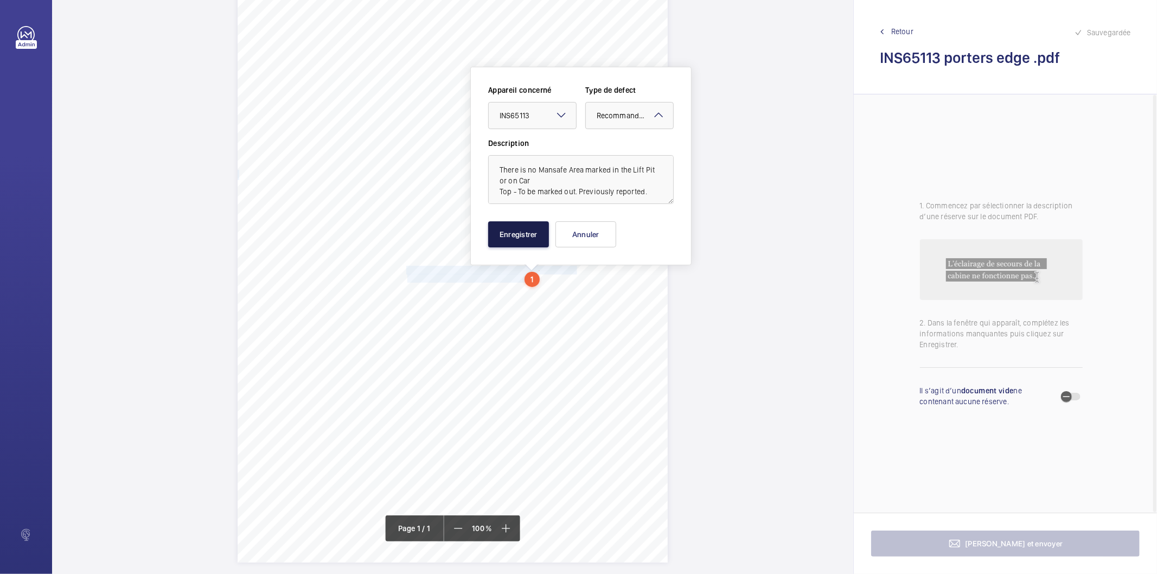
click at [528, 235] on button "Enregistrer" at bounding box center [518, 234] width 61 height 26
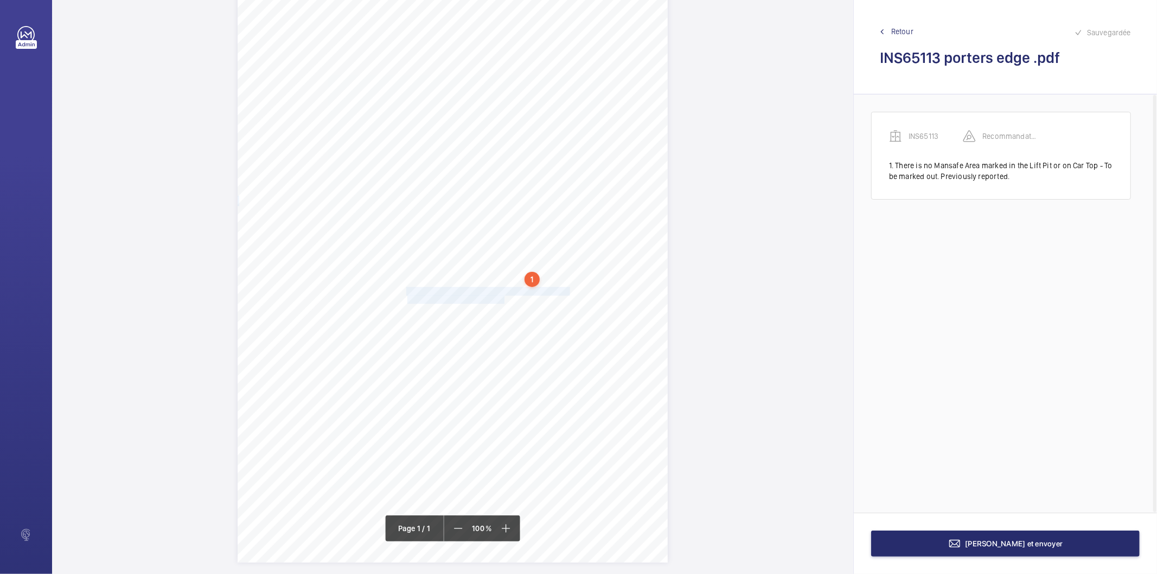
drag, startPoint x: 407, startPoint y: 291, endPoint x: 504, endPoint y: 297, distance: 96.8
click at [504, 297] on div "Signed: Lifting Operations and Lifting Equipment Regulations 1998 Report of Tho…" at bounding box center [453, 258] width 430 height 609
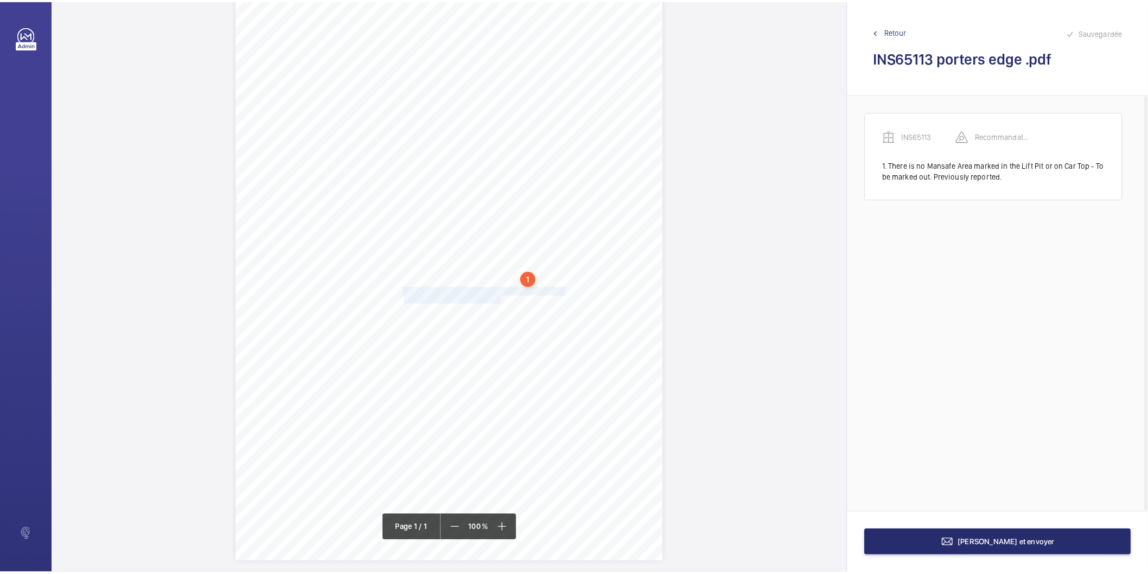
scroll to position [74, 0]
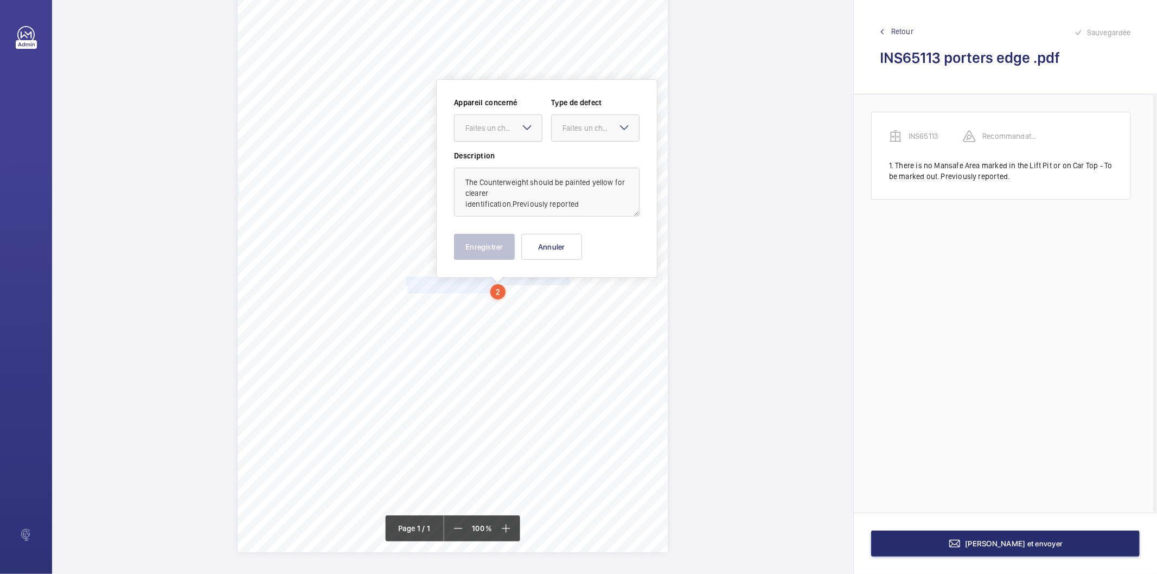
click at [519, 129] on div "Faites un choix" at bounding box center [504, 128] width 77 height 11
click at [508, 161] on span "INS65113" at bounding box center [499, 161] width 66 height 11
click at [557, 128] on div at bounding box center [595, 128] width 87 height 26
drag, startPoint x: 582, startPoint y: 243, endPoint x: 495, endPoint y: 252, distance: 87.3
click at [582, 243] on span "Recommandation" at bounding box center [596, 241] width 66 height 11
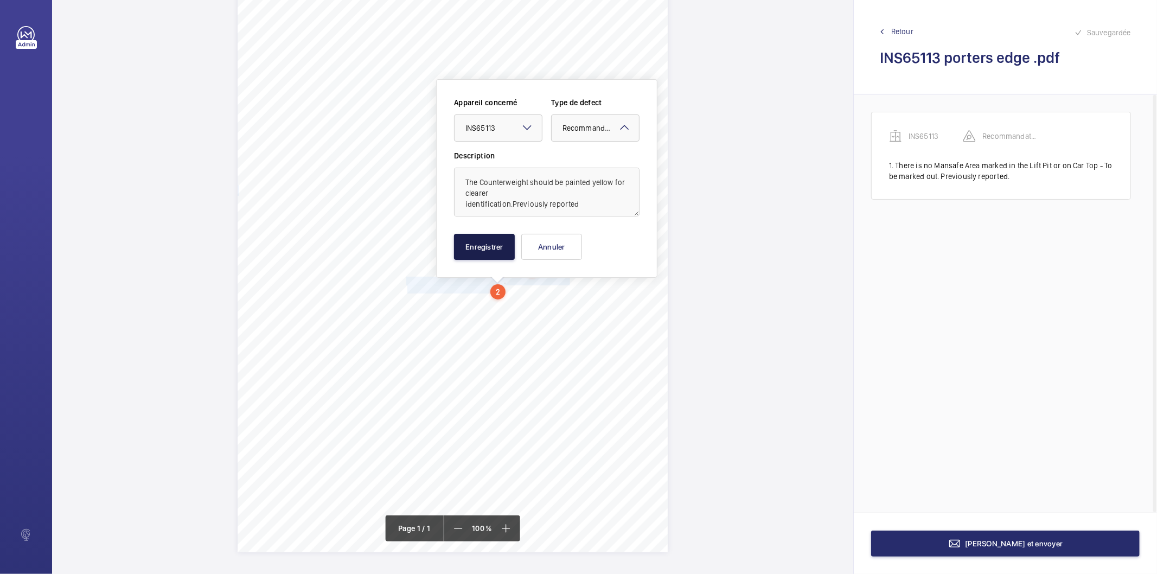
click at [495, 252] on button "Enregistrer" at bounding box center [484, 247] width 61 height 26
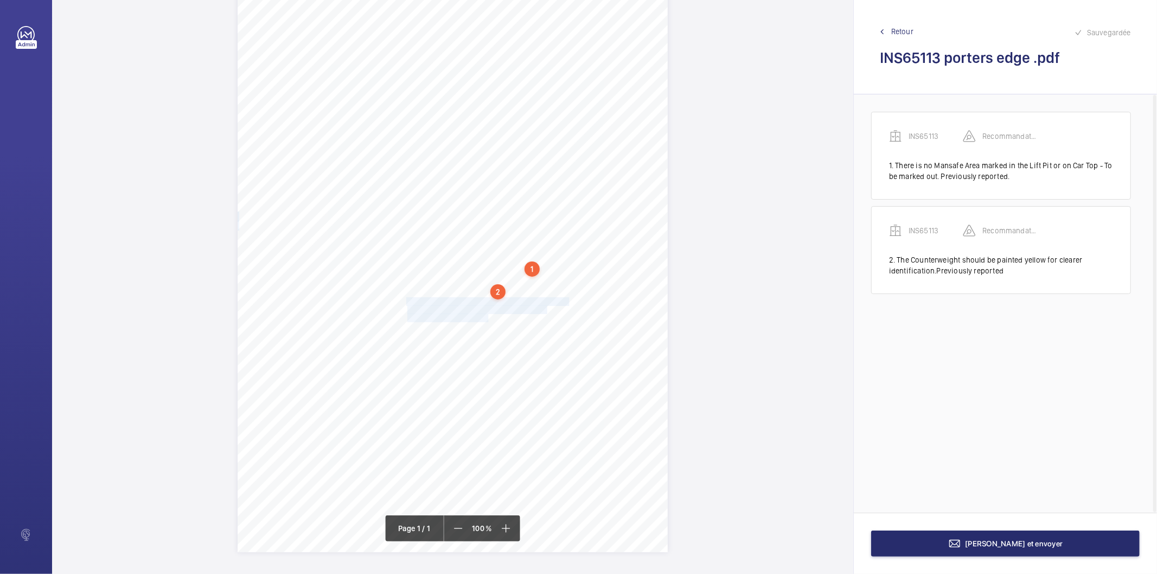
drag, startPoint x: 406, startPoint y: 302, endPoint x: 487, endPoint y: 317, distance: 82.4
click at [487, 317] on div "Signed: Lifting Operations and Lifting Equipment Regulations 1998 Report of Tho…" at bounding box center [453, 248] width 430 height 609
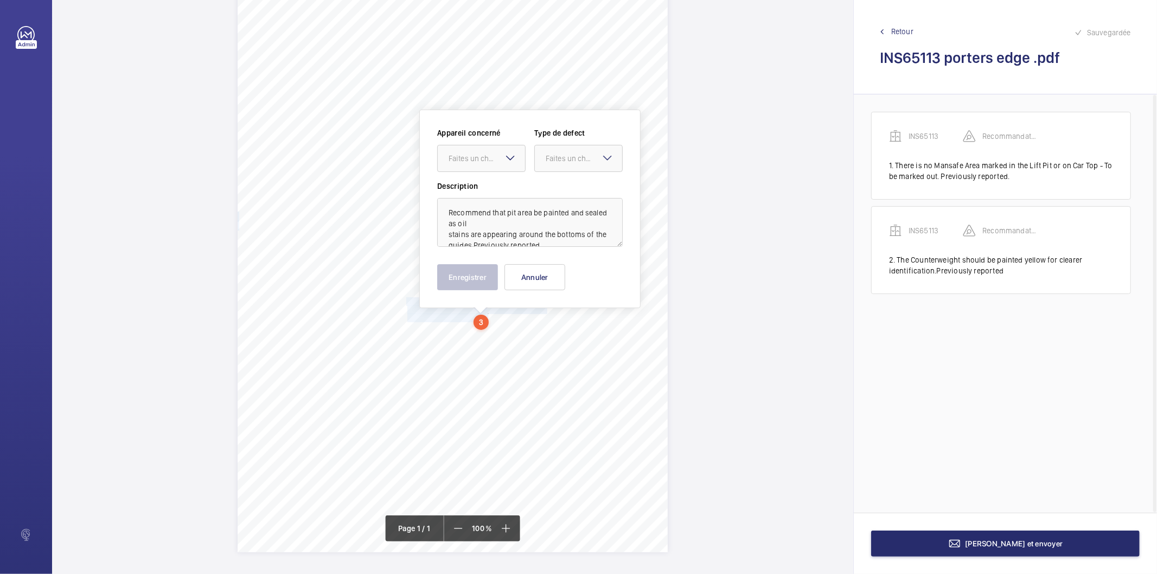
click at [505, 161] on mat-icon at bounding box center [510, 157] width 13 height 13
click at [497, 194] on span "INS65113" at bounding box center [482, 191] width 66 height 11
drag, startPoint x: 548, startPoint y: 156, endPoint x: 551, endPoint y: 176, distance: 20.3
click at [549, 159] on div "Faites un choix" at bounding box center [584, 158] width 77 height 11
drag, startPoint x: 566, startPoint y: 270, endPoint x: 558, endPoint y: 275, distance: 9.5
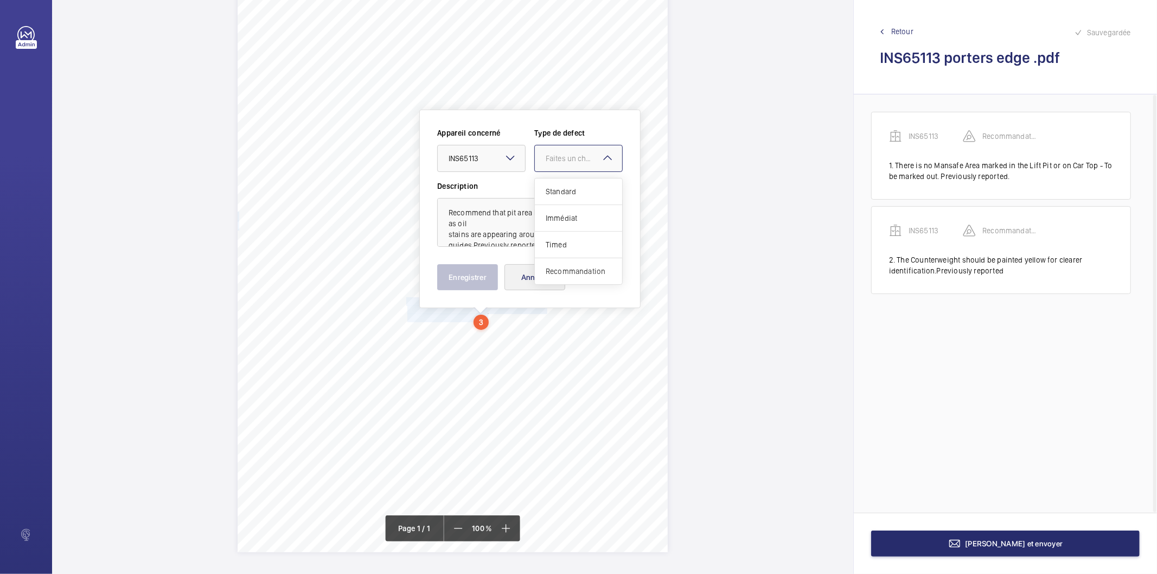
click at [566, 271] on span "Recommandation" at bounding box center [579, 271] width 66 height 11
click at [476, 283] on button "Enregistrer" at bounding box center [467, 277] width 61 height 26
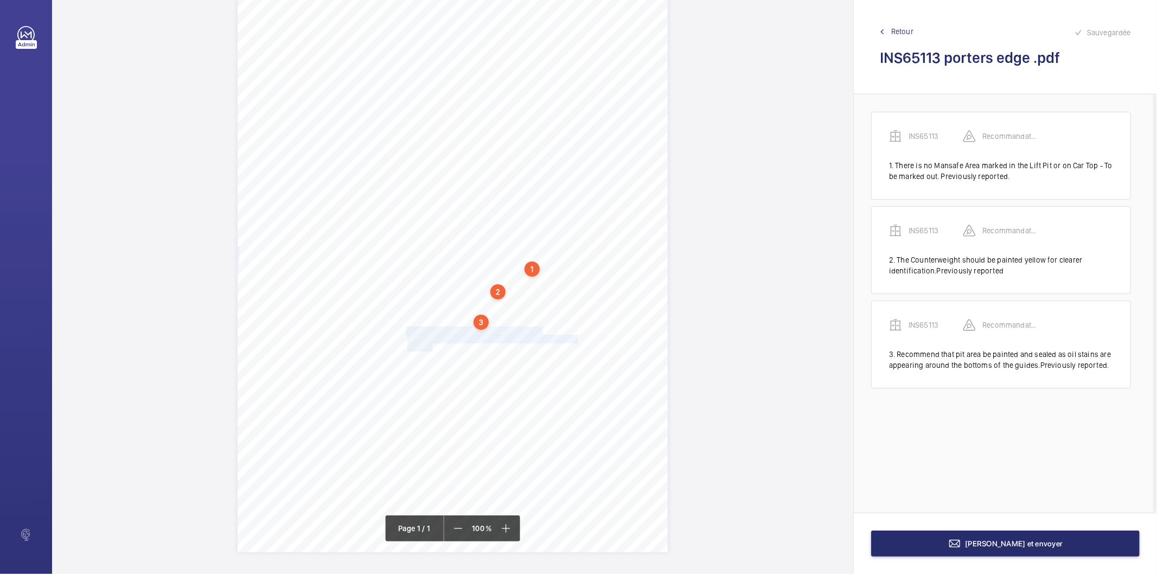
drag, startPoint x: 407, startPoint y: 329, endPoint x: 432, endPoint y: 348, distance: 31.7
click at [432, 348] on div "Signed: Lifting Operations and Lifting Equipment Regulations 1998 Report of Tho…" at bounding box center [453, 248] width 430 height 609
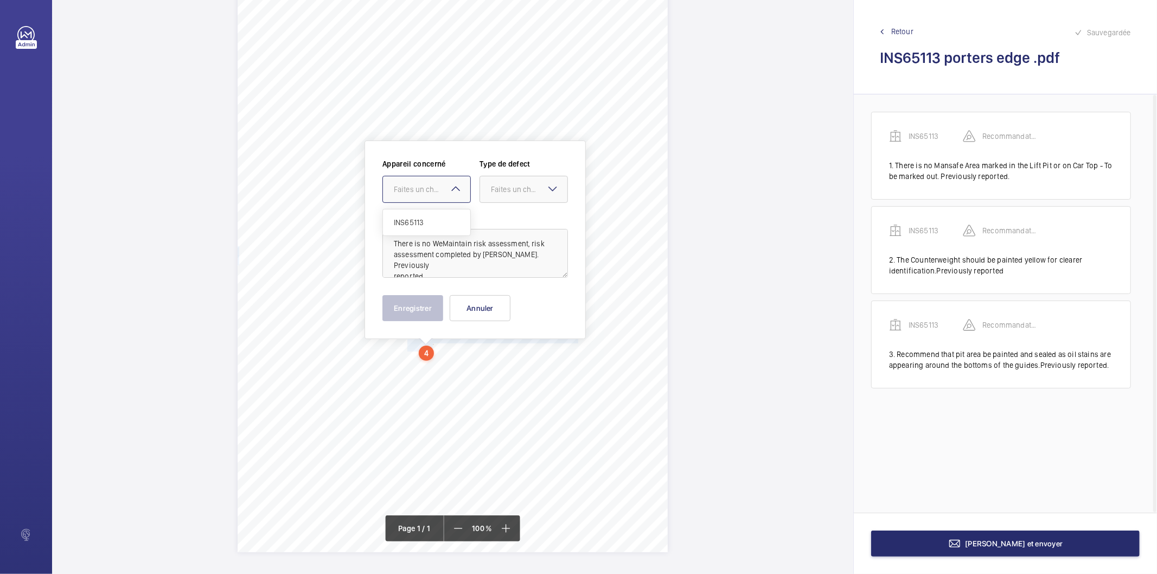
click at [447, 189] on div "Faites un choix" at bounding box center [432, 189] width 77 height 11
click at [453, 217] on span "INS65113" at bounding box center [427, 222] width 66 height 11
drag, startPoint x: 519, startPoint y: 186, endPoint x: 522, endPoint y: 243, distance: 56.5
click at [519, 195] on div "Faites un choix" at bounding box center [523, 189] width 87 height 11
drag, startPoint x: 519, startPoint y: 299, endPoint x: 463, endPoint y: 311, distance: 57.2
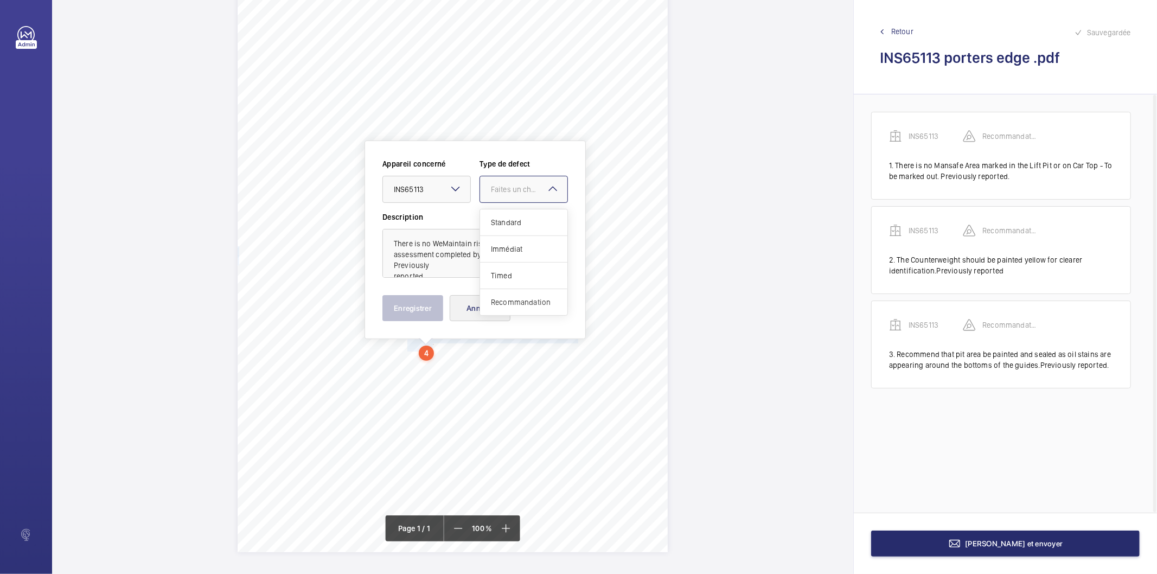
click at [518, 301] on span "Recommandation" at bounding box center [524, 302] width 66 height 11
click at [442, 313] on button "Enregistrer" at bounding box center [413, 308] width 61 height 26
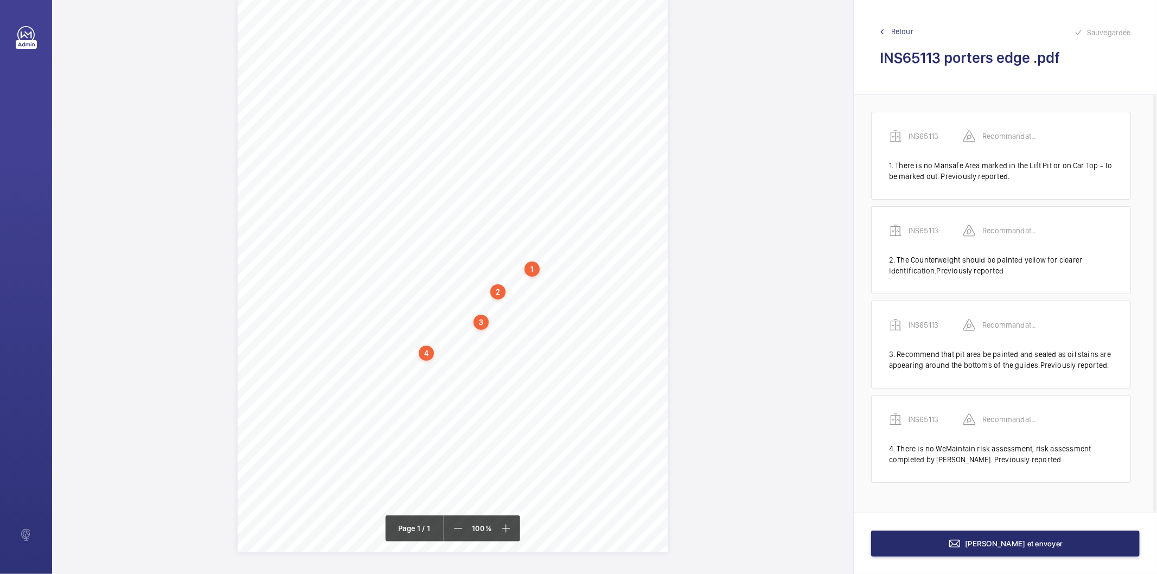
click at [425, 355] on div "4" at bounding box center [426, 353] width 15 height 15
click at [394, 250] on div "INS65113" at bounding box center [429, 248] width 93 height 11
copy div "INS65113"
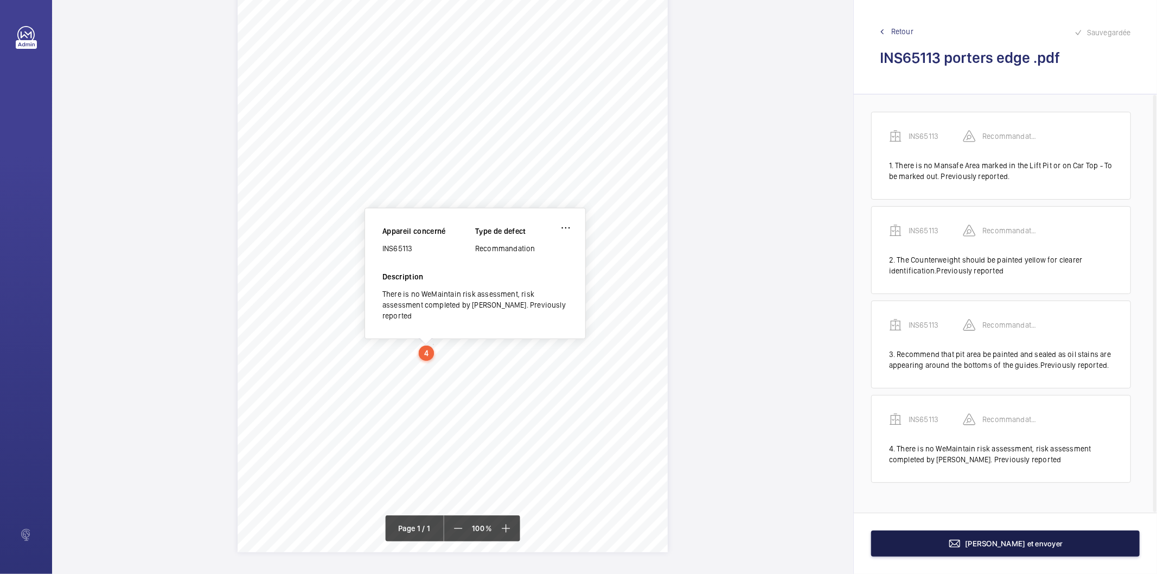
click at [914, 536] on button "[PERSON_NAME] et envoyer" at bounding box center [1005, 544] width 269 height 26
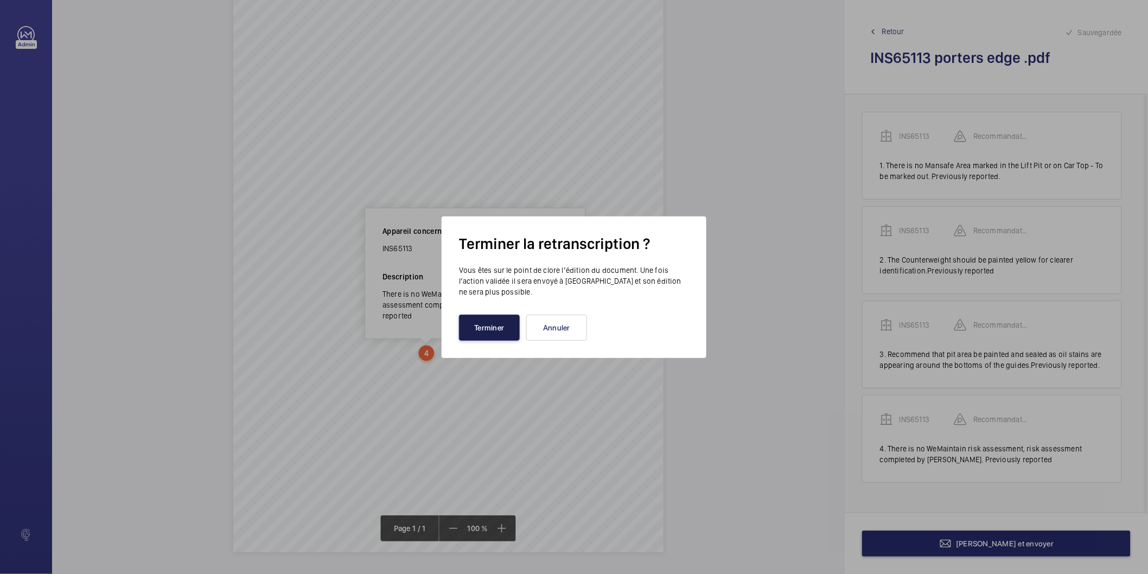
click at [492, 338] on button "Terminer" at bounding box center [489, 328] width 61 height 26
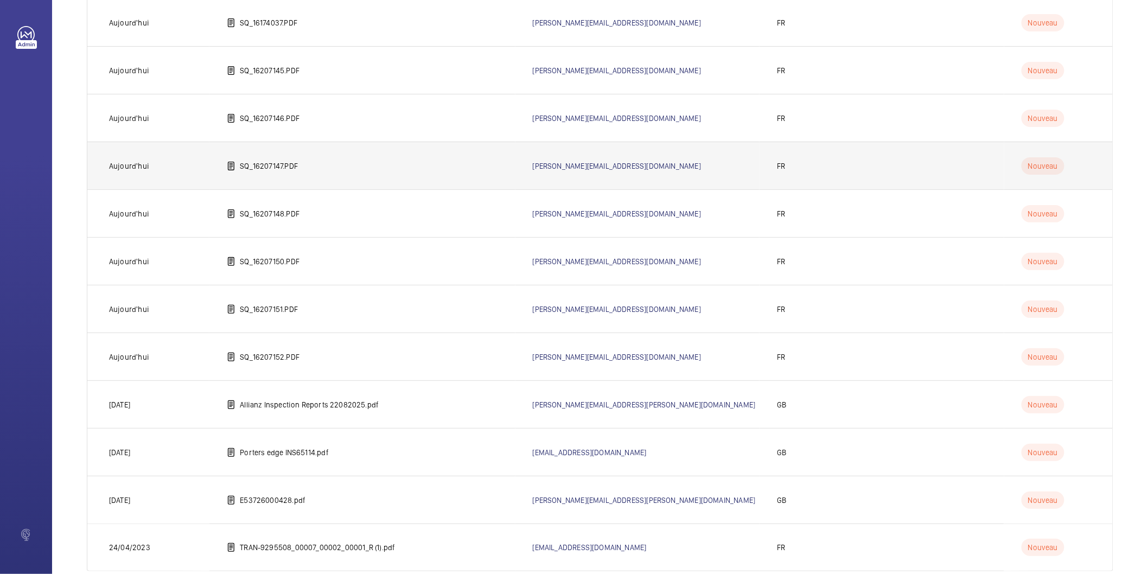
scroll to position [346, 0]
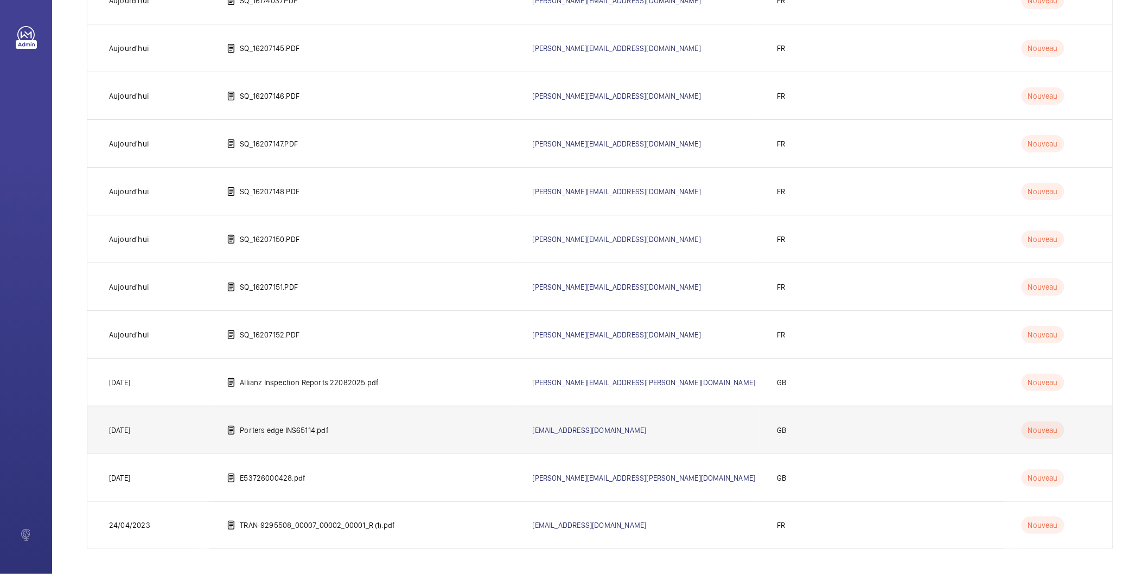
click at [269, 428] on p "Porters edge INS65114.pdf" at bounding box center [284, 430] width 89 height 11
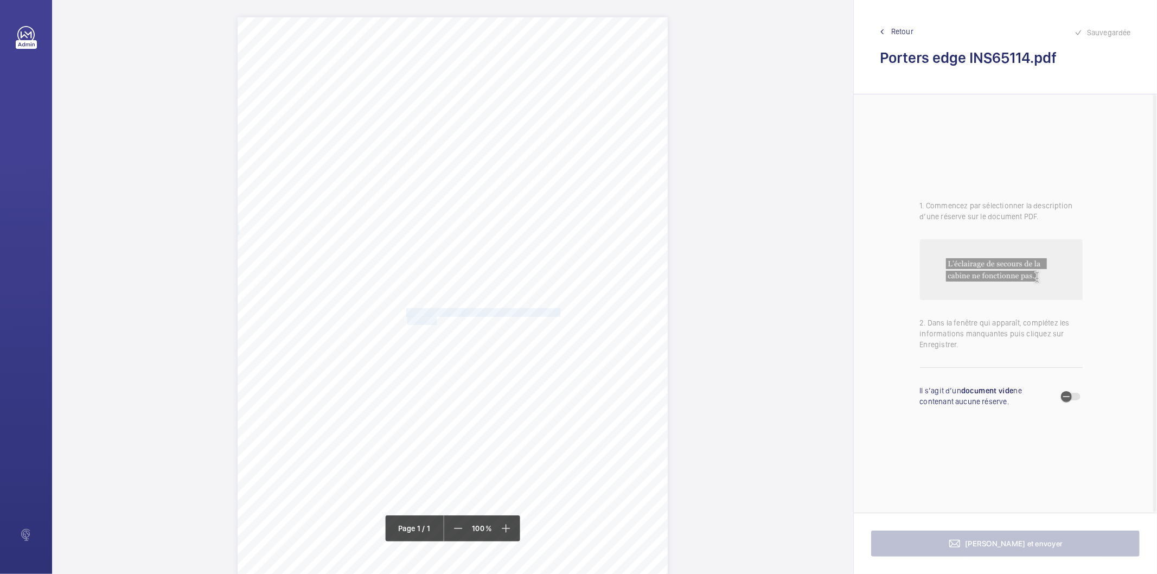
drag, startPoint x: 406, startPoint y: 313, endPoint x: 436, endPoint y: 319, distance: 31.1
click at [436, 319] on div "Signed: Lifting Operations and Lifting Equipment Regulations 1998 Report of Tho…" at bounding box center [453, 321] width 430 height 609
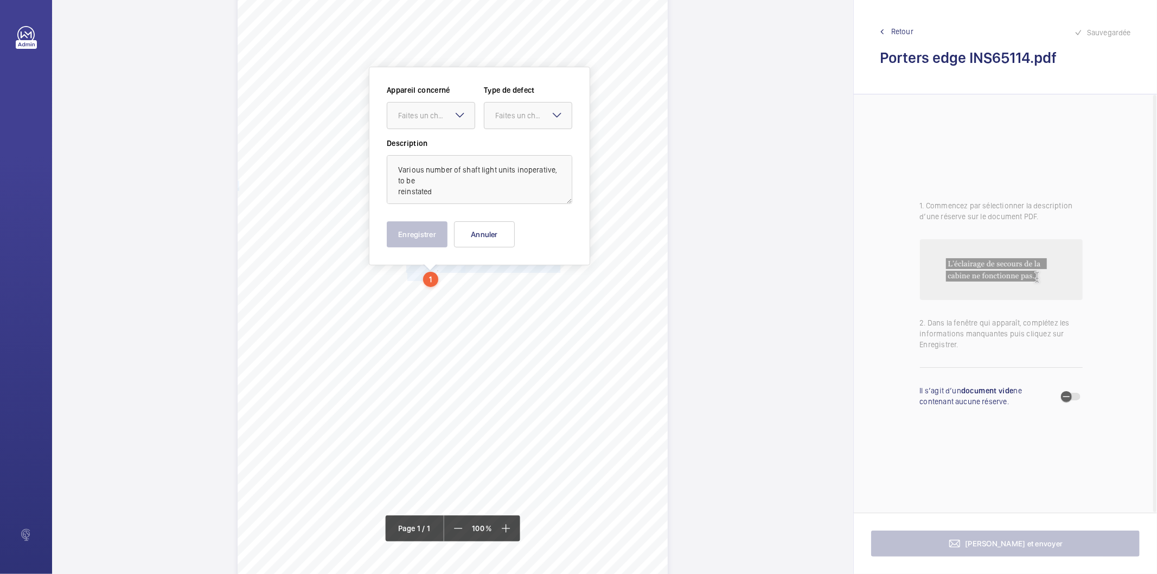
scroll to position [44, 0]
click at [418, 121] on div at bounding box center [430, 115] width 87 height 26
click at [415, 147] on span "INS65114" at bounding box center [431, 148] width 66 height 11
click at [522, 120] on div "Faites un choix" at bounding box center [533, 115] width 77 height 11
click at [513, 149] on span "Standard" at bounding box center [528, 148] width 66 height 11
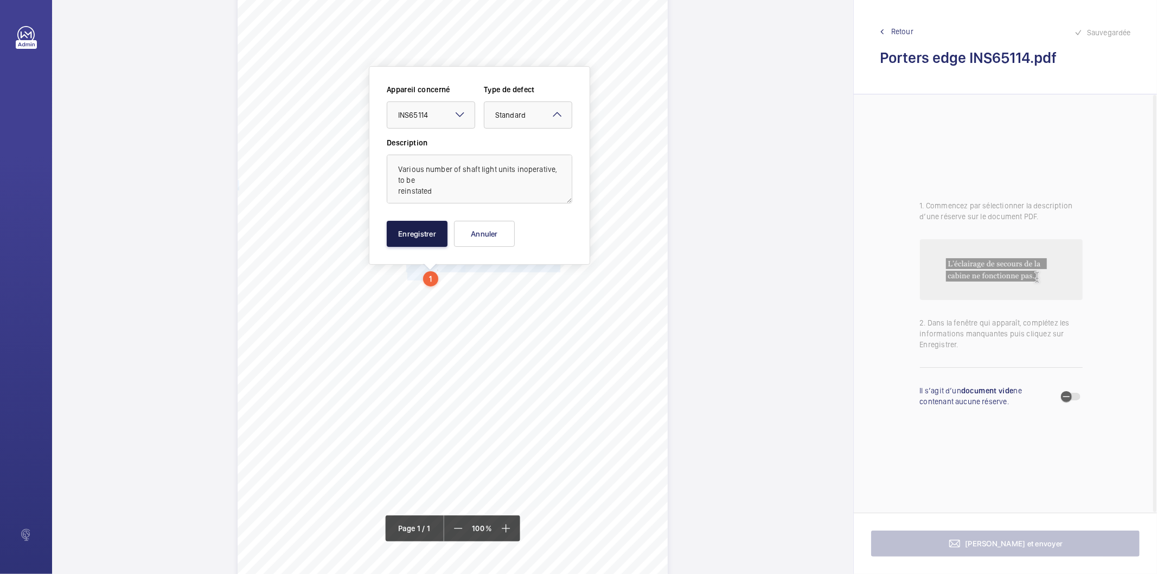
click at [430, 234] on button "Enregistrer" at bounding box center [417, 234] width 61 height 26
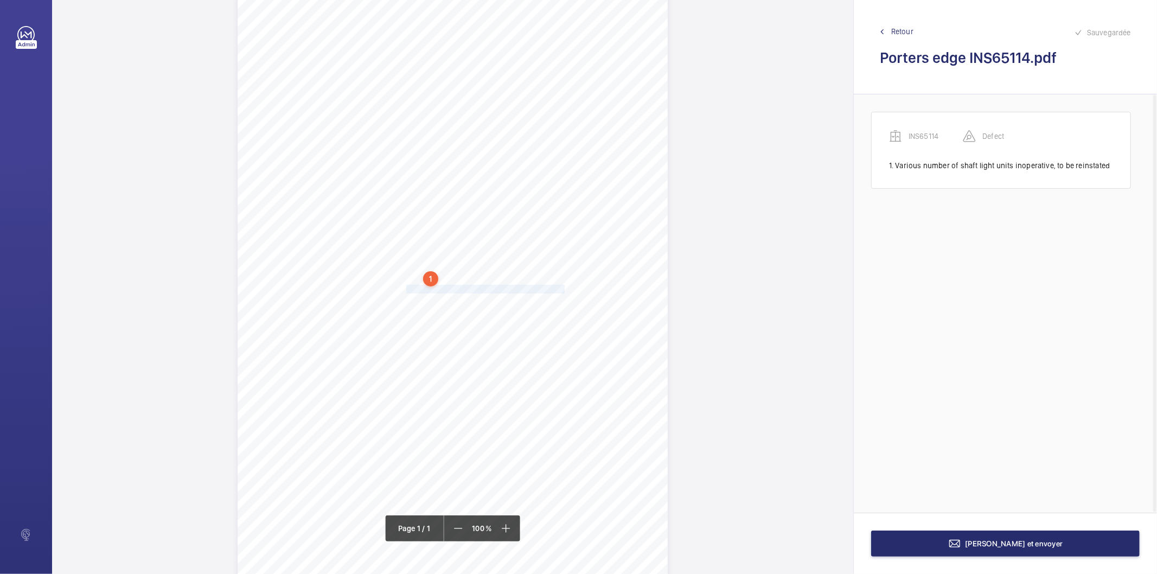
drag, startPoint x: 405, startPoint y: 291, endPoint x: 563, endPoint y: 289, distance: 157.4
click at [563, 289] on div "Signed: Lifting Operations and Lifting Equipment Regulations 1998 Report of Tho…" at bounding box center [453, 277] width 430 height 609
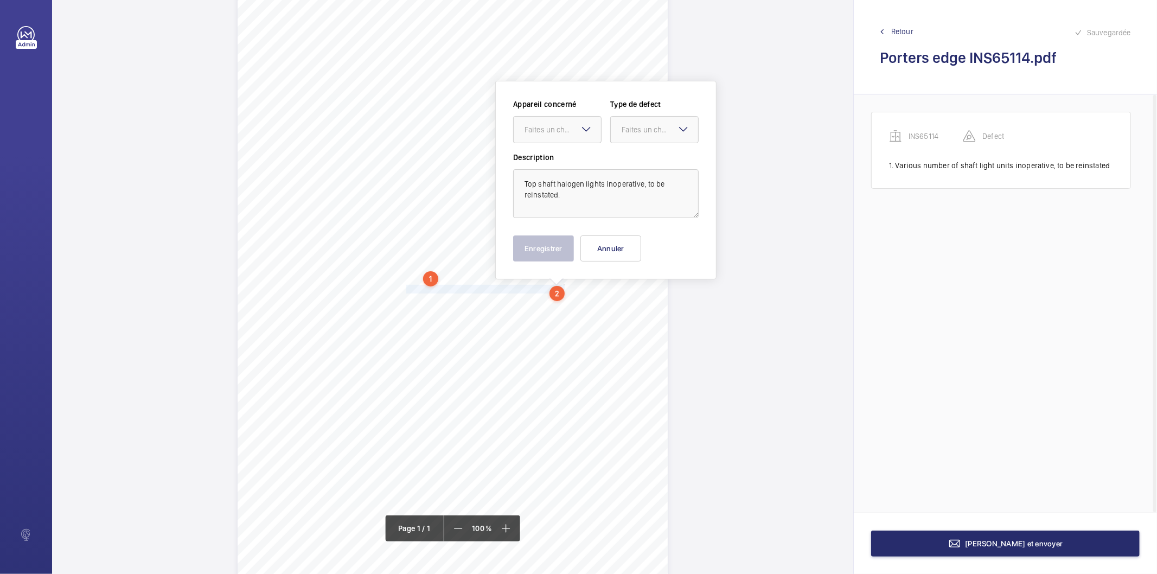
scroll to position [59, 0]
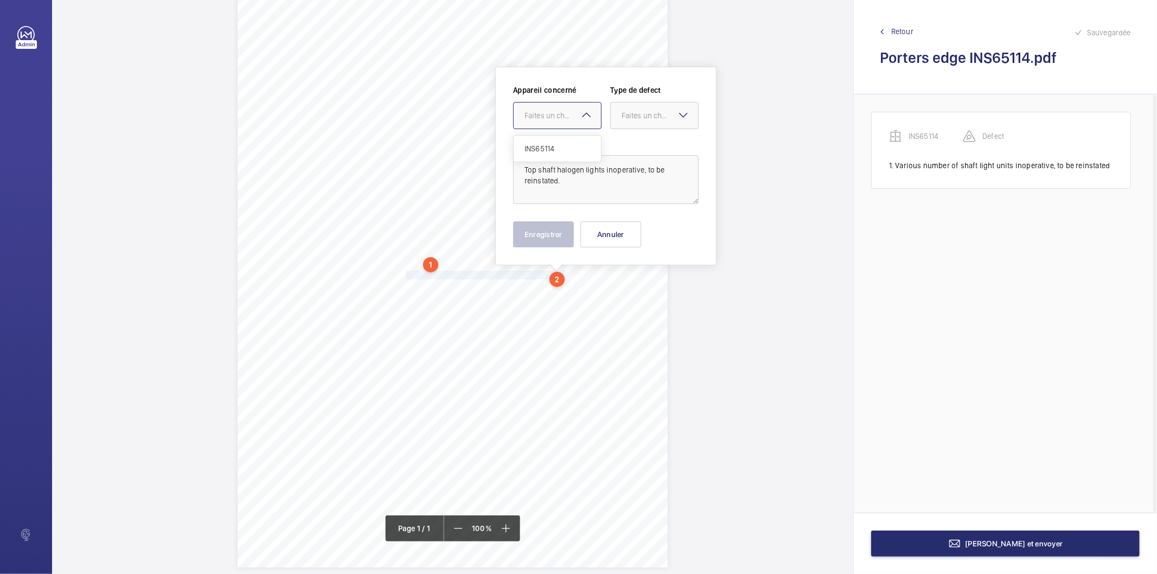
drag, startPoint x: 564, startPoint y: 119, endPoint x: 557, endPoint y: 143, distance: 24.4
click at [565, 120] on div "Faites un choix" at bounding box center [563, 115] width 77 height 11
click at [557, 143] on span "INS65114" at bounding box center [558, 148] width 66 height 11
click at [616, 121] on div at bounding box center [654, 116] width 87 height 26
drag, startPoint x: 627, startPoint y: 148, endPoint x: 545, endPoint y: 213, distance: 104.7
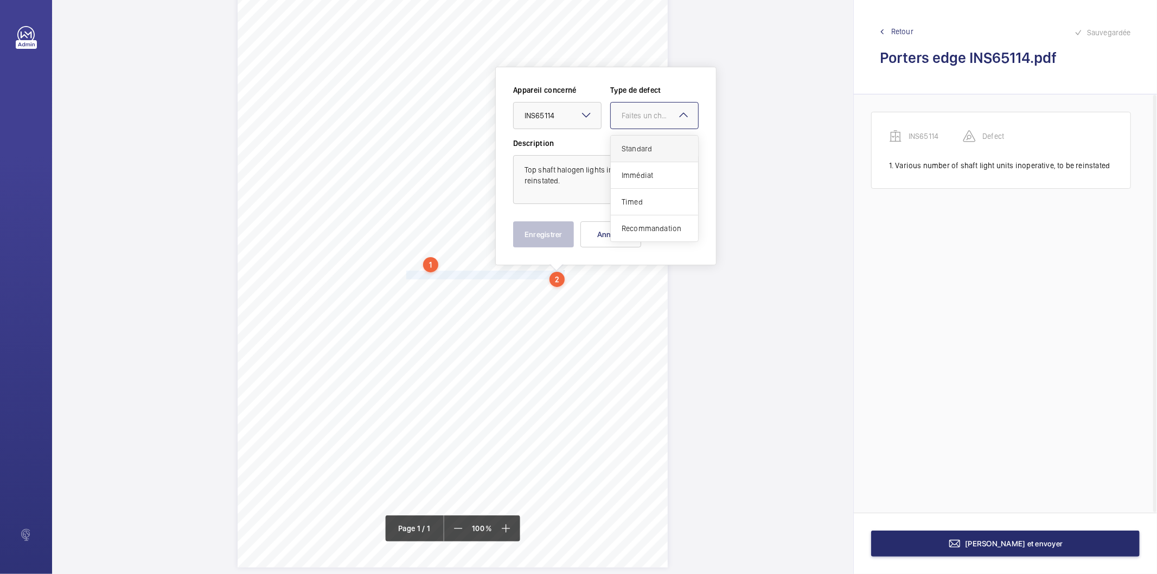
click at [626, 150] on span "Standard" at bounding box center [655, 148] width 66 height 11
click at [529, 237] on button "Enregistrer" at bounding box center [543, 234] width 61 height 26
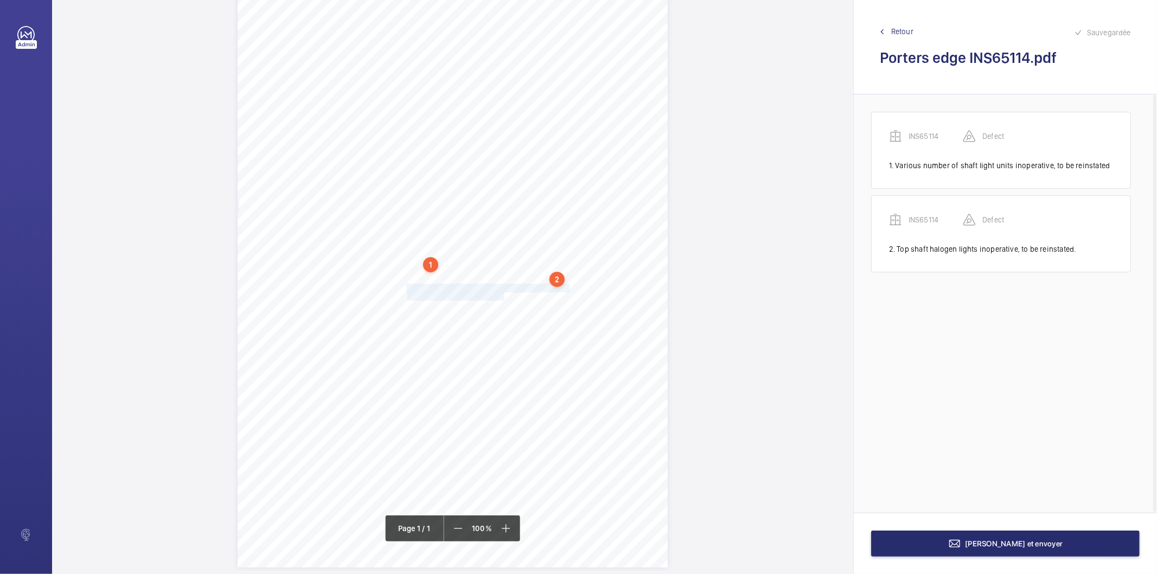
drag, startPoint x: 405, startPoint y: 288, endPoint x: 502, endPoint y: 295, distance: 97.9
click at [502, 295] on div "Signed: Lifting Operations and Lifting Equipment Regulations 1998 Report of Tho…" at bounding box center [453, 263] width 430 height 609
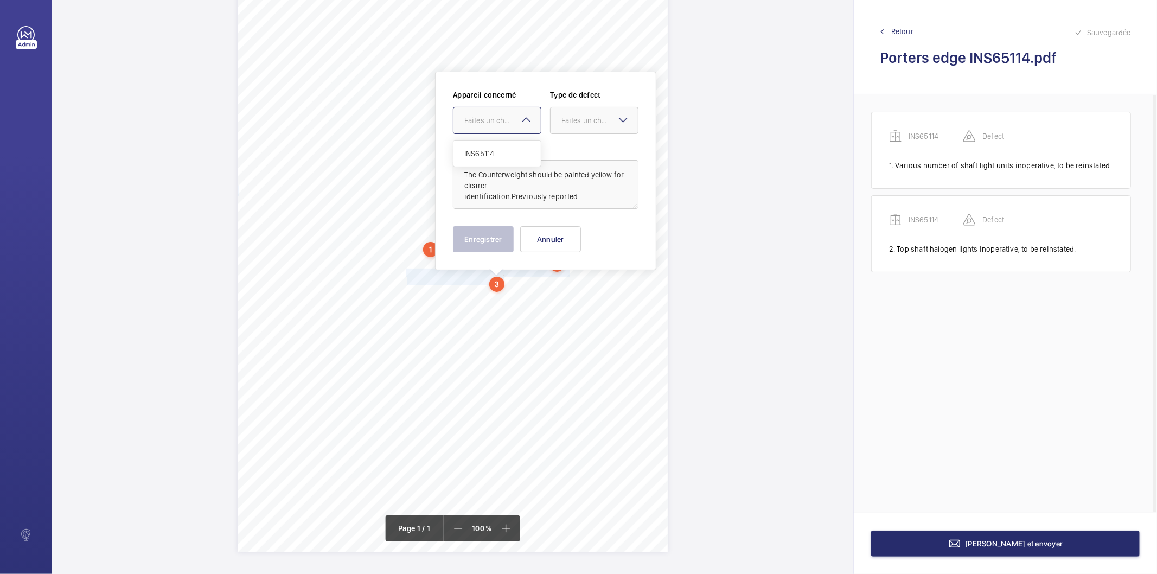
click at [504, 129] on div at bounding box center [497, 120] width 87 height 26
click at [499, 152] on span "INS65114" at bounding box center [497, 153] width 66 height 11
click at [566, 122] on div "Faites un choix" at bounding box center [600, 120] width 77 height 11
click at [571, 230] on span "Recommandation" at bounding box center [595, 233] width 66 height 11
click at [510, 241] on button "Enregistrer" at bounding box center [483, 239] width 61 height 26
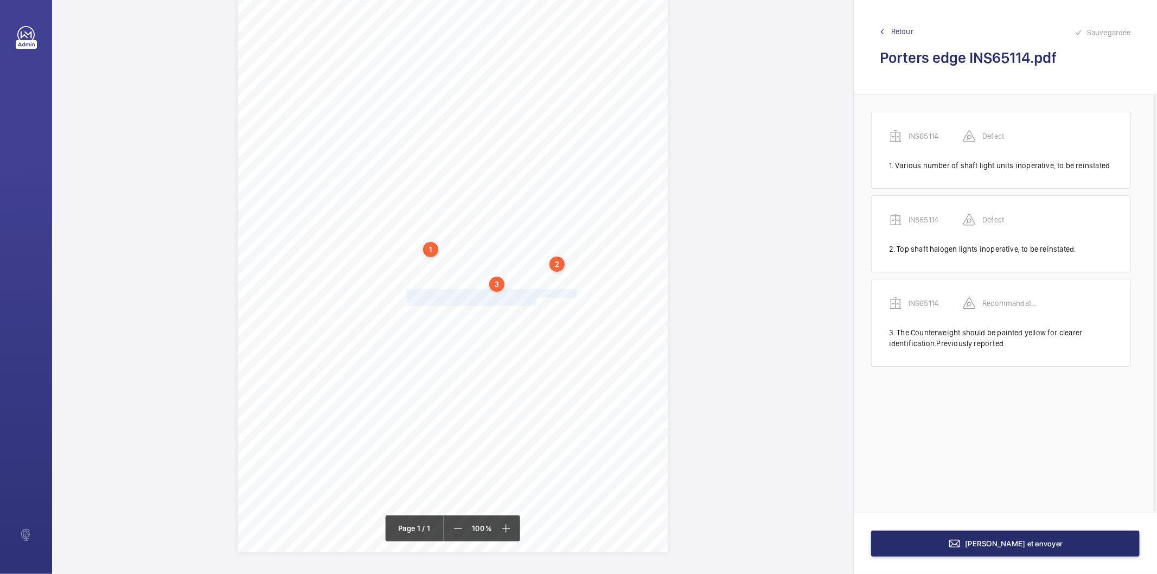
drag, startPoint x: 407, startPoint y: 293, endPoint x: 535, endPoint y: 301, distance: 128.3
click at [535, 301] on div "Signed: Lifting Operations and Lifting Equipment Regulations 1998 Report of Tho…" at bounding box center [453, 248] width 430 height 609
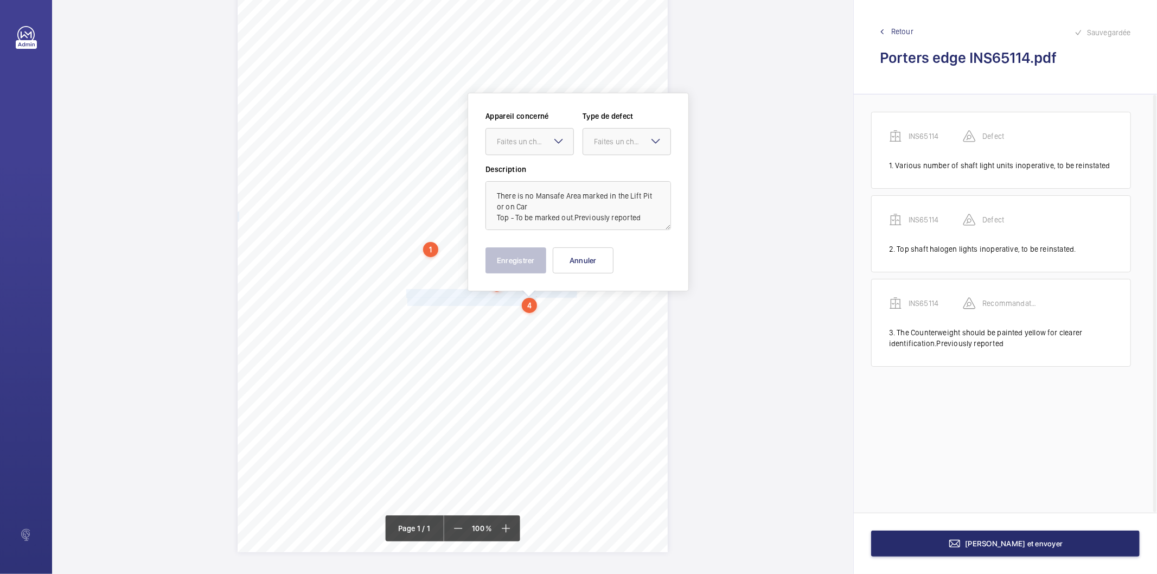
click at [552, 144] on mat-icon at bounding box center [558, 141] width 13 height 13
click at [538, 171] on span "INS65114" at bounding box center [530, 174] width 66 height 11
drag, startPoint x: 626, startPoint y: 144, endPoint x: 611, endPoint y: 236, distance: 93.0
click at [625, 155] on div "Appareil concerné Faites un choix × INS65114 × Type de defect Faites un choix S…" at bounding box center [579, 137] width 186 height 53
click at [595, 256] on span "Recommandation" at bounding box center [627, 254] width 66 height 11
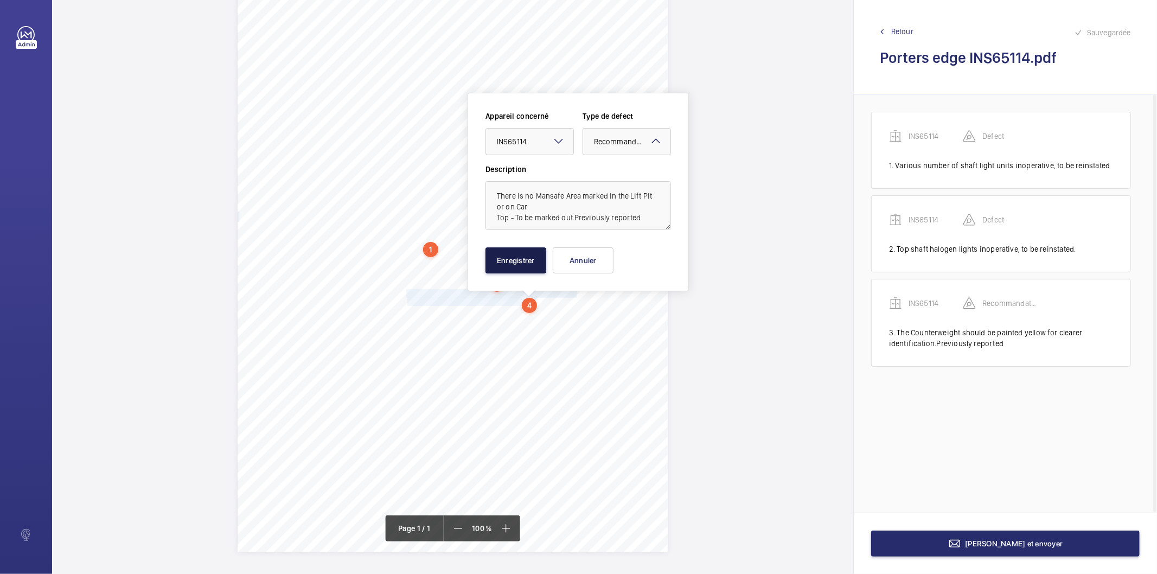
click at [523, 266] on button "Enregistrer" at bounding box center [516, 260] width 61 height 26
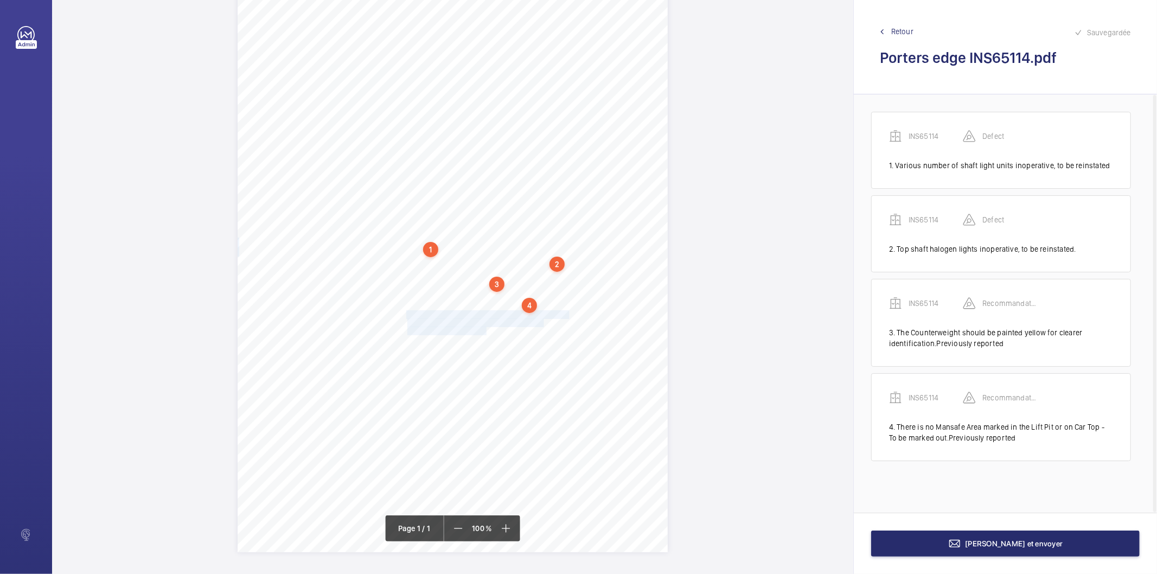
drag, startPoint x: 406, startPoint y: 313, endPoint x: 485, endPoint y: 332, distance: 81.3
click at [485, 332] on div "Signed: Lifting Operations and Lifting Equipment Regulations 1998 Report of Tho…" at bounding box center [453, 248] width 430 height 609
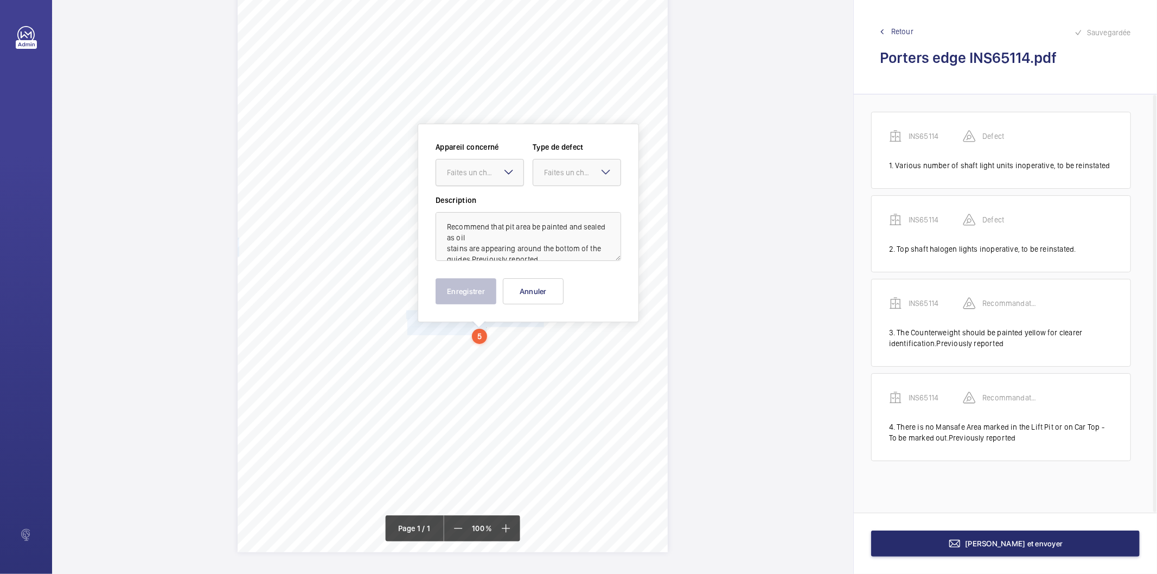
click at [491, 178] on div "Faites un choix" at bounding box center [479, 172] width 87 height 11
click at [492, 206] on span "INS65114" at bounding box center [480, 205] width 66 height 11
click at [556, 167] on div "Faites un choix" at bounding box center [582, 172] width 77 height 11
click at [559, 288] on span "Recommandation" at bounding box center [577, 285] width 66 height 11
click at [475, 289] on button "Enregistrer" at bounding box center [466, 291] width 61 height 26
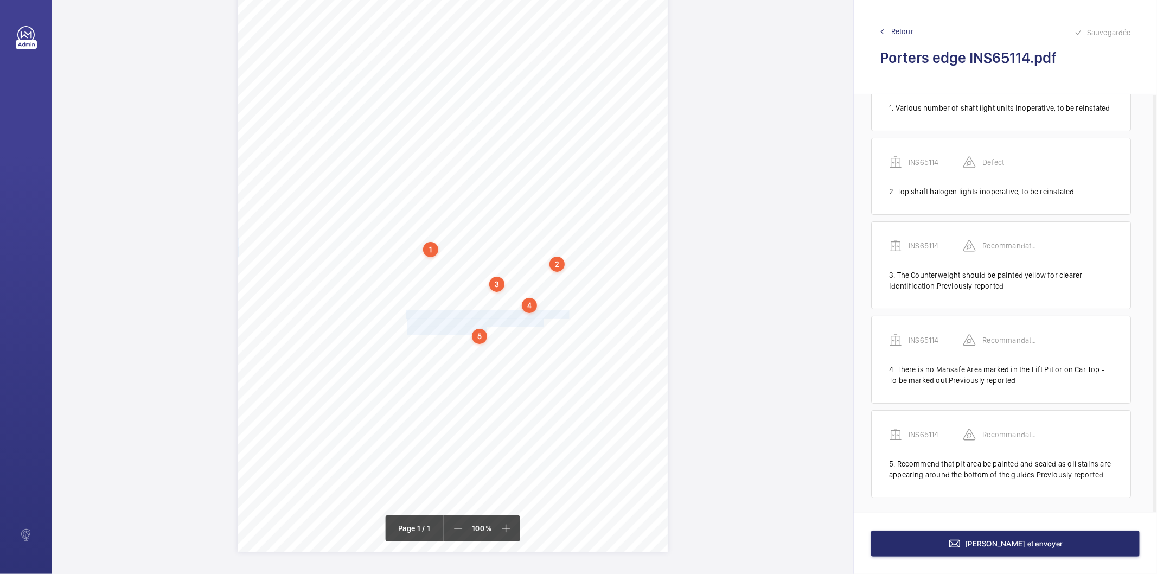
scroll to position [60, 0]
drag, startPoint x: 406, startPoint y: 344, endPoint x: 433, endPoint y: 359, distance: 31.1
click at [433, 359] on div "Signed: Lifting Operations and Lifting Equipment Regulations 1998 Report of Tho…" at bounding box center [453, 248] width 430 height 609
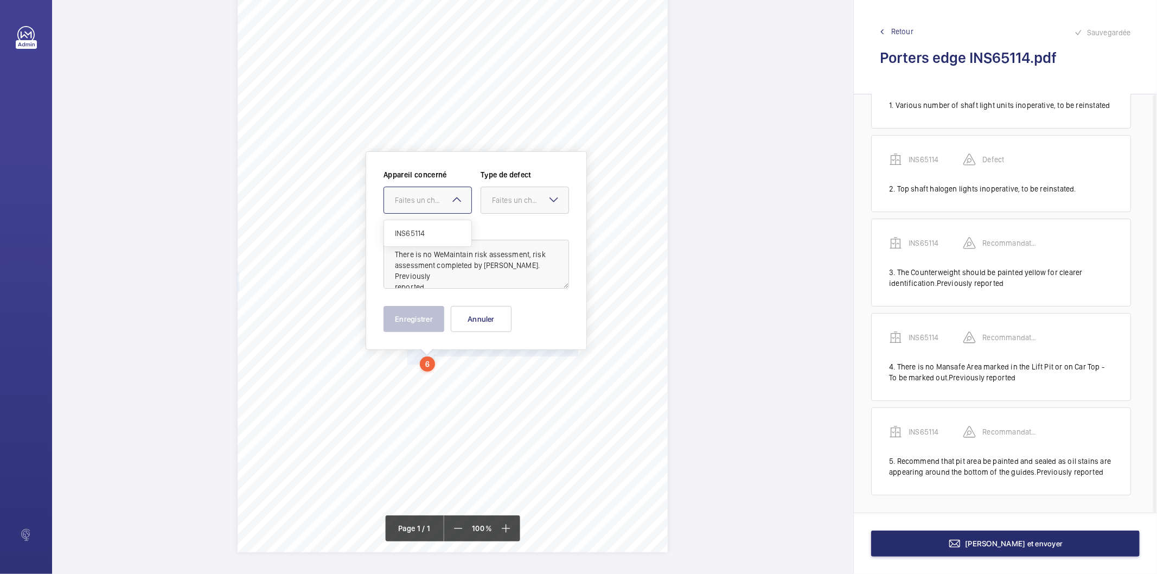
click at [444, 208] on div at bounding box center [427, 200] width 87 height 26
click at [449, 234] on span "INS65114" at bounding box center [428, 233] width 66 height 11
click at [505, 201] on div "Faites un choix" at bounding box center [530, 200] width 77 height 11
click at [512, 315] on span "Recommandation" at bounding box center [525, 313] width 66 height 11
click at [406, 322] on button "Enregistrer" at bounding box center [414, 319] width 61 height 26
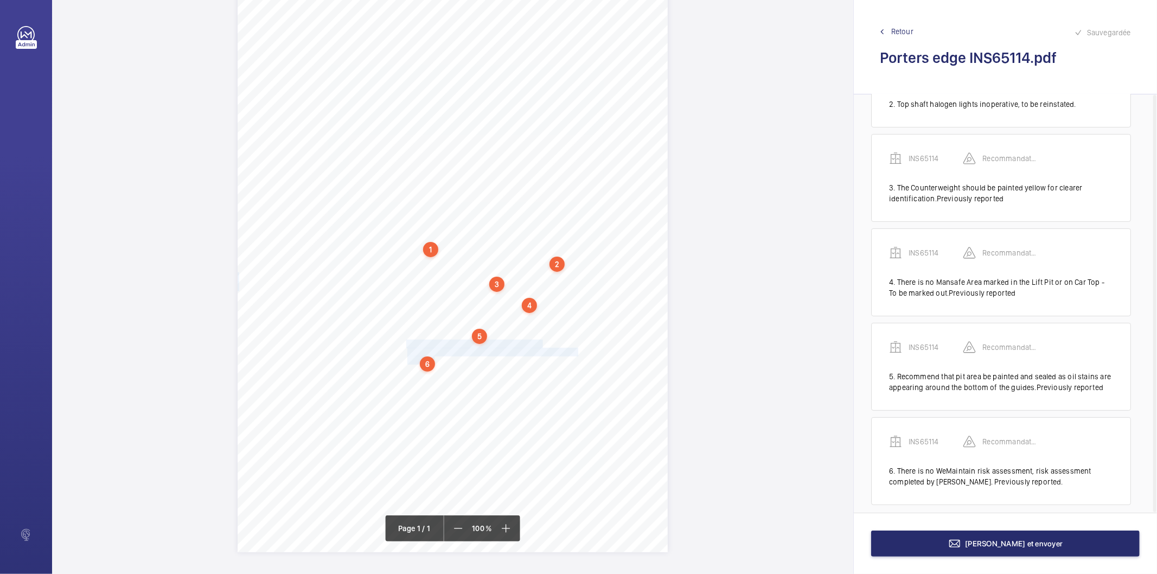
scroll to position [154, 0]
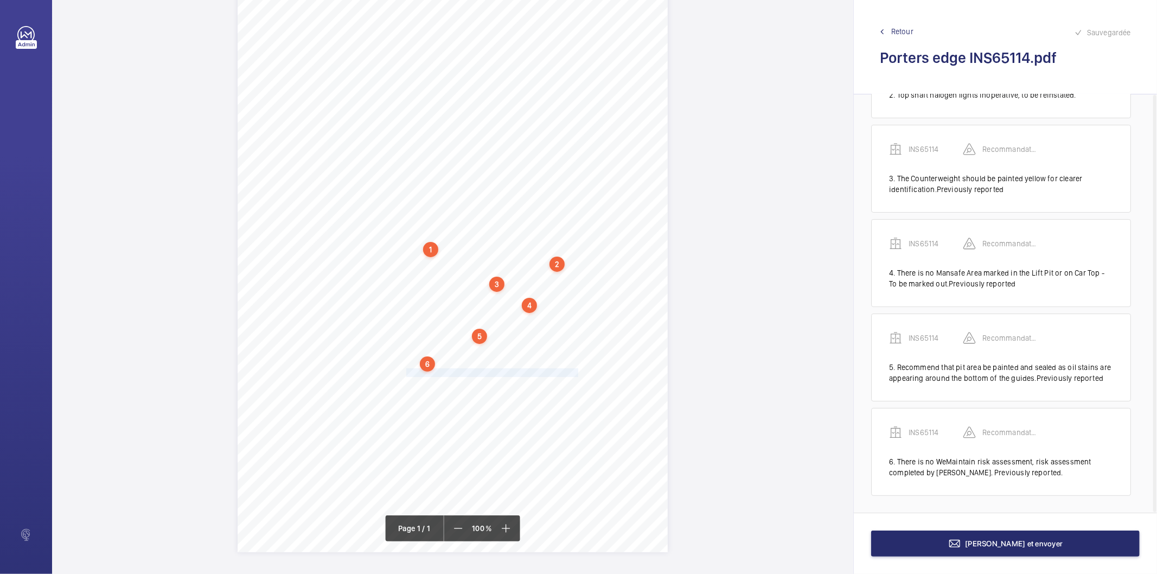
drag, startPoint x: 406, startPoint y: 371, endPoint x: 576, endPoint y: 372, distance: 169.8
click at [576, 372] on div "Signed: Lifting Operations and Lifting Equipment Regulations 1998 Report of Tho…" at bounding box center [453, 248] width 430 height 609
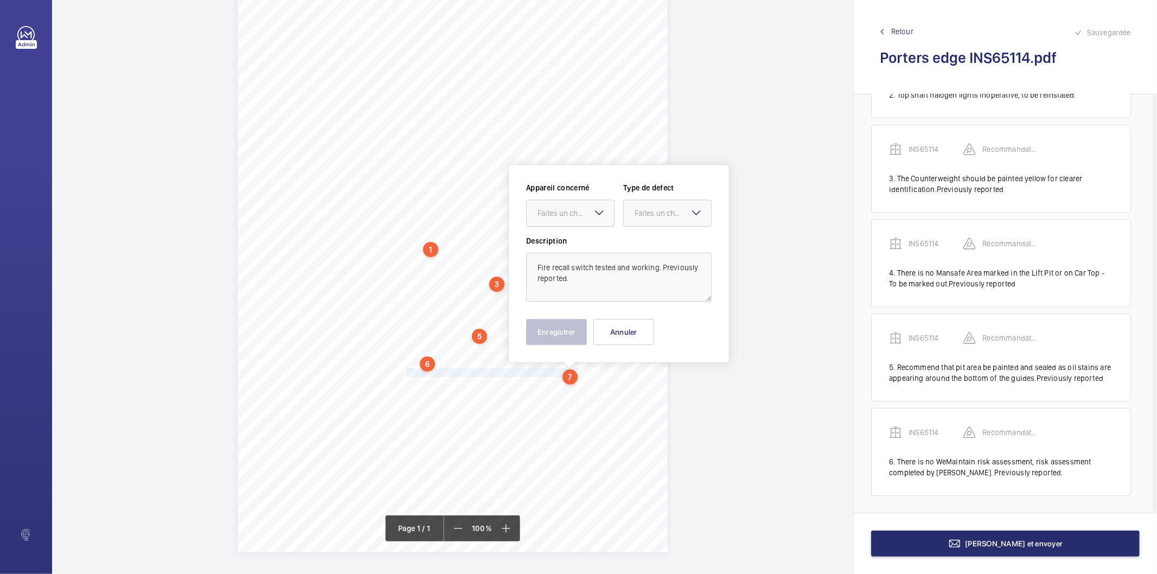
click at [563, 203] on div at bounding box center [570, 213] width 87 height 26
click at [555, 243] on span "INS65114" at bounding box center [571, 246] width 66 height 11
click at [654, 214] on div "Faites un choix" at bounding box center [673, 213] width 77 height 11
click at [644, 324] on span "Recommandation" at bounding box center [668, 326] width 66 height 11
click at [570, 331] on button "Enregistrer" at bounding box center [556, 332] width 61 height 26
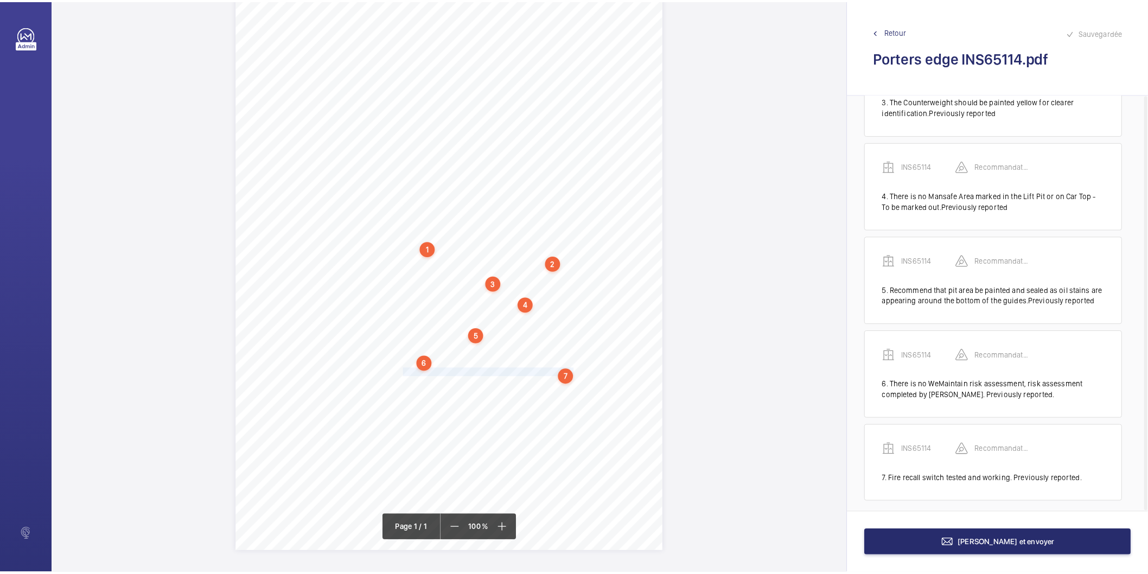
scroll to position [238, 0]
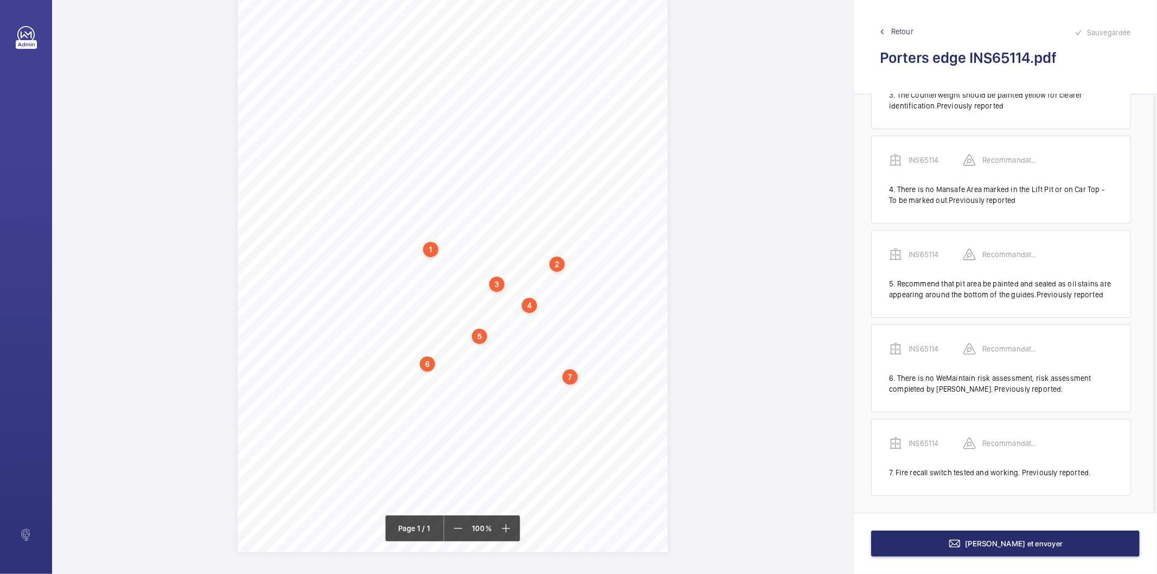
click at [570, 379] on div "7" at bounding box center [570, 377] width 15 height 15
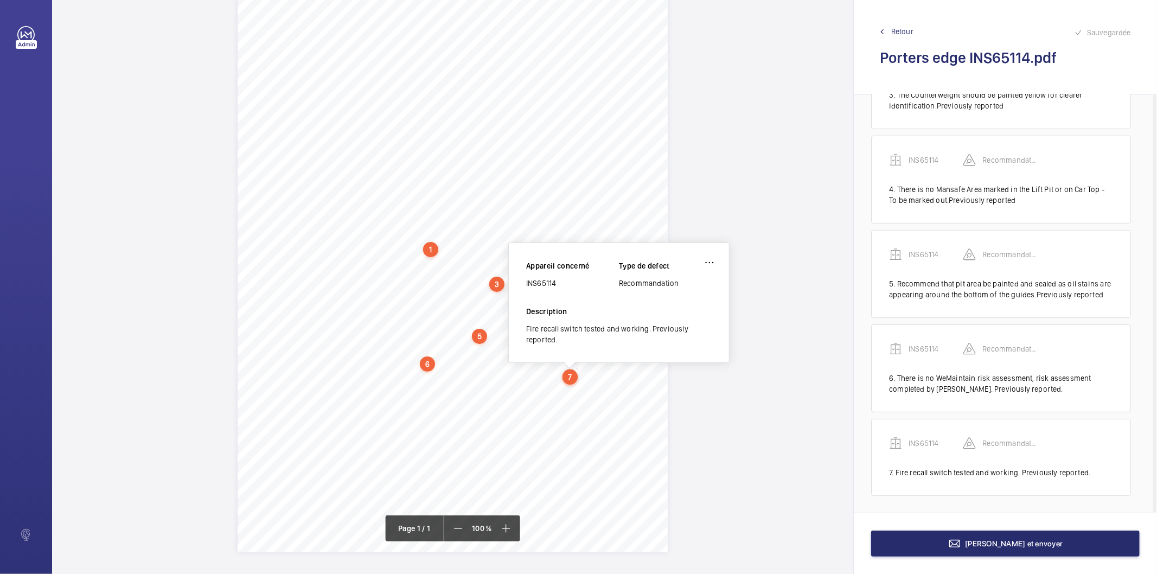
click at [549, 281] on div "INS65114" at bounding box center [572, 283] width 93 height 11
copy div "INS65114"
click at [999, 534] on button "[PERSON_NAME] et envoyer" at bounding box center [1005, 544] width 269 height 26
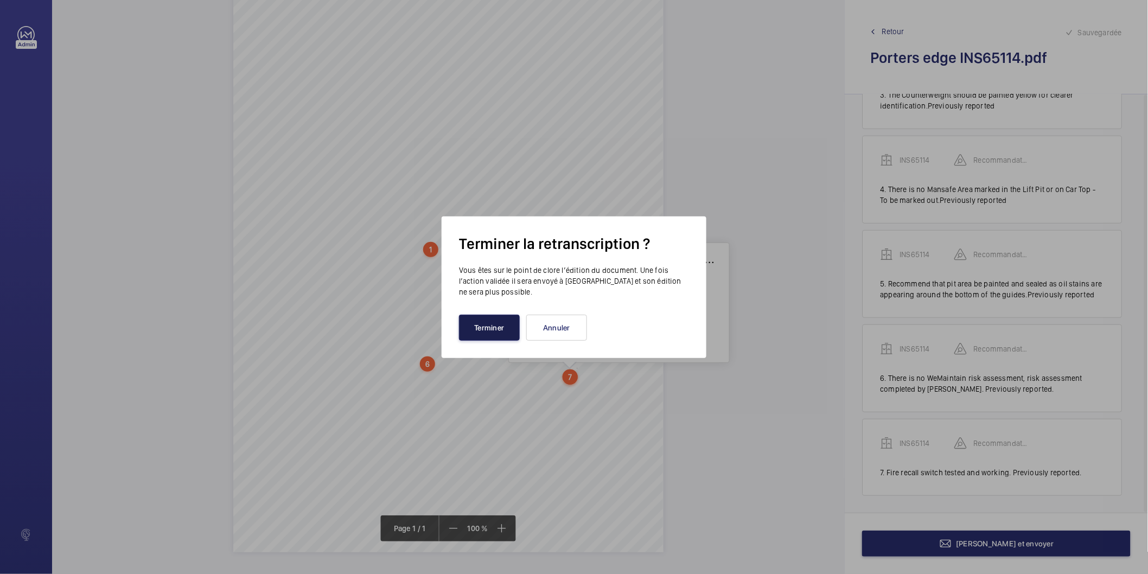
click at [484, 324] on button "Terminer" at bounding box center [489, 328] width 61 height 26
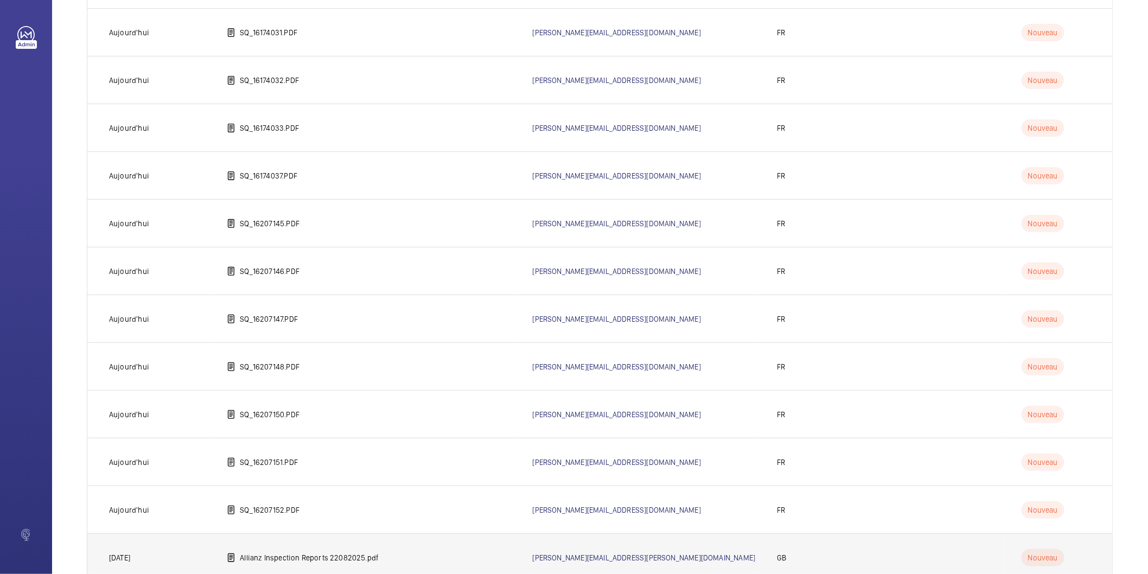
scroll to position [299, 0]
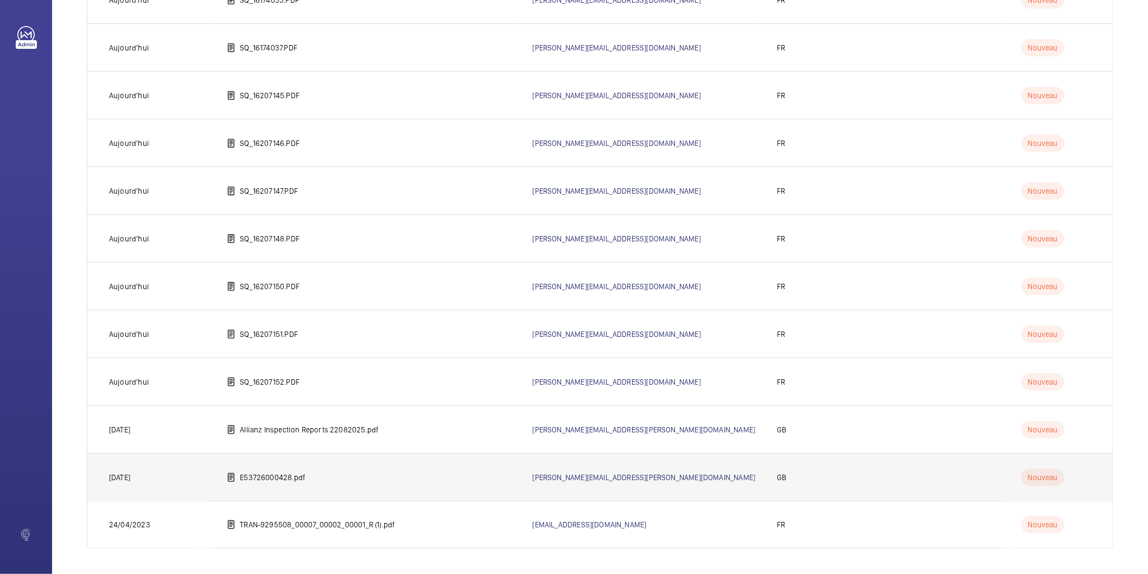
click at [307, 476] on td "E53726000428.pdf" at bounding box center [361, 477] width 305 height 48
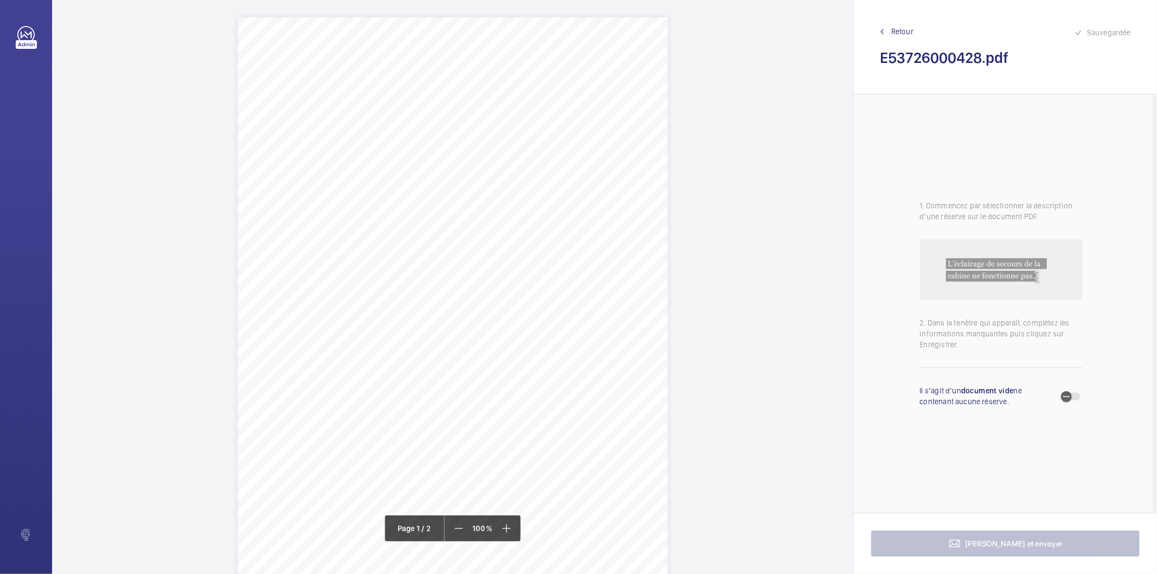
drag, startPoint x: 332, startPoint y: 101, endPoint x: 520, endPoint y: 113, distance: 188.1
click at [520, 113] on div "Lift Report Lifting Operations & Lifting Equipment Regulation 1998 Provision & …" at bounding box center [453, 321] width 430 height 609
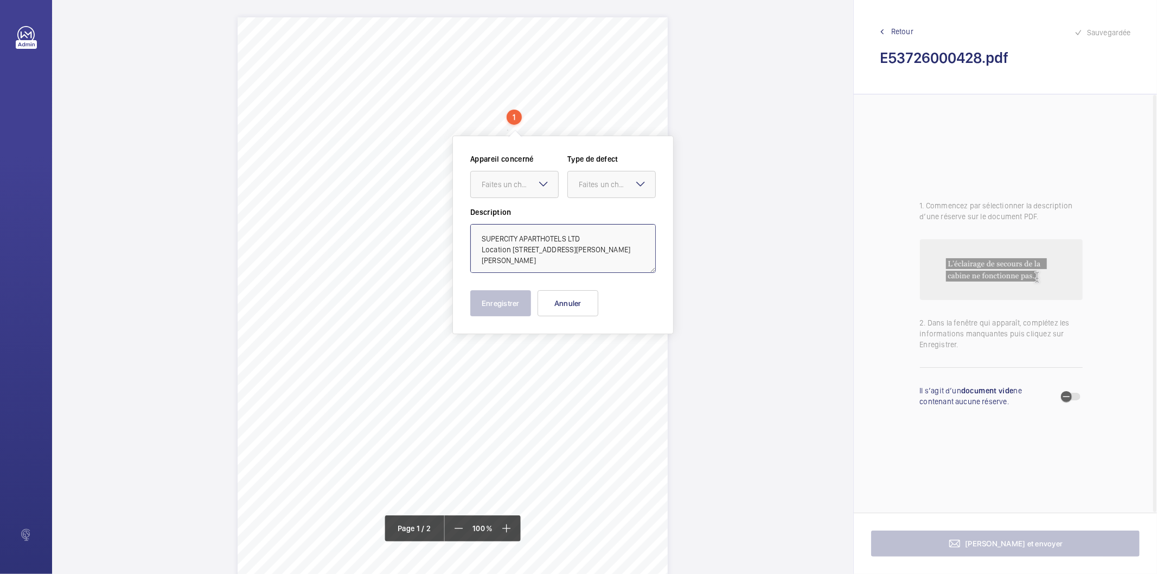
click at [621, 261] on textarea "SUPERCITY APARTHOTELS LTD Location [STREET_ADDRESS][PERSON_NAME][PERSON_NAME]" at bounding box center [563, 248] width 186 height 49
drag, startPoint x: 512, startPoint y: 252, endPoint x: 586, endPoint y: 232, distance: 76.6
click at [586, 232] on textarea "SUPERCITY APARTHOTELS LTD Location [STREET_ADDRESS][PERSON_NAME][PERSON_NAME]" at bounding box center [563, 248] width 186 height 49
type textarea "SUPERCITY APARTHOTELS LTD [STREET_ADDRESS][PERSON_NAME][PERSON_NAME]"
click at [570, 303] on button "Annuler" at bounding box center [568, 303] width 61 height 26
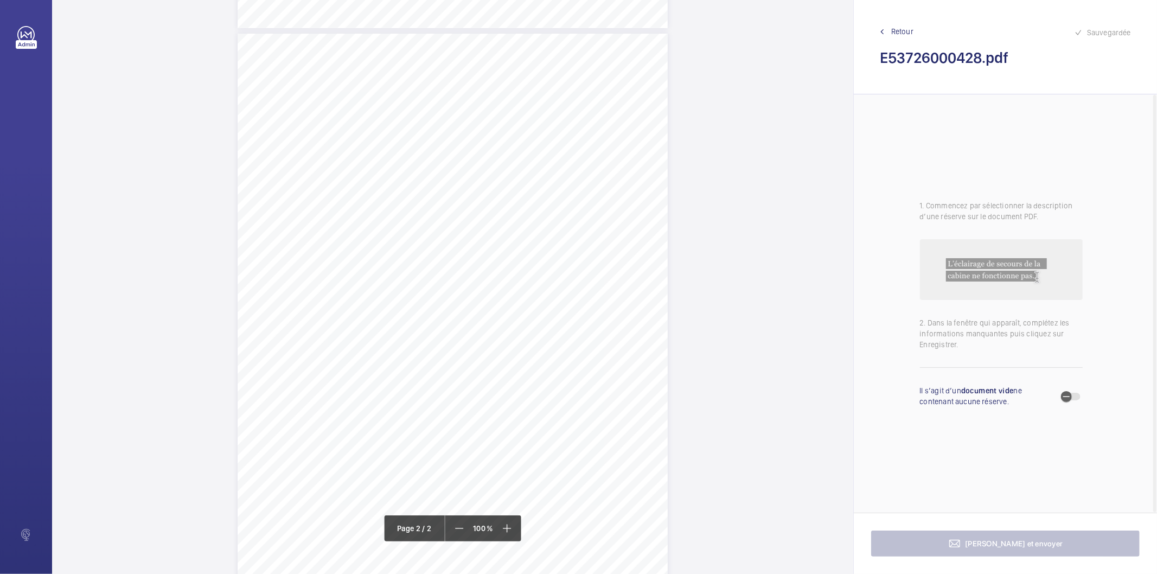
scroll to position [603, 0]
drag, startPoint x: 441, startPoint y: 233, endPoint x: 527, endPoint y: 246, distance: 87.7
click at [527, 246] on div "Lift Report Lifting Operations & Lifting Equipment Regulation 1998 Provision & …" at bounding box center [453, 333] width 430 height 609
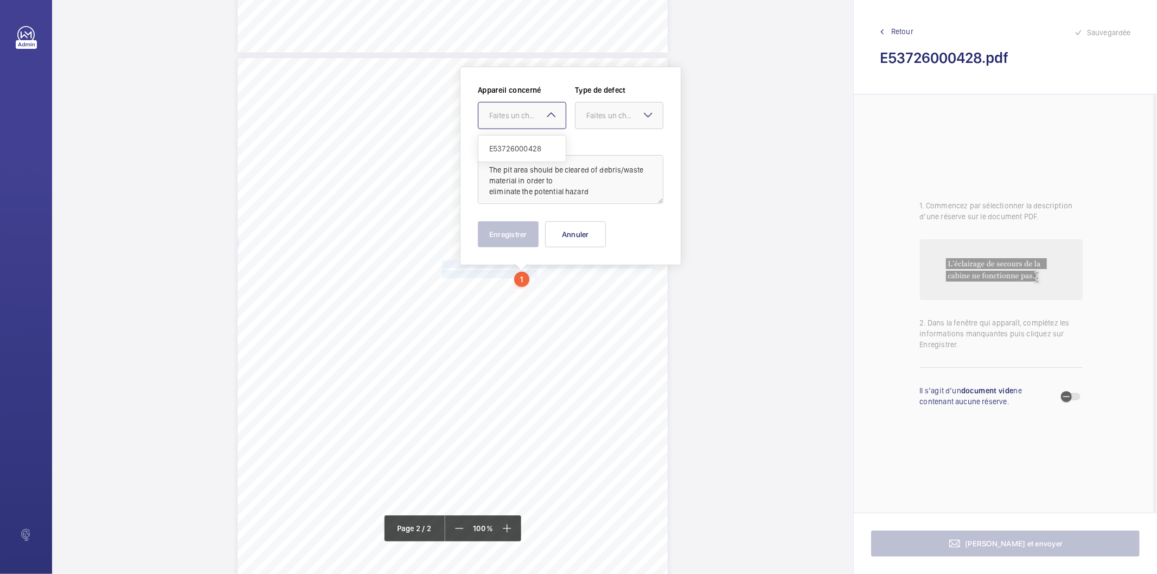
drag, startPoint x: 531, startPoint y: 115, endPoint x: 530, endPoint y: 138, distance: 22.8
click at [530, 116] on div "Faites un choix" at bounding box center [527, 115] width 77 height 11
click at [524, 145] on span "E53726000428" at bounding box center [522, 148] width 66 height 11
click at [603, 118] on div "Faites un choix" at bounding box center [625, 115] width 77 height 11
click at [604, 230] on span "Recommandation" at bounding box center [620, 228] width 66 height 11
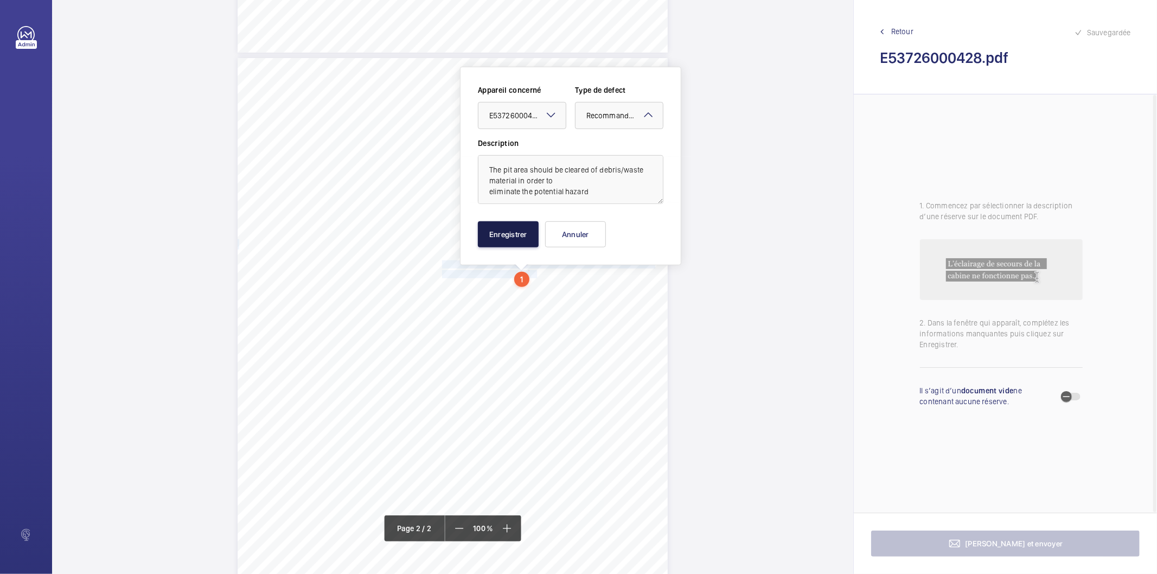
click at [502, 231] on button "Enregistrer" at bounding box center [508, 234] width 61 height 26
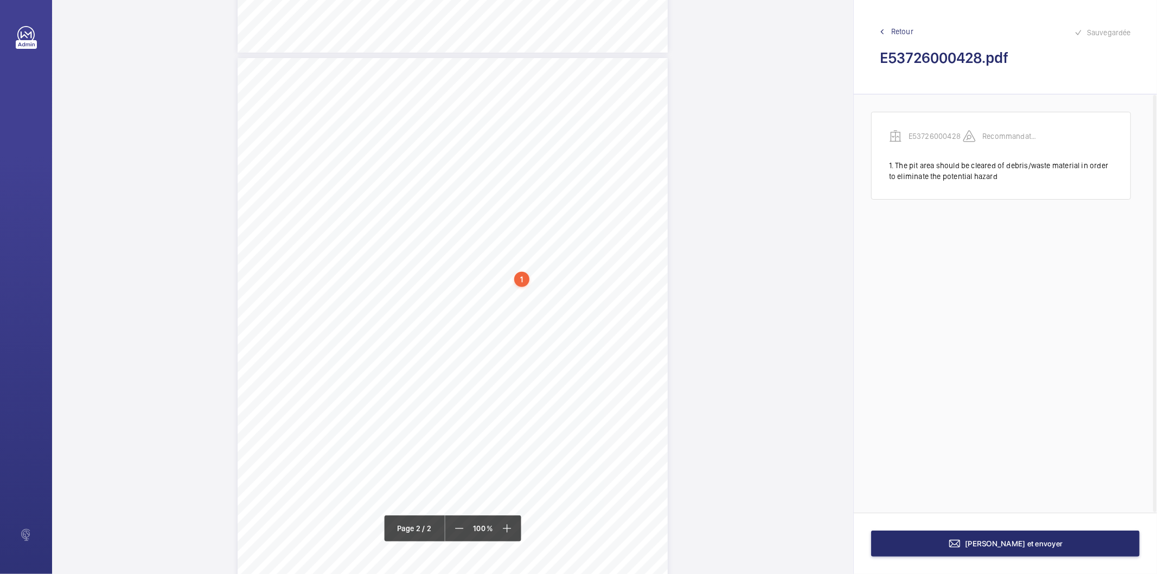
click at [524, 281] on div "1" at bounding box center [521, 279] width 15 height 15
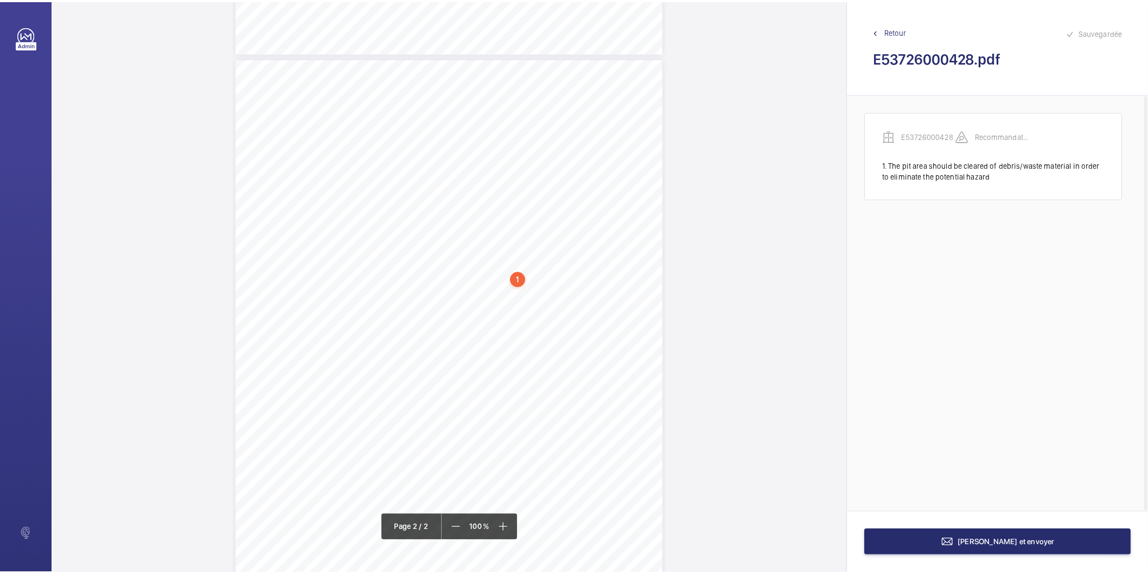
scroll to position [565, 0]
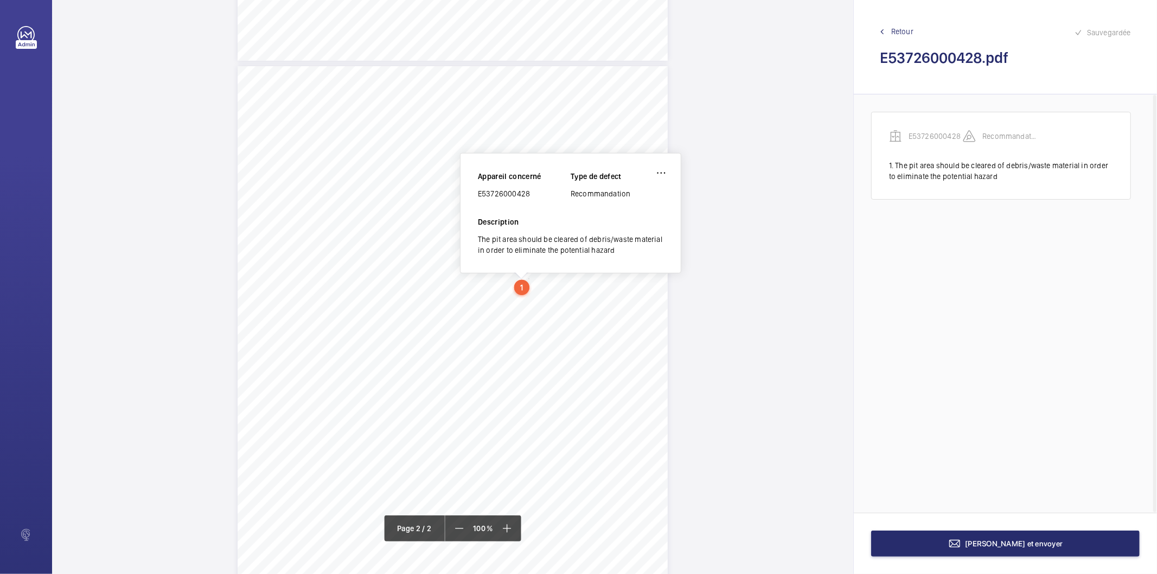
click at [502, 194] on div "E53726000428" at bounding box center [524, 193] width 93 height 11
copy div "E53726000428"
click at [932, 550] on button "[PERSON_NAME] et envoyer" at bounding box center [1005, 544] width 269 height 26
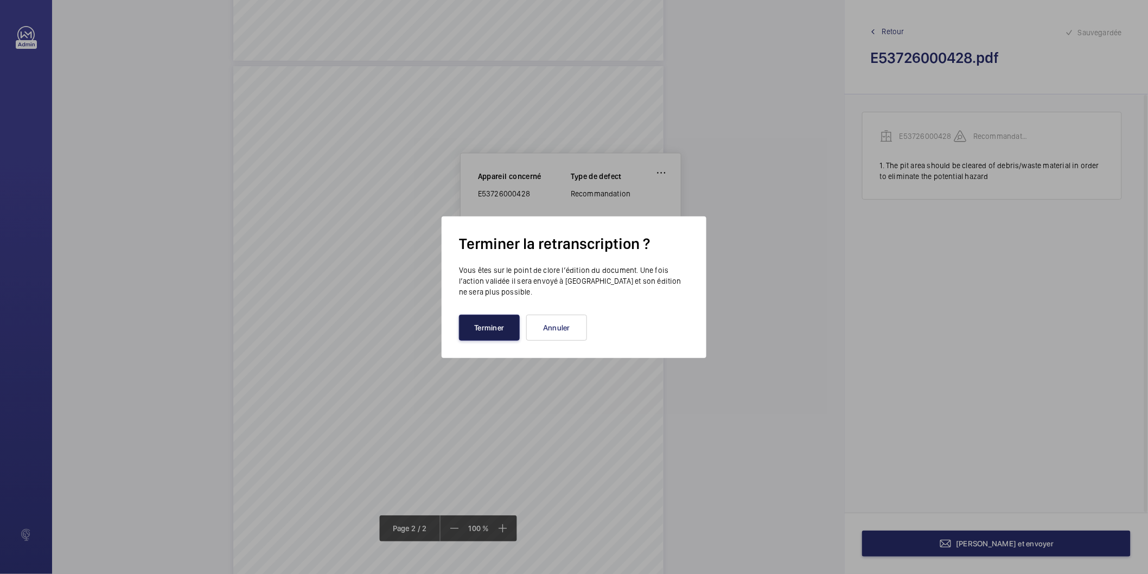
click at [517, 329] on button "Terminer" at bounding box center [489, 328] width 61 height 26
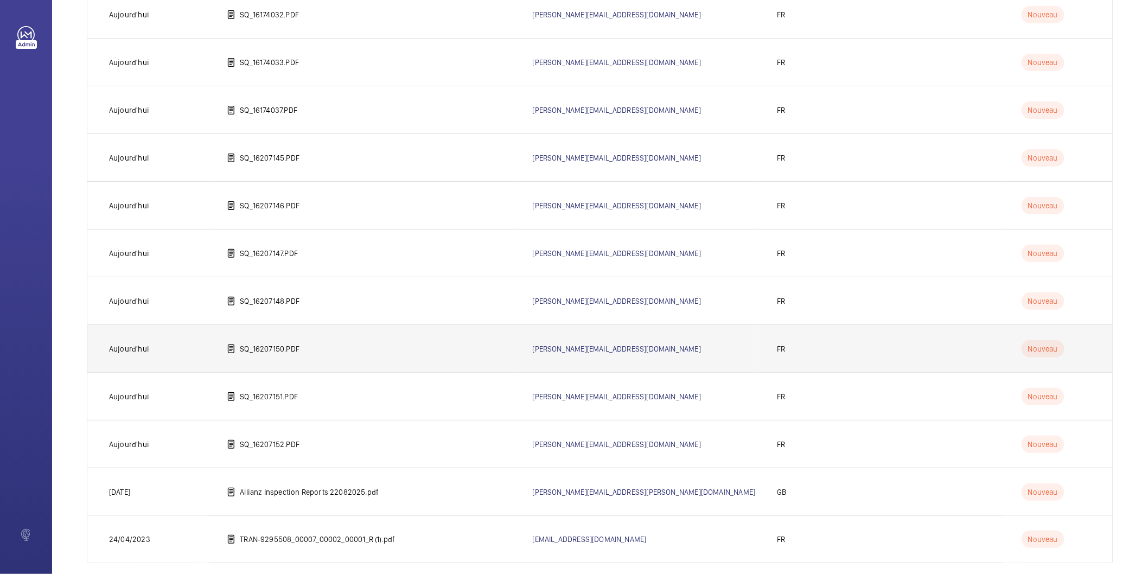
scroll to position [251, 0]
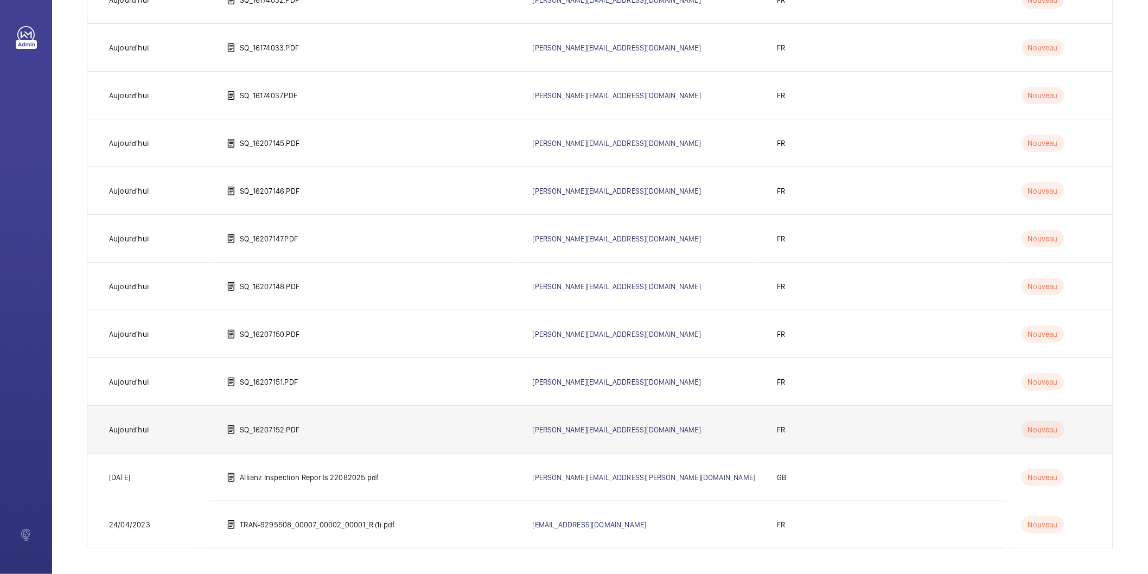
click at [279, 431] on p "SQ_16207152.PDF" at bounding box center [270, 429] width 60 height 11
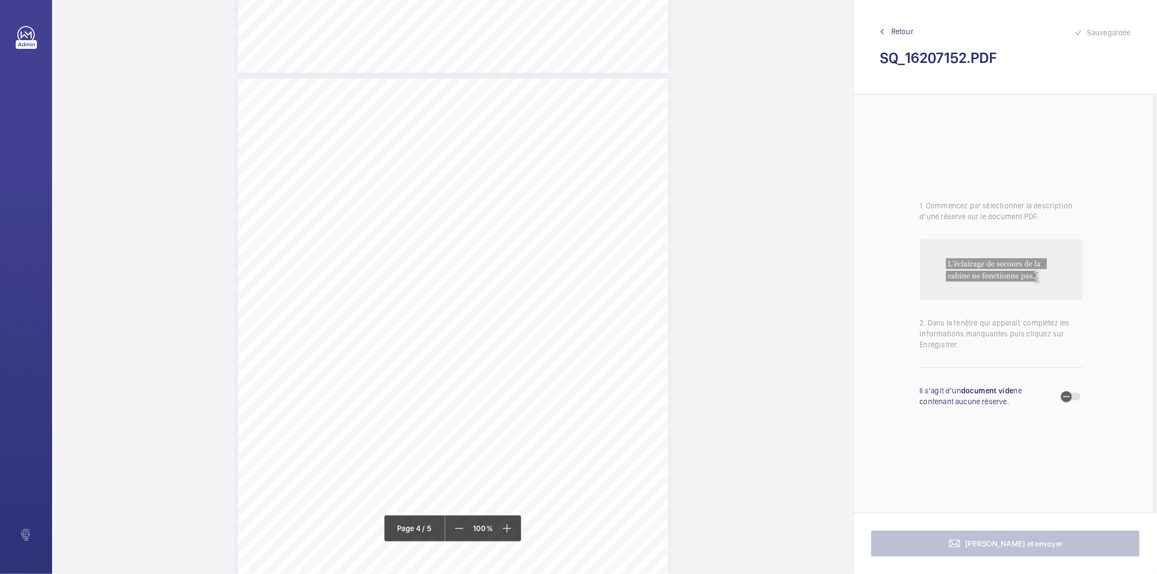
scroll to position [1809, 0]
drag, startPoint x: 494, startPoint y: 217, endPoint x: 573, endPoint y: 245, distance: 83.6
click at [573, 245] on div "Affaire n° : 2502206E0000059/11000 / N° du rapport : 206E0/25/4453 Lieu de véri…" at bounding box center [453, 356] width 431 height 609
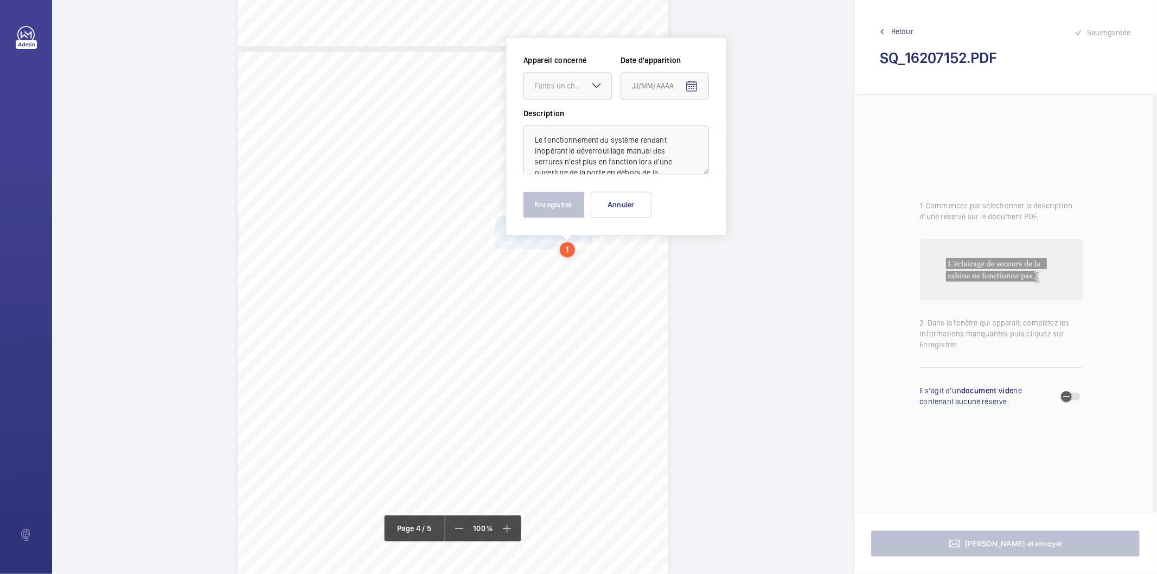
scroll to position [1779, 0]
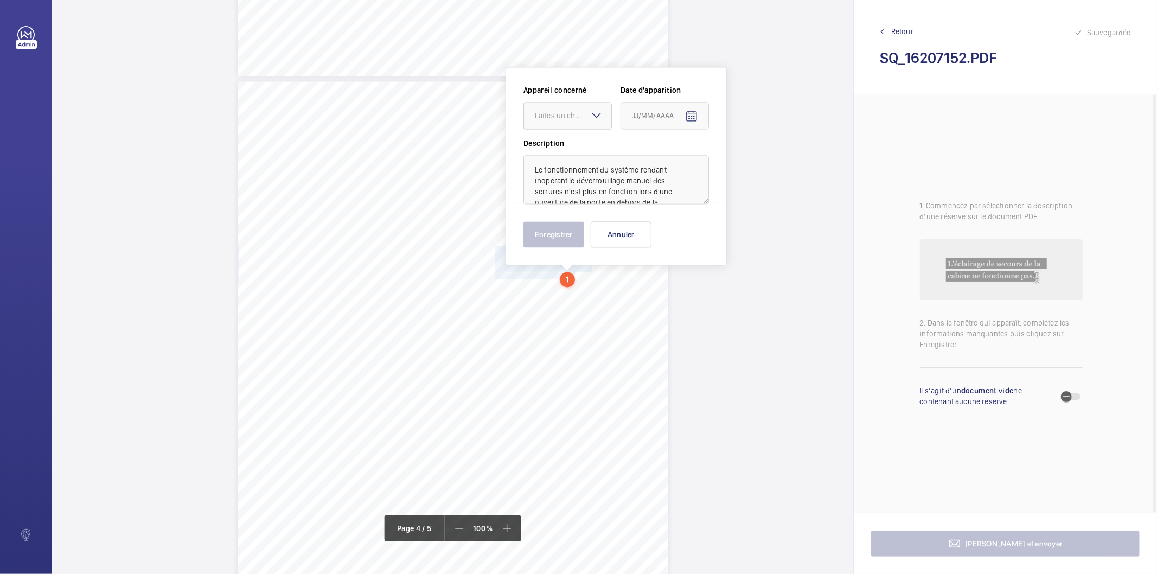
click at [576, 104] on div at bounding box center [567, 116] width 87 height 26
click at [555, 145] on span "63903341" at bounding box center [568, 148] width 66 height 11
click at [695, 116] on mat-icon "Open calendar" at bounding box center [691, 116] width 13 height 13
click at [746, 161] on span "Previous month" at bounding box center [747, 159] width 22 height 22
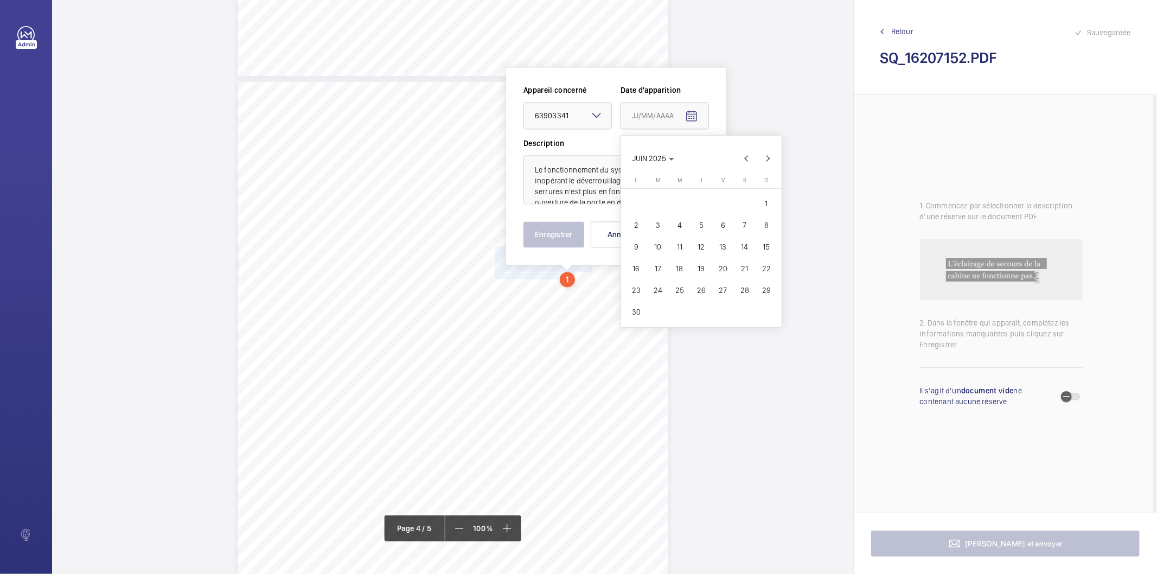
click at [657, 266] on span "17" at bounding box center [658, 269] width 20 height 20
type input "[DATE]"
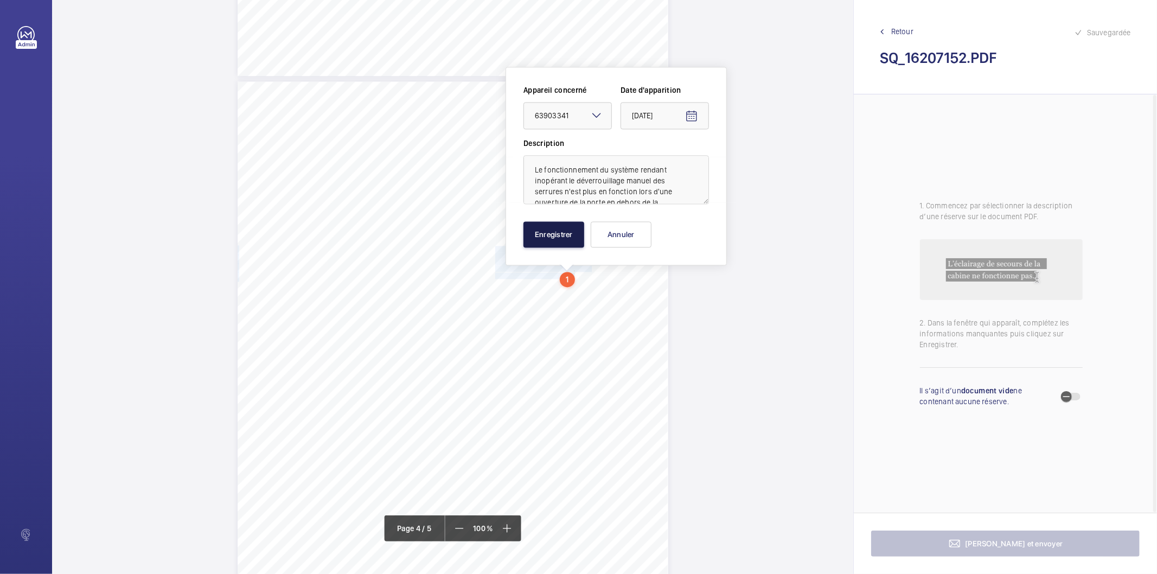
click at [543, 237] on button "Enregistrer" at bounding box center [554, 234] width 61 height 26
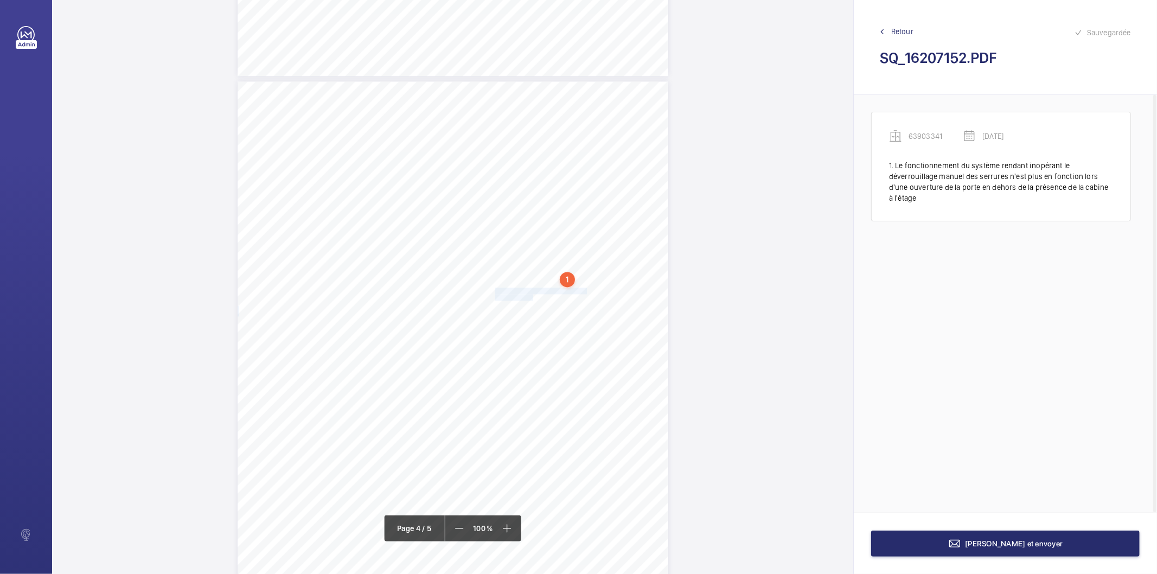
drag, startPoint x: 494, startPoint y: 290, endPoint x: 530, endPoint y: 296, distance: 36.8
click at [530, 296] on div "Affaire n° : 2502206E0000059/11000 / N° du rapport : 206E0/25/4453 Lieu de véri…" at bounding box center [453, 385] width 431 height 609
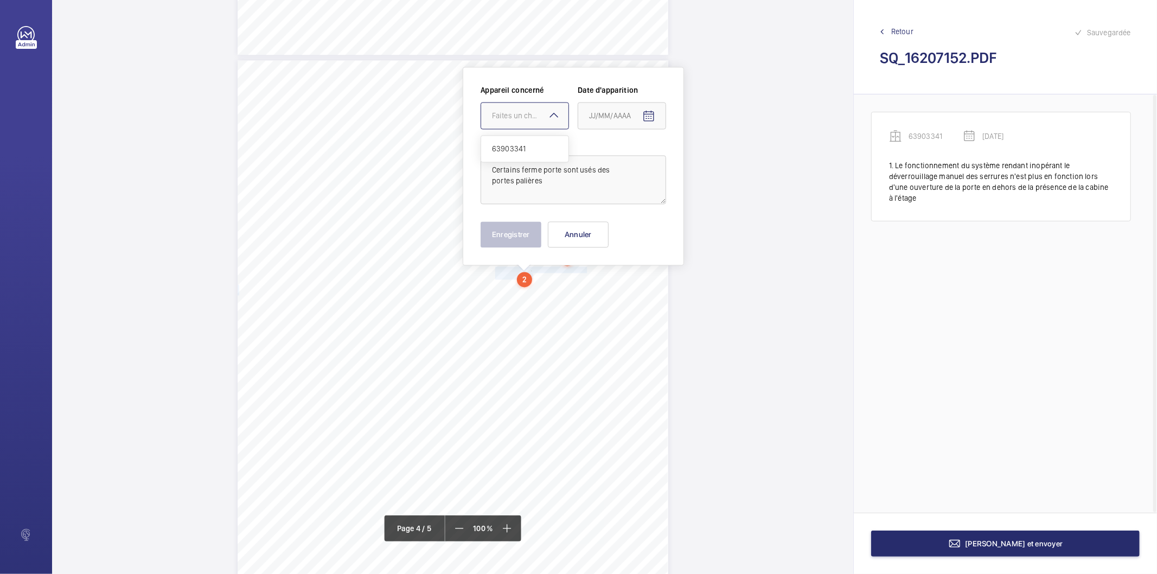
click at [536, 117] on div "Faites un choix" at bounding box center [530, 115] width 77 height 11
drag, startPoint x: 532, startPoint y: 154, endPoint x: 600, endPoint y: 150, distance: 67.9
click at [532, 153] on span "63903341" at bounding box center [525, 148] width 66 height 11
click at [649, 117] on mat-icon "Open calendar" at bounding box center [648, 116] width 13 height 13
click at [697, 159] on span "Previous month" at bounding box center [704, 159] width 22 height 22
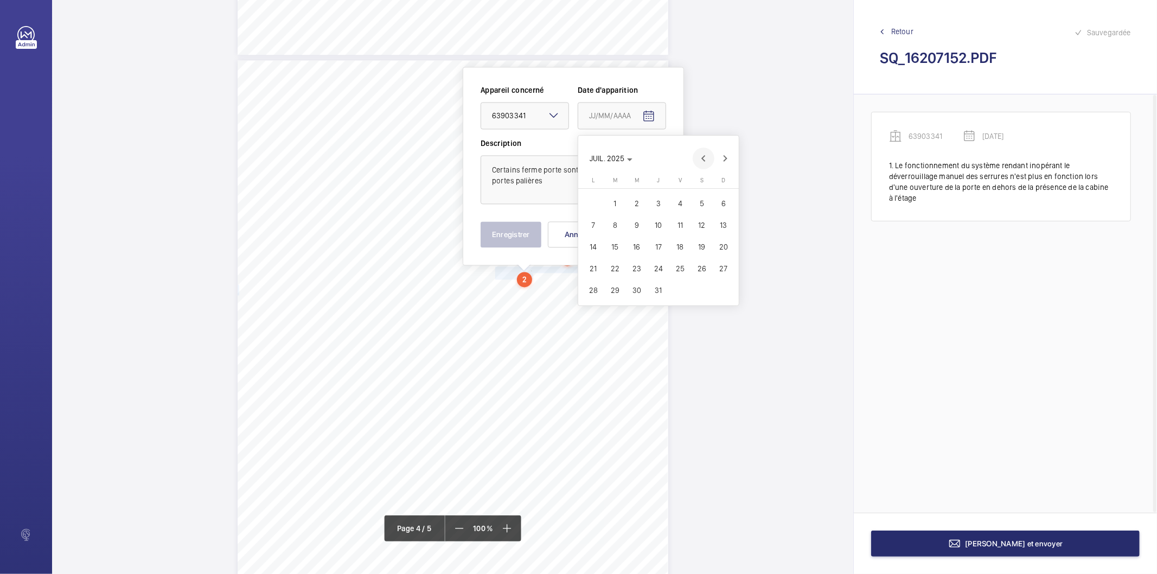
click at [696, 159] on span "Previous month" at bounding box center [704, 159] width 22 height 22
click at [612, 268] on span "17" at bounding box center [616, 269] width 20 height 20
type input "[DATE]"
click at [529, 235] on button "Enregistrer" at bounding box center [511, 234] width 61 height 26
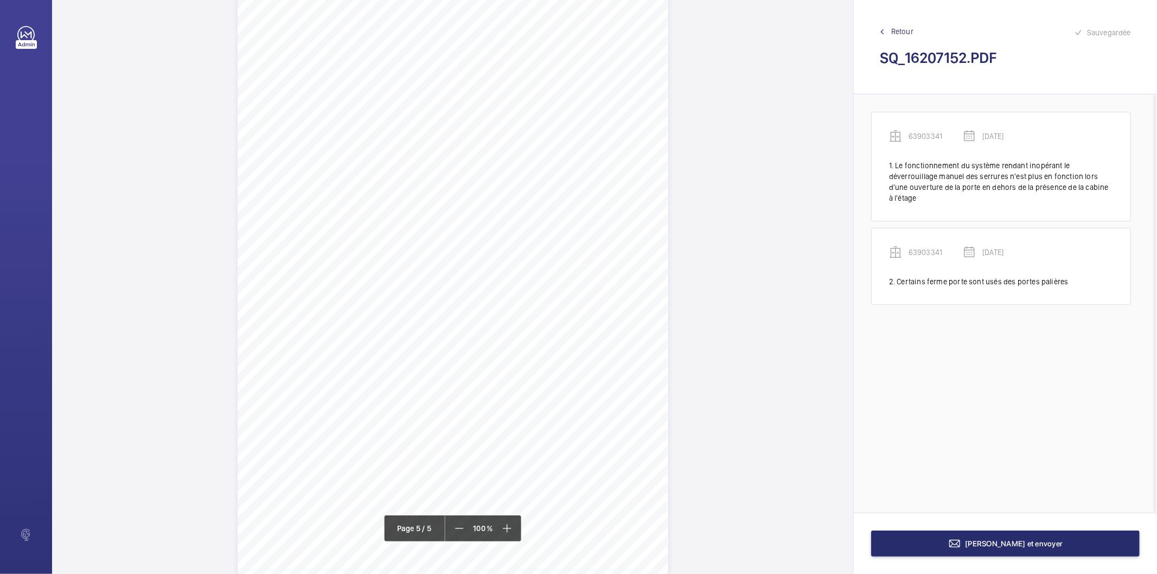
scroll to position [2531, 0]
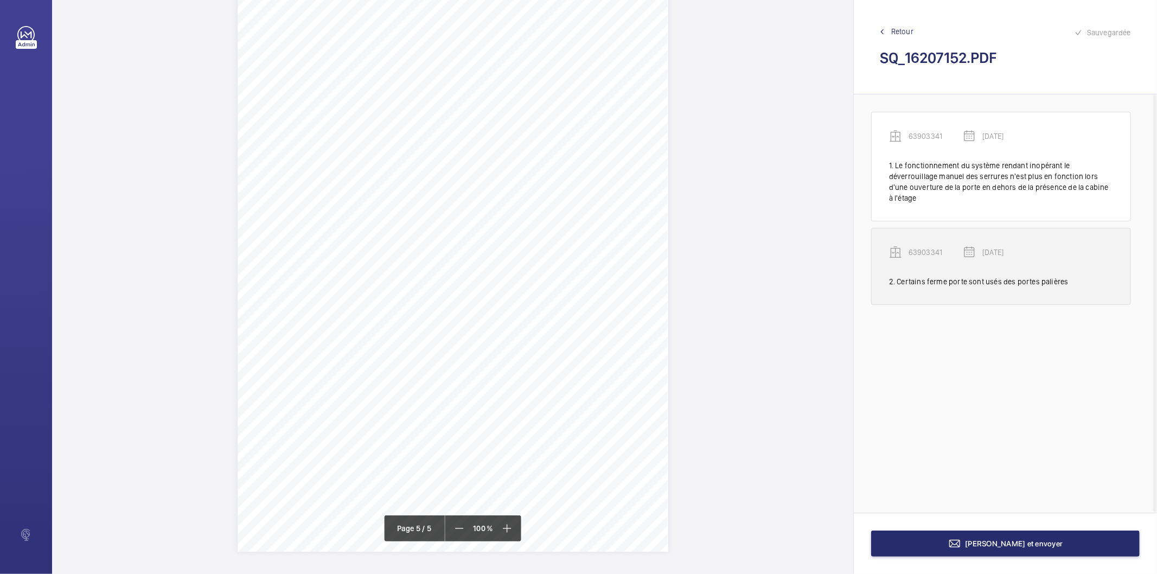
click at [918, 257] on p "63903341" at bounding box center [936, 252] width 54 height 11
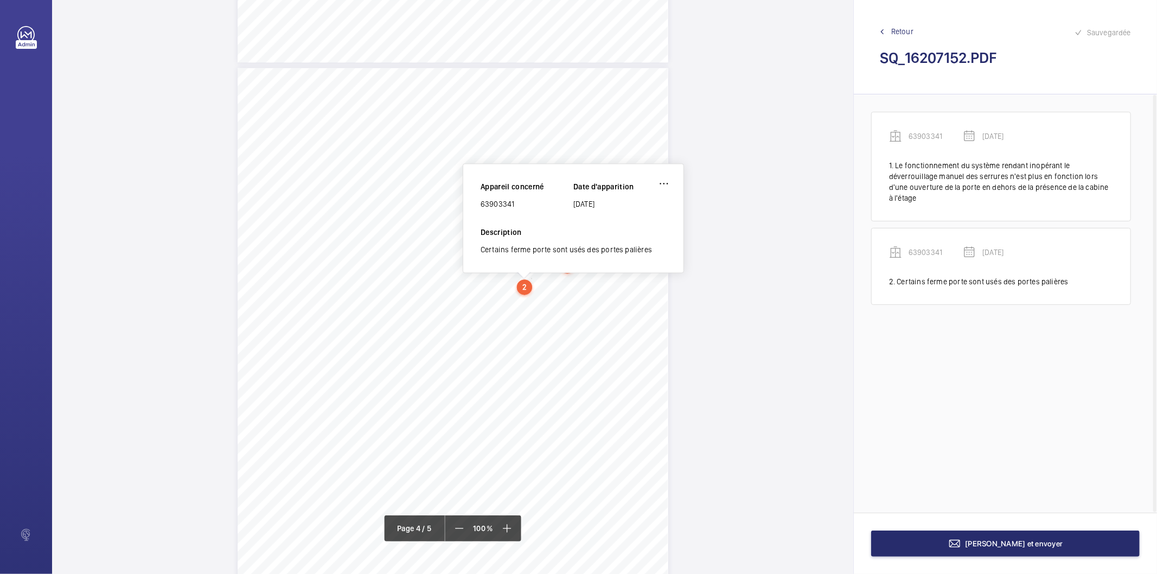
scroll to position [1792, 0]
click at [493, 203] on div "63903341" at bounding box center [527, 204] width 93 height 11
copy div "63903341"
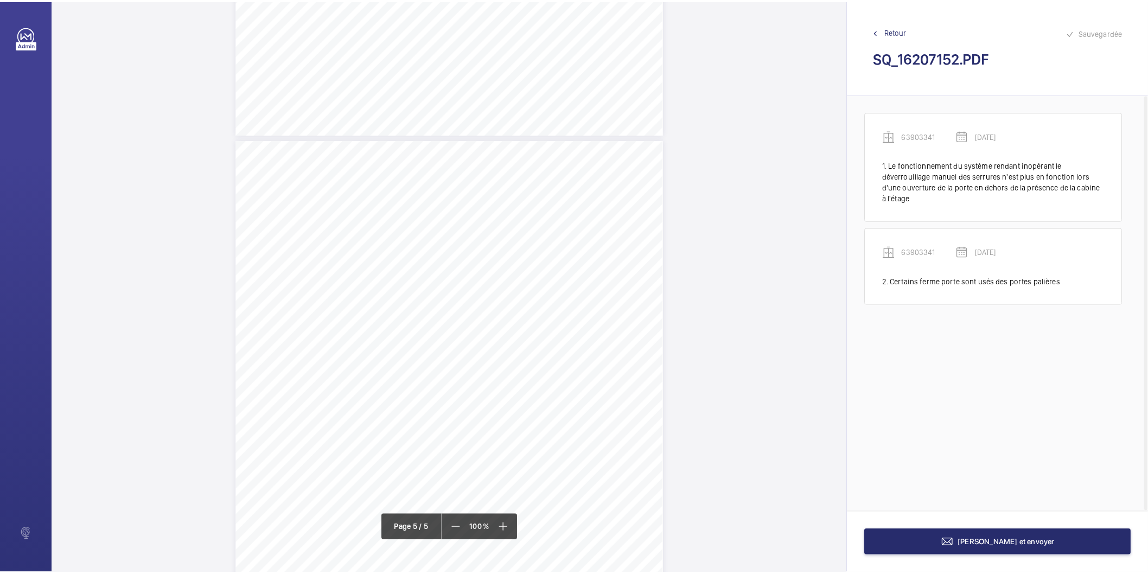
scroll to position [2531, 0]
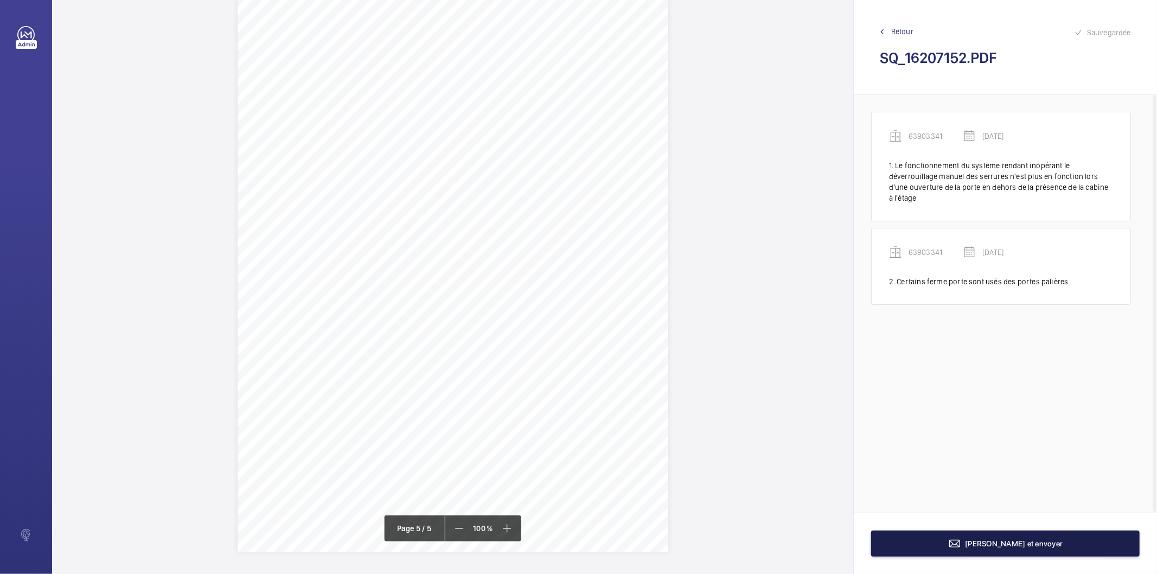
click at [930, 556] on button "[PERSON_NAME] et envoyer" at bounding box center [1005, 544] width 269 height 26
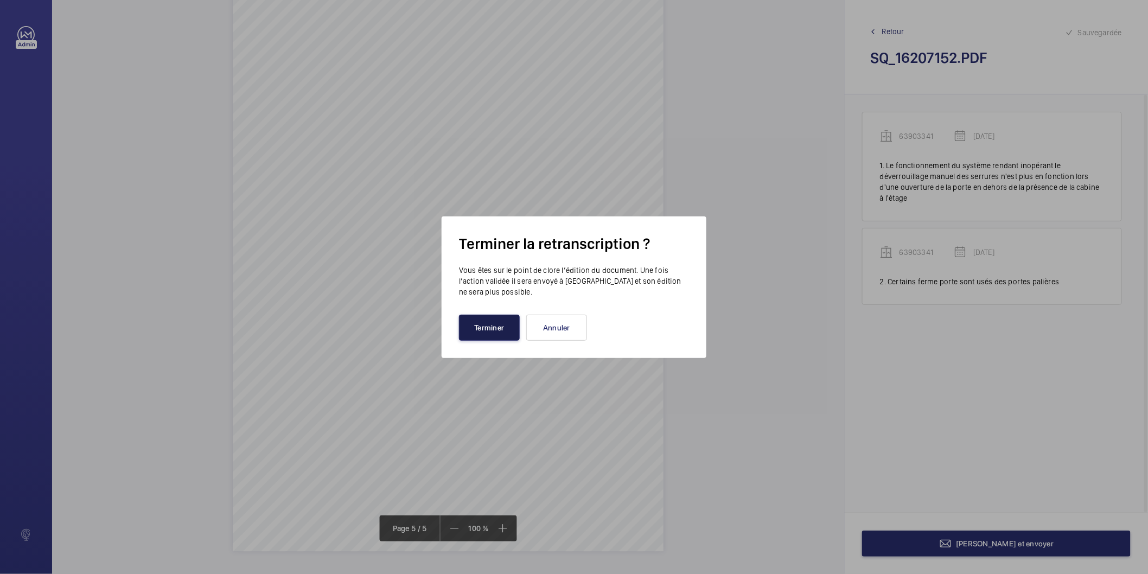
click at [494, 339] on button "Terminer" at bounding box center [489, 328] width 61 height 26
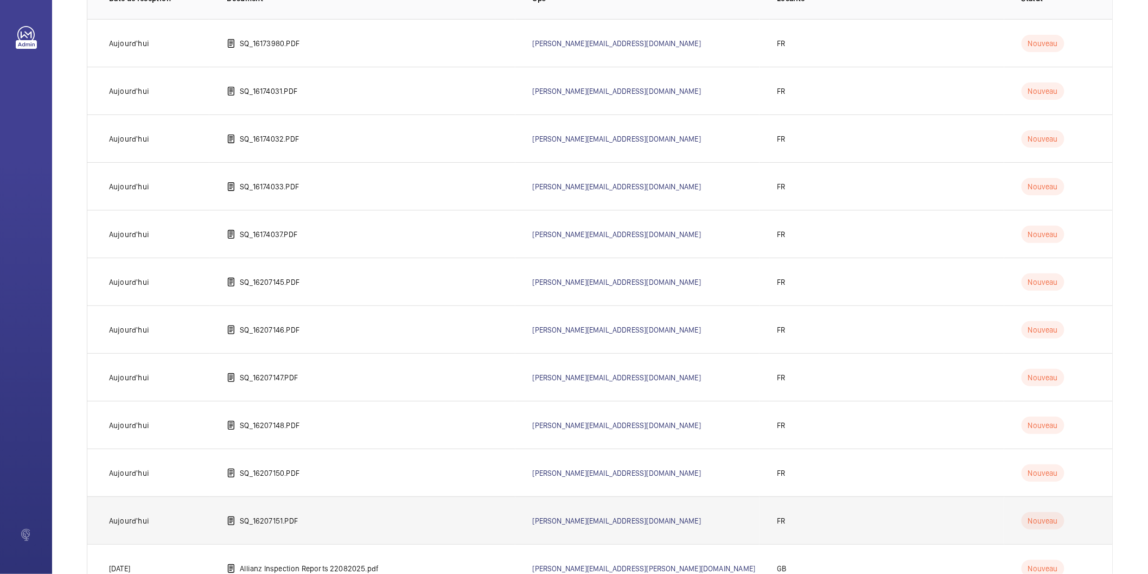
scroll to position [120, 0]
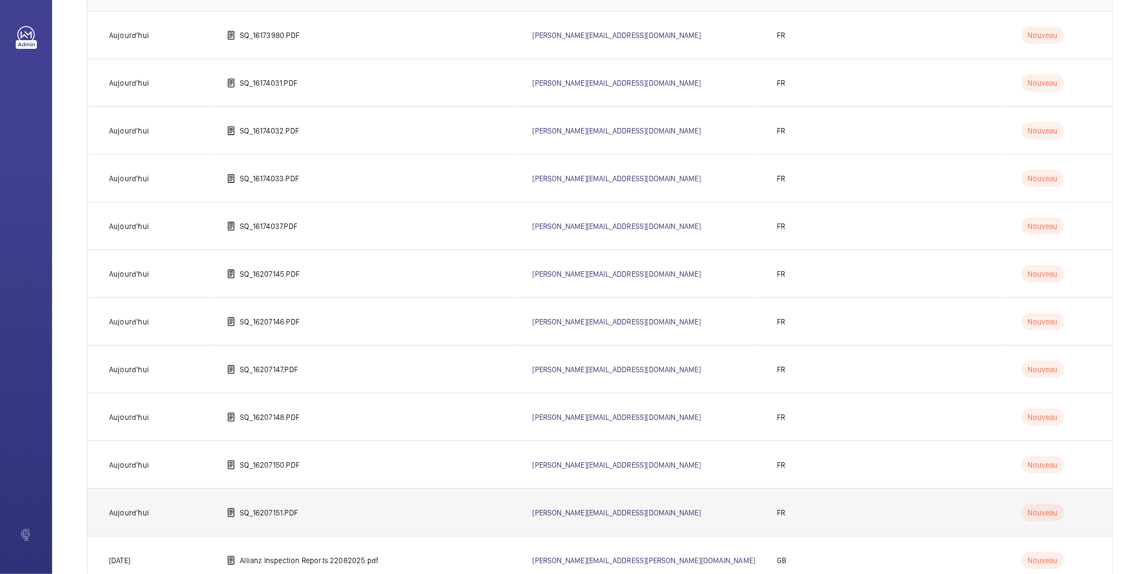
click at [305, 517] on td "SQ_16207151.PDF" at bounding box center [361, 512] width 305 height 48
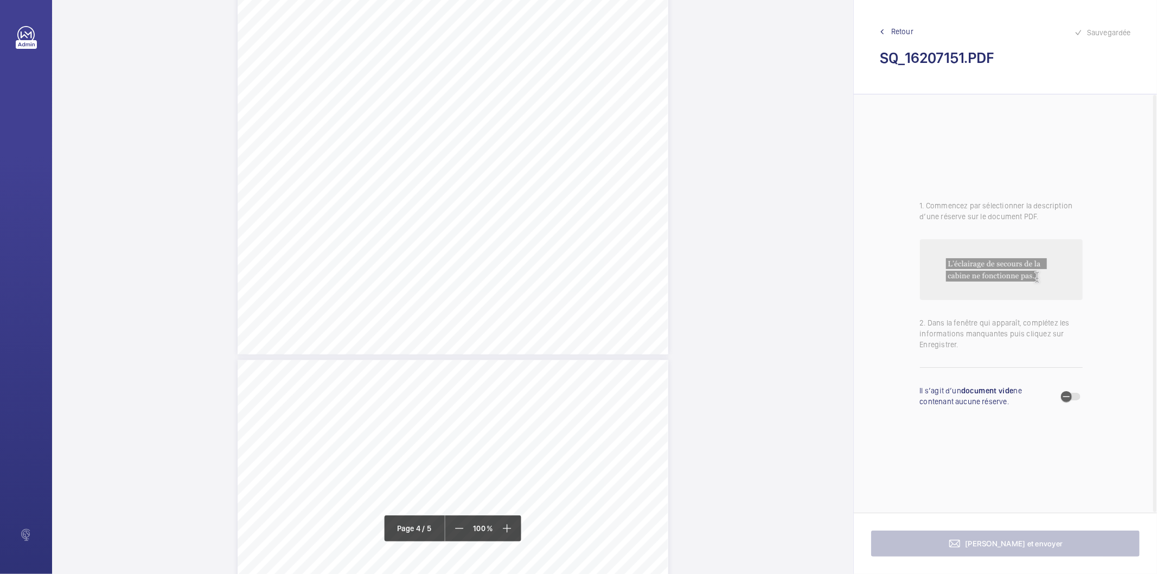
scroll to position [1748, 0]
drag, startPoint x: 495, startPoint y: 279, endPoint x: 573, endPoint y: 306, distance: 82.2
click at [573, 306] on div "Affaire n° : 2502206E0000059/11000 / N° du rapport : 206E0/25/4452 Lieu de véri…" at bounding box center [453, 416] width 431 height 609
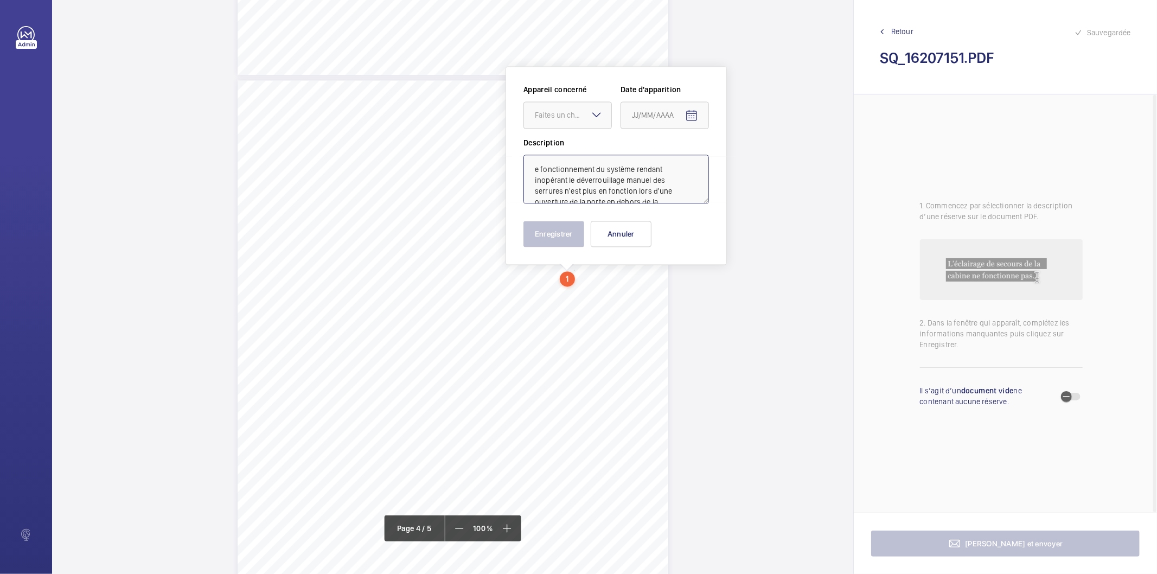
click at [583, 166] on textarea "e fonctionnement du système rendant inopérant le déverrouillage manuel des serr…" at bounding box center [617, 179] width 186 height 49
drag, startPoint x: 576, startPoint y: 118, endPoint x: 573, endPoint y: 126, distance: 9.1
click at [574, 118] on div "Faites un choix" at bounding box center [573, 115] width 77 height 11
click at [560, 148] on span "59239575" at bounding box center [568, 148] width 66 height 11
type textarea "Le fonctionnement du système rendant inopérant le déverrouillage manuel des ser…"
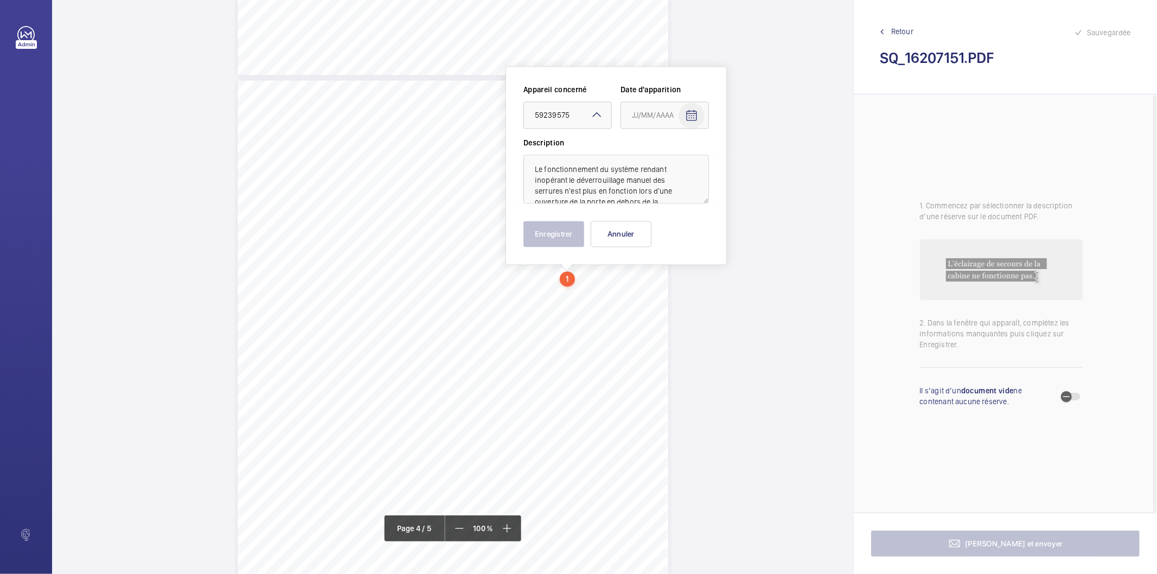
click at [688, 114] on mat-icon "Open calendar" at bounding box center [691, 115] width 13 height 13
click at [746, 160] on span "Previous month" at bounding box center [747, 159] width 22 height 22
click at [663, 268] on span "17" at bounding box center [658, 269] width 20 height 20
type input "[DATE]"
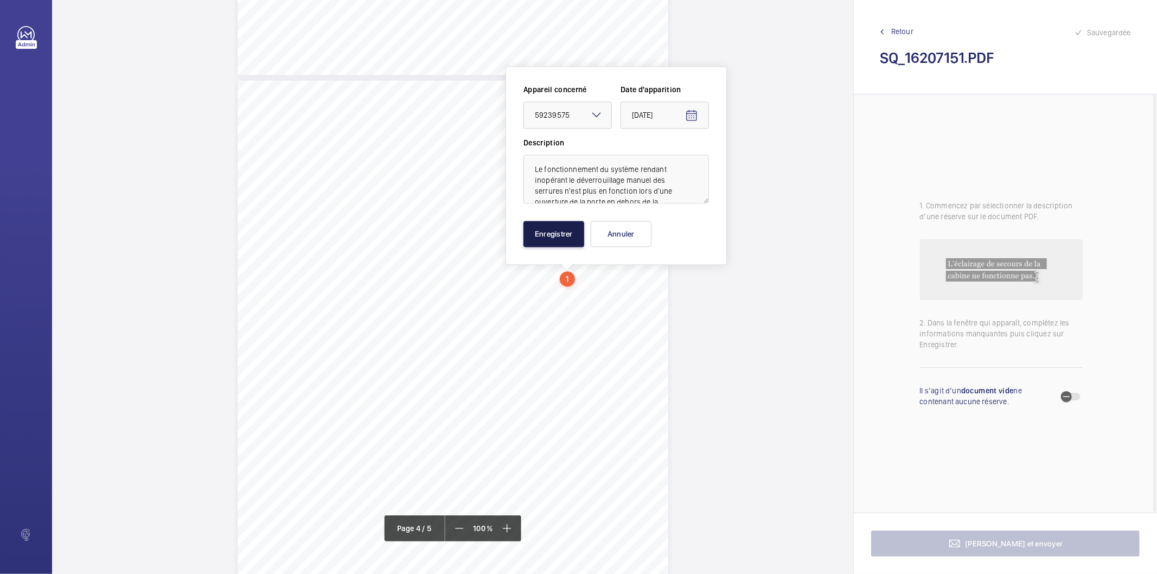
click at [562, 240] on button "Enregistrer" at bounding box center [554, 234] width 61 height 26
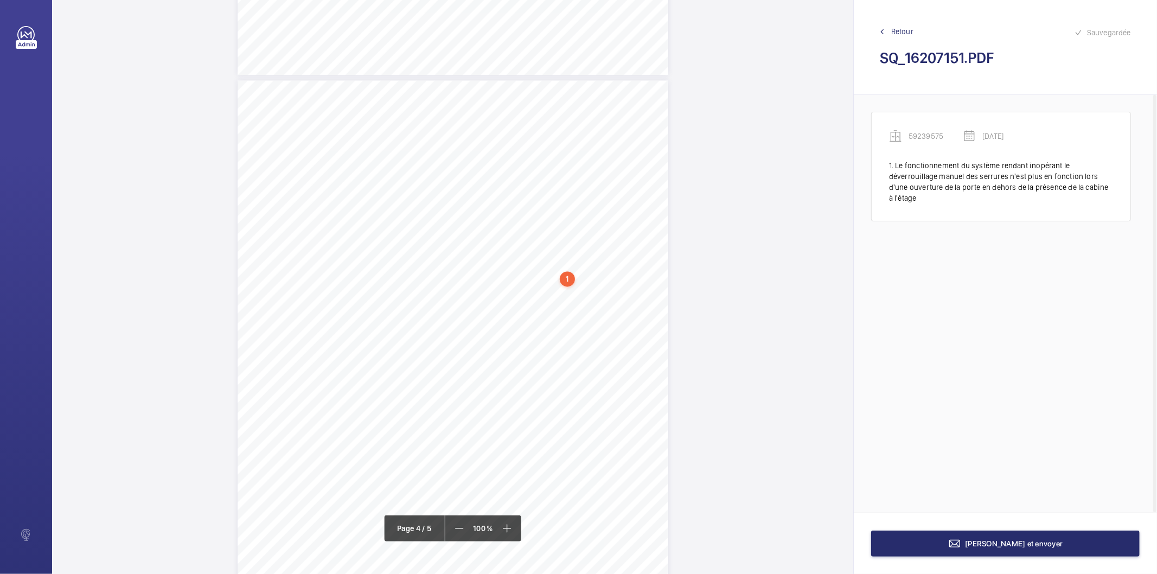
click at [565, 279] on div "1" at bounding box center [567, 278] width 15 height 15
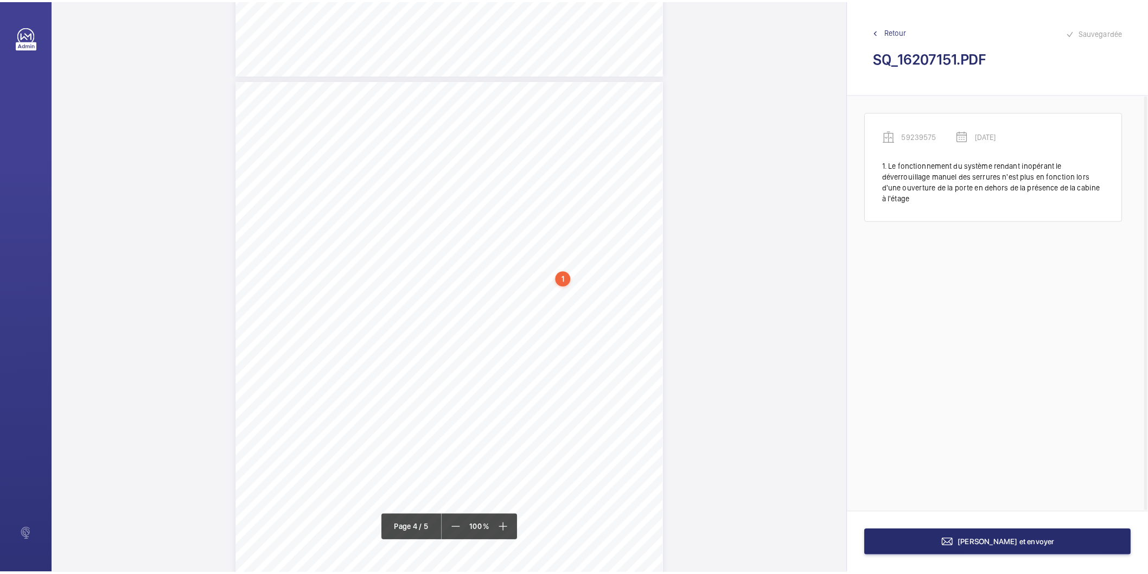
scroll to position [1771, 0]
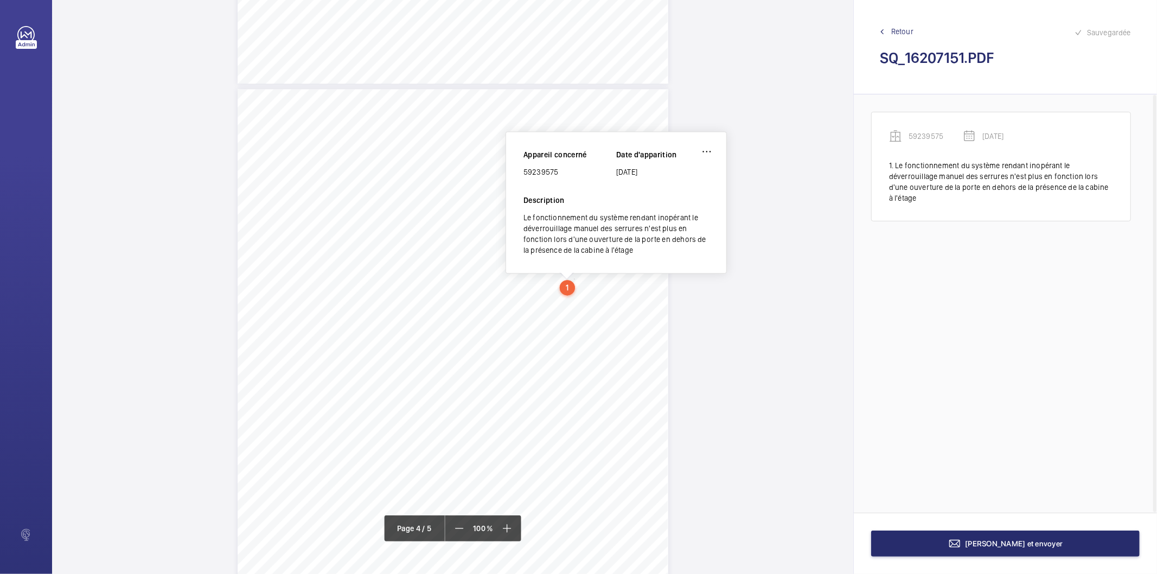
click at [546, 171] on div "59239575" at bounding box center [570, 172] width 93 height 11
copy div "59239575"
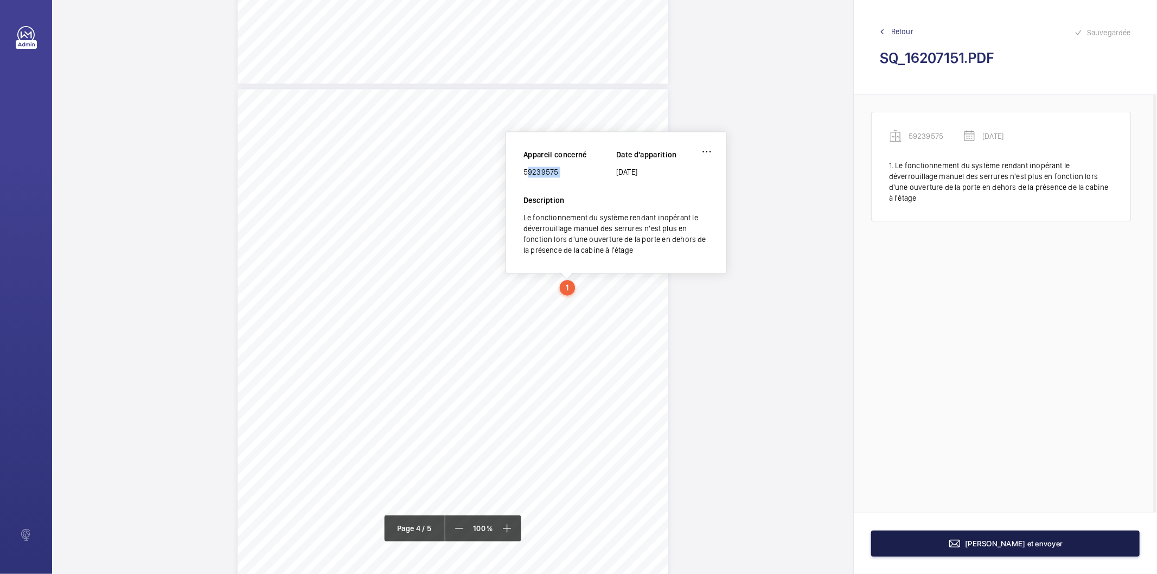
click at [945, 546] on button "[PERSON_NAME] et envoyer" at bounding box center [1005, 544] width 269 height 26
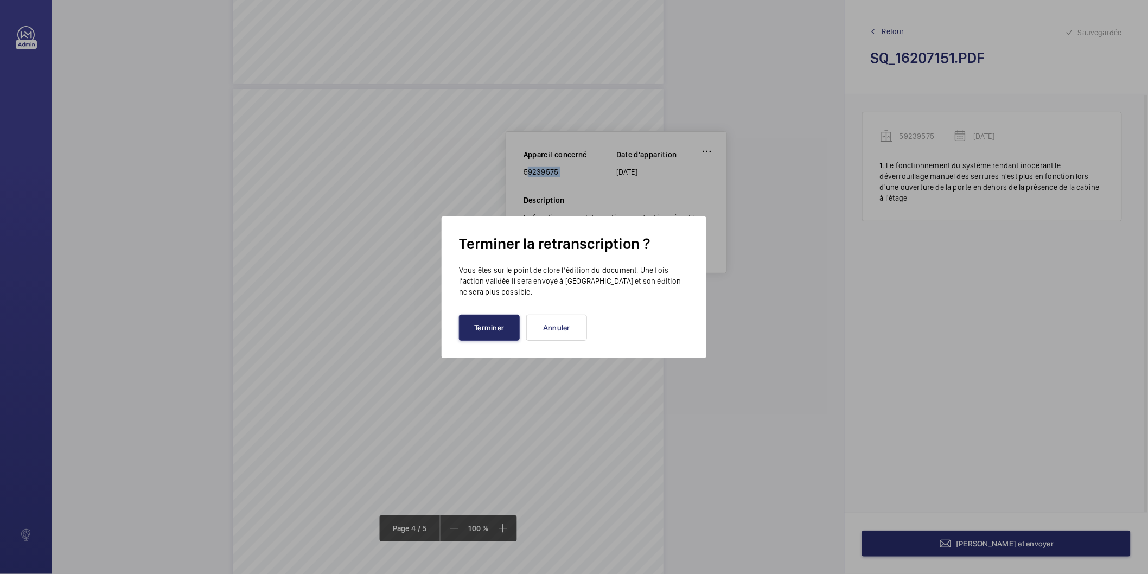
drag, startPoint x: 494, startPoint y: 326, endPoint x: 487, endPoint y: 328, distance: 7.9
click at [488, 327] on button "Terminer" at bounding box center [489, 328] width 61 height 26
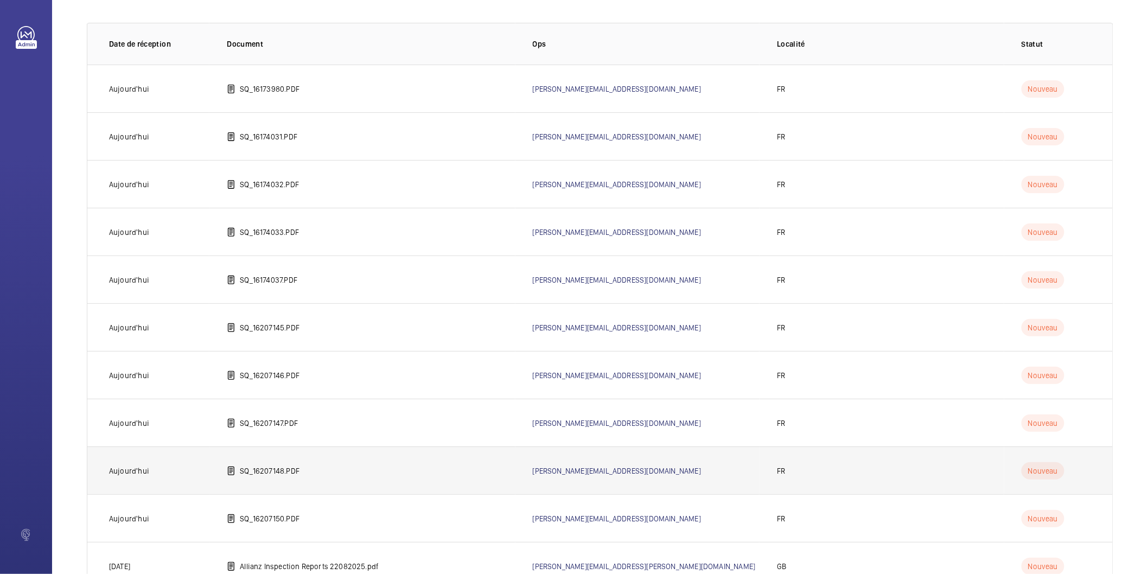
scroll to position [120, 0]
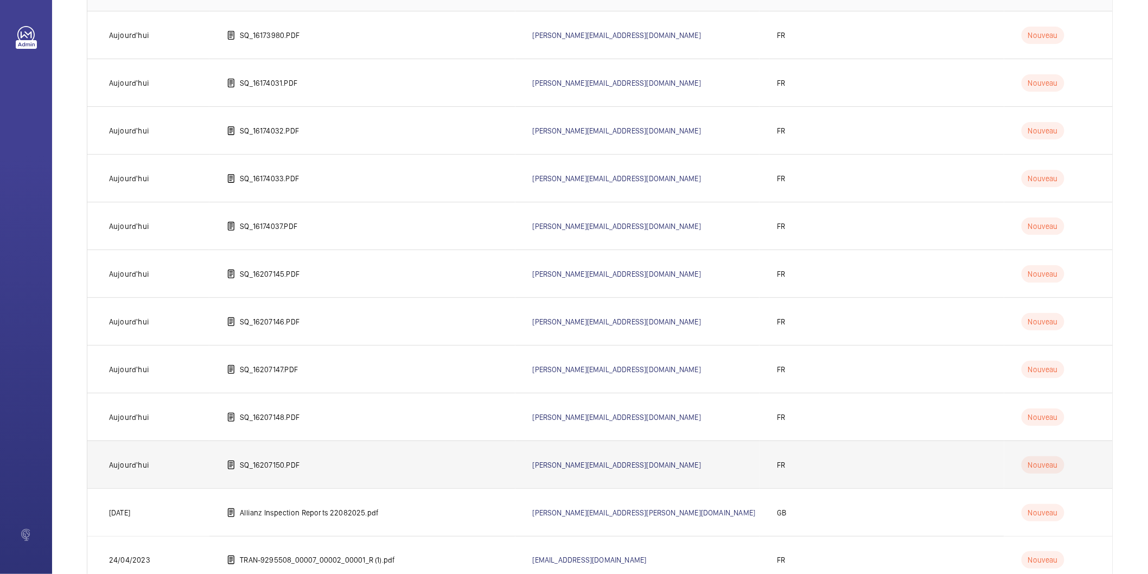
click at [305, 467] on td "SQ_16207150.PDF" at bounding box center [361, 465] width 305 height 48
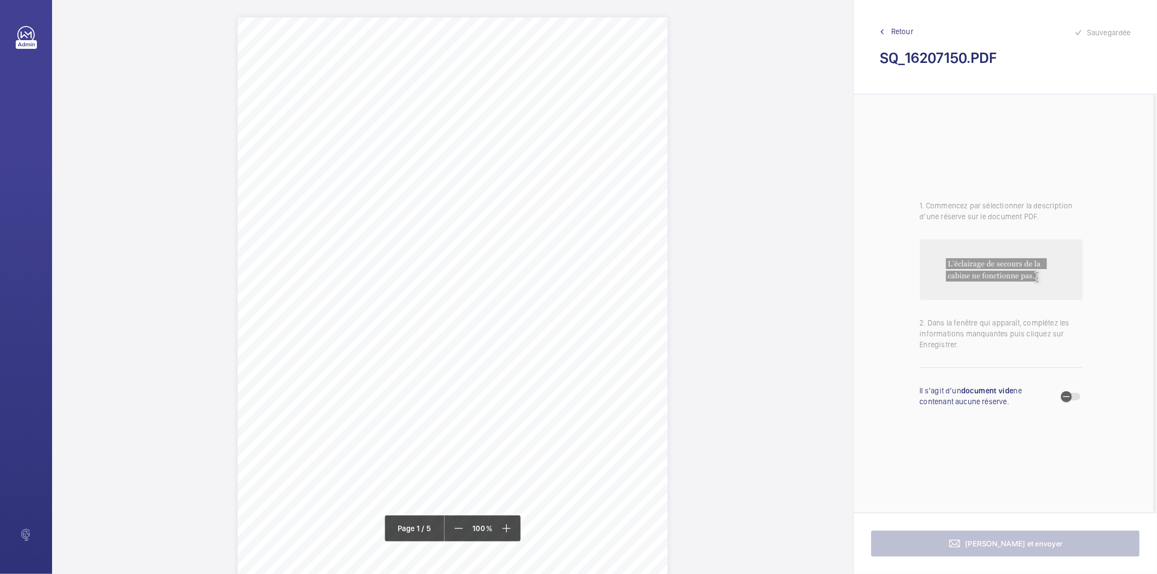
scroll to position [60, 0]
drag, startPoint x: 272, startPoint y: 319, endPoint x: 360, endPoint y: 333, distance: 88.5
click at [360, 333] on div "IN'LI PROPERTY MANAGEMENT IN'LI PROPERTY MANAGEMENT TOUR ARIANE [STREET_ADDRESS…" at bounding box center [453, 261] width 430 height 609
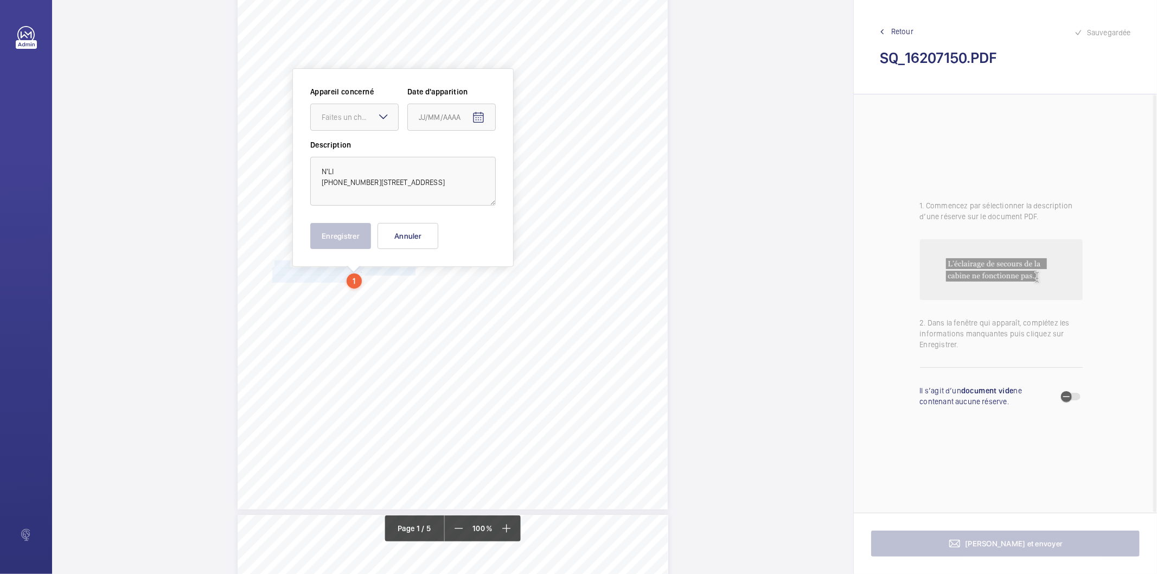
scroll to position [118, 0]
click at [322, 162] on textarea "N'LI [PHONE_NUMBER][STREET_ADDRESS]" at bounding box center [403, 179] width 186 height 49
type textarea "iN'LI [PHONE_NUMBER] [STREET_ADDRESS]"
click at [404, 225] on button "Annuler" at bounding box center [408, 234] width 61 height 26
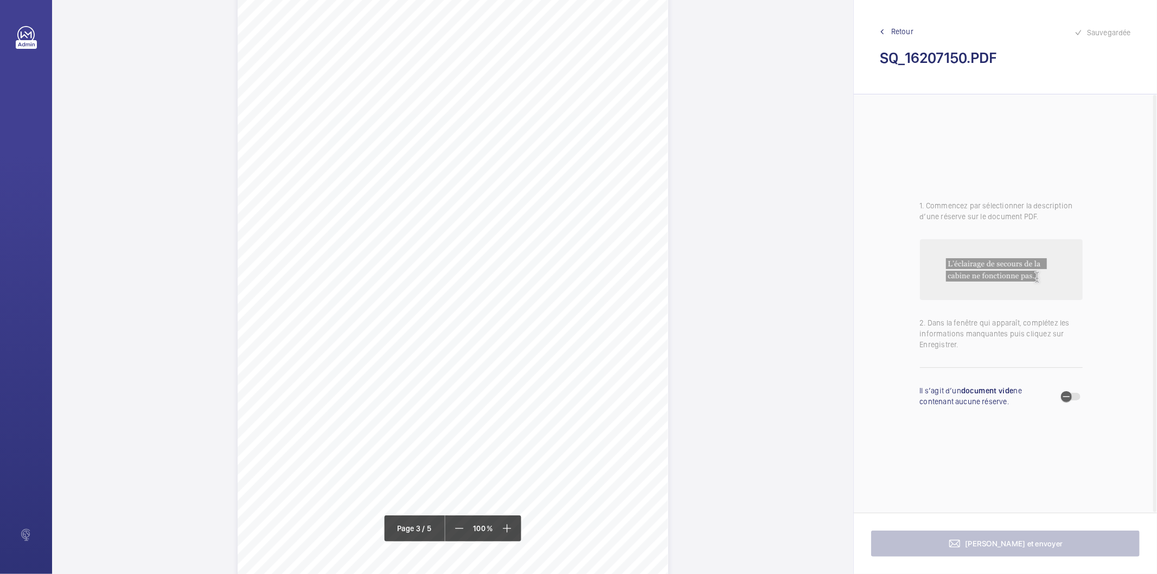
scroll to position [1626, 0]
drag, startPoint x: 494, startPoint y: 104, endPoint x: 588, endPoint y: 105, distance: 93.9
click at [588, 105] on span "L'indicateur cabine ne fonctionne pas." at bounding box center [543, 106] width 97 height 6
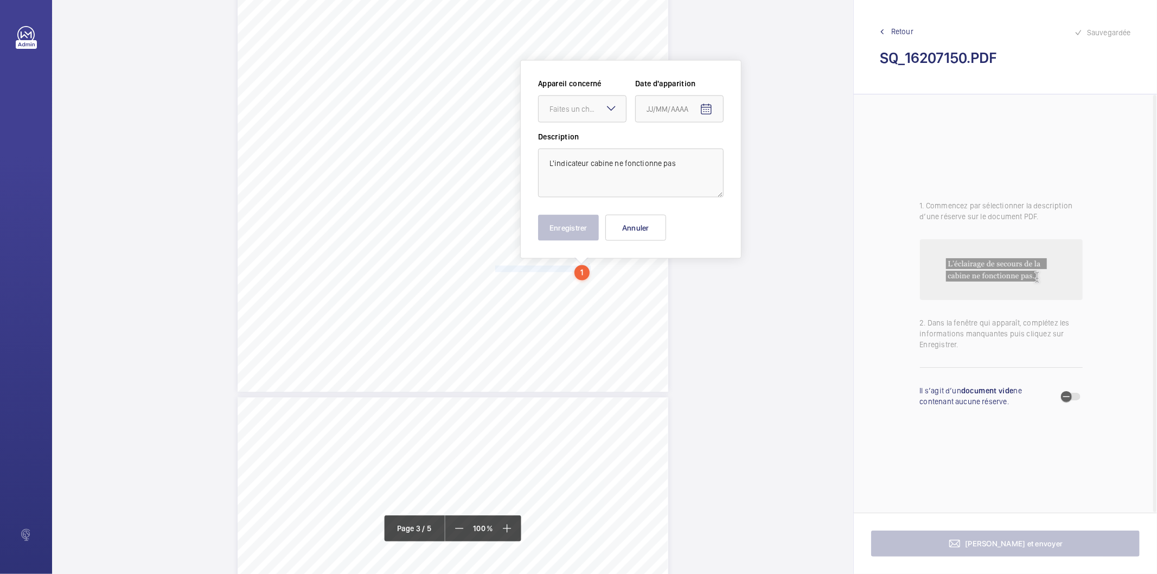
scroll to position [1456, 0]
click at [614, 116] on mat-icon at bounding box center [611, 114] width 13 height 13
click at [595, 147] on span "18045574" at bounding box center [583, 148] width 66 height 11
click at [711, 115] on mat-icon "Open calendar" at bounding box center [706, 115] width 13 height 13
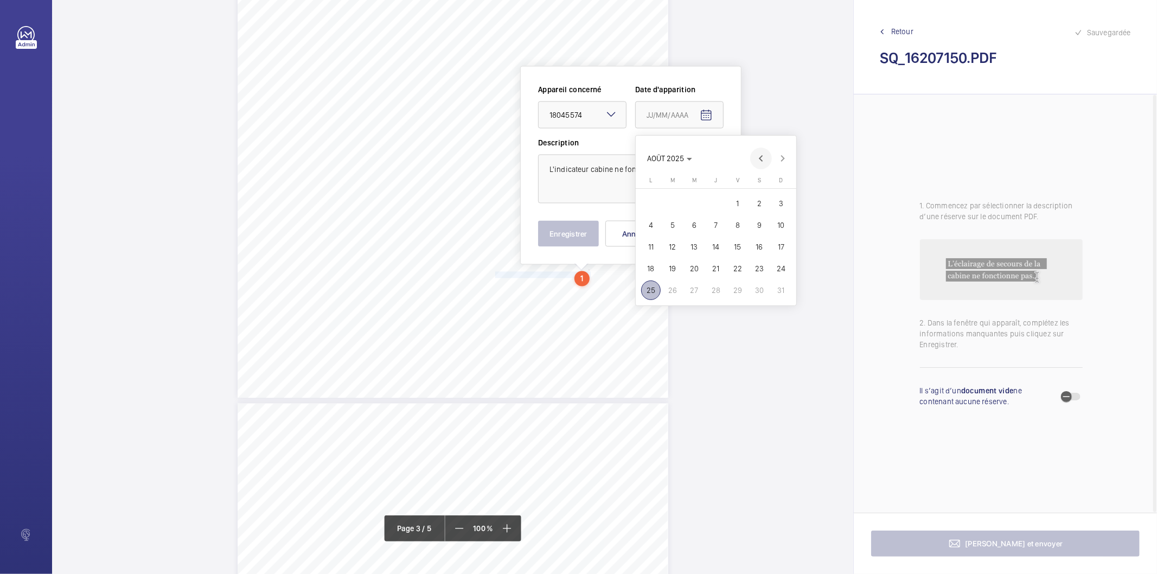
click at [760, 157] on span "Previous month" at bounding box center [761, 159] width 22 height 22
click at [657, 266] on span "16" at bounding box center [651, 269] width 20 height 20
type input "[DATE]"
click at [565, 239] on button "Enregistrer" at bounding box center [568, 234] width 61 height 26
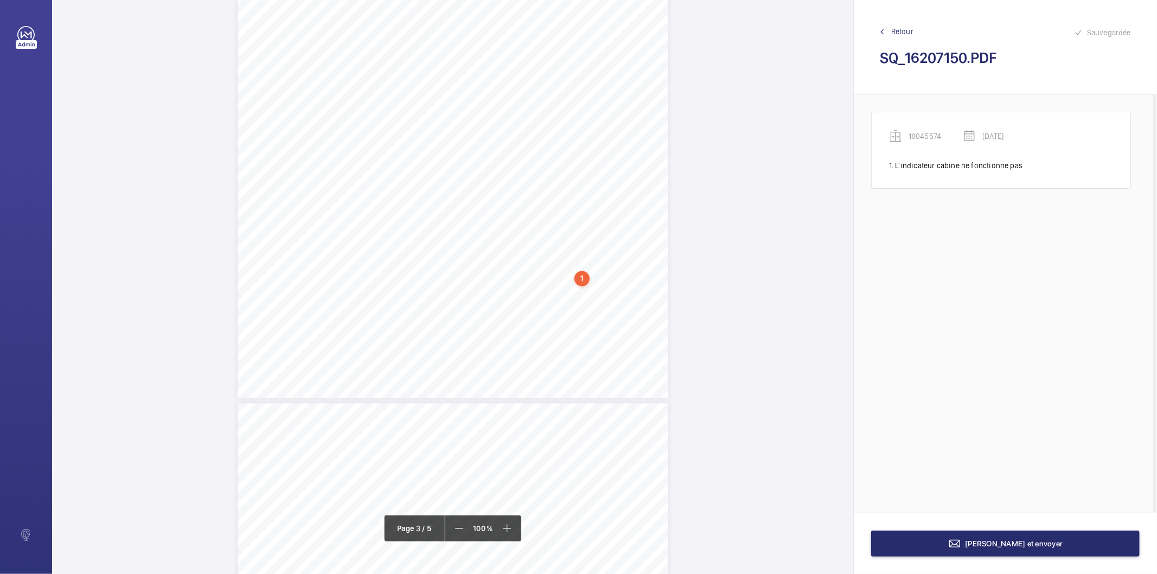
click at [582, 279] on div "1" at bounding box center [582, 278] width 15 height 15
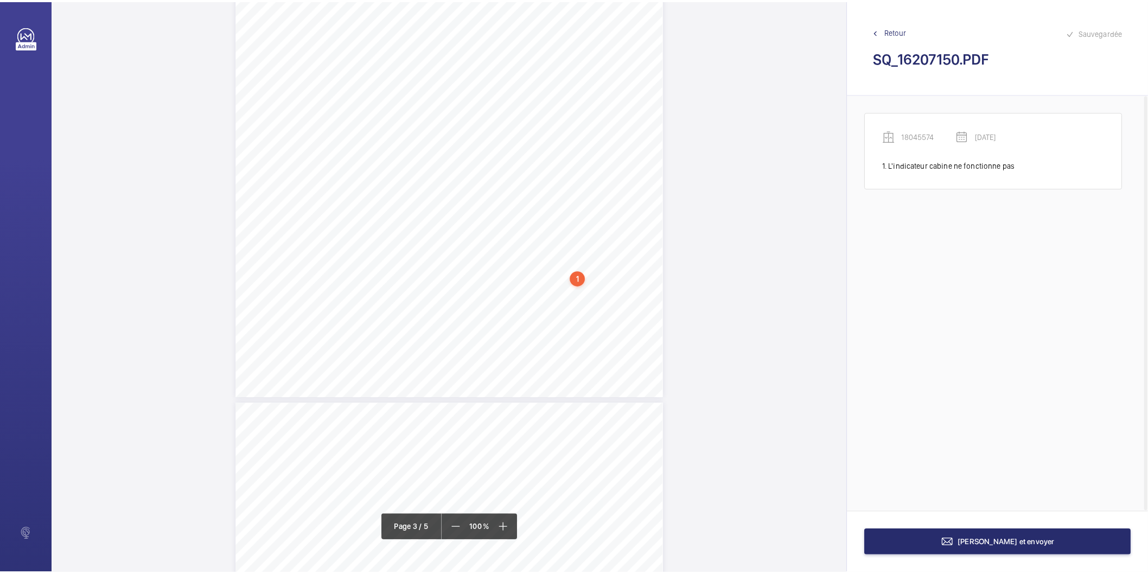
scroll to position [1448, 0]
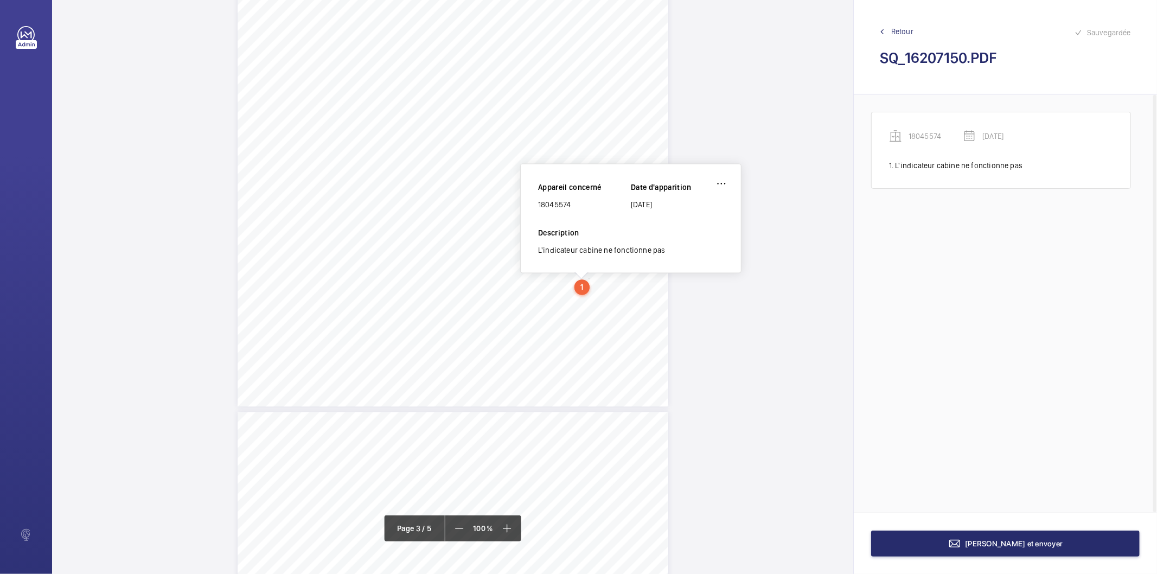
click at [561, 203] on div "18045574" at bounding box center [584, 204] width 93 height 11
click at [560, 203] on div "18045574" at bounding box center [584, 204] width 93 height 11
click at [902, 542] on button "[PERSON_NAME] et envoyer" at bounding box center [1005, 544] width 269 height 26
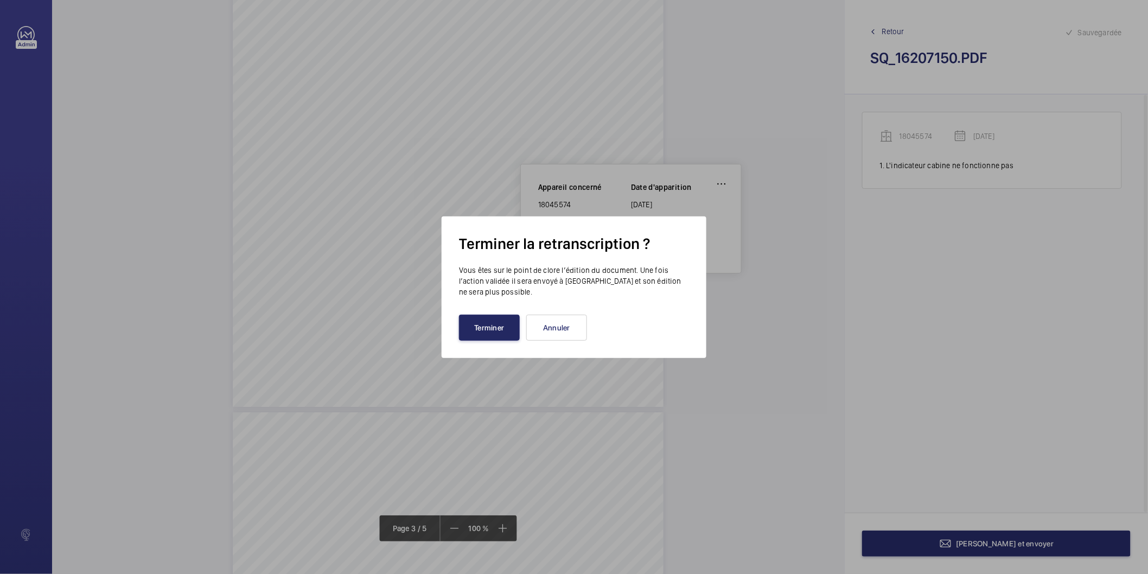
click at [479, 318] on button "Terminer" at bounding box center [489, 328] width 61 height 26
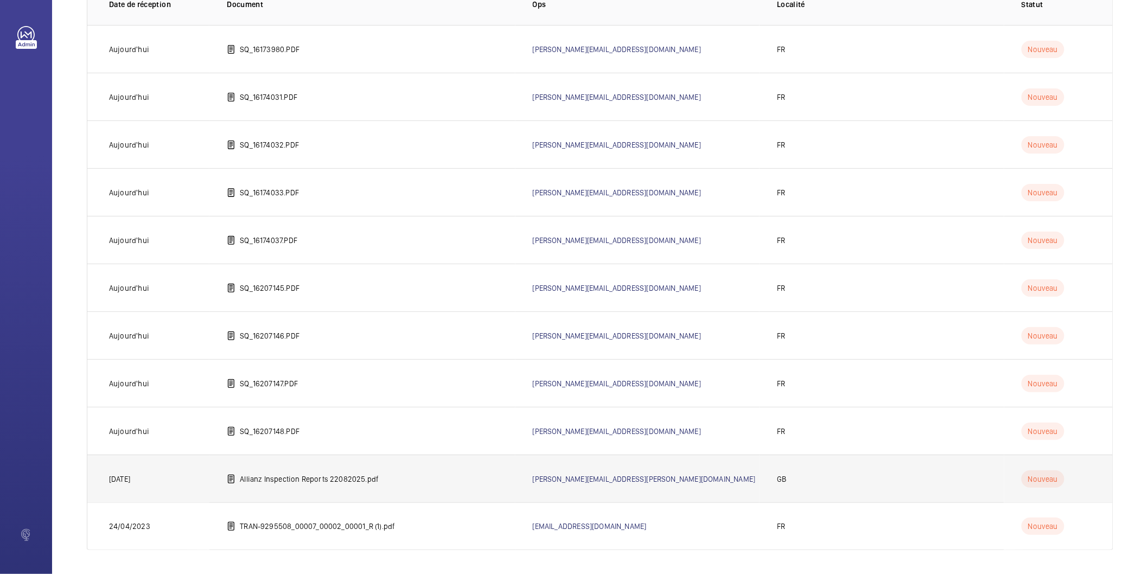
scroll to position [107, 0]
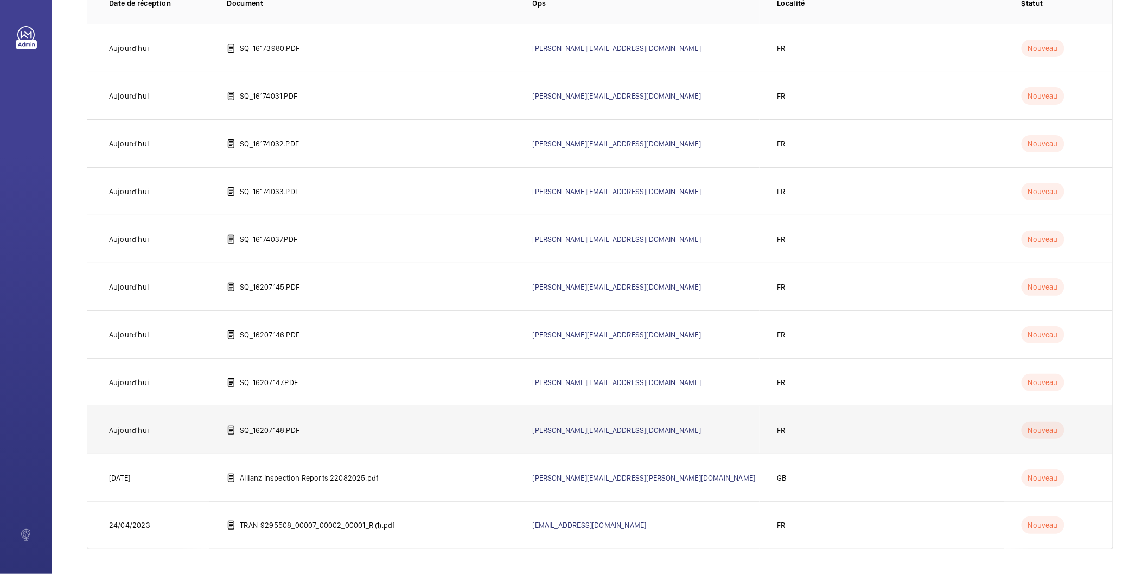
click at [284, 431] on p "SQ_16207148.PDF" at bounding box center [270, 430] width 60 height 11
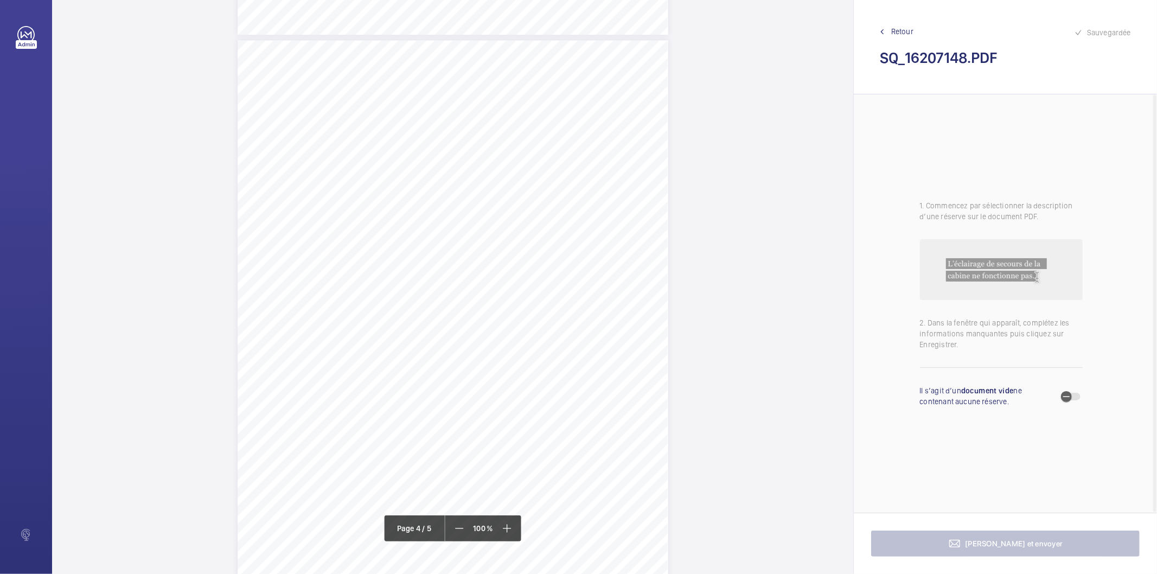
scroll to position [1989, 0]
click at [1076, 398] on span "button" at bounding box center [1067, 397] width 22 height 22
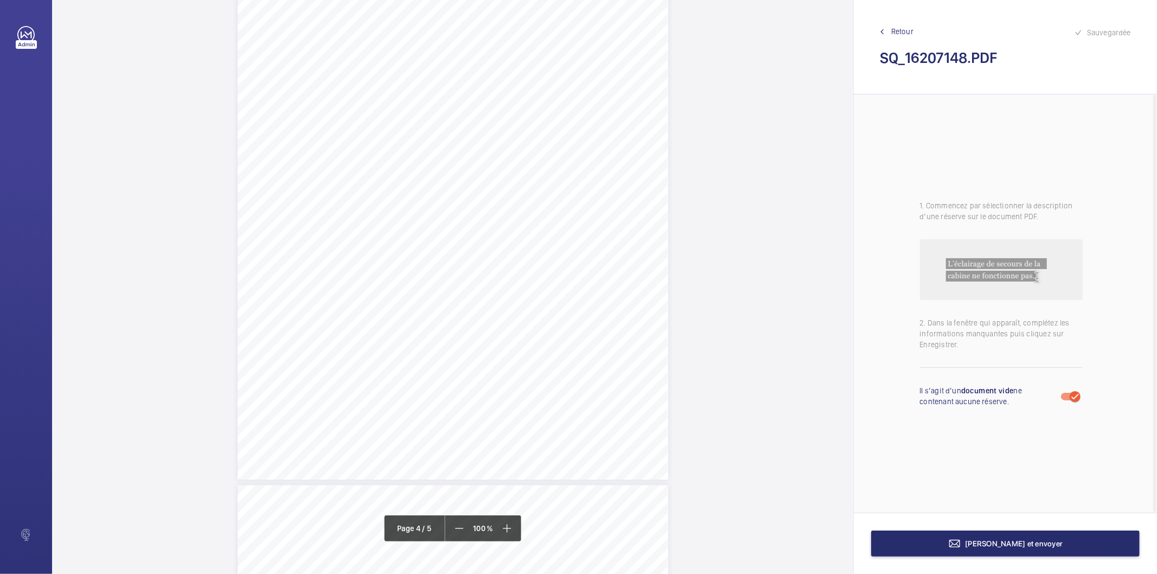
click at [512, 278] on div "Affaire n° : 2502206E0000059/10000 / N° du rapport : 206E0/25/4450 Lieu de véri…" at bounding box center [453, 175] width 431 height 609
click at [536, 109] on mat-icon at bounding box center [535, 114] width 13 height 13
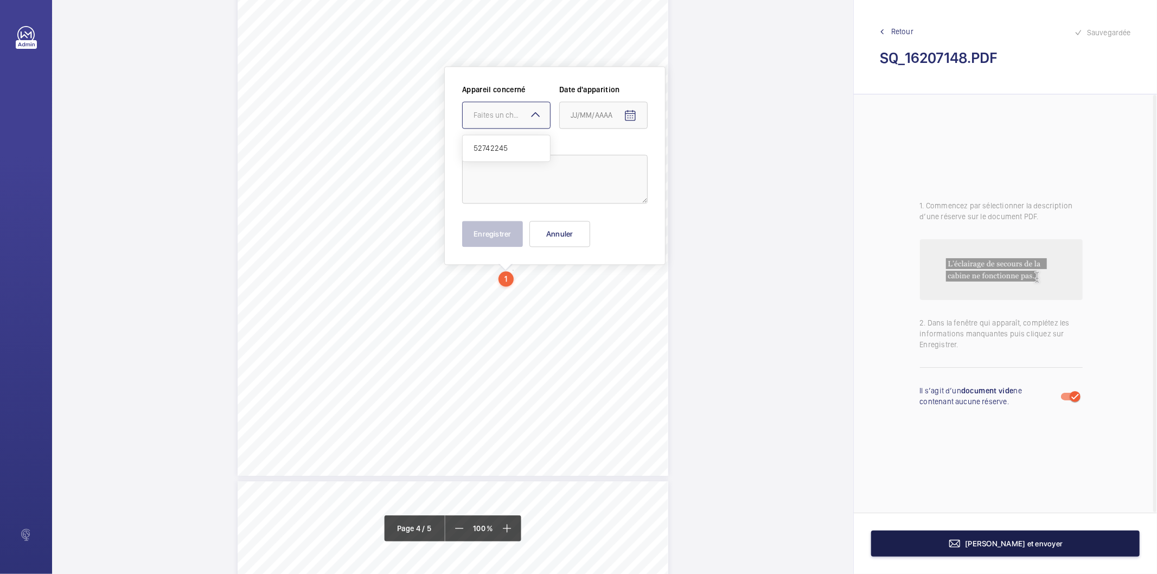
click at [882, 539] on button "[PERSON_NAME] et envoyer" at bounding box center [1005, 544] width 269 height 26
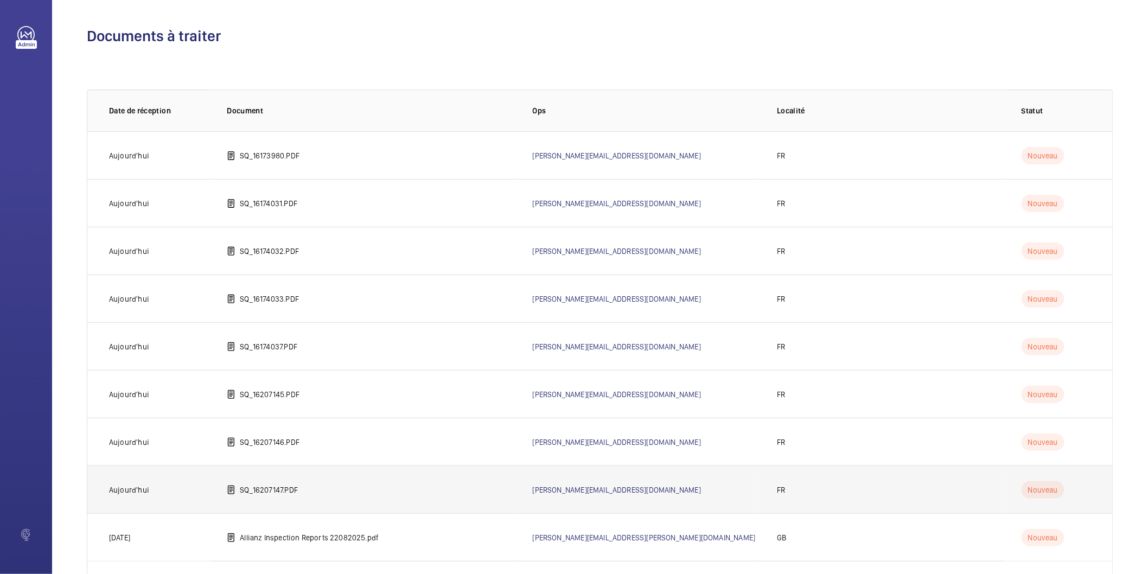
click at [267, 485] on p "SQ_16207147.PDF" at bounding box center [269, 490] width 58 height 11
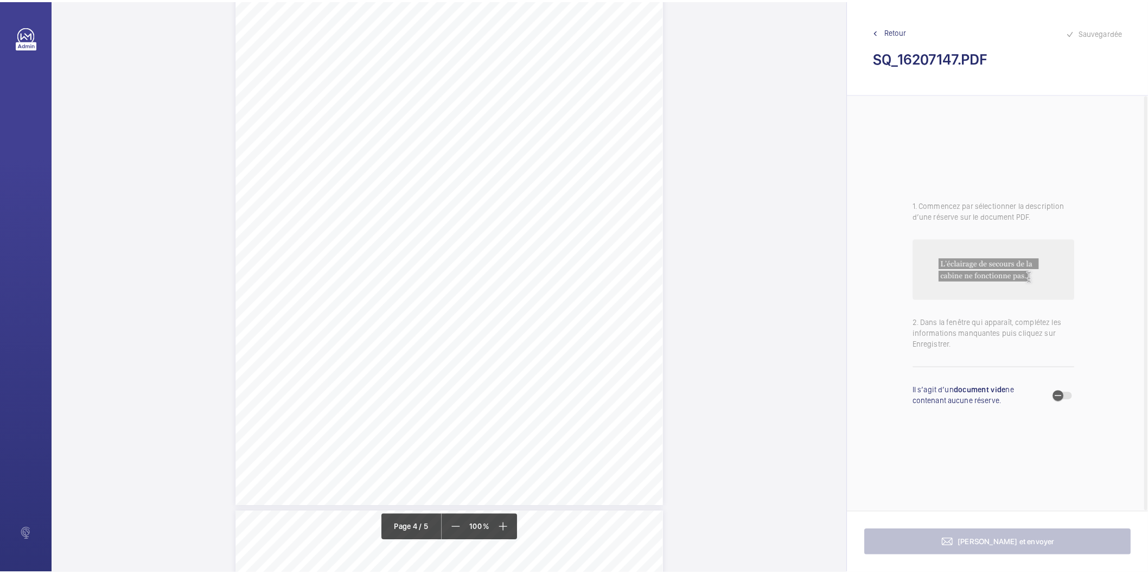
scroll to position [1989, 0]
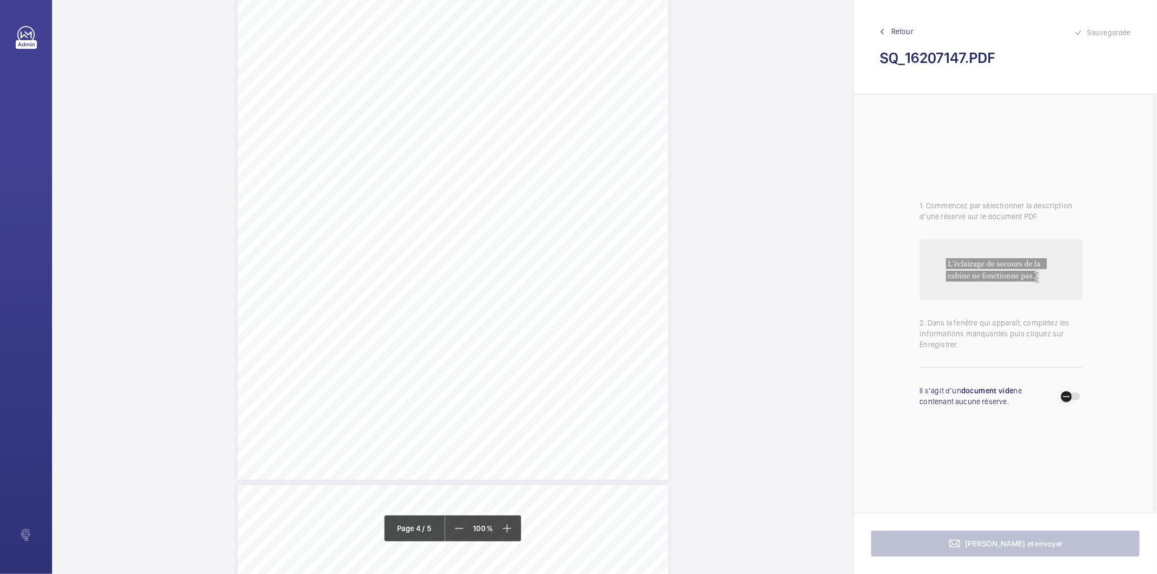
drag, startPoint x: 1074, startPoint y: 399, endPoint x: 1080, endPoint y: 448, distance: 49.1
click at [1073, 399] on span "button" at bounding box center [1067, 397] width 22 height 22
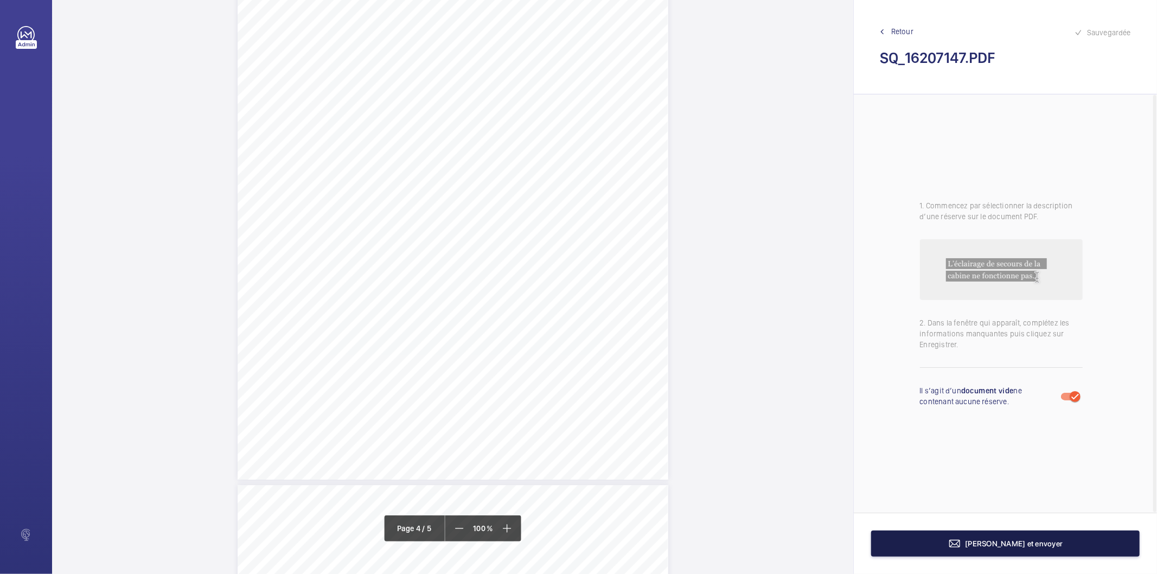
click at [1093, 534] on button "[PERSON_NAME] et envoyer" at bounding box center [1005, 544] width 269 height 26
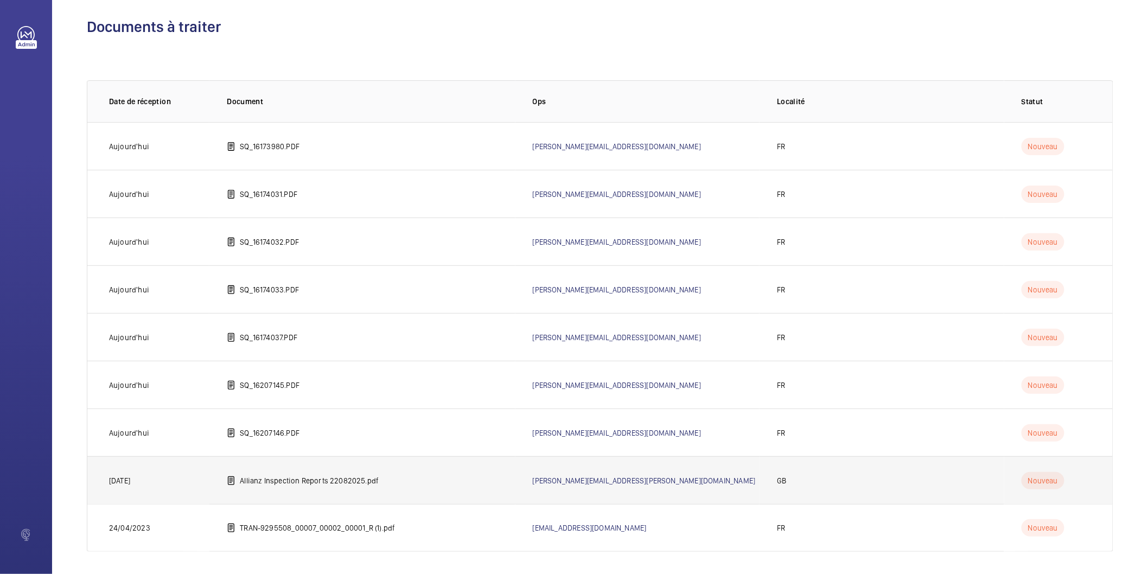
scroll to position [12, 0]
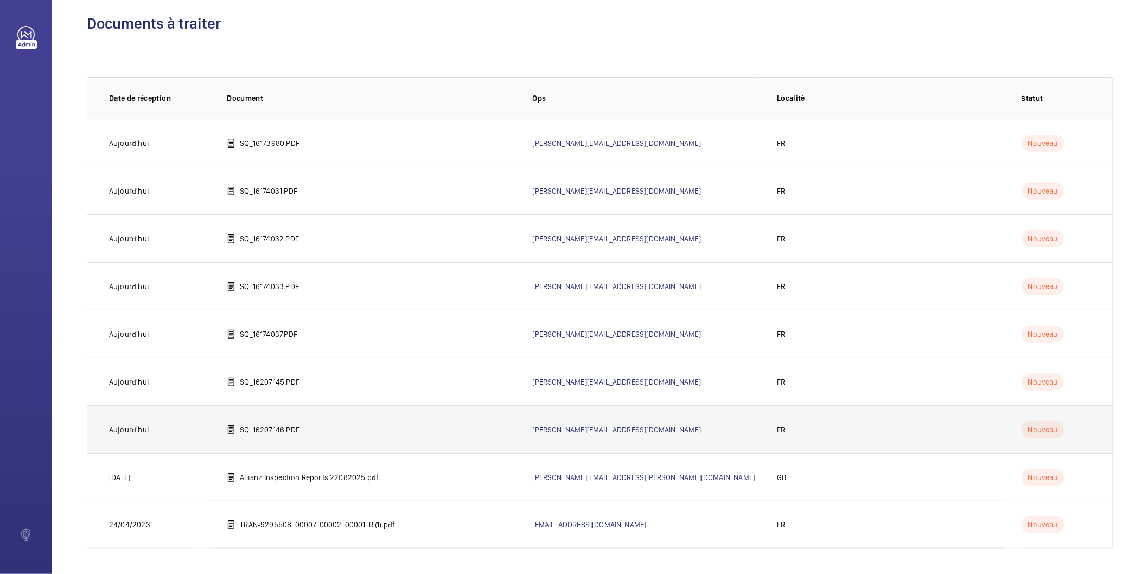
click at [303, 432] on td "SQ_16207146.PDF" at bounding box center [361, 429] width 305 height 48
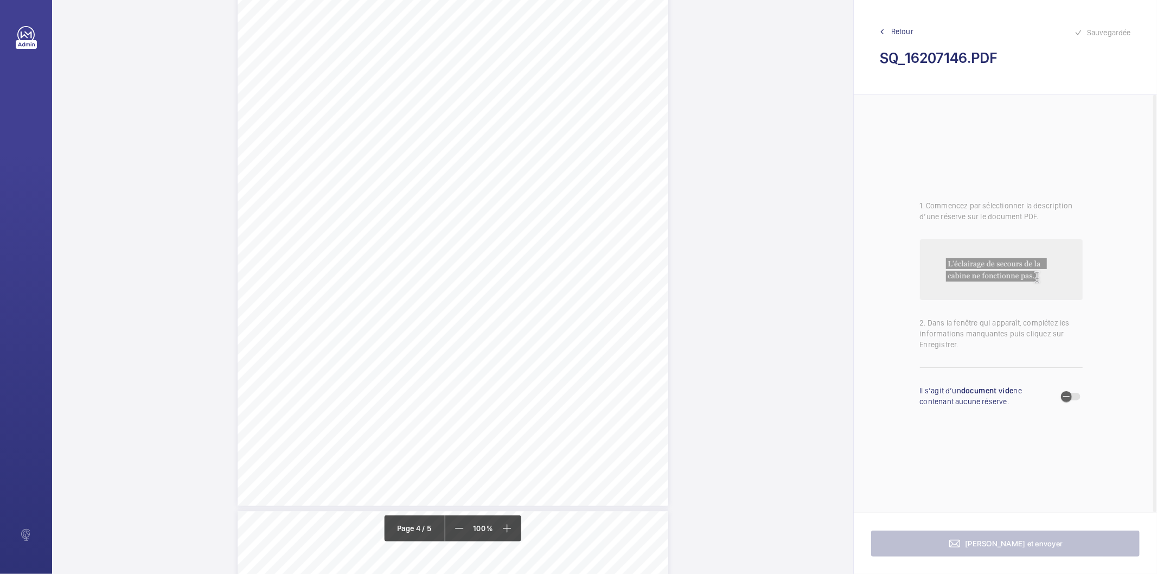
scroll to position [2110, 0]
drag, startPoint x: 1077, startPoint y: 397, endPoint x: 1075, endPoint y: 404, distance: 7.2
click at [1077, 397] on span "button" at bounding box center [1067, 397] width 22 height 22
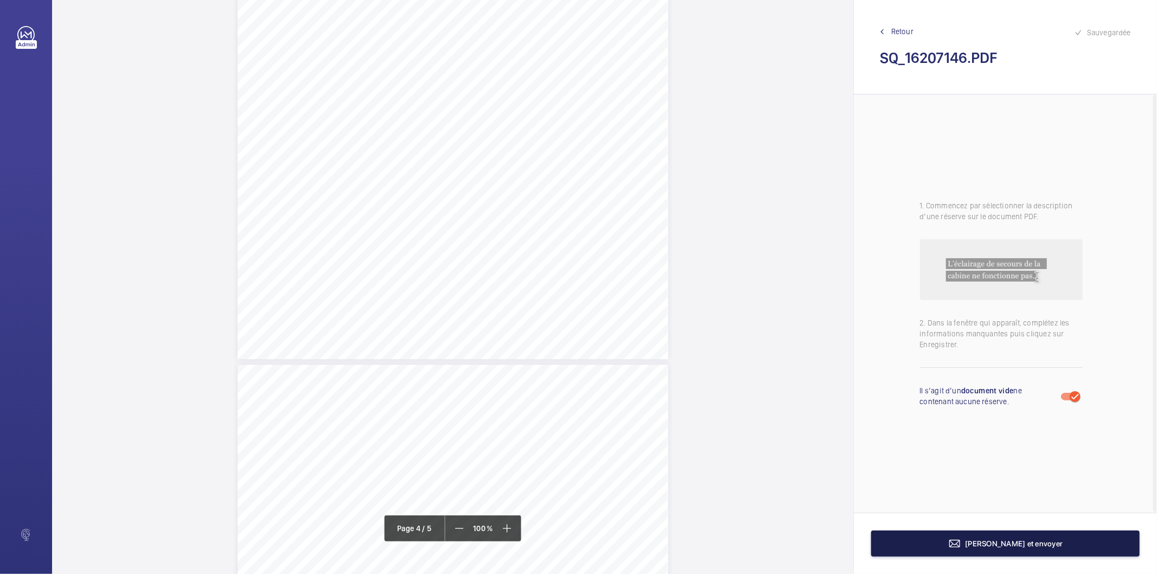
click at [1072, 544] on button "[PERSON_NAME] et envoyer" at bounding box center [1005, 544] width 269 height 26
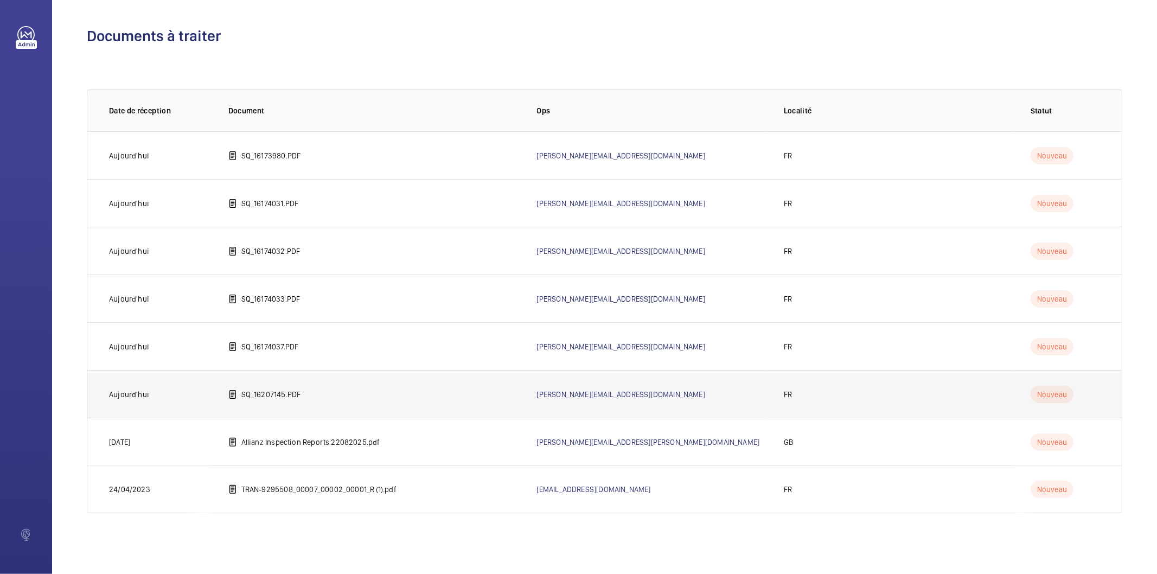
click at [276, 386] on td "SQ_16207145.PDF" at bounding box center [365, 394] width 309 height 48
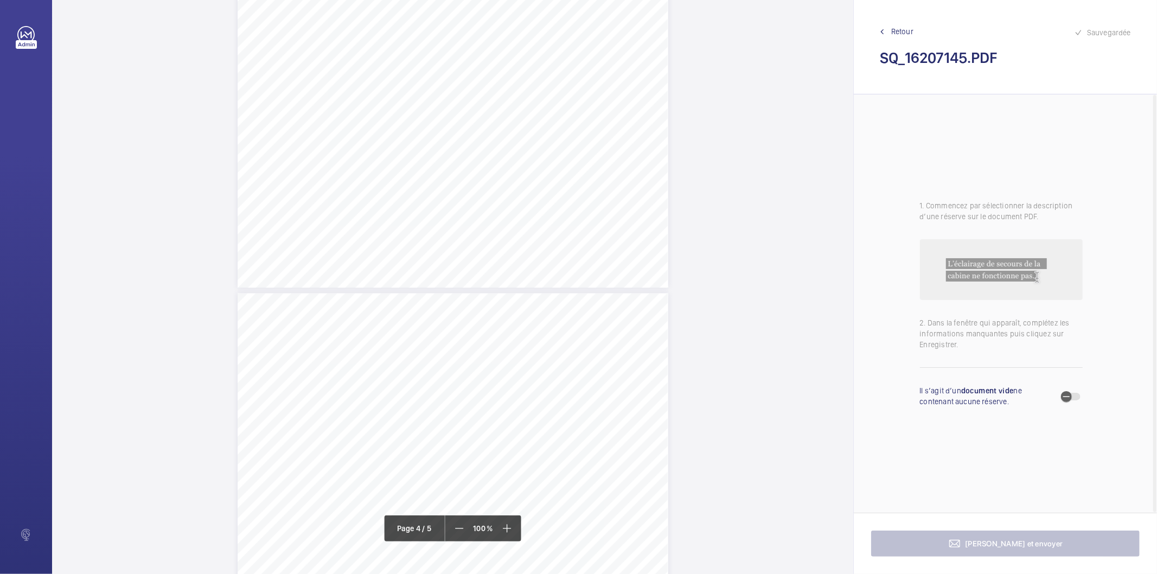
scroll to position [1567, 0]
drag, startPoint x: 494, startPoint y: 163, endPoint x: 572, endPoint y: 169, distance: 78.4
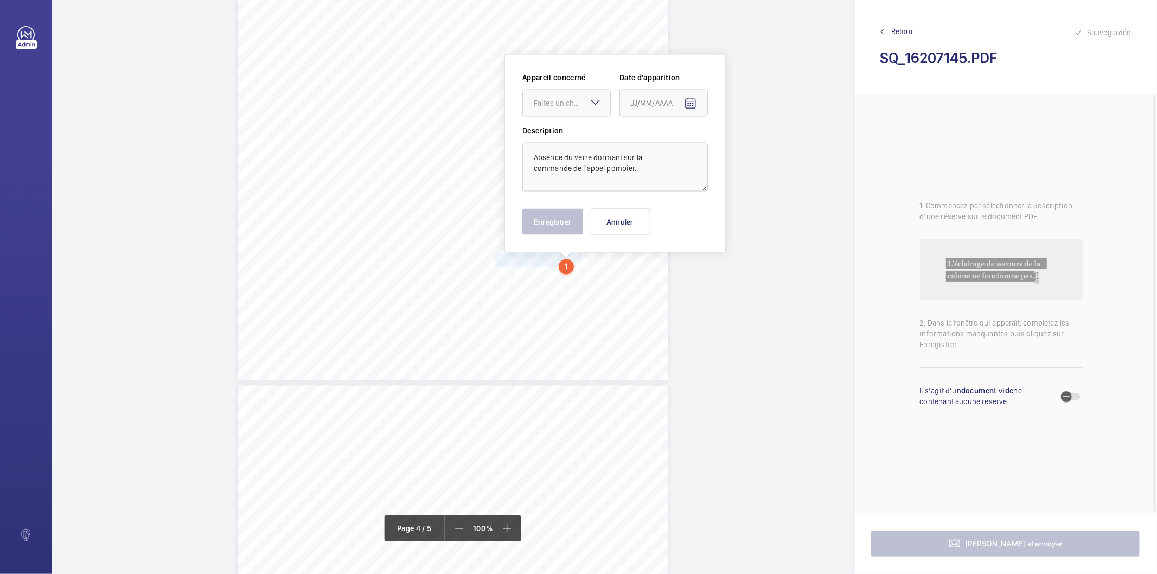
scroll to position [1462, 0]
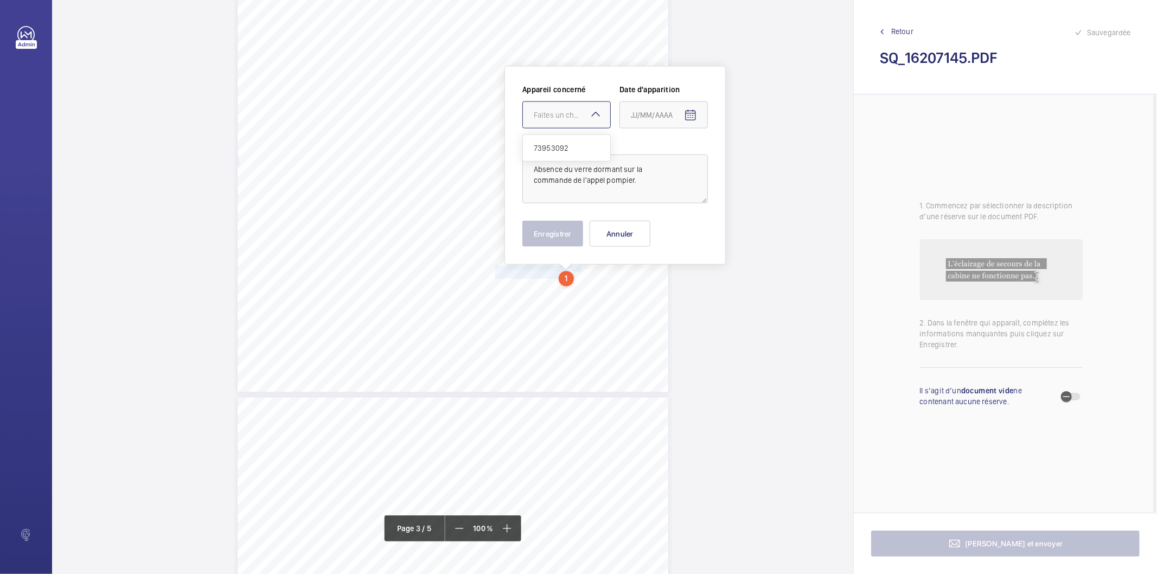
click at [567, 120] on div "Faites un choix" at bounding box center [566, 115] width 87 height 11
click at [558, 150] on span "73953092" at bounding box center [567, 148] width 66 height 11
click at [688, 118] on mat-icon "Open calendar" at bounding box center [690, 115] width 13 height 13
click at [745, 161] on span "Previous month" at bounding box center [746, 159] width 22 height 22
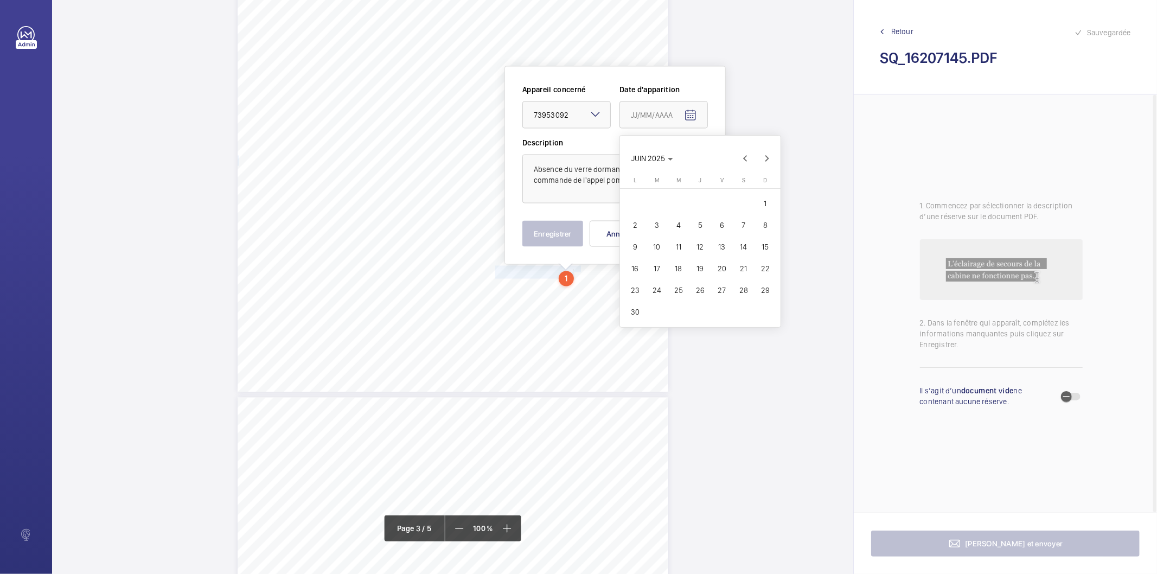
click at [628, 269] on span "16" at bounding box center [636, 269] width 20 height 20
type input "[DATE]"
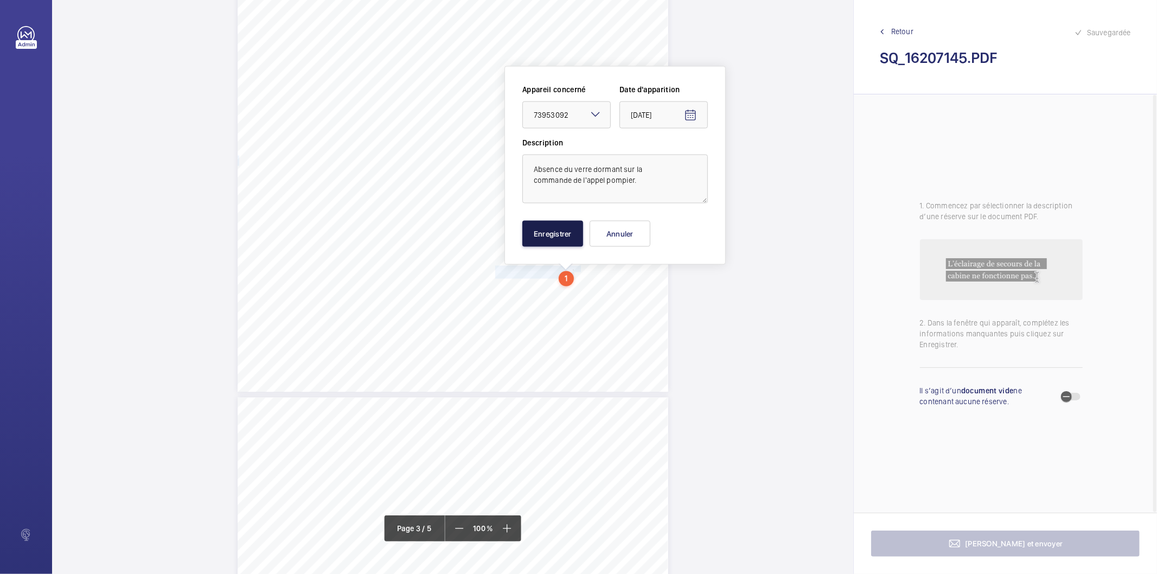
click at [561, 237] on button "Enregistrer" at bounding box center [553, 234] width 61 height 26
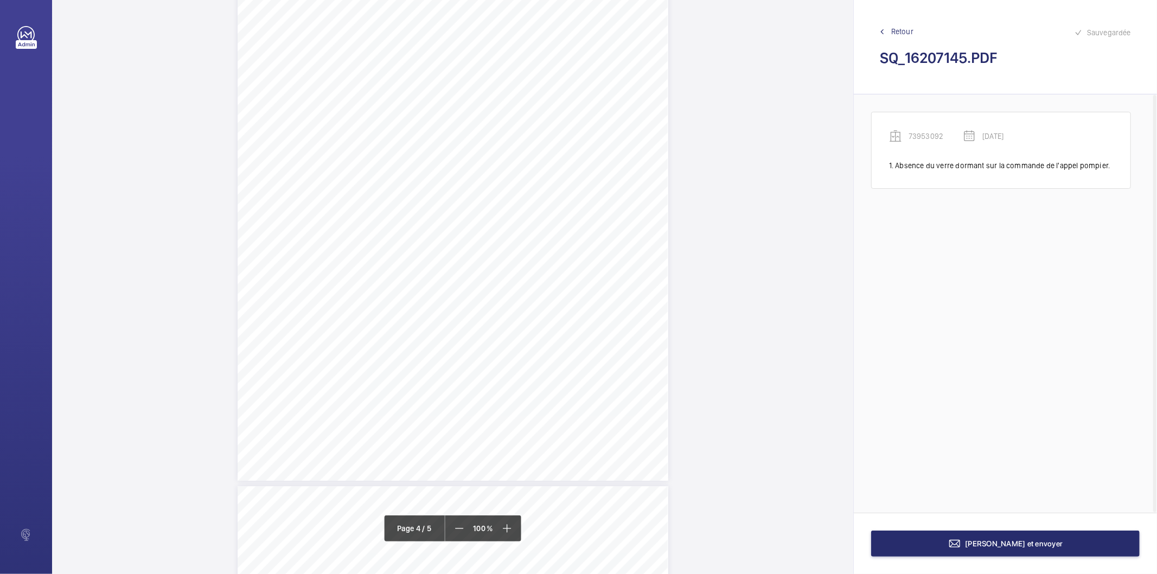
scroll to position [2186, 0]
click at [893, 543] on button "[PERSON_NAME] et envoyer" at bounding box center [1005, 544] width 269 height 26
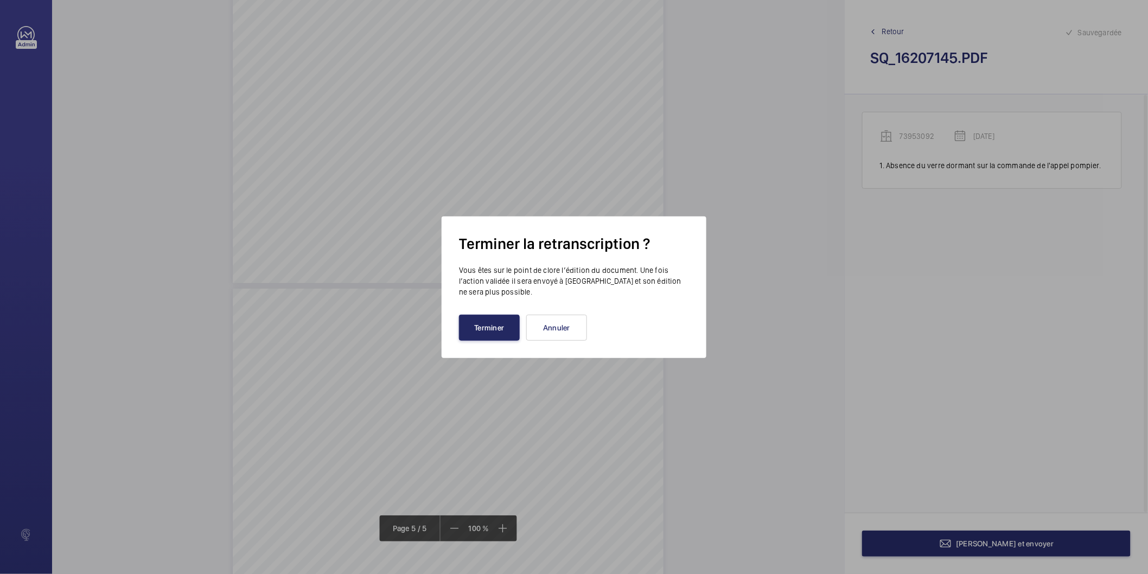
click at [495, 333] on button "Terminer" at bounding box center [489, 328] width 61 height 26
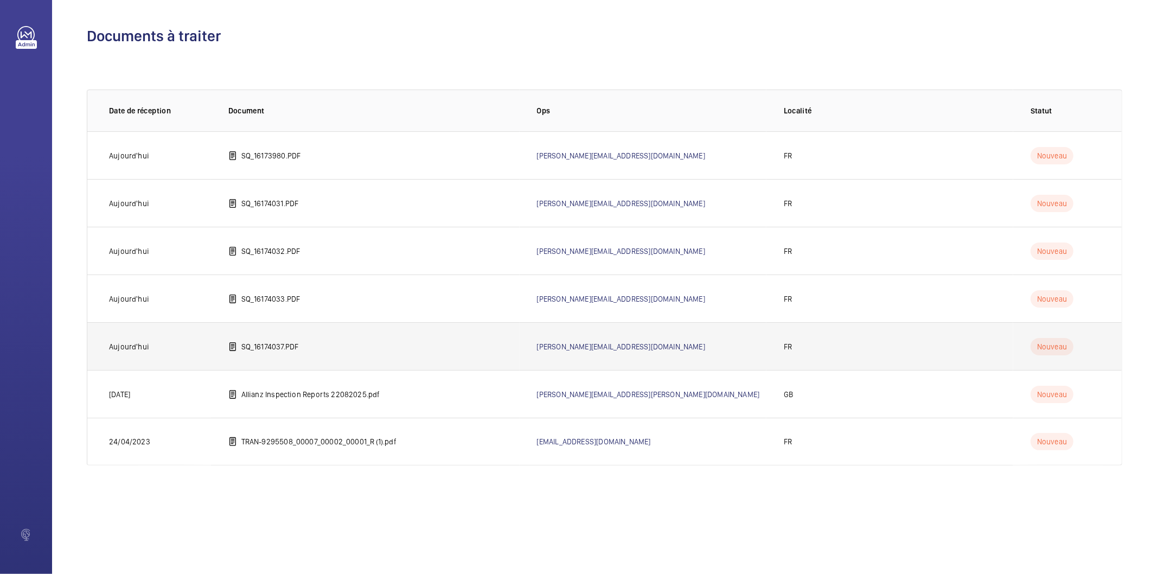
click at [272, 346] on p "SQ_16174037.PDF" at bounding box center [270, 346] width 58 height 11
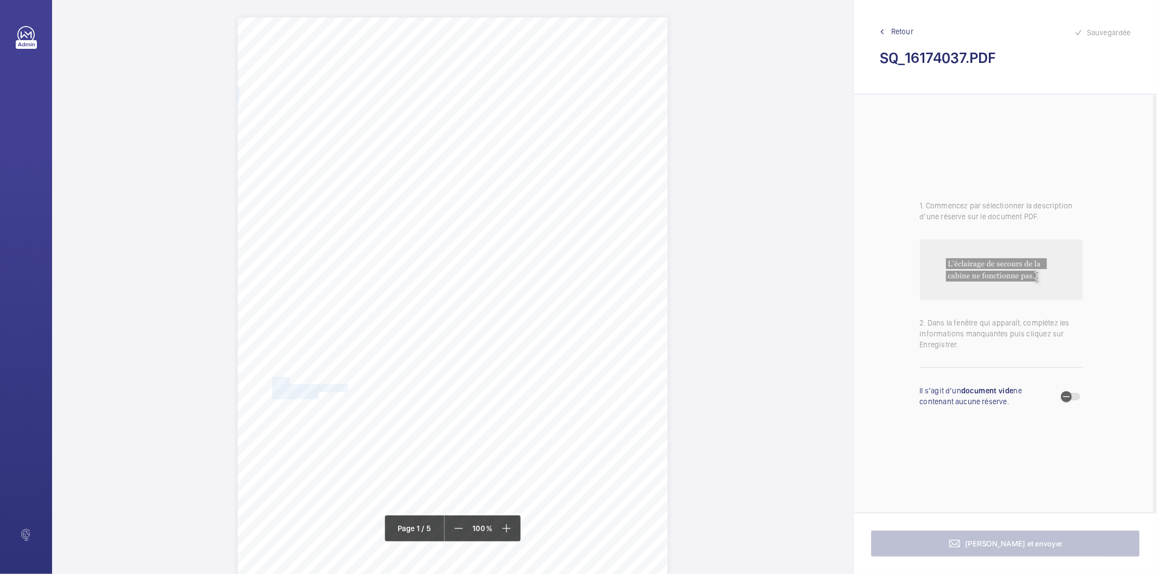
drag, startPoint x: 272, startPoint y: 380, endPoint x: 313, endPoint y: 395, distance: 43.8
click at [313, 395] on div "IN'LI PROPERTY MANAGEMENT IN'LI PROPERTY MANAGEMENT TOUR ARIANE [STREET_ADDRESS…" at bounding box center [453, 321] width 430 height 609
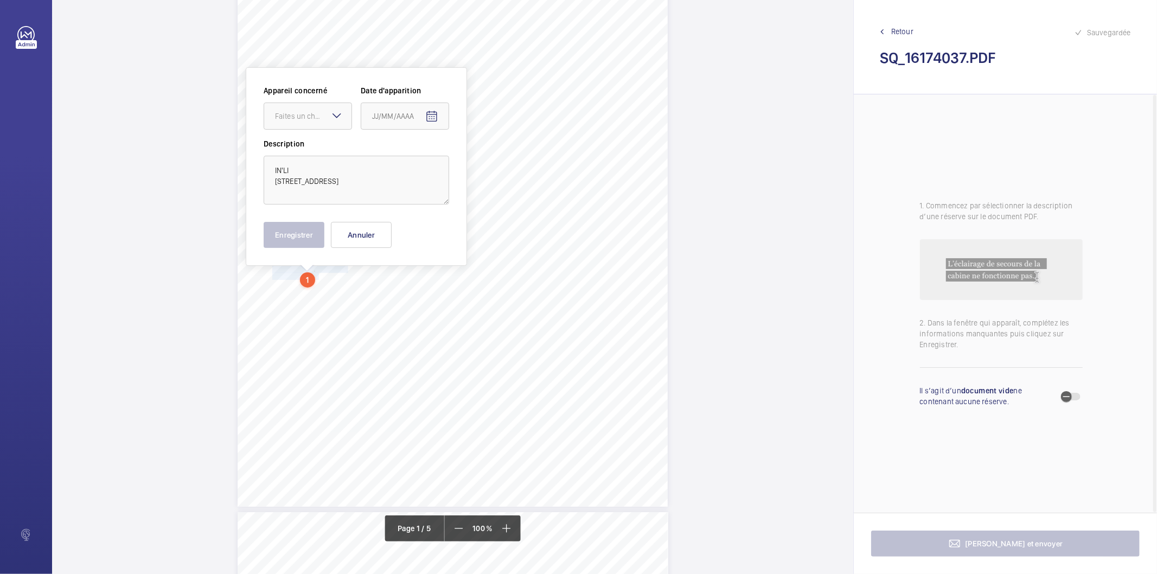
scroll to position [120, 0]
click at [326, 175] on textarea "IN'LI [STREET_ADDRESS]" at bounding box center [357, 179] width 186 height 49
click at [332, 174] on textarea "IN'LI [STREET_ADDRESS]" at bounding box center [357, 179] width 186 height 49
type textarea "IN'LI [STREET_ADDRESS]"
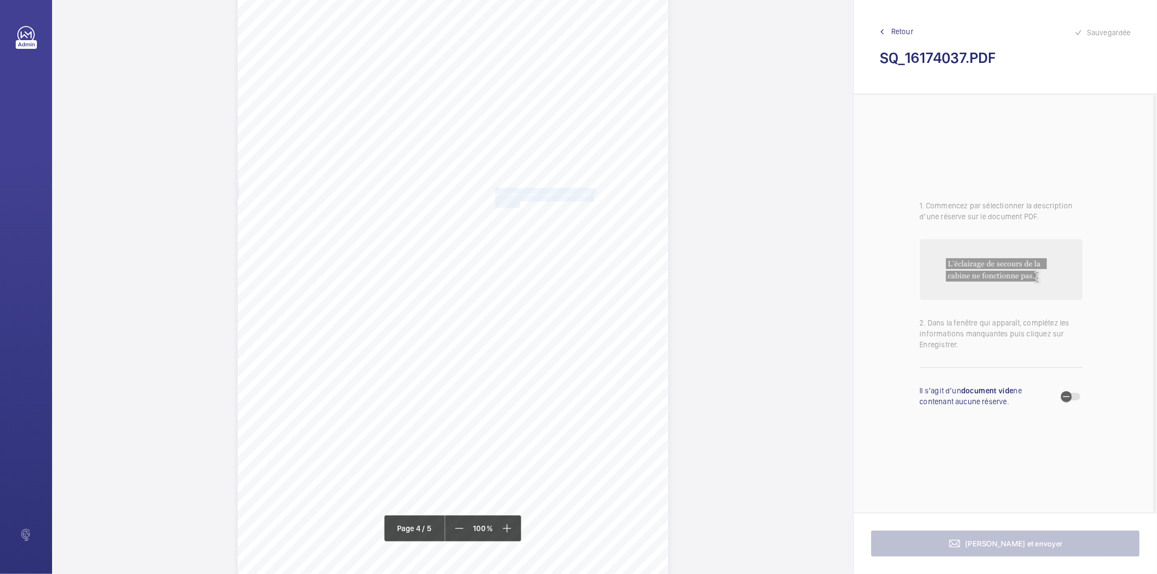
drag, startPoint x: 494, startPoint y: 191, endPoint x: 518, endPoint y: 202, distance: 26.5
click at [518, 202] on div "Affaire n° : 2502206E0000059/43000 / N° du rapport : 206E0/25/4150 Lieu de véri…" at bounding box center [453, 295] width 431 height 609
click at [512, 198] on span "niveau du tableau d'arriver de courant" at bounding box center [543, 198] width 97 height 6
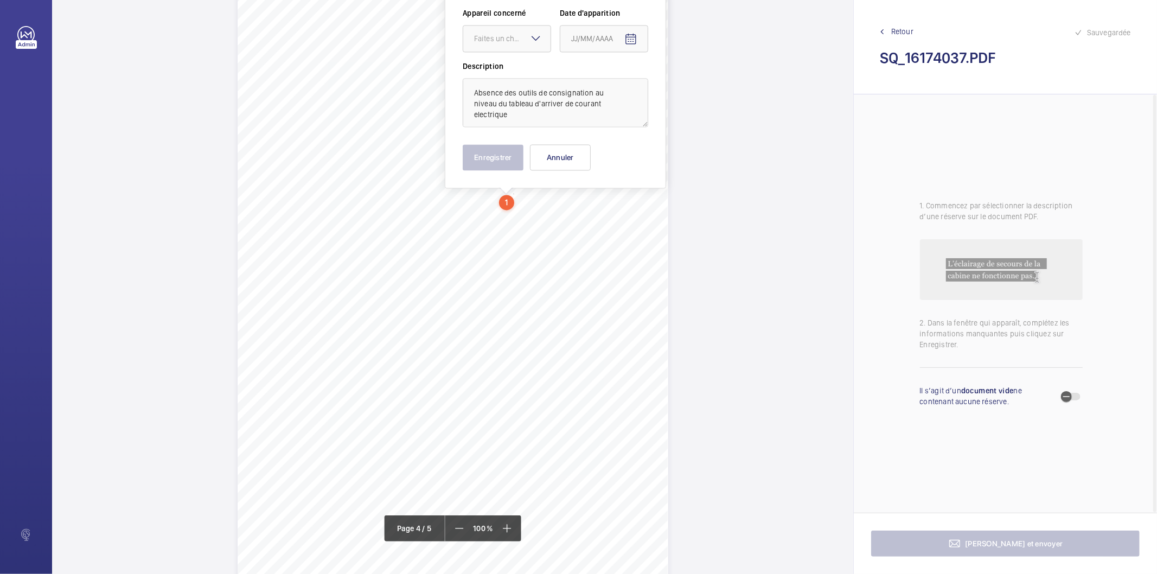
scroll to position [1792, 0]
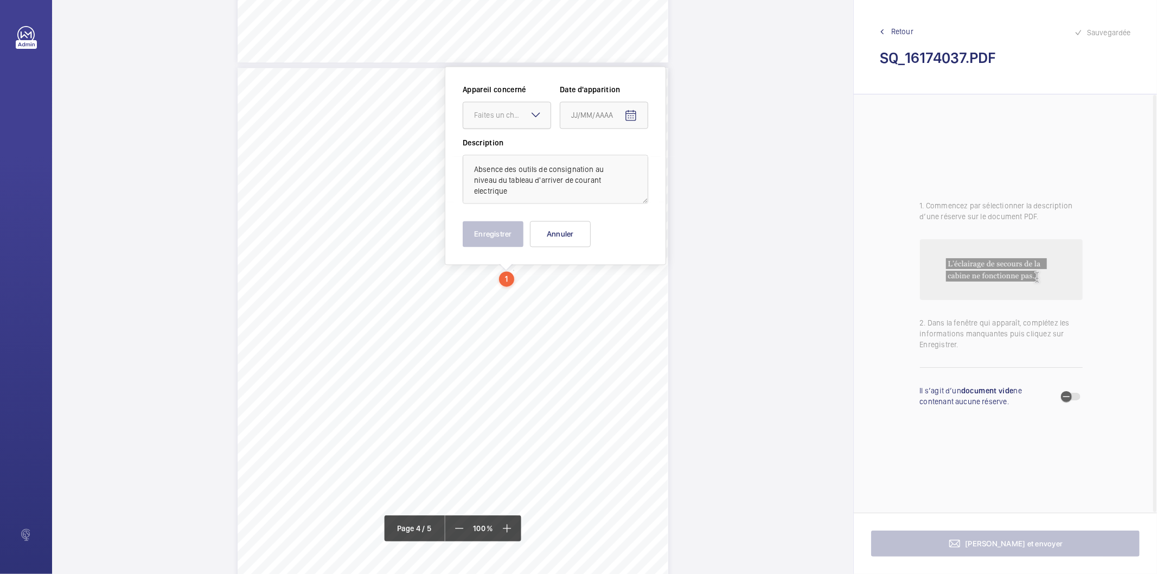
click at [505, 114] on div "Faites un choix" at bounding box center [512, 115] width 77 height 11
click at [500, 148] on span "21177224" at bounding box center [507, 148] width 66 height 11
click at [627, 116] on mat-icon "Open calendar" at bounding box center [631, 115] width 13 height 13
click at [682, 155] on span "Previous month" at bounding box center [686, 159] width 22 height 22
click at [681, 155] on span "Previous month" at bounding box center [686, 159] width 22 height 22
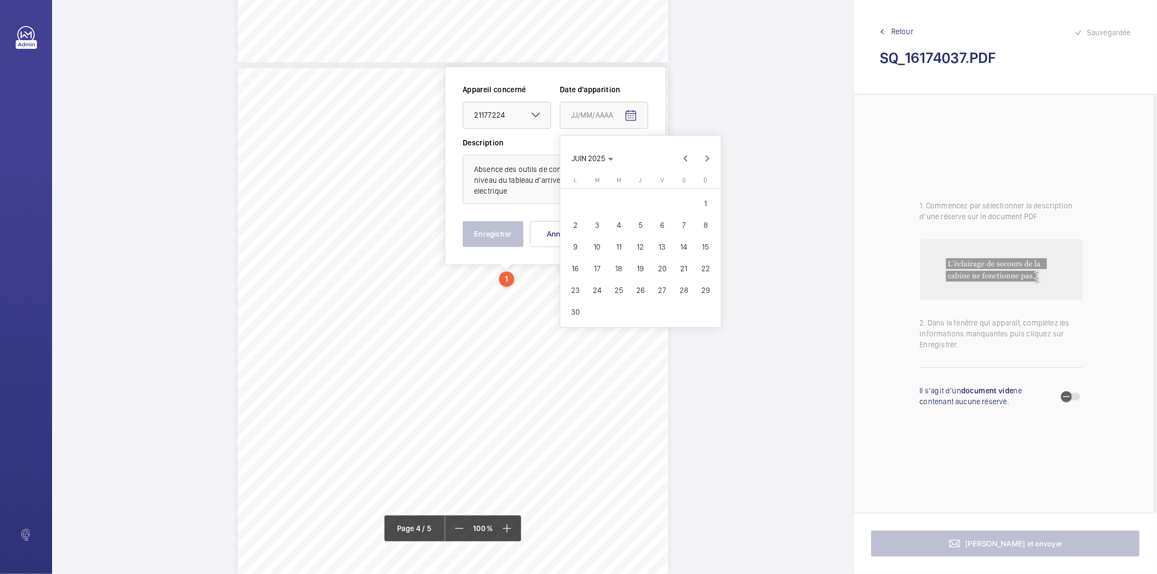
click at [621, 252] on span "11" at bounding box center [619, 247] width 20 height 20
type input "[DATE]"
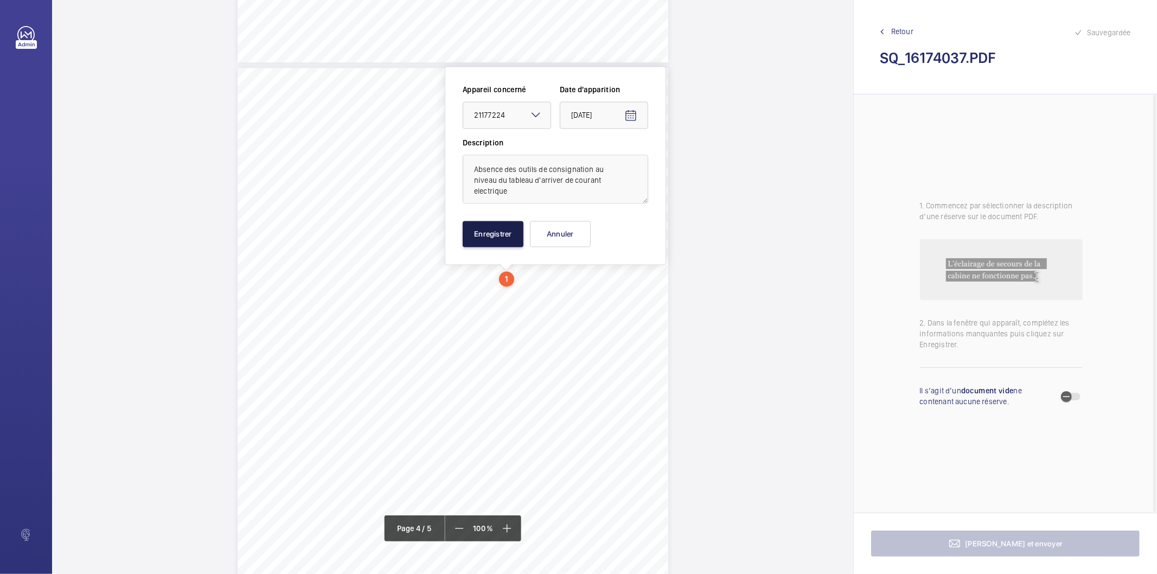
click at [494, 232] on button "Enregistrer" at bounding box center [493, 234] width 61 height 26
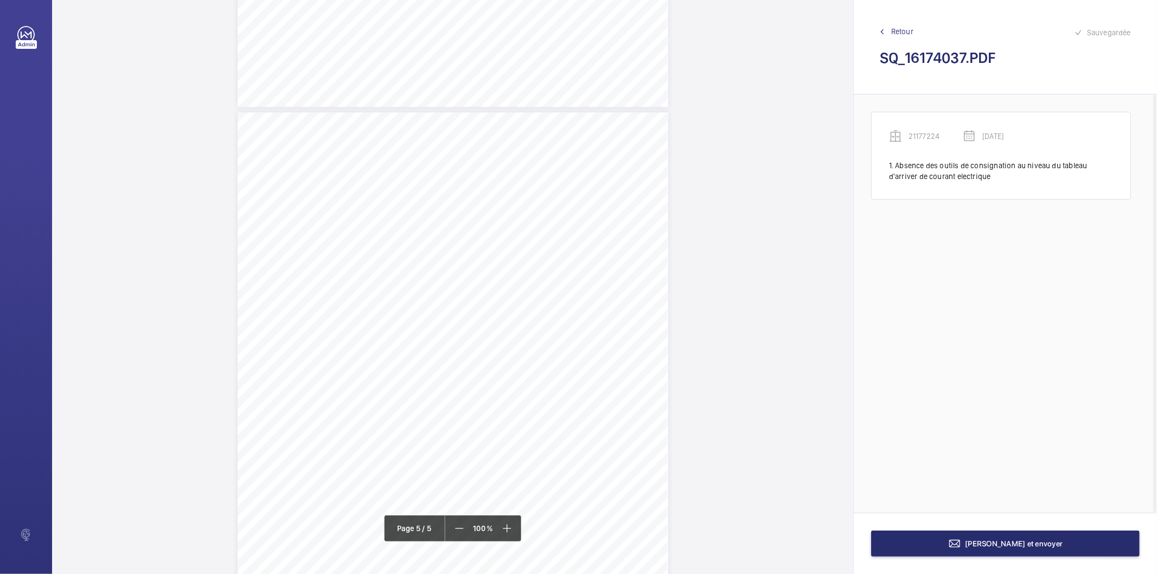
scroll to position [2335, 0]
click at [901, 545] on button "[PERSON_NAME] et envoyer" at bounding box center [1005, 544] width 269 height 26
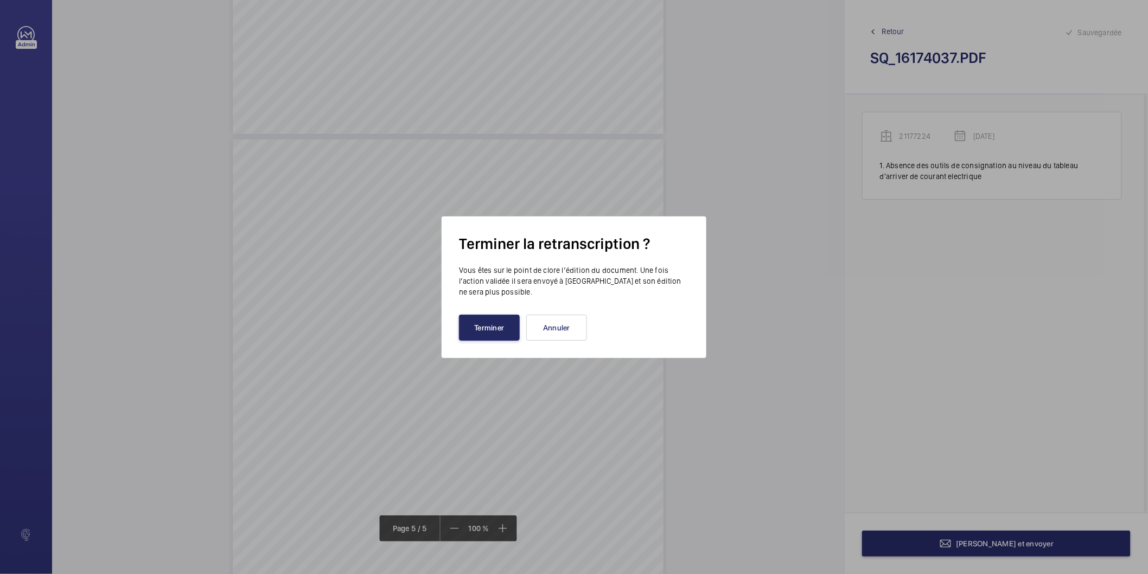
click at [515, 330] on button "Terminer" at bounding box center [489, 328] width 61 height 26
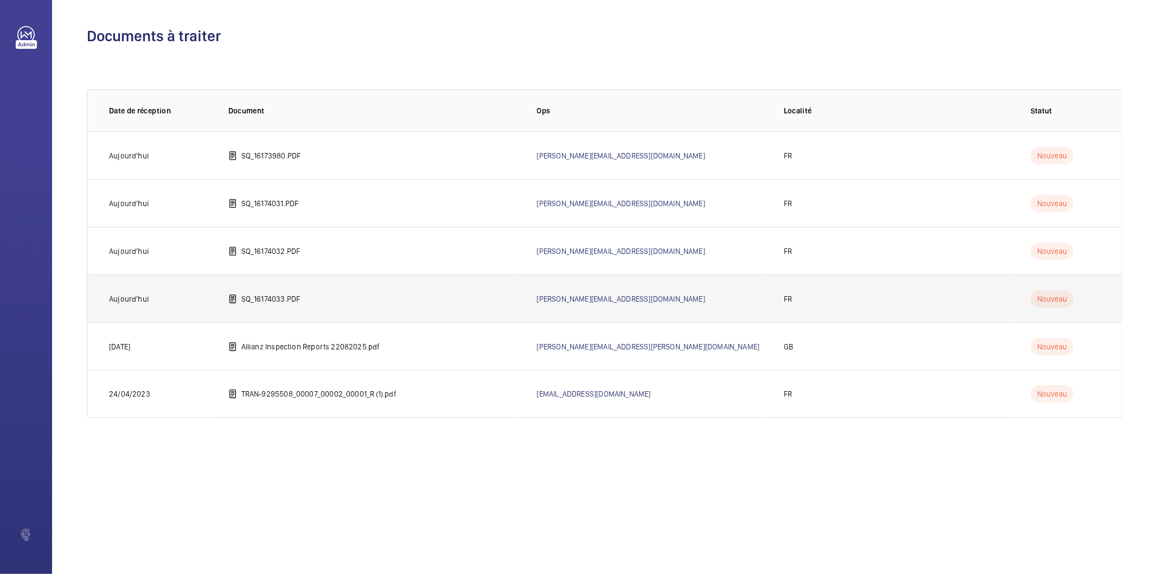
click at [284, 300] on p "SQ_16174033.PDF" at bounding box center [270, 299] width 59 height 11
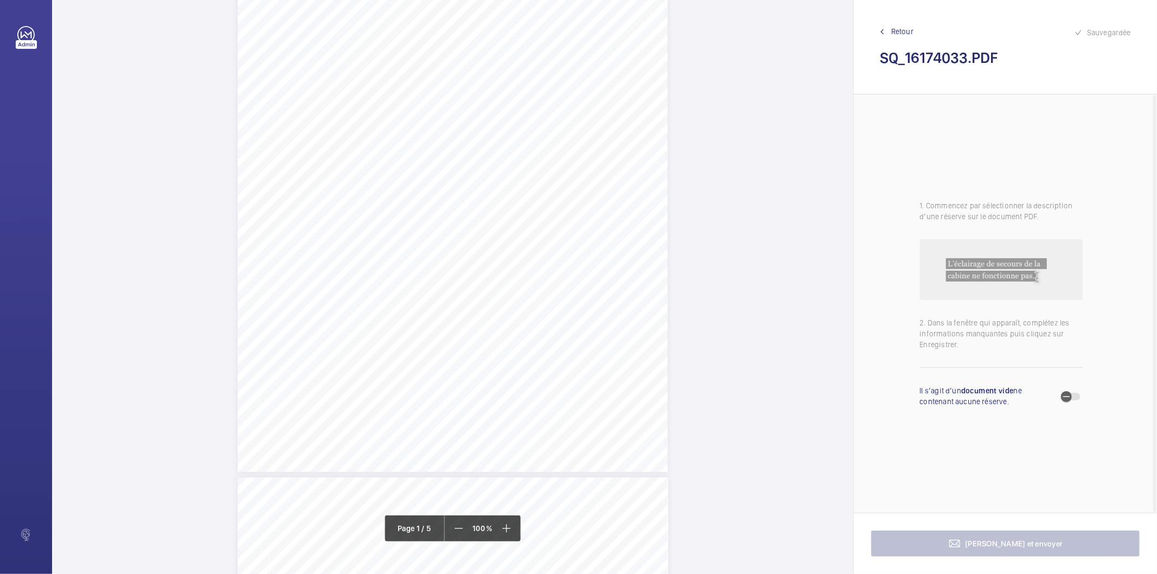
scroll to position [181, 0]
drag, startPoint x: 271, startPoint y: 198, endPoint x: 315, endPoint y: 218, distance: 48.5
click at [315, 218] on div "IN'LI PROPERTY MANAGEMENT IN'LI PROPERTY MANAGEMENT TOUR ARIANE [STREET_ADDRESS…" at bounding box center [453, 141] width 430 height 609
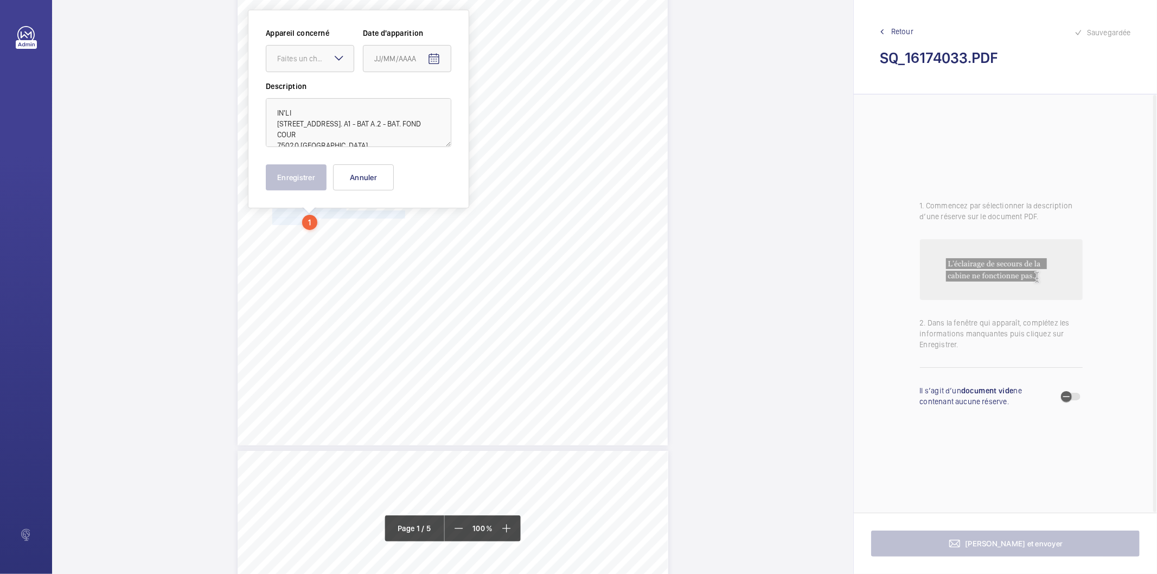
scroll to position [124, 0]
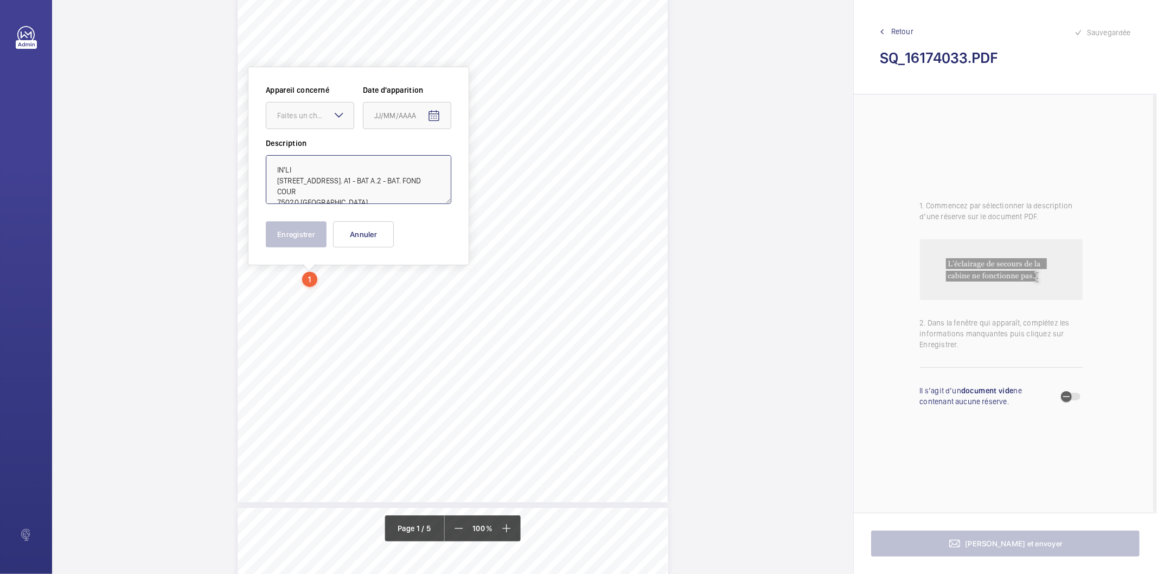
click at [332, 173] on textarea "IN'LI [STREET_ADDRESS]. A1 - BAT A.2 - BAT. FOND COUR 75020 [GEOGRAPHIC_DATA]" at bounding box center [359, 179] width 186 height 49
click at [369, 169] on textarea "IN'LI [STREET_ADDRESS]. A1 - BAT A.2 - BAT. FOND COUR 75020 [GEOGRAPHIC_DATA]" at bounding box center [359, 179] width 186 height 49
click at [334, 185] on textarea "IN'LI [STREET_ADDRESS]. A1 - BAT A.2 - BAT. FOND COUR 75020 [GEOGRAPHIC_DATA]" at bounding box center [359, 179] width 186 height 49
type textarea "IN'LI [STREET_ADDRESS]. A1 - BAT A.2 - BAT. FOND COUR 75020 [GEOGRAPHIC_DATA]"
click at [365, 236] on button "Annuler" at bounding box center [363, 234] width 61 height 26
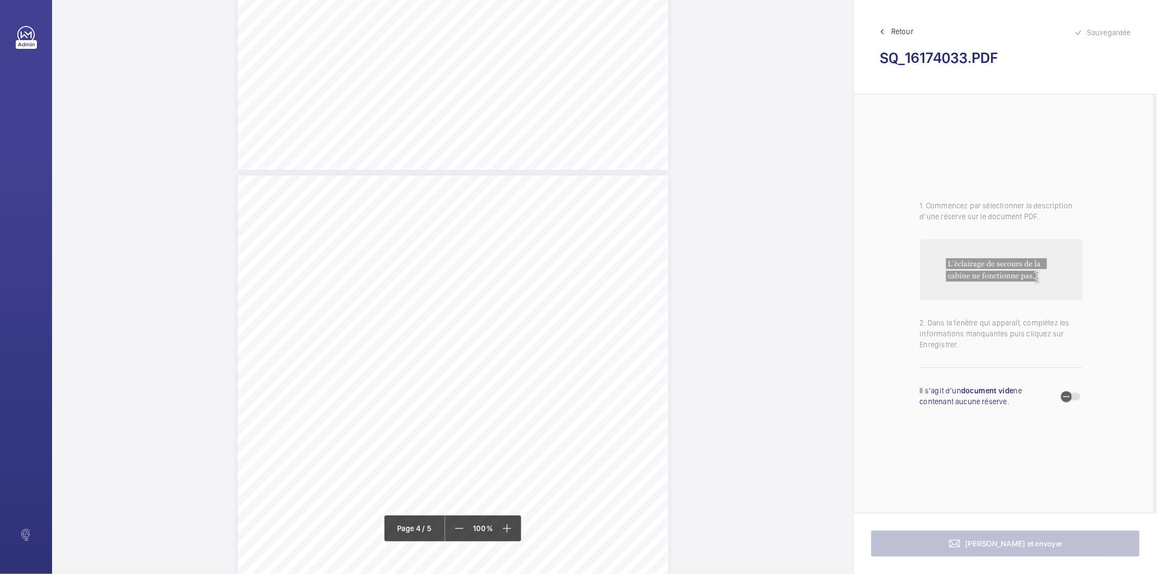
scroll to position [1691, 0]
click at [558, 358] on div "Affaire n° : 2502206E0000059/42000 / N° du rapport : 206E0/25/4149 Lieu de véri…" at bounding box center [453, 341] width 431 height 609
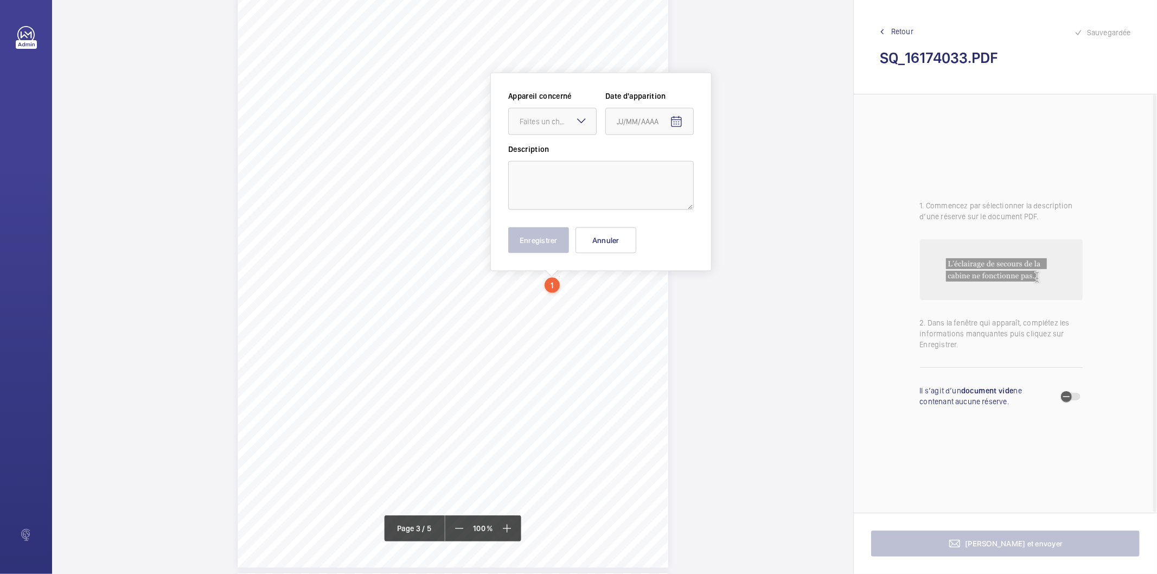
scroll to position [1293, 0]
click at [566, 102] on div at bounding box center [552, 115] width 87 height 26
click at [740, 270] on div "IN'LI PROPERTY MANAGEMENT IN'LI PROPERTY MANAGEMENT TOUR ARIANE [STREET_ADDRESS…" at bounding box center [452, 257] width 801 height 3066
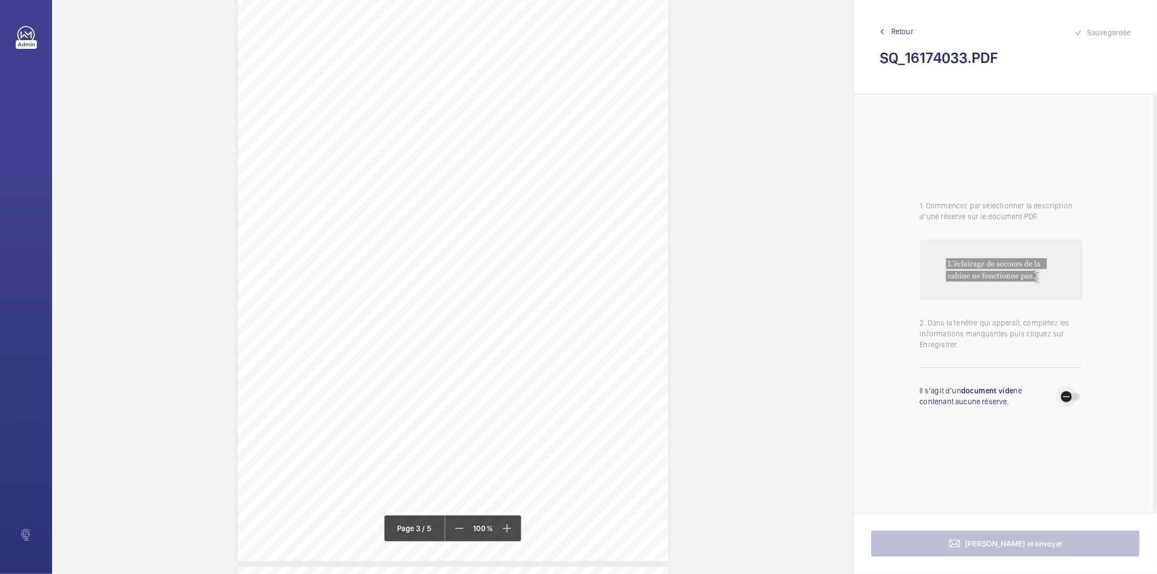
click at [1074, 392] on span "button" at bounding box center [1067, 397] width 22 height 22
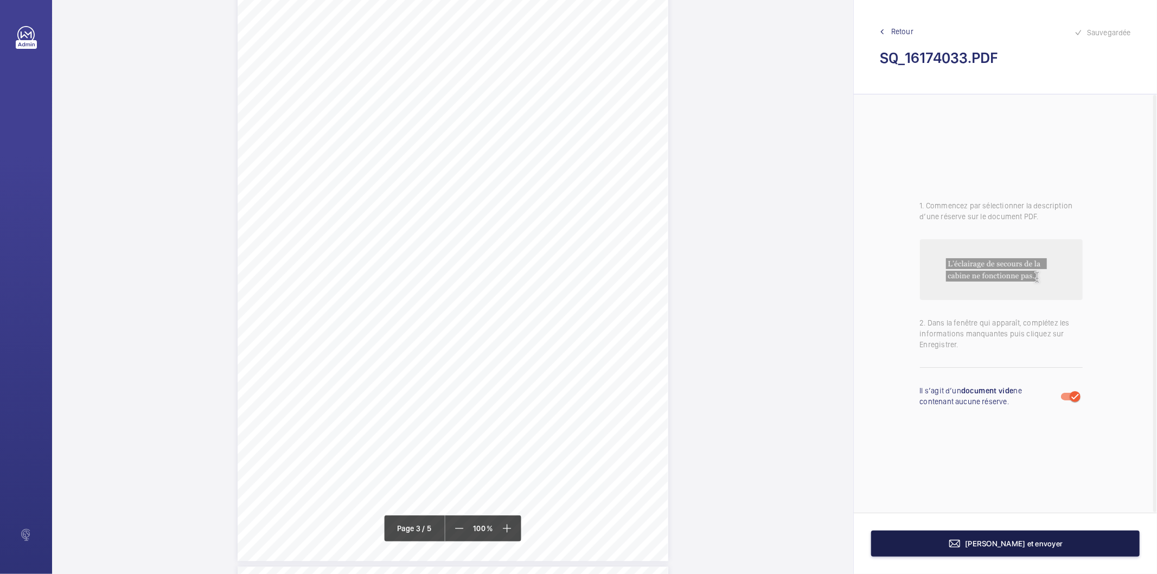
click at [1077, 544] on button "[PERSON_NAME] et envoyer" at bounding box center [1005, 544] width 269 height 26
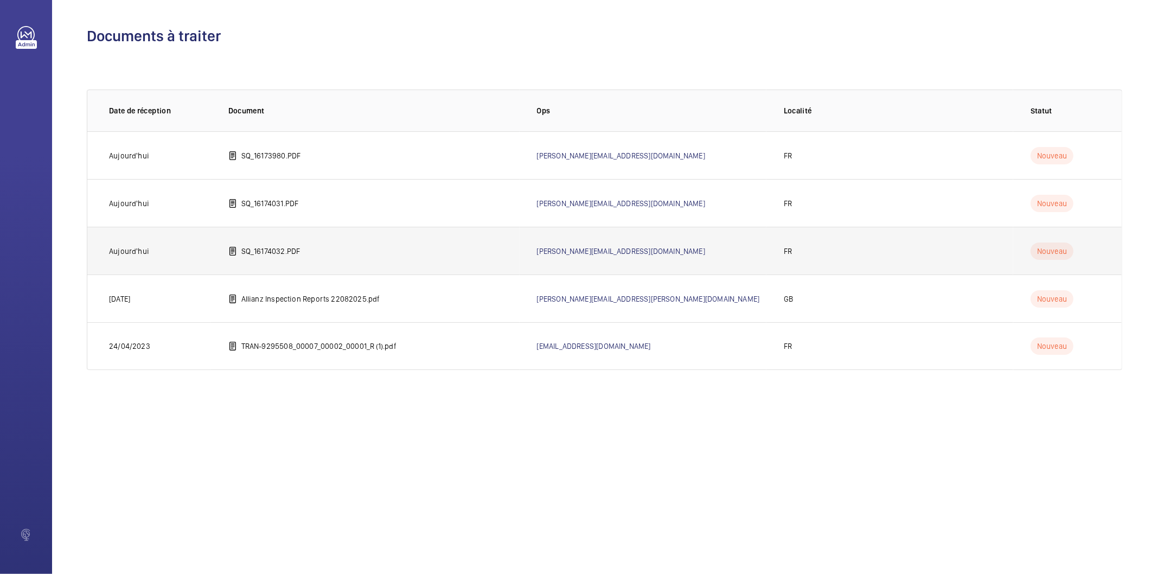
click at [294, 255] on p "SQ_16174032.PDF" at bounding box center [270, 251] width 59 height 11
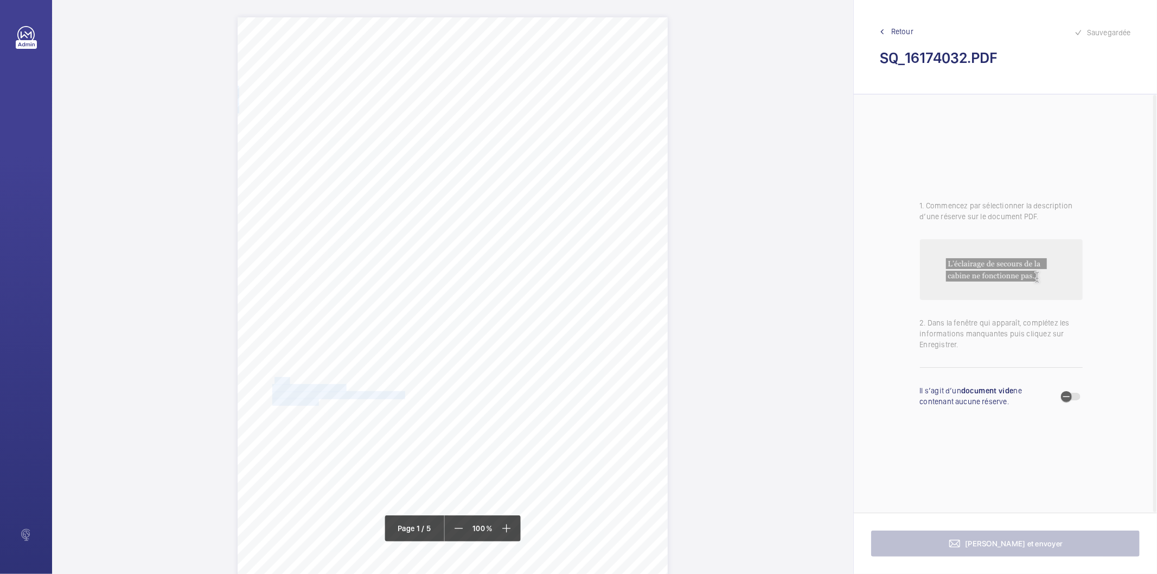
drag, startPoint x: 273, startPoint y: 379, endPoint x: 314, endPoint y: 400, distance: 45.6
click at [314, 400] on div "IN'LI PROPERTY MANAGEMENT IN'LI PROPERTY MANAGEMENT TOUR ARIANE [STREET_ADDRESS…" at bounding box center [453, 321] width 430 height 609
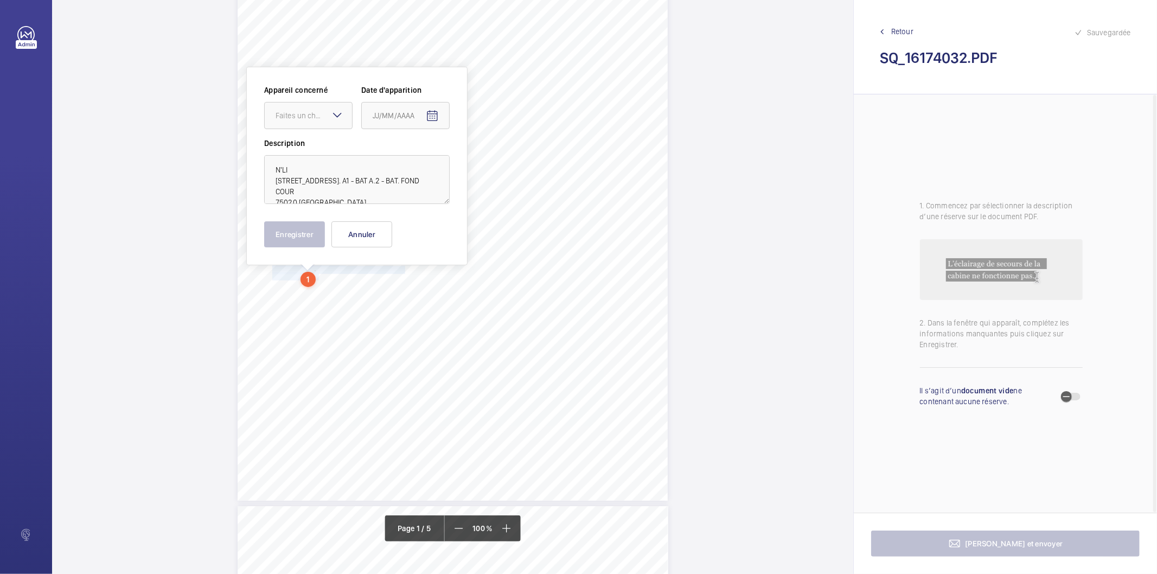
scroll to position [126, 0]
click at [356, 243] on button "Annuler" at bounding box center [362, 234] width 61 height 26
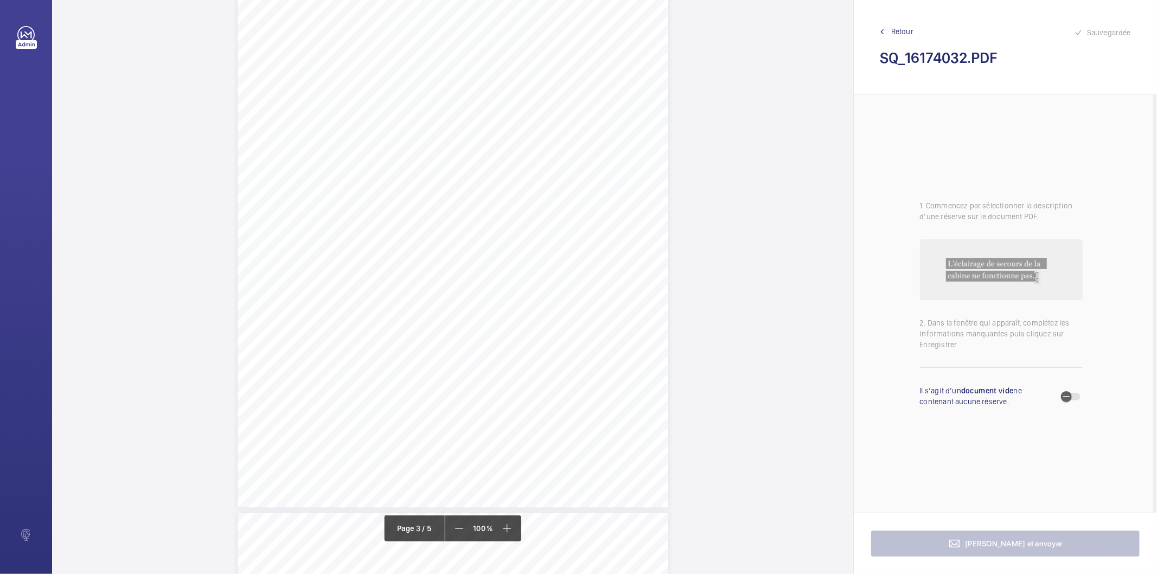
scroll to position [1332, 0]
click at [1078, 399] on span "button" at bounding box center [1071, 397] width 20 height 8
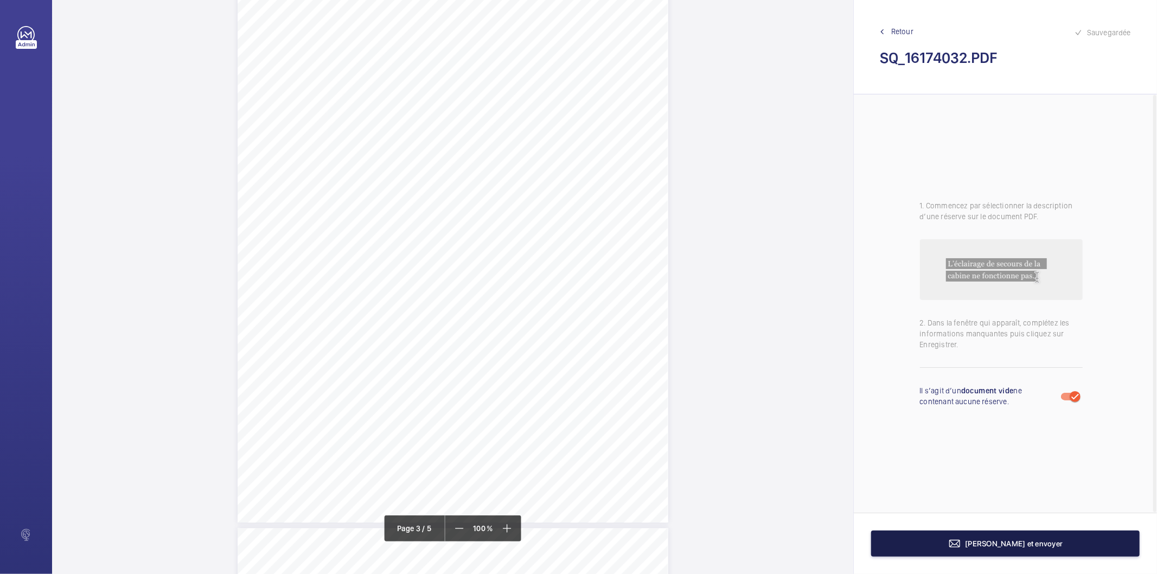
click at [1048, 550] on button "[PERSON_NAME] et envoyer" at bounding box center [1005, 544] width 269 height 26
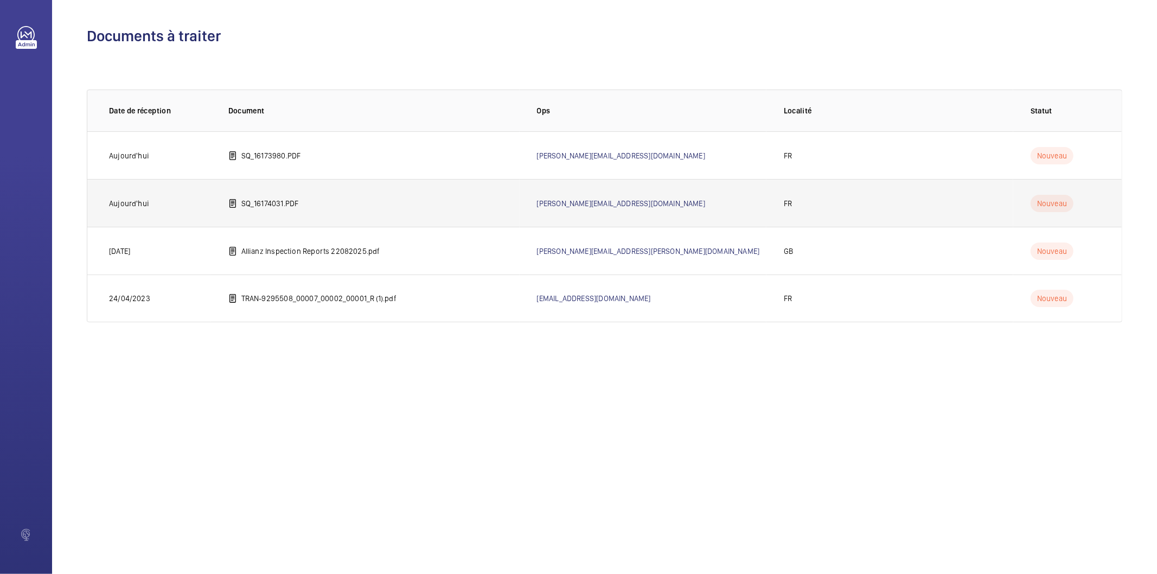
click at [330, 205] on td "SQ_16174031.PDF" at bounding box center [365, 203] width 309 height 48
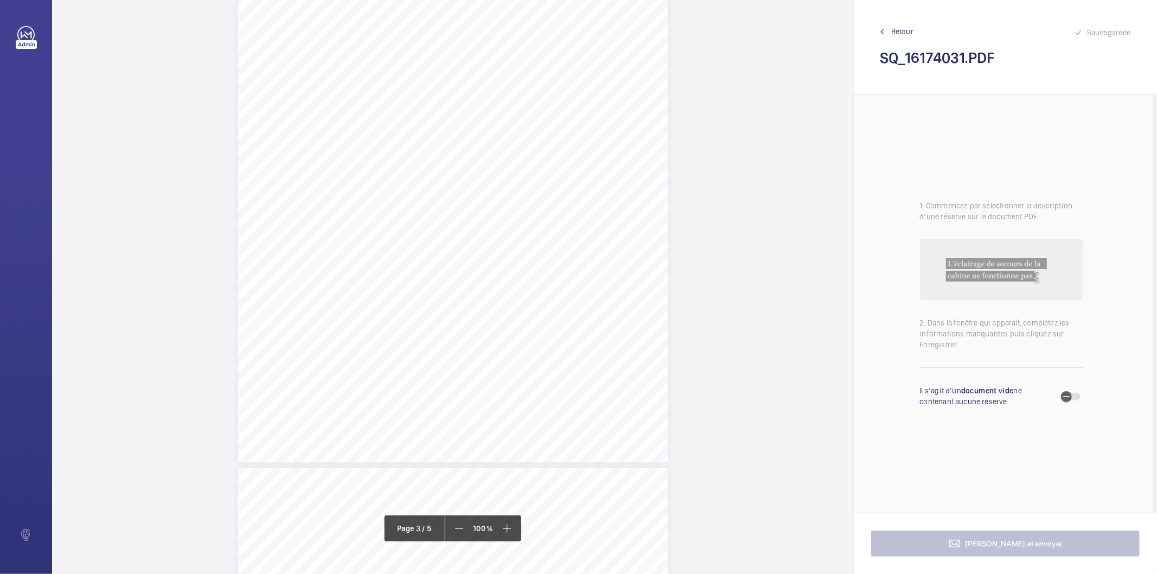
scroll to position [1386, 0]
click at [622, 365] on div "Affaire n° : 2502206E0000059/42000 / N° du rapport : 206E0/25/4147 Lieu de véri…" at bounding box center [453, 163] width 431 height 609
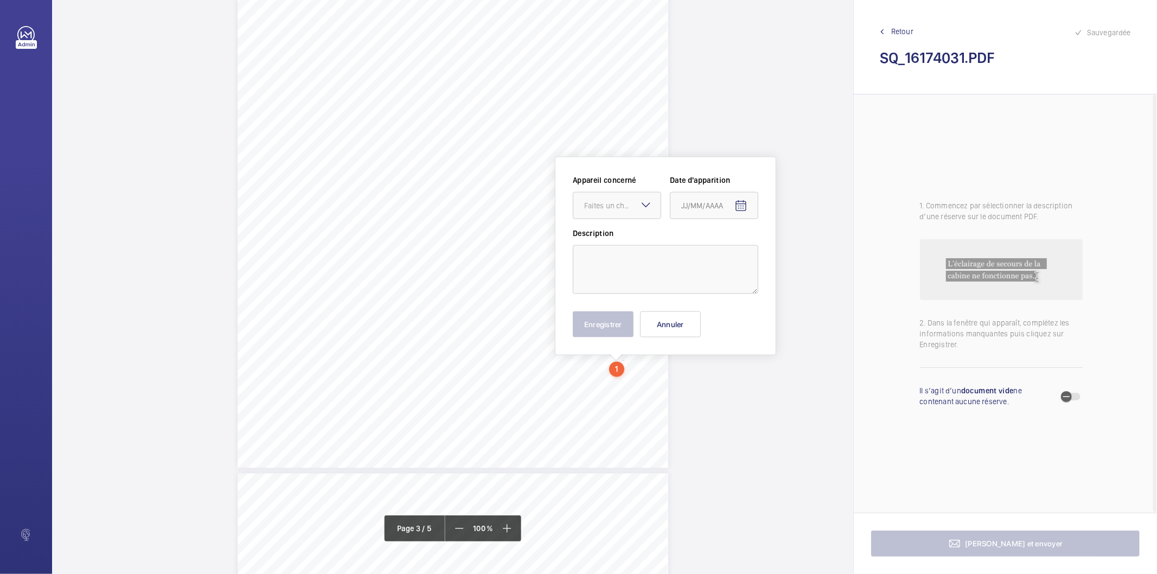
scroll to position [1477, 0]
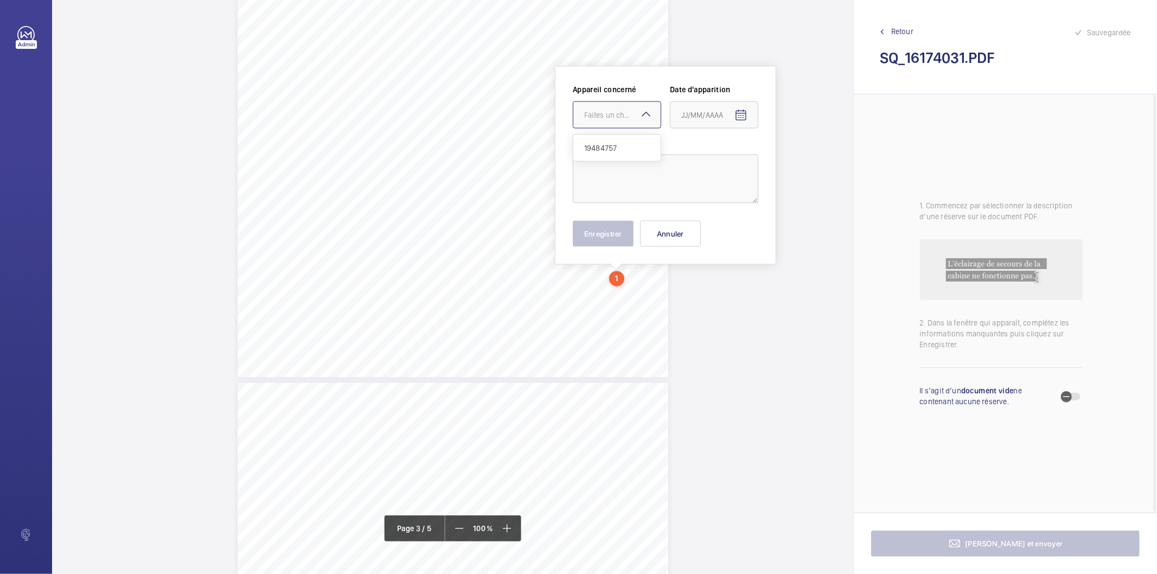
click at [646, 120] on mat-icon at bounding box center [646, 114] width 13 height 13
click at [1079, 404] on div "Il s’agit d’un document vide ne contenant aucune réserve." at bounding box center [1001, 395] width 163 height 57
click at [695, 237] on button "Annuler" at bounding box center [670, 234] width 61 height 26
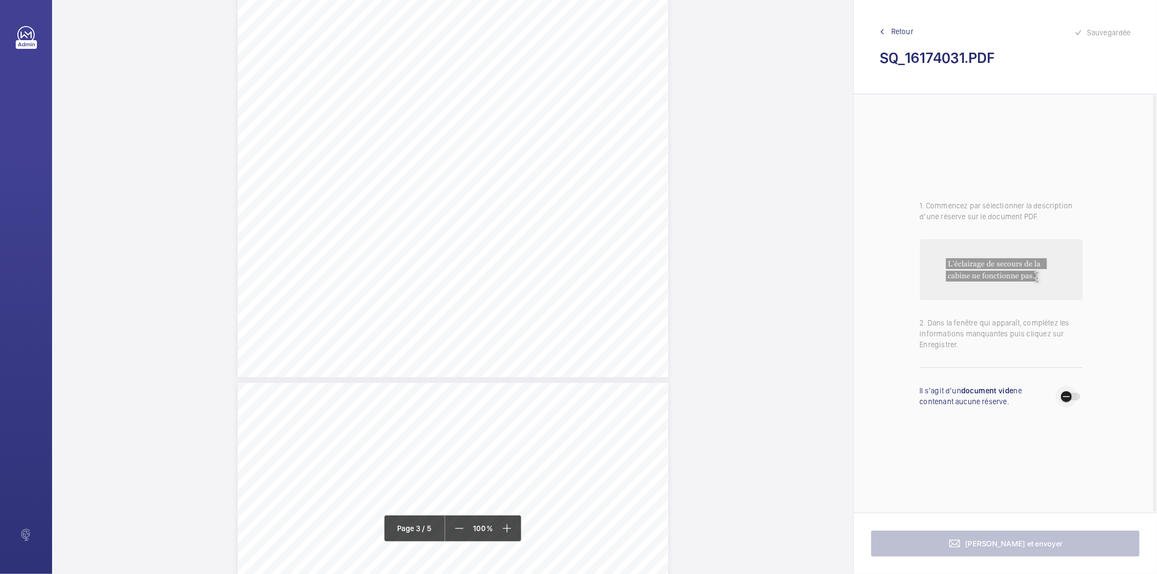
click at [1075, 394] on span "button" at bounding box center [1067, 397] width 22 height 22
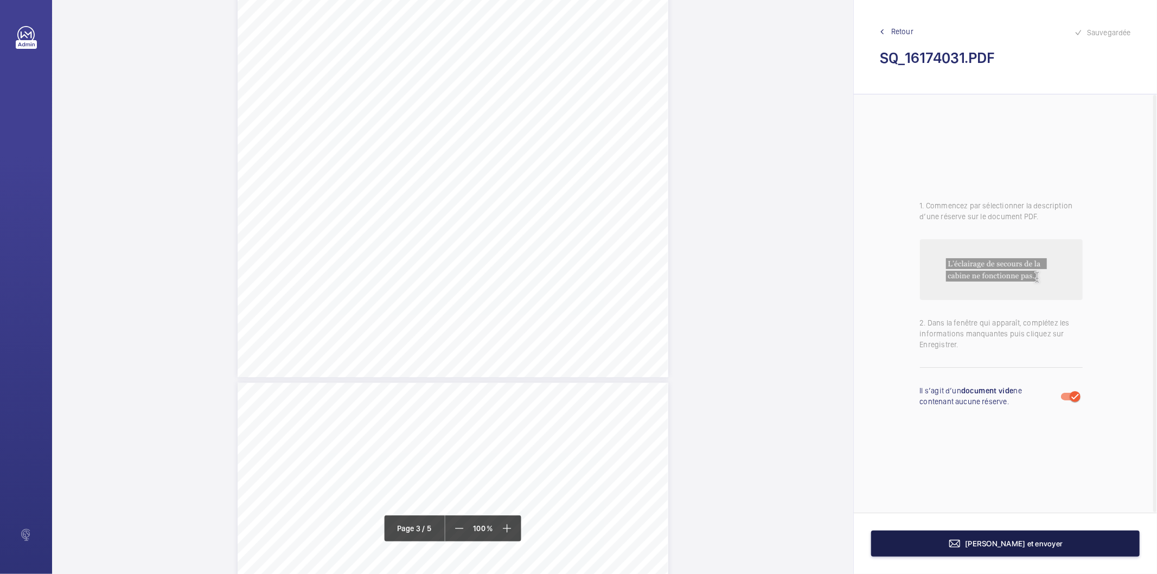
click at [1011, 545] on span "[PERSON_NAME] et envoyer" at bounding box center [1015, 543] width 98 height 9
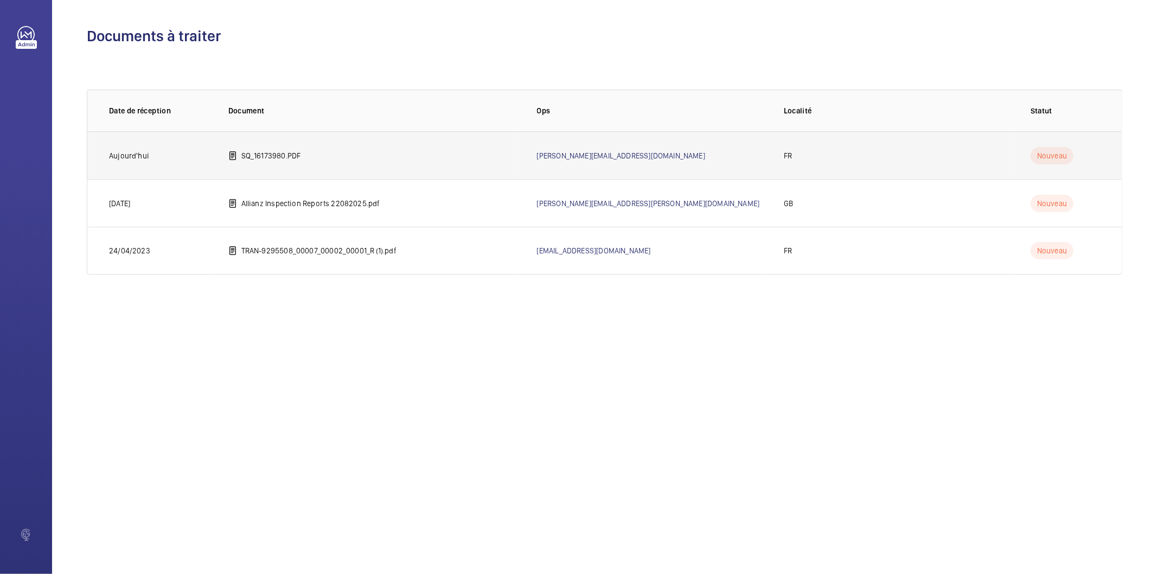
click at [282, 157] on p "SQ_16173980.PDF" at bounding box center [271, 155] width 60 height 11
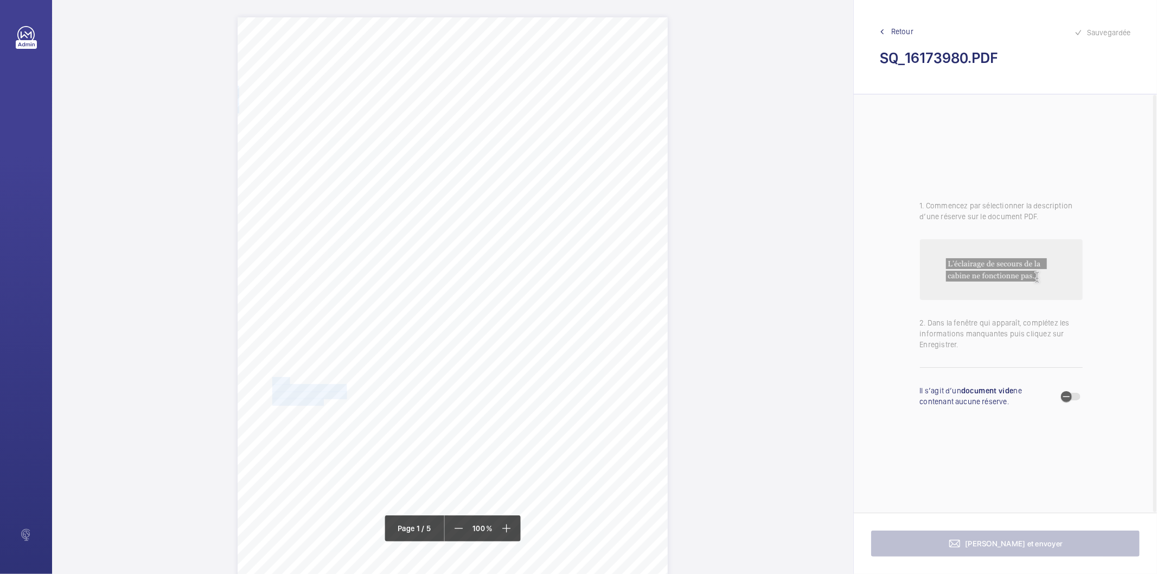
drag, startPoint x: 322, startPoint y: 402, endPoint x: 271, endPoint y: 378, distance: 56.1
click at [271, 378] on div "IN'LI PROPERTY MANAGEMENT IN'LI PROPERTY MANAGEMENT TOUR ARIANE [STREET_ADDRESS…" at bounding box center [453, 321] width 430 height 609
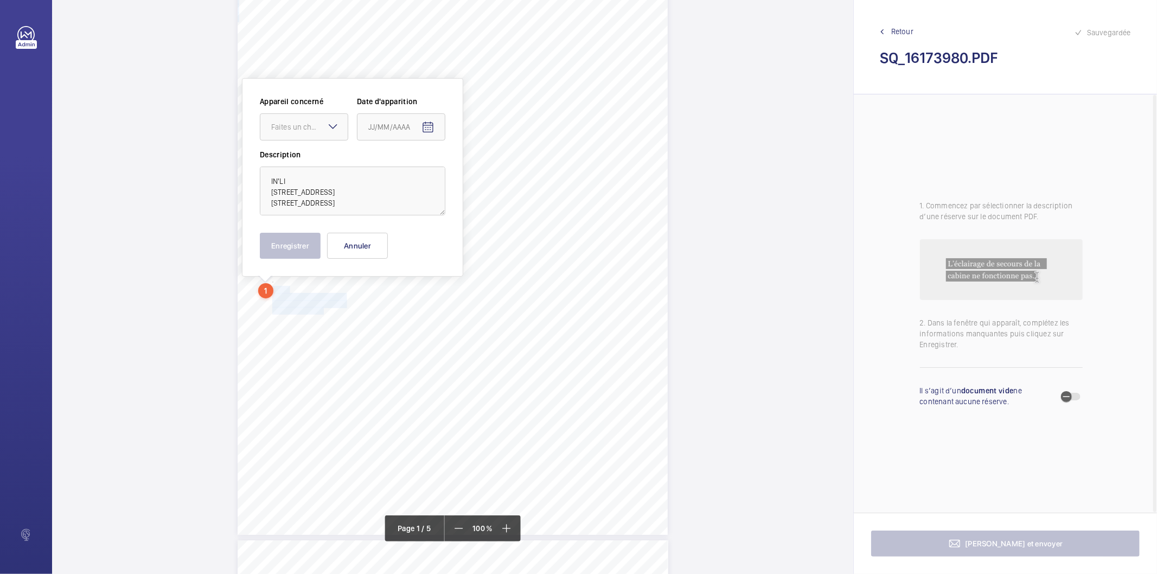
scroll to position [103, 0]
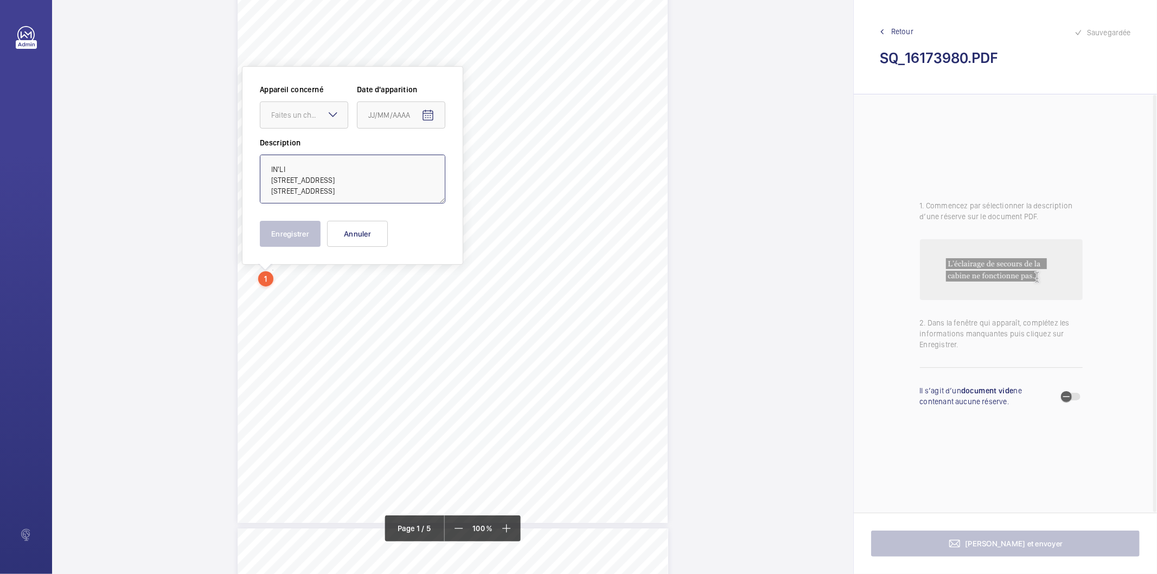
click at [352, 158] on textarea "IN'LI [STREET_ADDRESS] [STREET_ADDRESS]" at bounding box center [353, 179] width 186 height 49
click at [366, 166] on textarea "IN'LI [STREET_ADDRESS] [STREET_ADDRESS]" at bounding box center [353, 179] width 186 height 49
click at [336, 179] on textarea "IN'LI [STREET_ADDRESS] [STREET_ADDRESS]" at bounding box center [353, 179] width 186 height 49
type textarea "IN'LI [STREET_ADDRESS] [STREET_ADDRESS]"
click at [384, 240] on button "Annuler" at bounding box center [357, 234] width 61 height 26
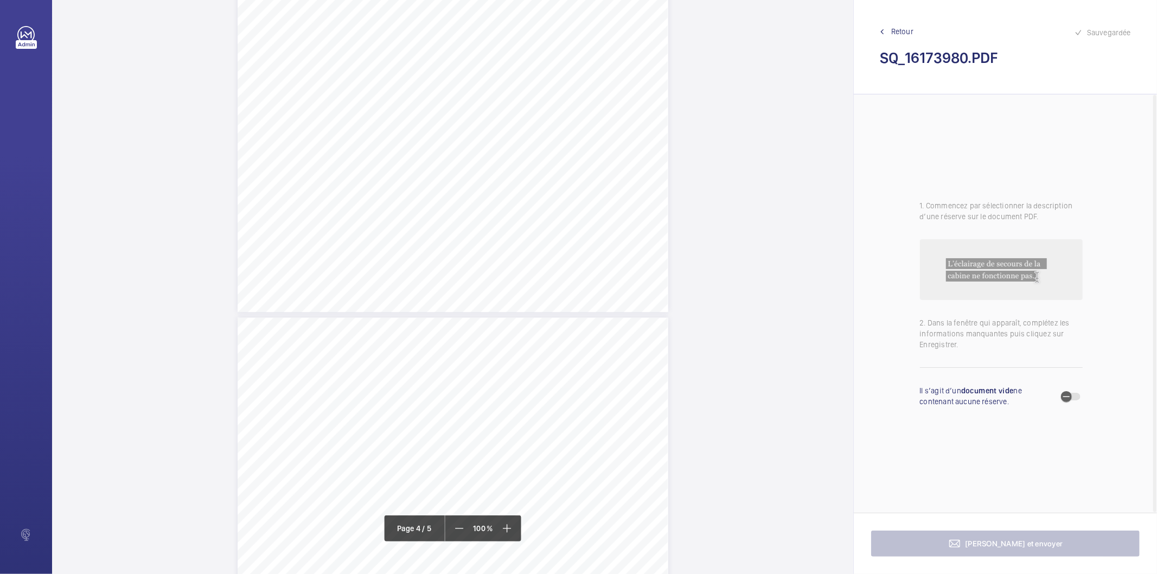
scroll to position [1731, 0]
drag, startPoint x: 494, startPoint y: 296, endPoint x: 591, endPoint y: 310, distance: 98.7
click at [591, 310] on div "Affaire n° : 2502206E0000059/47000 / N° du rapport : 206E0/25/4145 Lieu de véri…" at bounding box center [453, 433] width 431 height 609
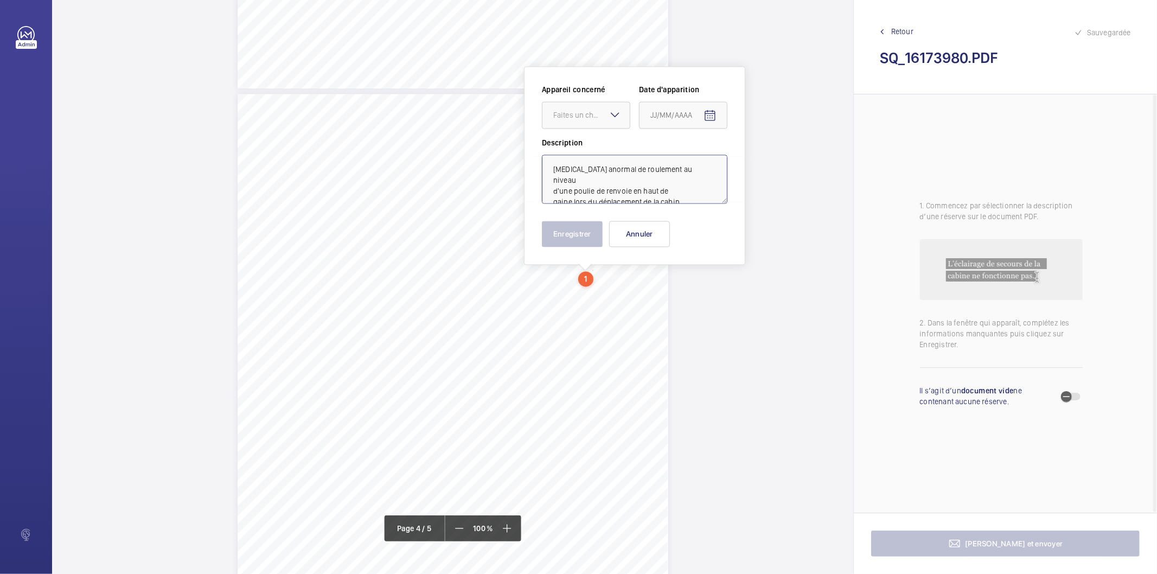
click at [685, 194] on textarea "[MEDICAL_DATA] anormal de roulement au niveau d'une poulie de renvoie en haut d…" at bounding box center [635, 179] width 186 height 49
type textarea "[MEDICAL_DATA] anormal de roulement au niveau d'une poulie de renvoie en haut d…"
drag, startPoint x: 609, startPoint y: 111, endPoint x: 603, endPoint y: 130, distance: 19.9
click at [609, 111] on mat-icon at bounding box center [615, 114] width 13 height 13
click at [588, 150] on span "68250045" at bounding box center [586, 148] width 66 height 11
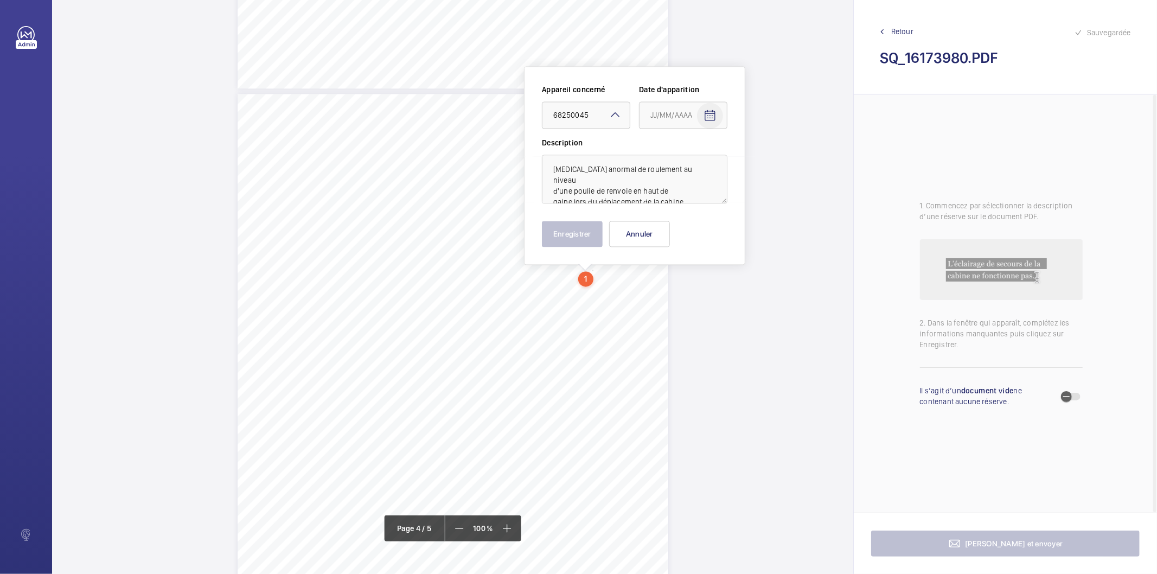
click at [709, 118] on mat-icon "Open calendar" at bounding box center [710, 115] width 13 height 13
click at [762, 160] on span "Previous month" at bounding box center [765, 159] width 22 height 22
click at [702, 245] on span "11" at bounding box center [699, 247] width 20 height 20
type input "[DATE]"
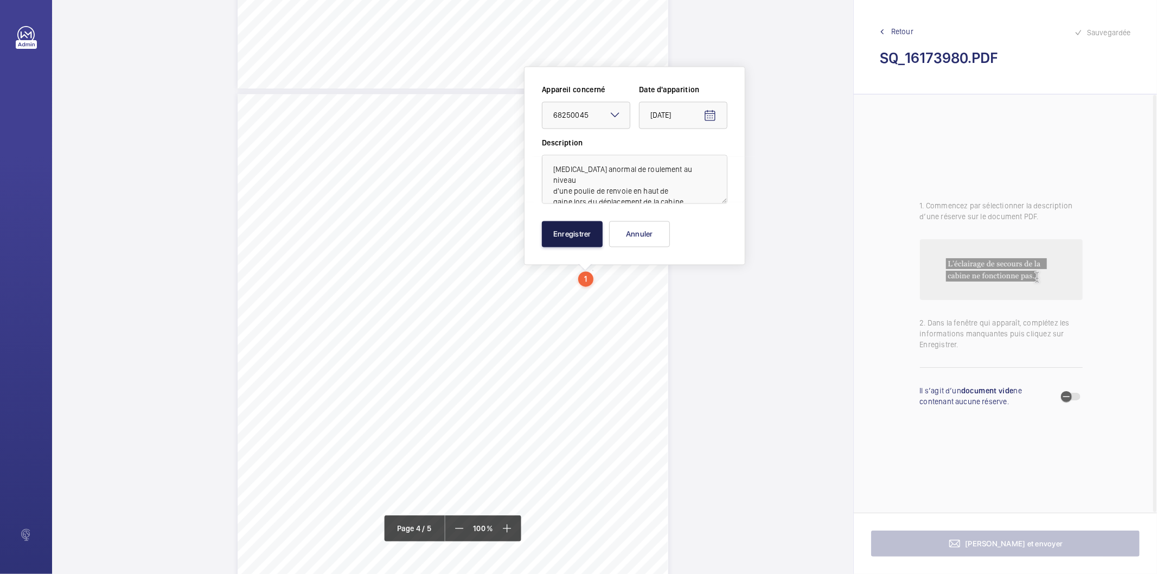
click at [600, 231] on button "Enregistrer" at bounding box center [572, 234] width 61 height 26
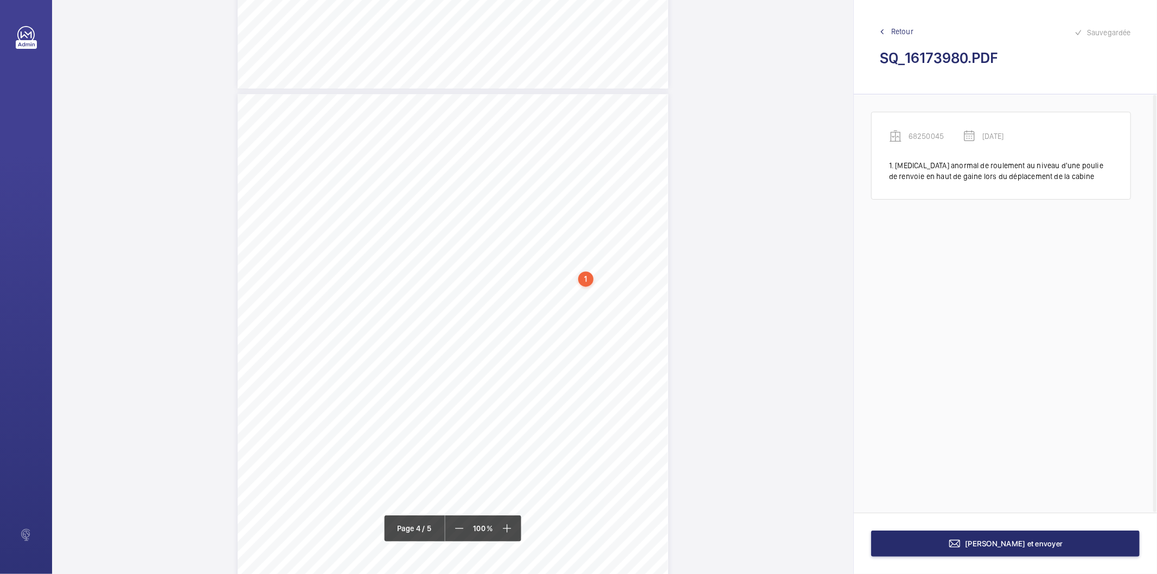
click at [586, 275] on div "1" at bounding box center [585, 278] width 15 height 15
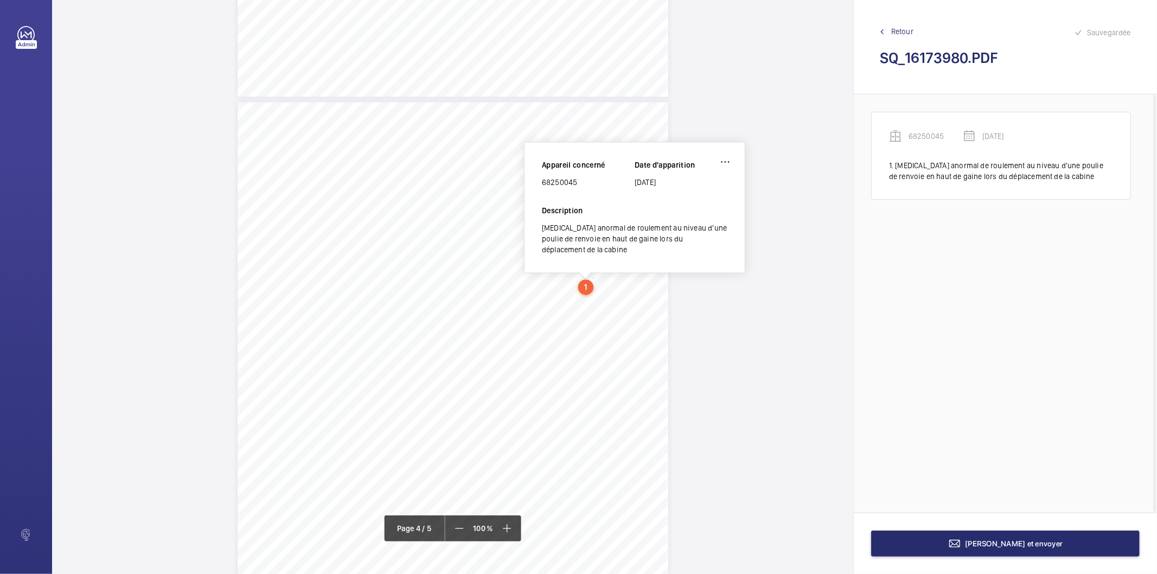
click at [568, 180] on div "68250045" at bounding box center [588, 182] width 93 height 11
click at [993, 538] on button "[PERSON_NAME] et envoyer" at bounding box center [1005, 544] width 269 height 26
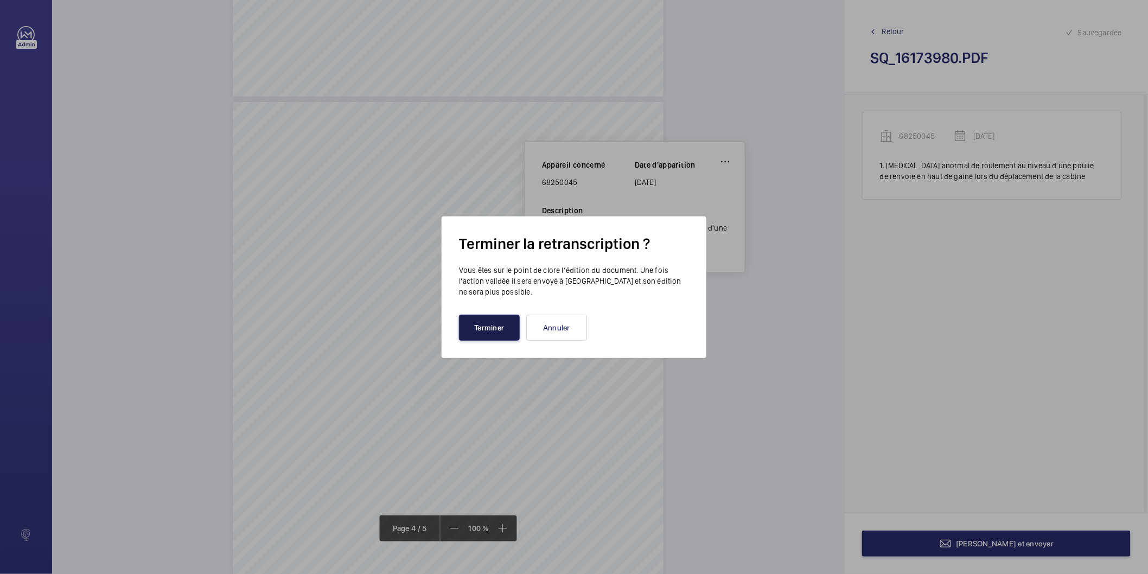
click at [485, 323] on button "Terminer" at bounding box center [489, 328] width 61 height 26
